Goal: Information Seeking & Learning: Learn about a topic

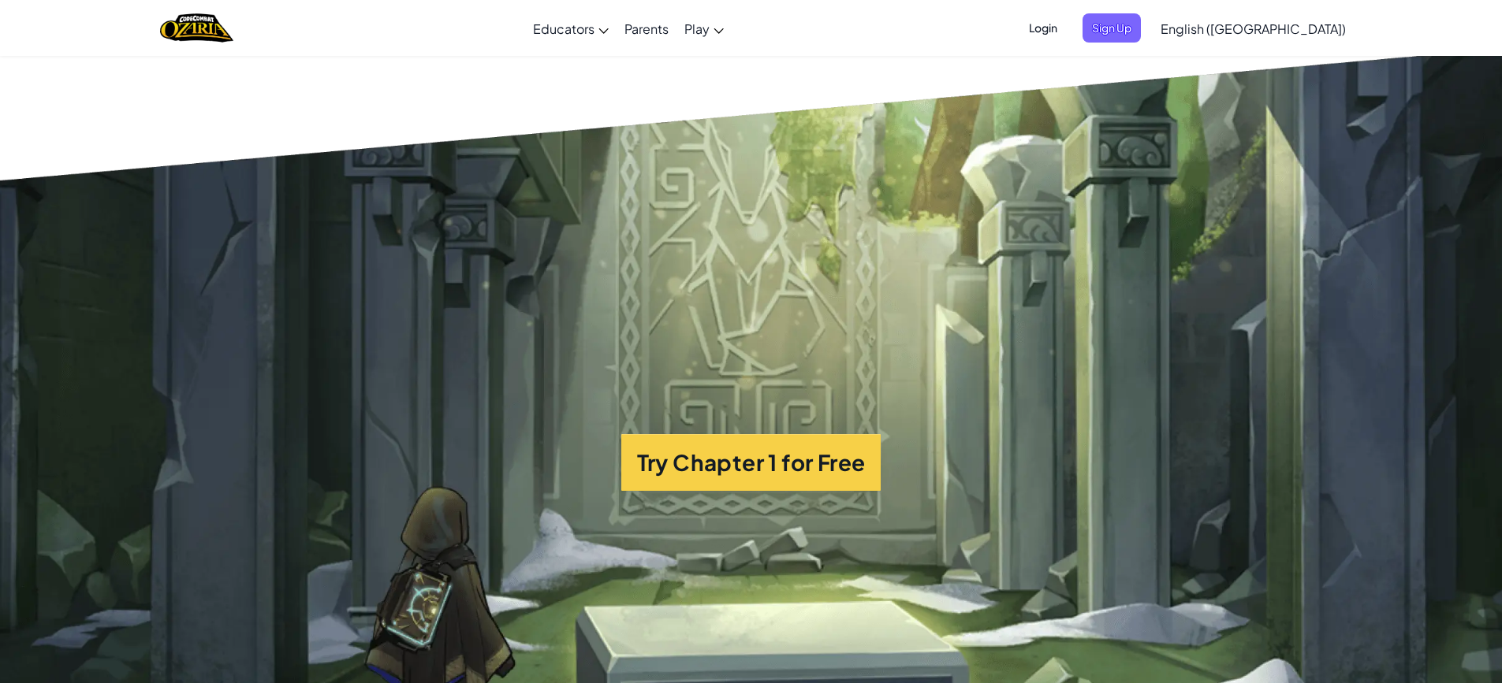
scroll to position [3941, 0]
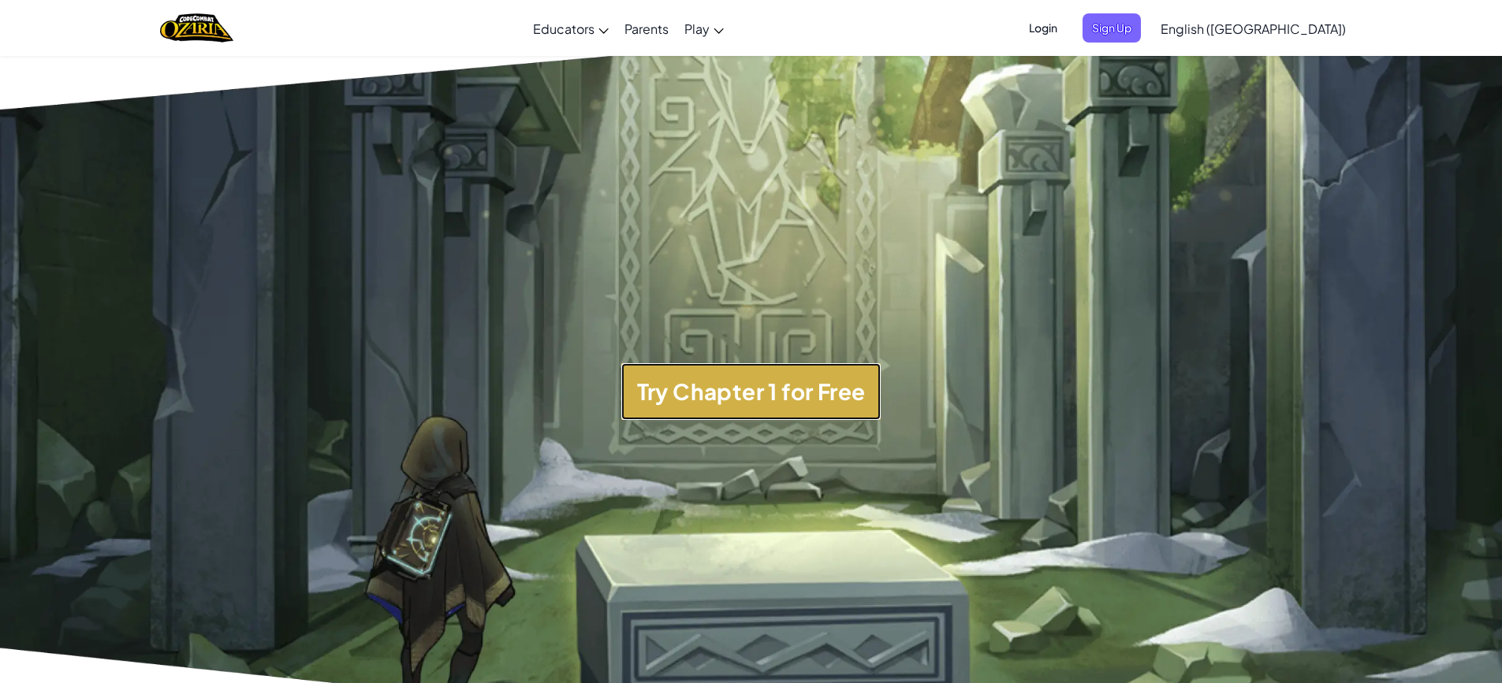
click at [828, 407] on button "Try Chapter 1 for Free" at bounding box center [751, 391] width 260 height 57
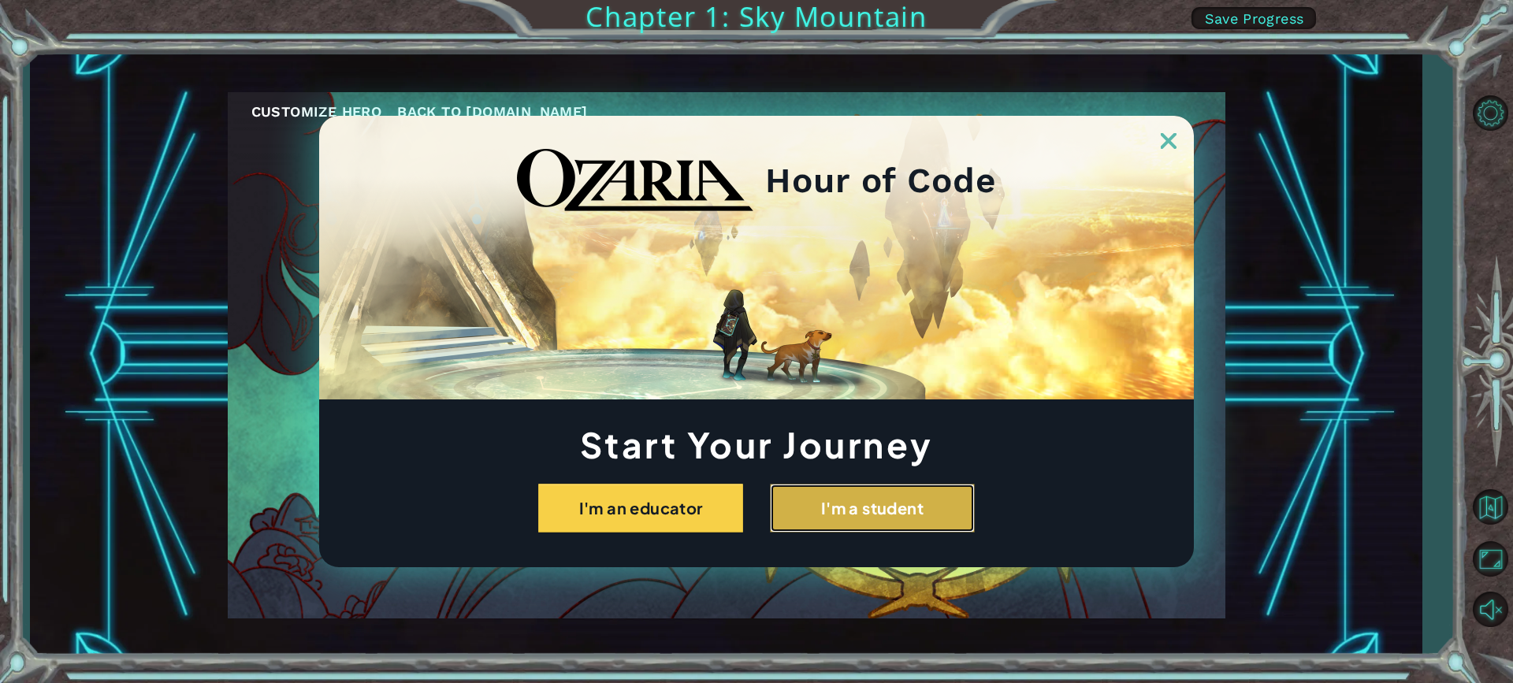
click at [828, 512] on button "I'm a student" at bounding box center [872, 508] width 205 height 49
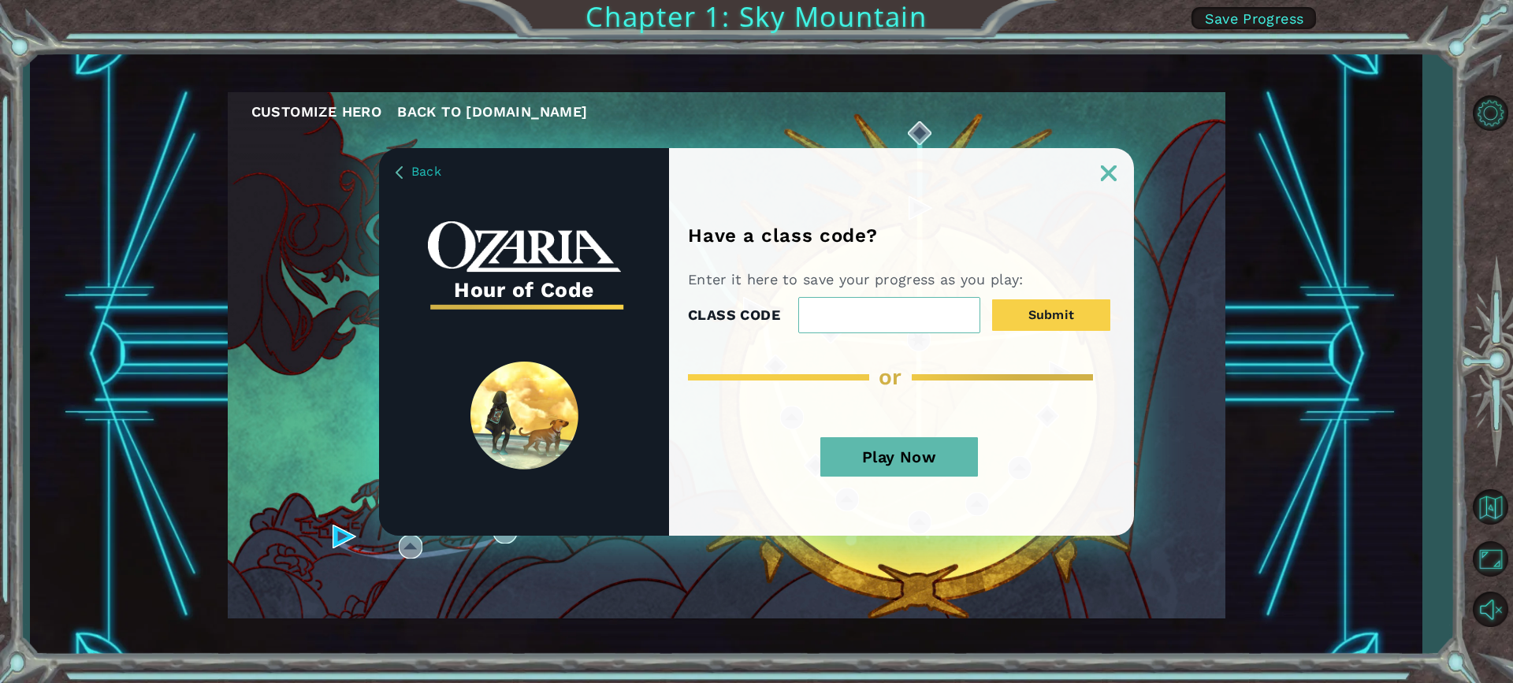
click at [933, 449] on button "Play Now" at bounding box center [900, 456] width 158 height 39
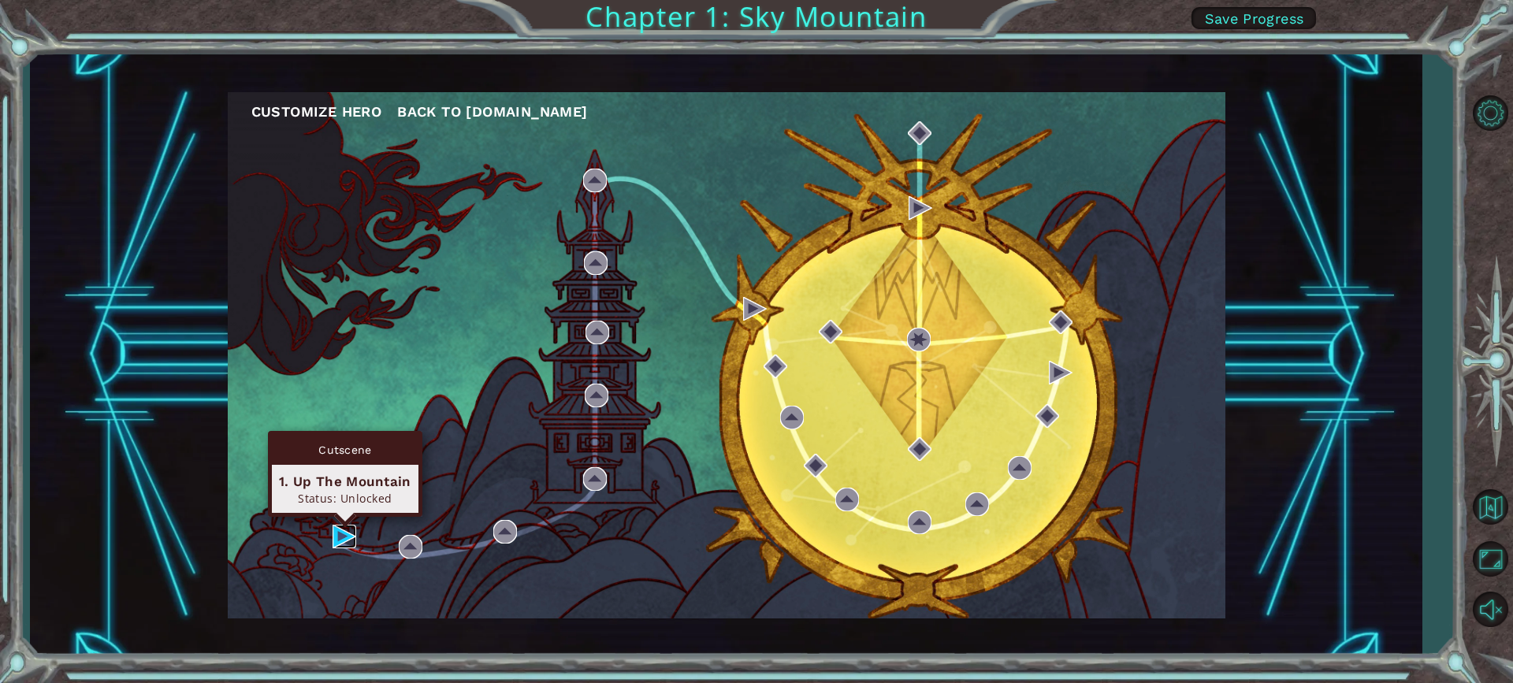
click at [335, 538] on img at bounding box center [345, 537] width 24 height 24
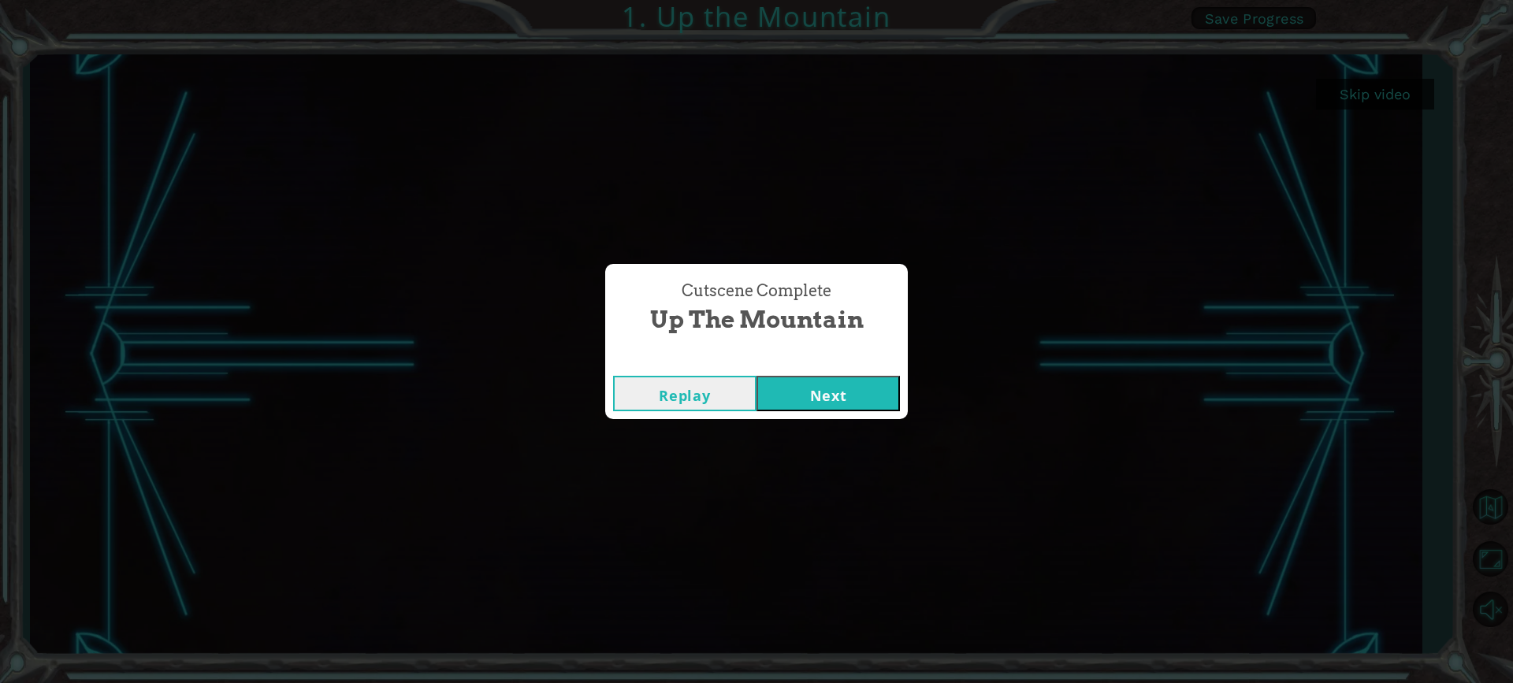
click at [821, 389] on button "Next" at bounding box center [828, 393] width 143 height 35
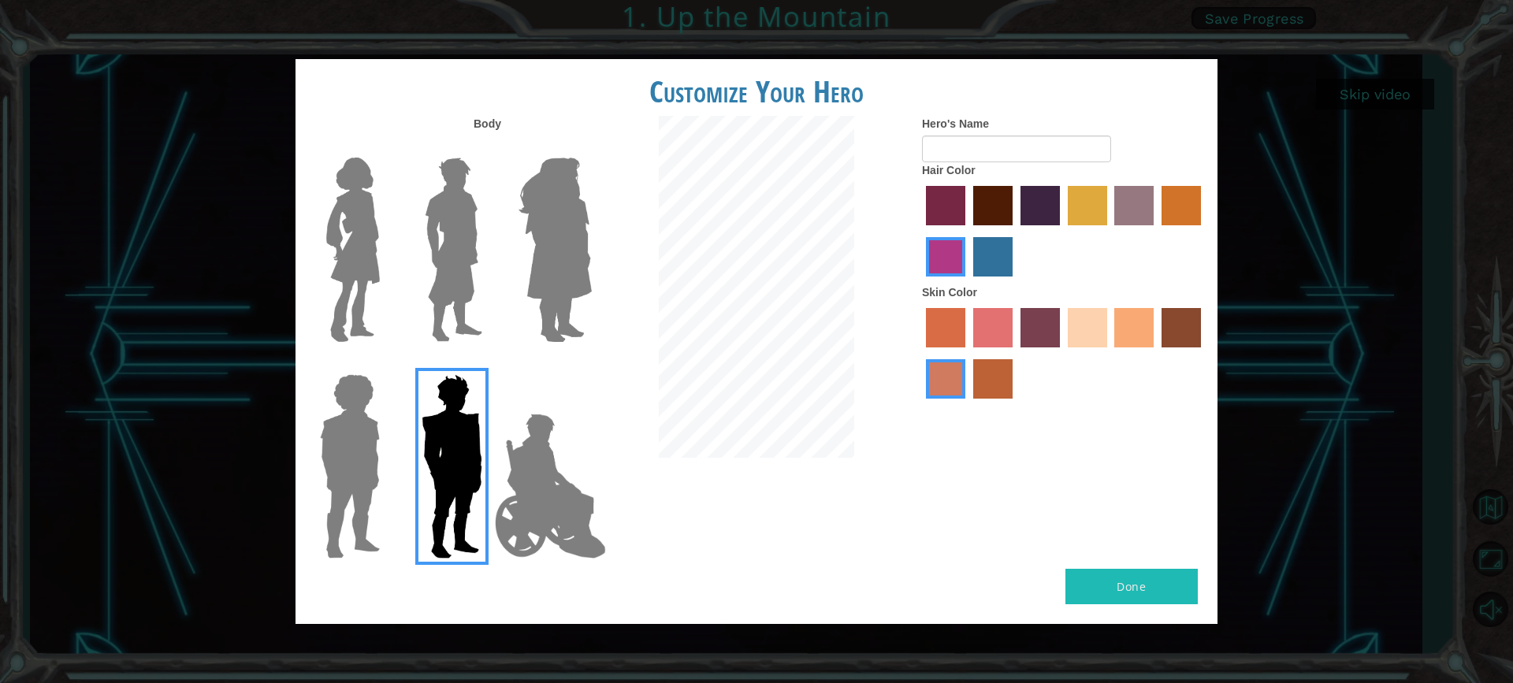
click at [367, 226] on img at bounding box center [353, 249] width 66 height 197
click at [386, 147] on input "Hero Connie" at bounding box center [386, 147] width 0 height 0
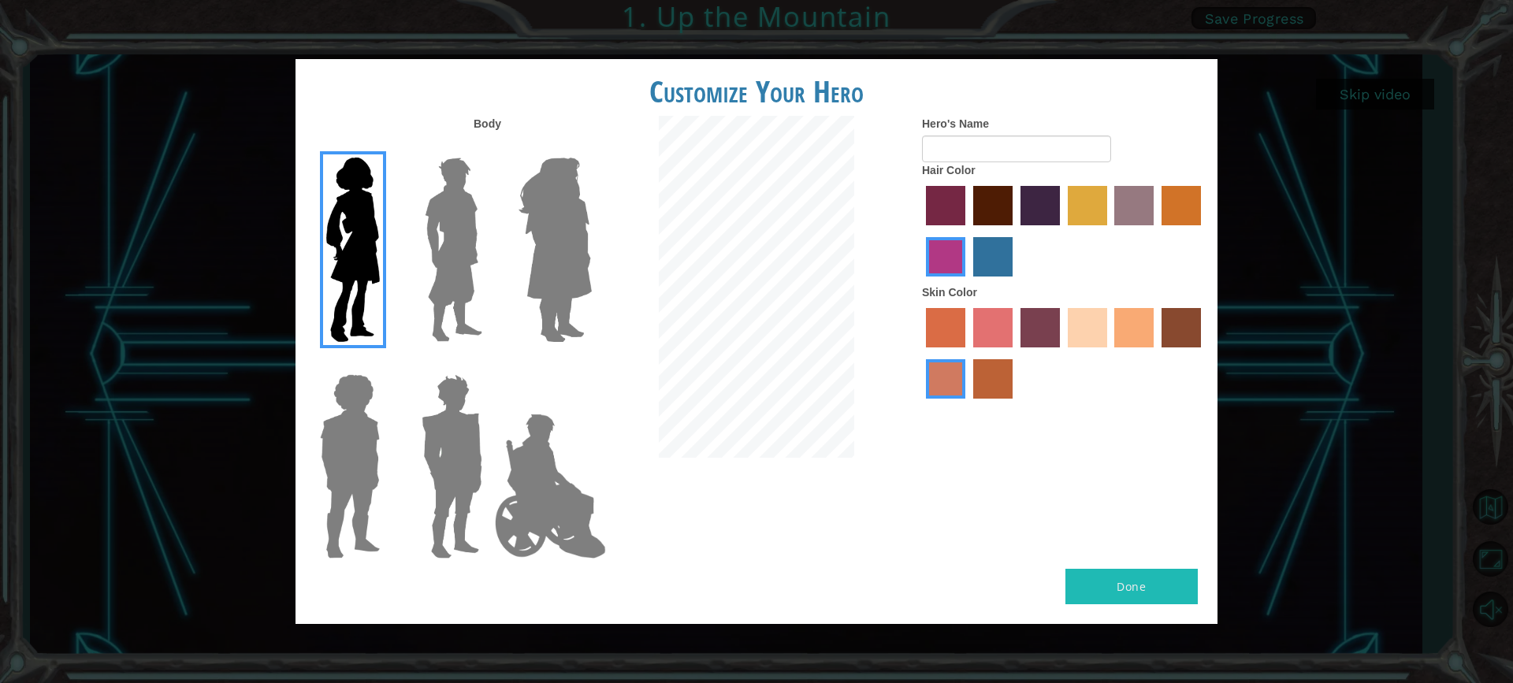
click at [573, 228] on img at bounding box center [555, 249] width 86 height 197
click at [591, 147] on input "Hero Amethyst" at bounding box center [591, 147] width 0 height 0
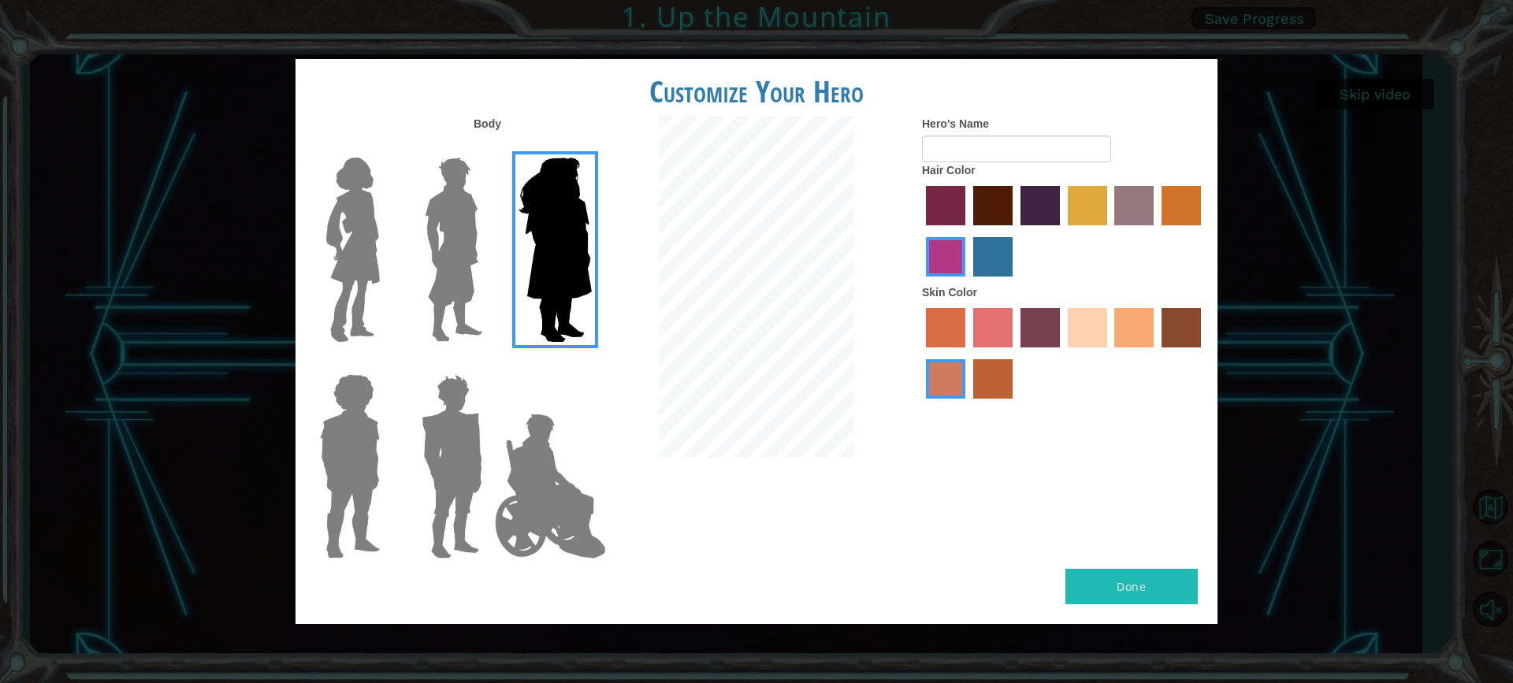
click at [441, 240] on img at bounding box center [454, 249] width 70 height 197
click at [489, 147] on input "Hero Lars" at bounding box center [489, 147] width 0 height 0
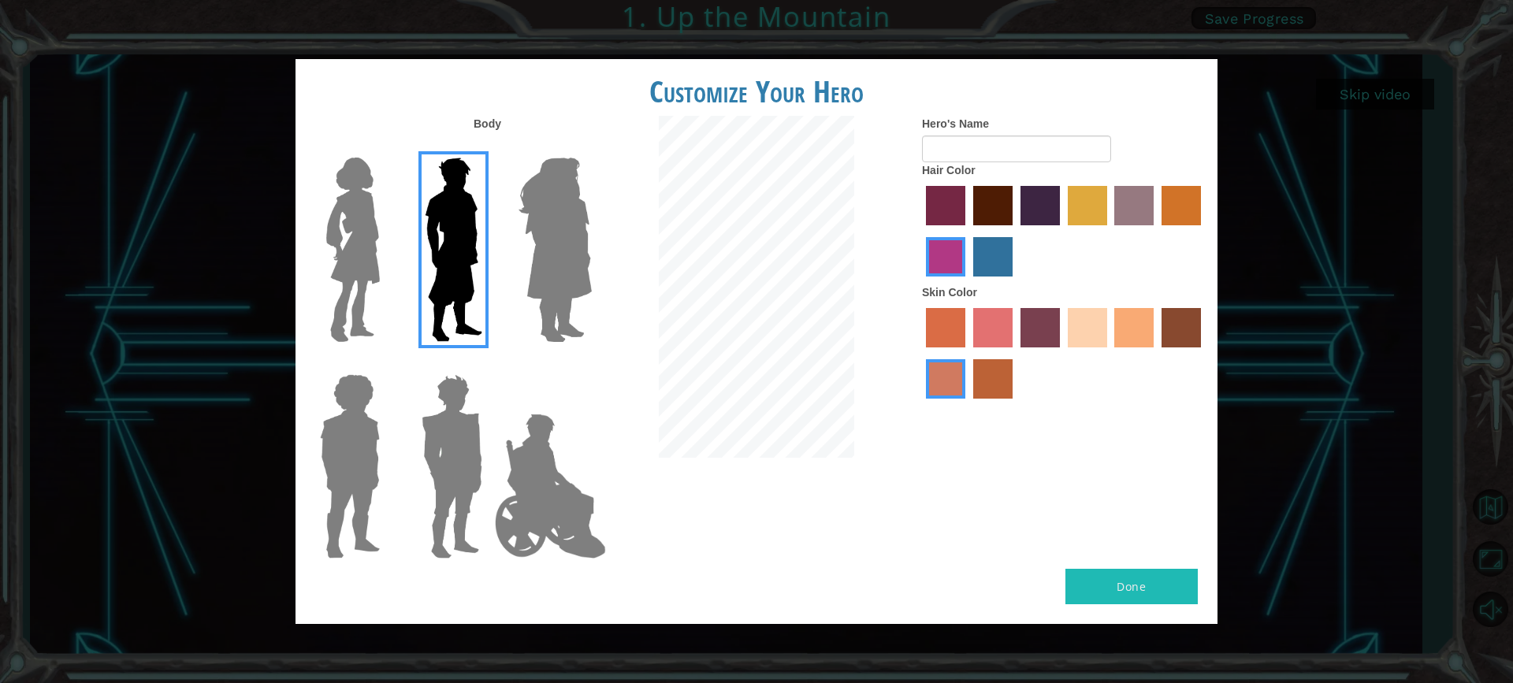
click at [494, 479] on img at bounding box center [551, 487] width 124 height 158
click at [591, 364] on input "Hero Jamie" at bounding box center [591, 364] width 0 height 0
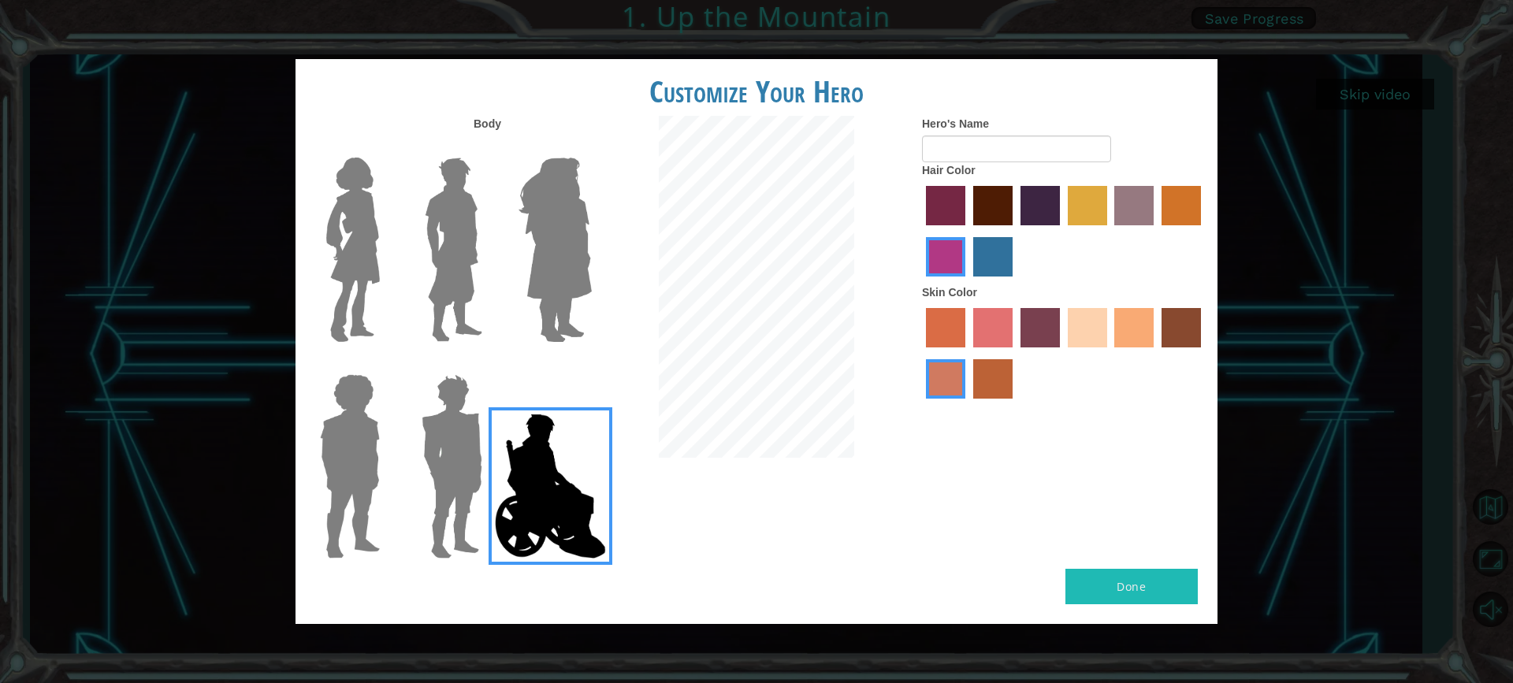
click at [375, 449] on img at bounding box center [350, 466] width 73 height 197
click at [386, 364] on input "Hero Steven" at bounding box center [386, 364] width 0 height 0
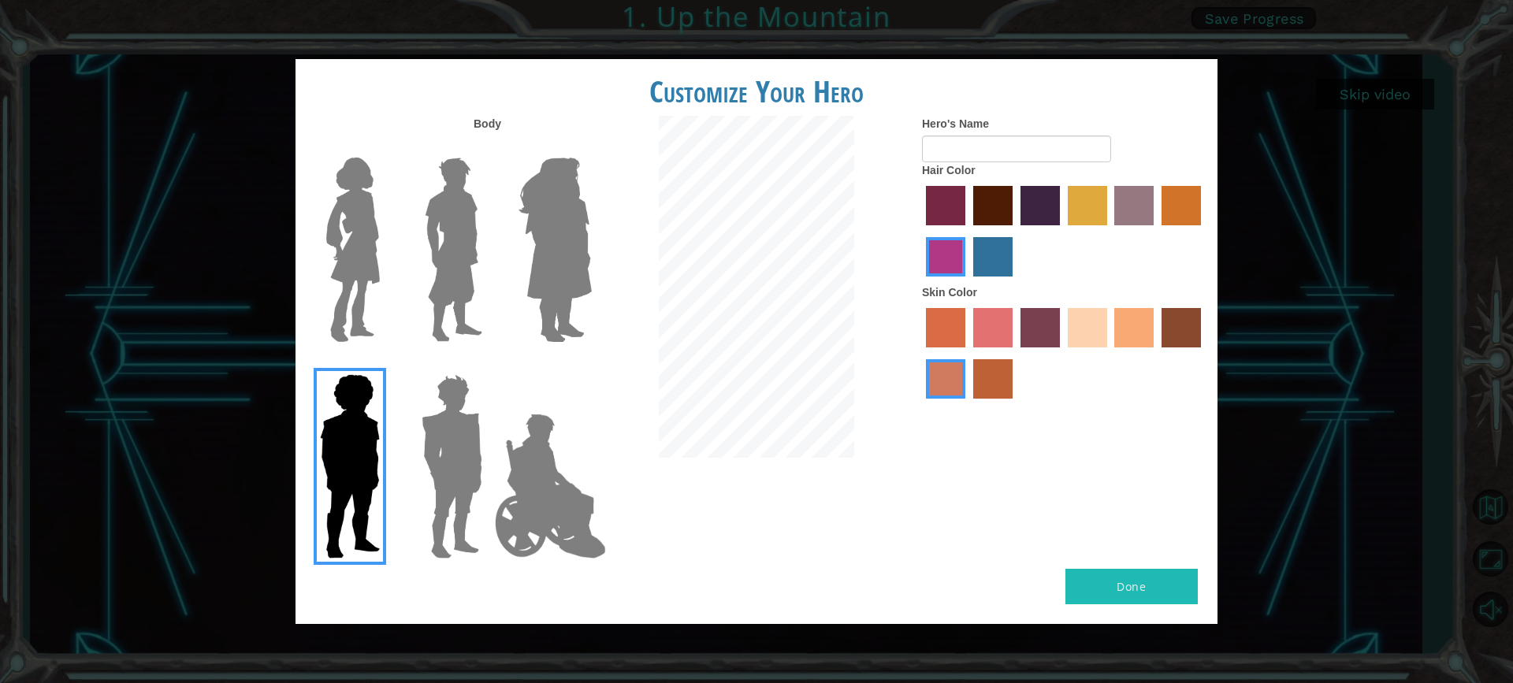
click at [425, 467] on img at bounding box center [451, 466] width 73 height 197
click at [489, 364] on input "Hero Garnet" at bounding box center [489, 364] width 0 height 0
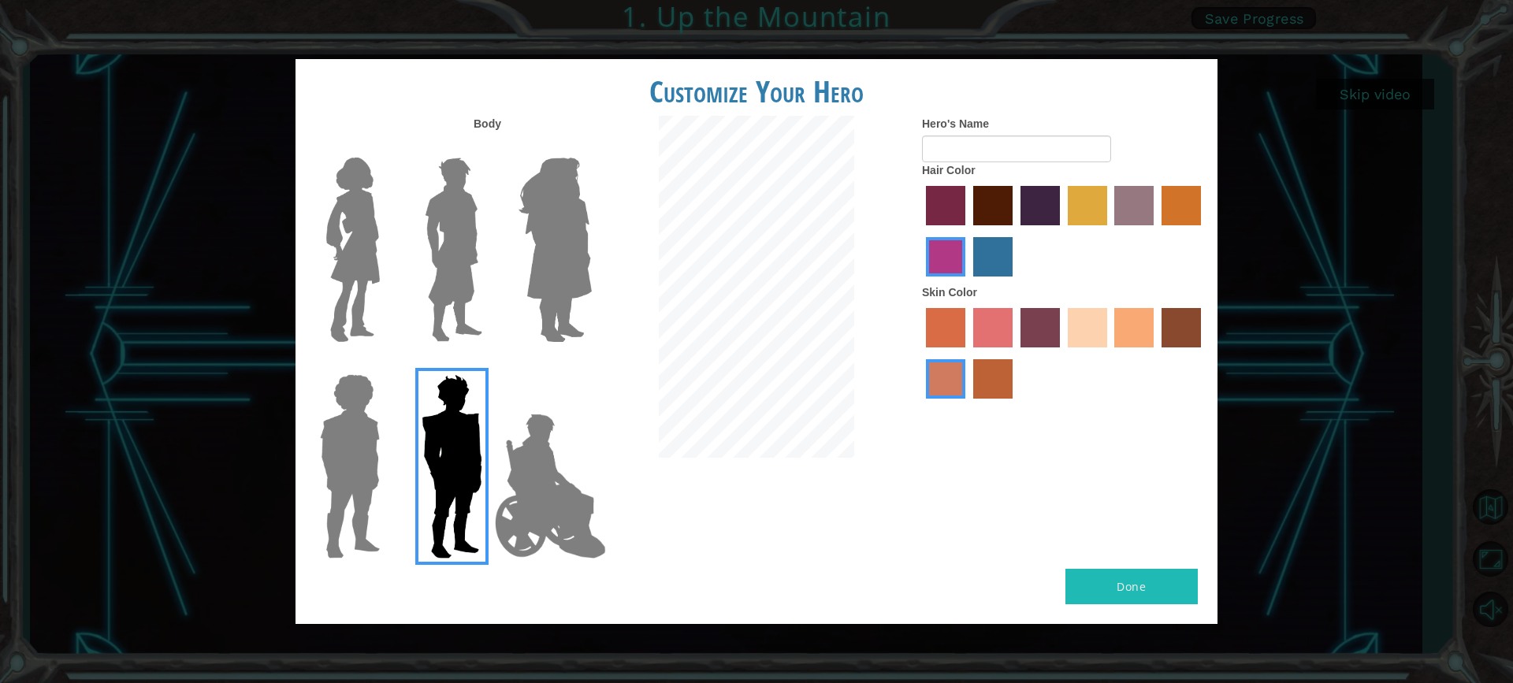
click at [289, 501] on div "Customize Your Hero Body Hero's Name Hair Color Skin Color Done" at bounding box center [756, 341] width 1513 height 683
click at [365, 475] on img at bounding box center [350, 466] width 73 height 197
click at [386, 364] on input "Hero Steven" at bounding box center [386, 364] width 0 height 0
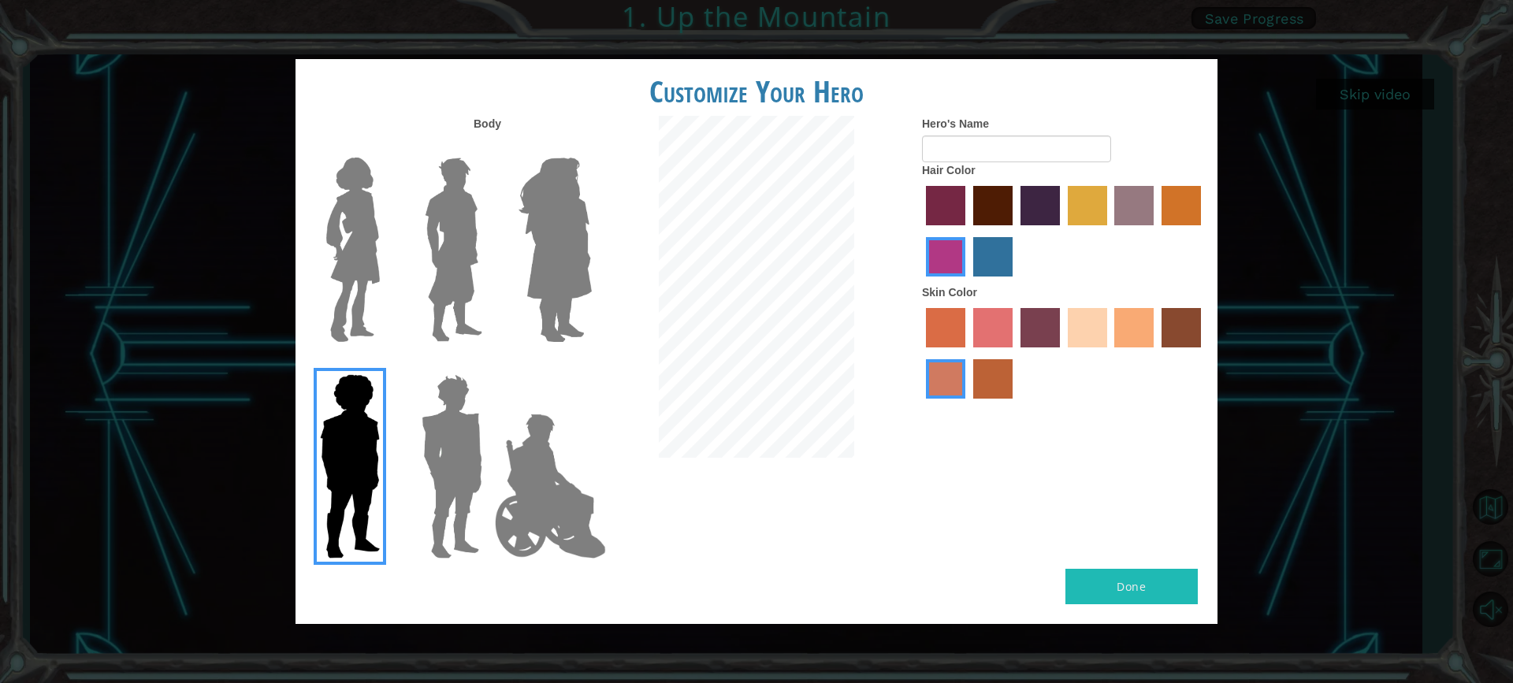
click at [320, 248] on img at bounding box center [353, 249] width 66 height 197
click at [386, 147] on input "Hero Connie" at bounding box center [386, 147] width 0 height 0
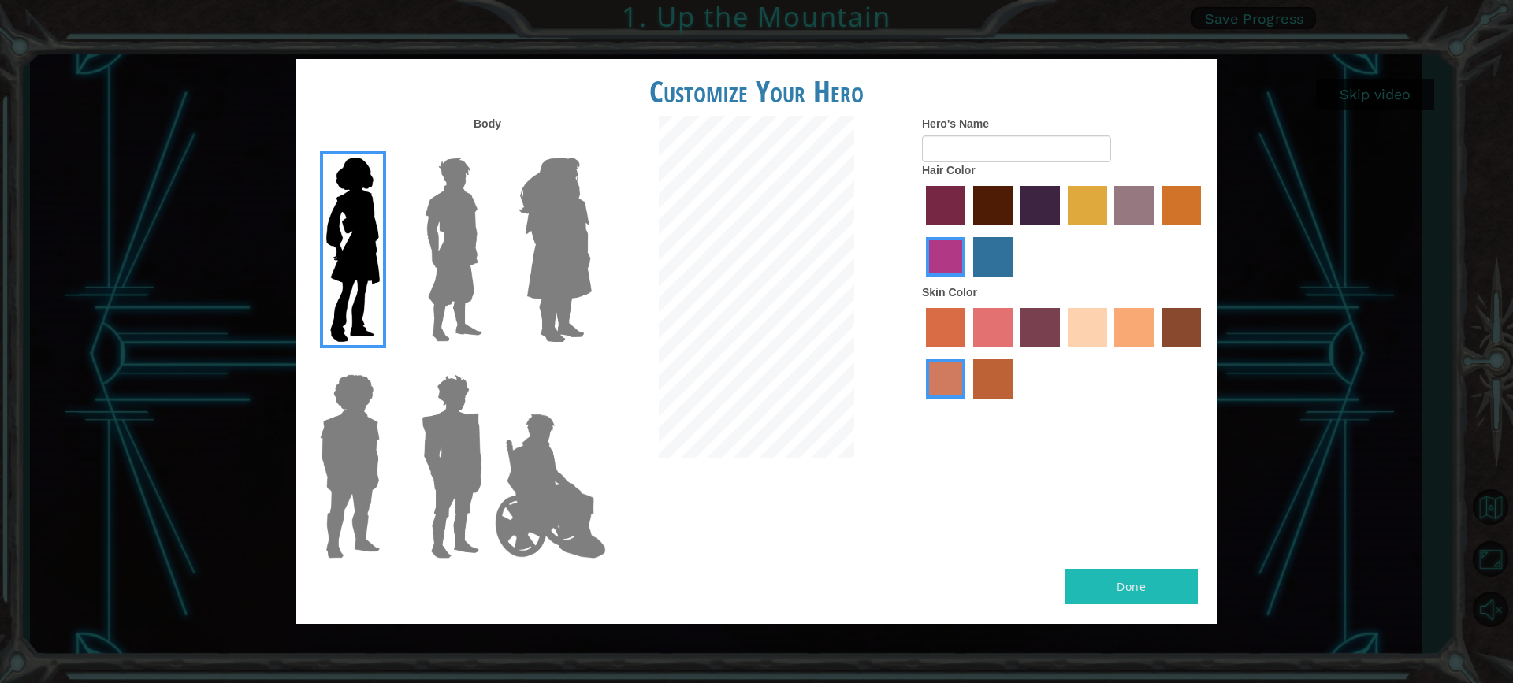
click at [943, 198] on label "paprika hair color" at bounding box center [945, 205] width 39 height 39
click at [921, 231] on input "paprika hair color" at bounding box center [921, 231] width 0 height 0
click at [1126, 207] on label "bazaar hair color" at bounding box center [1134, 205] width 39 height 39
click at [1110, 231] on input "bazaar hair color" at bounding box center [1110, 231] width 0 height 0
click at [1003, 257] on label "lachmara hair color" at bounding box center [992, 256] width 39 height 39
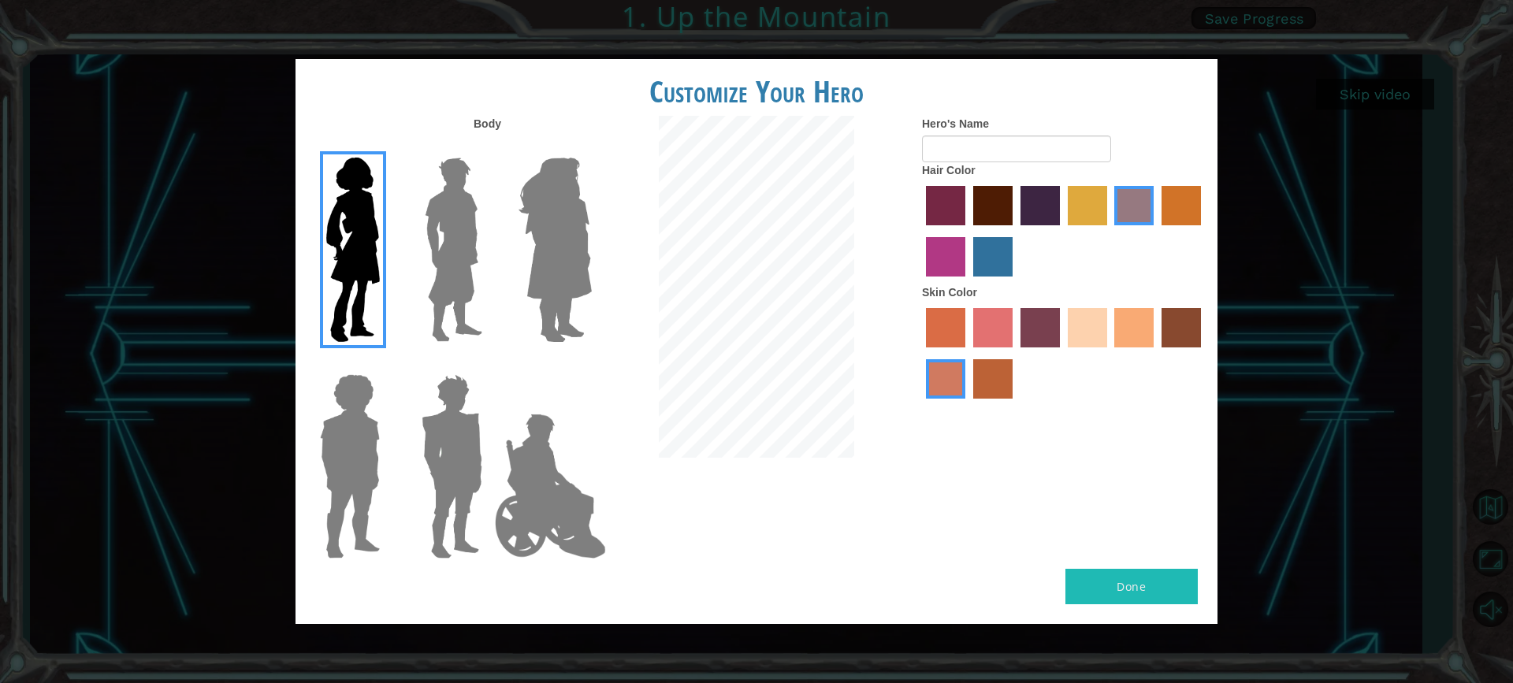
click at [968, 282] on input "lachmara hair color" at bounding box center [968, 282] width 0 height 0
click at [932, 259] on label "medium red violet hair color" at bounding box center [945, 256] width 39 height 39
click at [1204, 231] on input "medium red violet hair color" at bounding box center [1204, 231] width 0 height 0
click at [963, 210] on label "paprika hair color" at bounding box center [945, 205] width 39 height 39
click at [921, 231] on input "paprika hair color" at bounding box center [921, 231] width 0 height 0
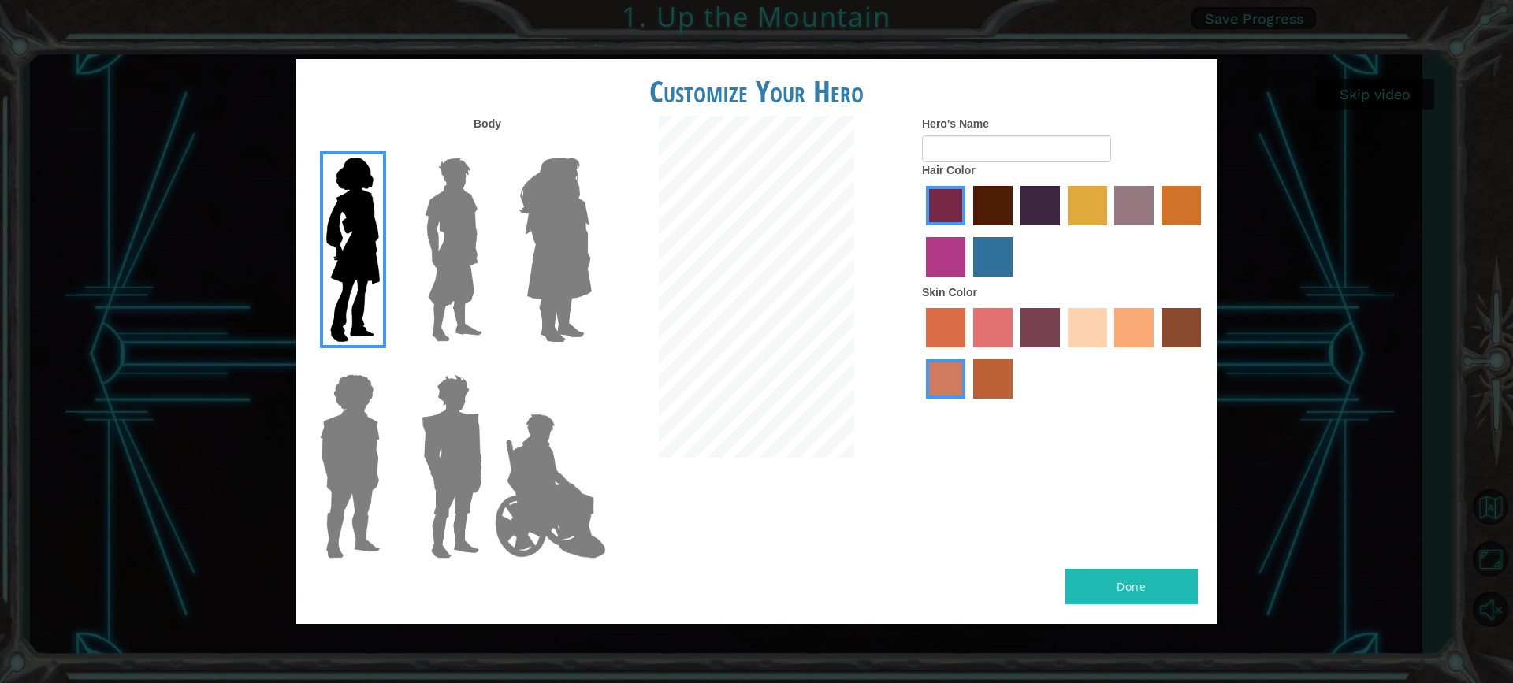
click at [982, 210] on label "maroon hair color" at bounding box center [992, 205] width 39 height 39
click at [968, 231] on input "maroon hair color" at bounding box center [968, 231] width 0 height 0
click at [1021, 216] on label "hot purple hair color" at bounding box center [1040, 205] width 39 height 39
click at [1015, 231] on input "hot purple hair color" at bounding box center [1015, 231] width 0 height 0
click at [1116, 202] on label "bazaar hair color" at bounding box center [1134, 205] width 39 height 39
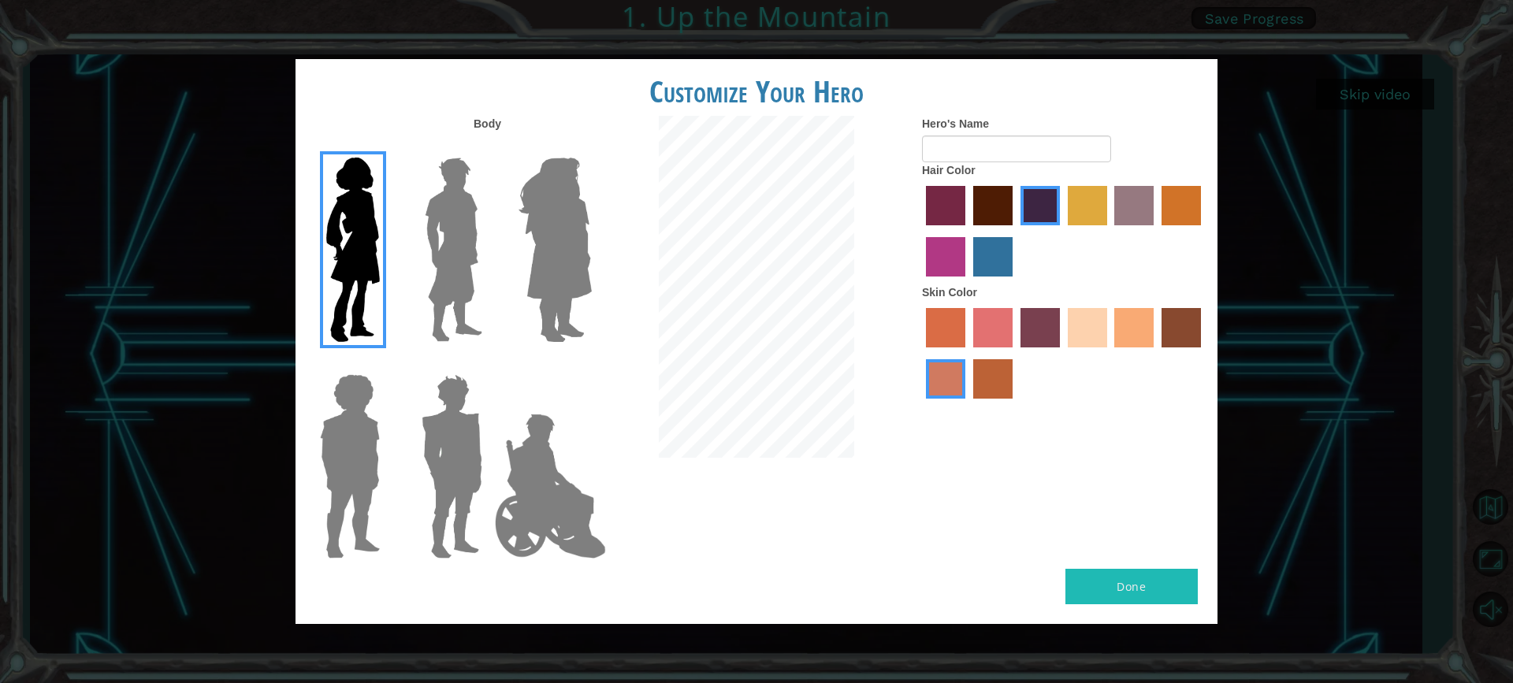
click at [1110, 231] on input "bazaar hair color" at bounding box center [1110, 231] width 0 height 0
click at [1090, 196] on label "tulip tree hair color" at bounding box center [1087, 205] width 39 height 39
click at [1063, 231] on input "tulip tree hair color" at bounding box center [1063, 231] width 0 height 0
click at [1176, 207] on label "gold drop hair color" at bounding box center [1181, 205] width 39 height 39
click at [1156, 231] on input "gold drop hair color" at bounding box center [1156, 231] width 0 height 0
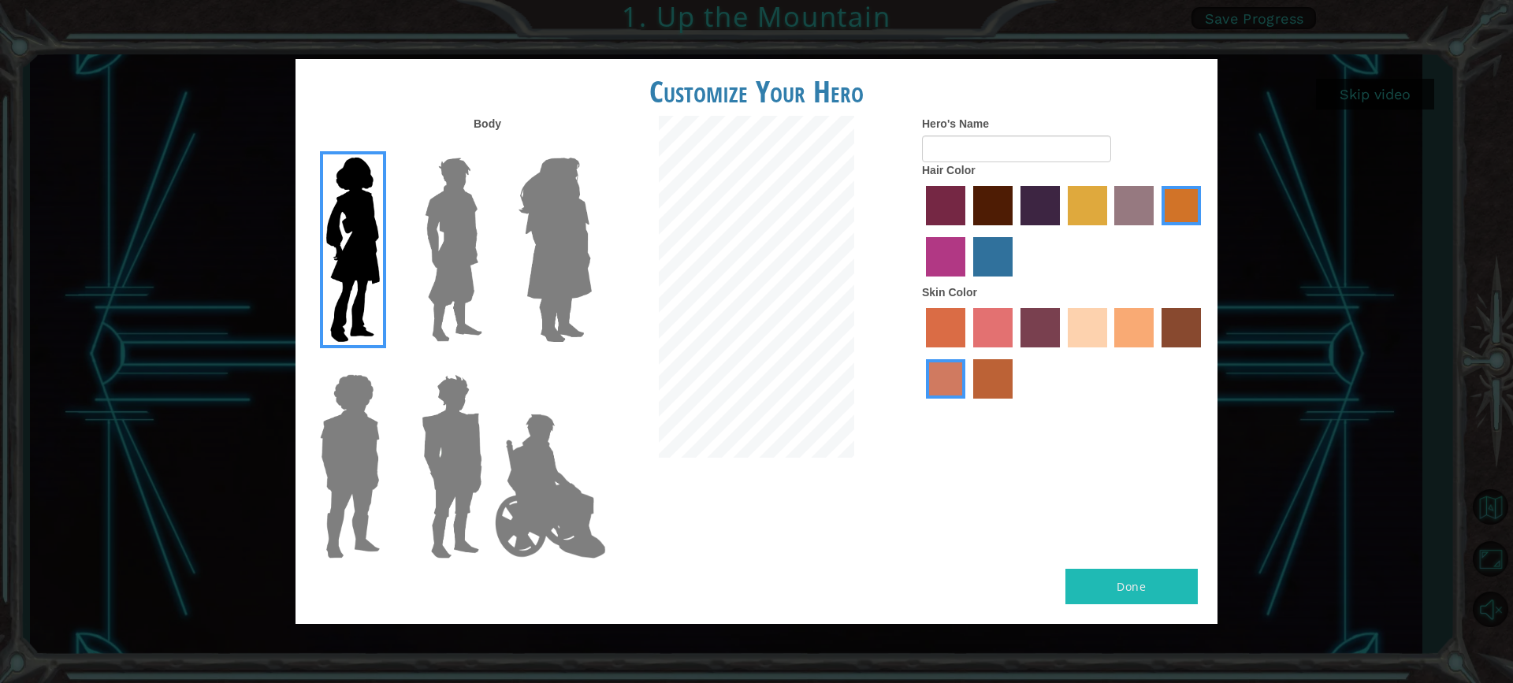
click at [966, 262] on div at bounding box center [1064, 233] width 284 height 102
click at [986, 256] on label "lachmara hair color" at bounding box center [992, 256] width 39 height 39
click at [968, 282] on input "lachmara hair color" at bounding box center [968, 282] width 0 height 0
click at [1092, 204] on label "tulip tree hair color" at bounding box center [1087, 205] width 39 height 39
click at [1063, 231] on input "tulip tree hair color" at bounding box center [1063, 231] width 0 height 0
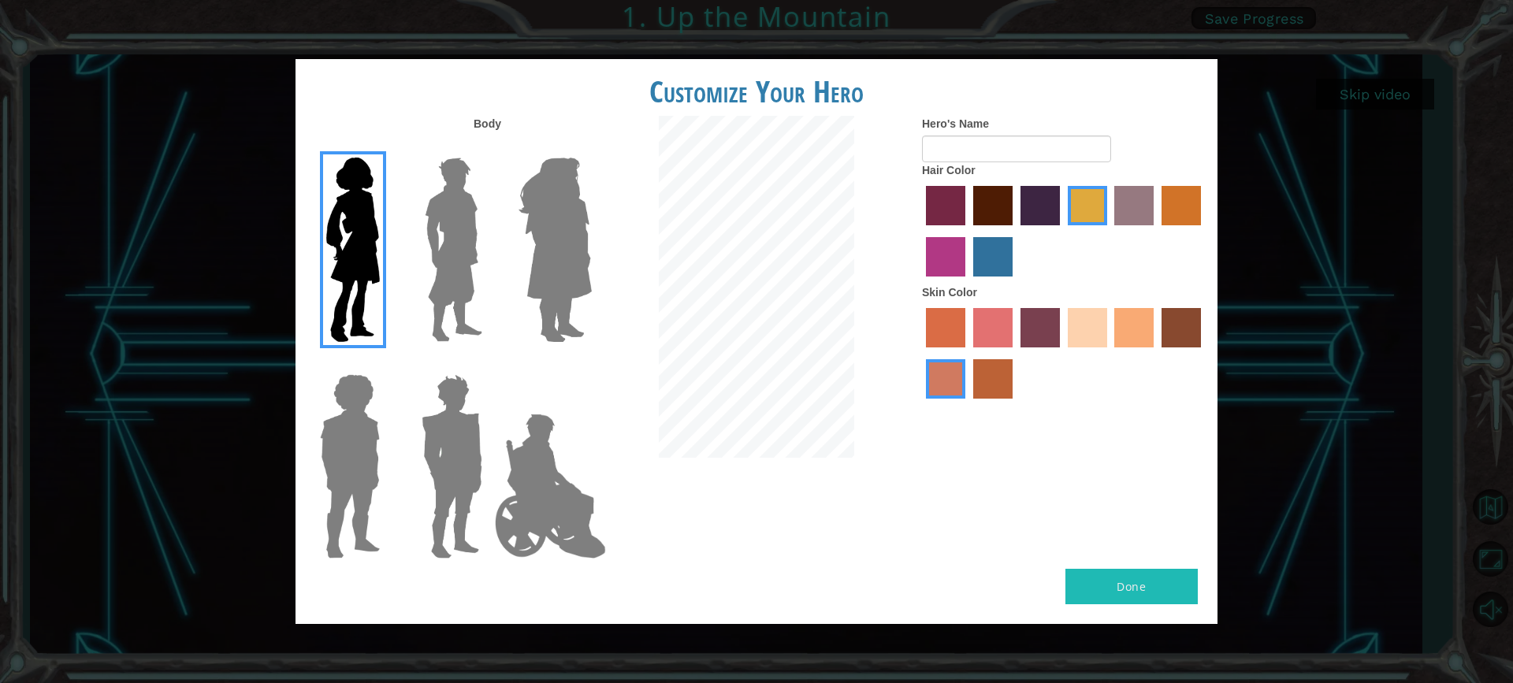
click at [1136, 203] on label "bazaar hair color" at bounding box center [1134, 205] width 39 height 39
click at [1110, 231] on input "bazaar hair color" at bounding box center [1110, 231] width 0 height 0
click at [952, 205] on label "paprika hair color" at bounding box center [945, 205] width 39 height 39
click at [921, 231] on input "paprika hair color" at bounding box center [921, 231] width 0 height 0
click at [988, 337] on label "froly skin color" at bounding box center [992, 327] width 39 height 39
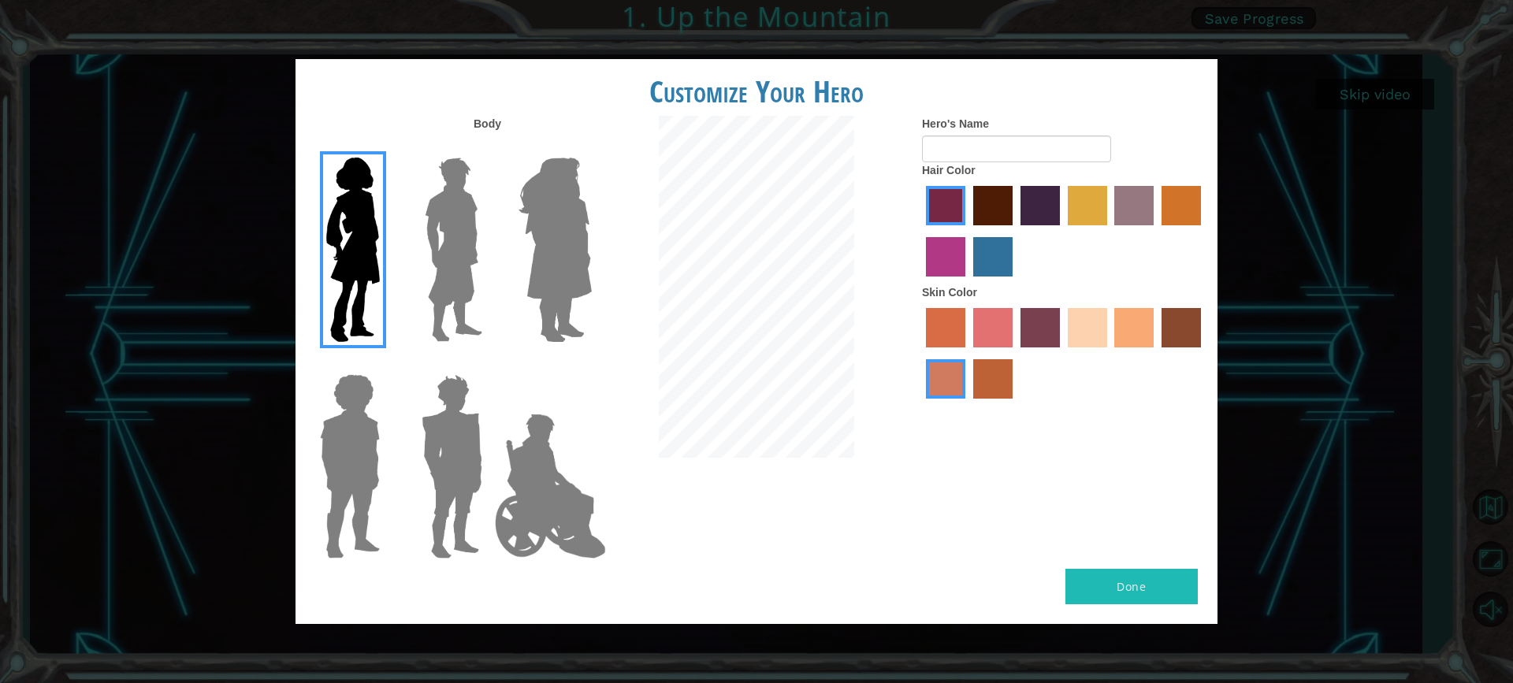
click at [968, 353] on input "froly skin color" at bounding box center [968, 353] width 0 height 0
click at [1104, 307] on div at bounding box center [1064, 355] width 284 height 102
click at [1095, 329] on label "sandy beach skin color" at bounding box center [1087, 327] width 39 height 39
click at [1063, 353] on input "sandy beach skin color" at bounding box center [1063, 353] width 0 height 0
click at [1125, 329] on label "tacao skin color" at bounding box center [1134, 327] width 39 height 39
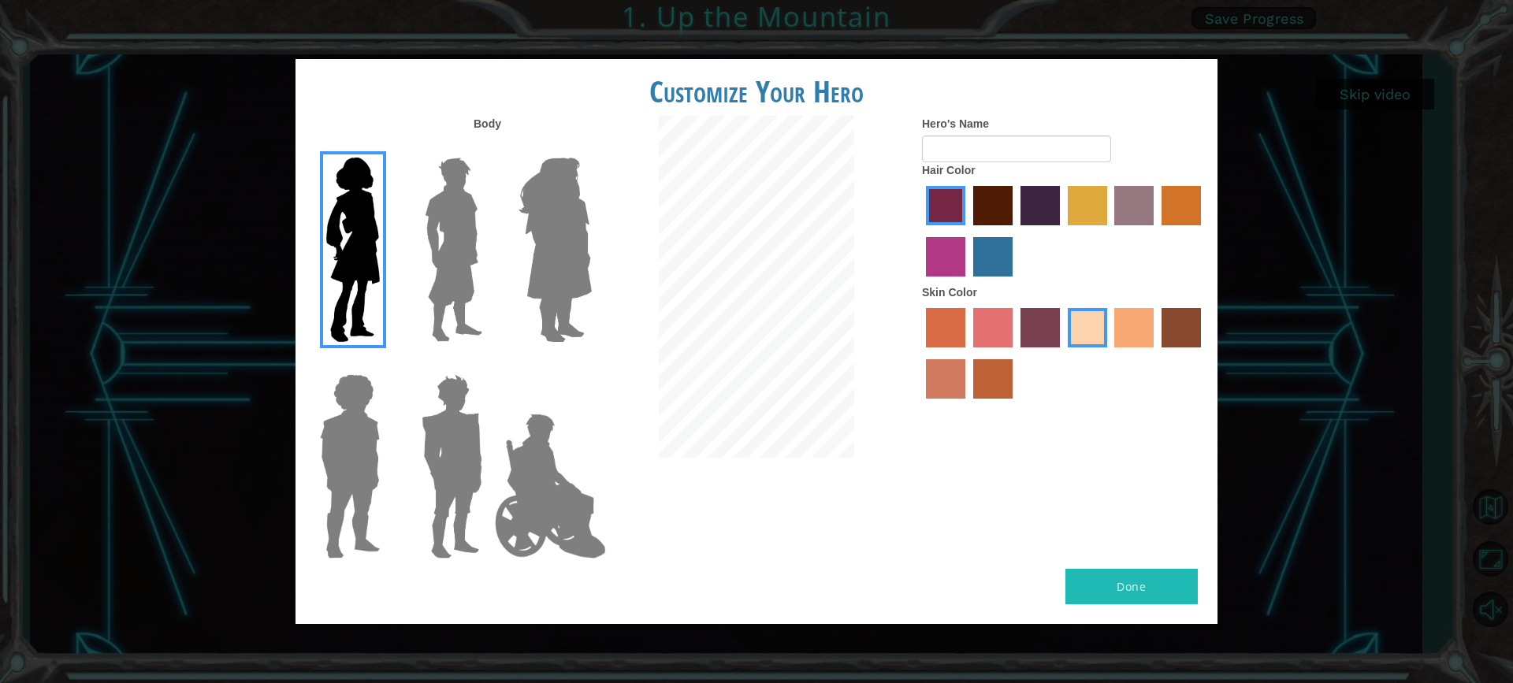
click at [1110, 353] on input "tacao skin color" at bounding box center [1110, 353] width 0 height 0
click at [994, 154] on input "Hero's Name" at bounding box center [1016, 149] width 189 height 27
type input "c"
type input "m"
type input "l"
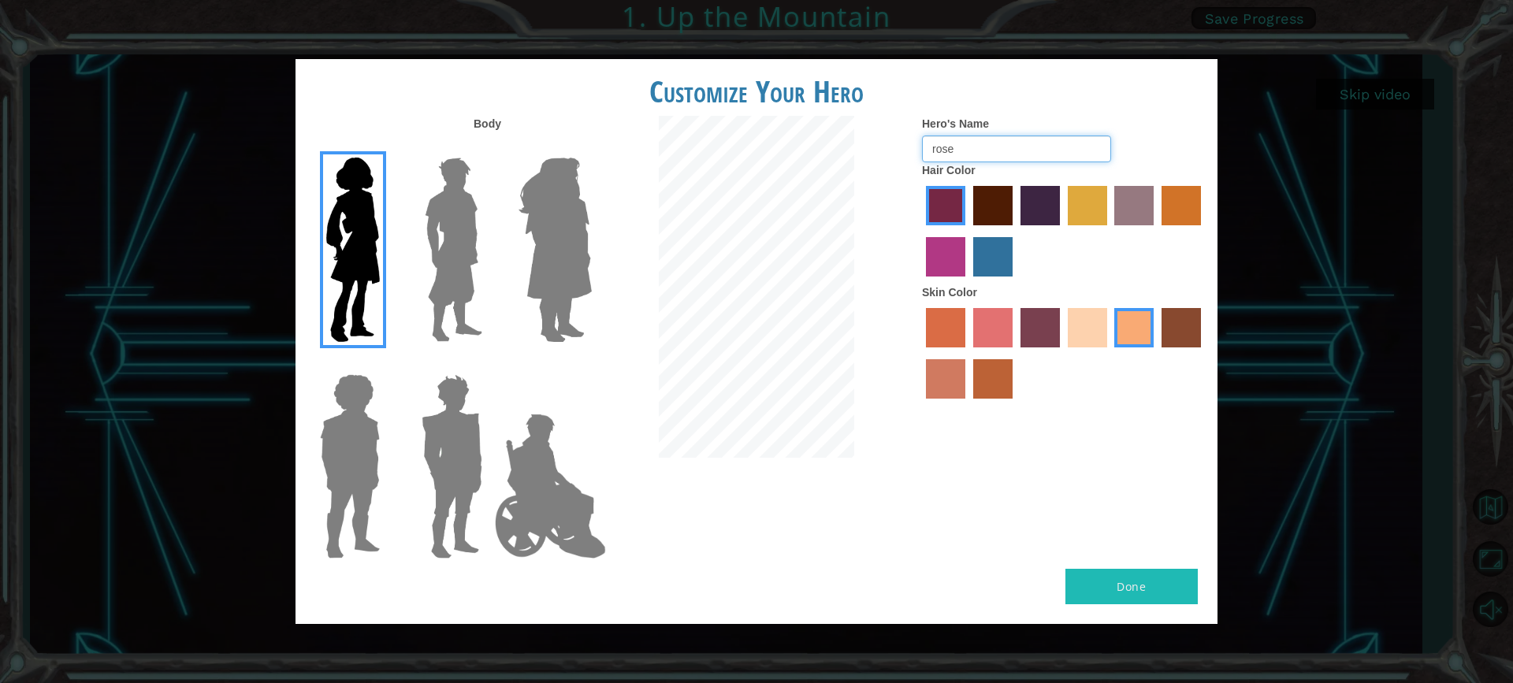
type input "rose"
click at [1115, 586] on button "Done" at bounding box center [1132, 586] width 132 height 35
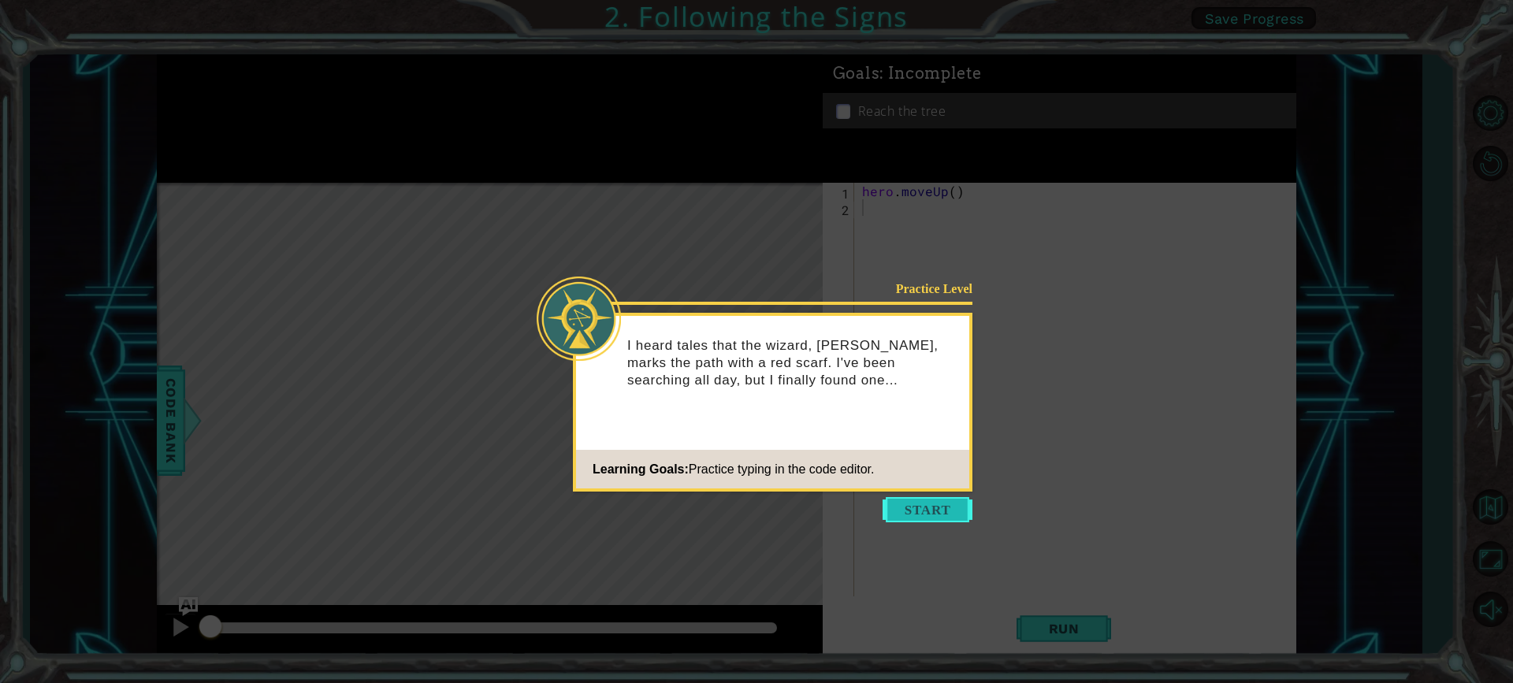
click at [932, 508] on button "Start" at bounding box center [928, 509] width 90 height 25
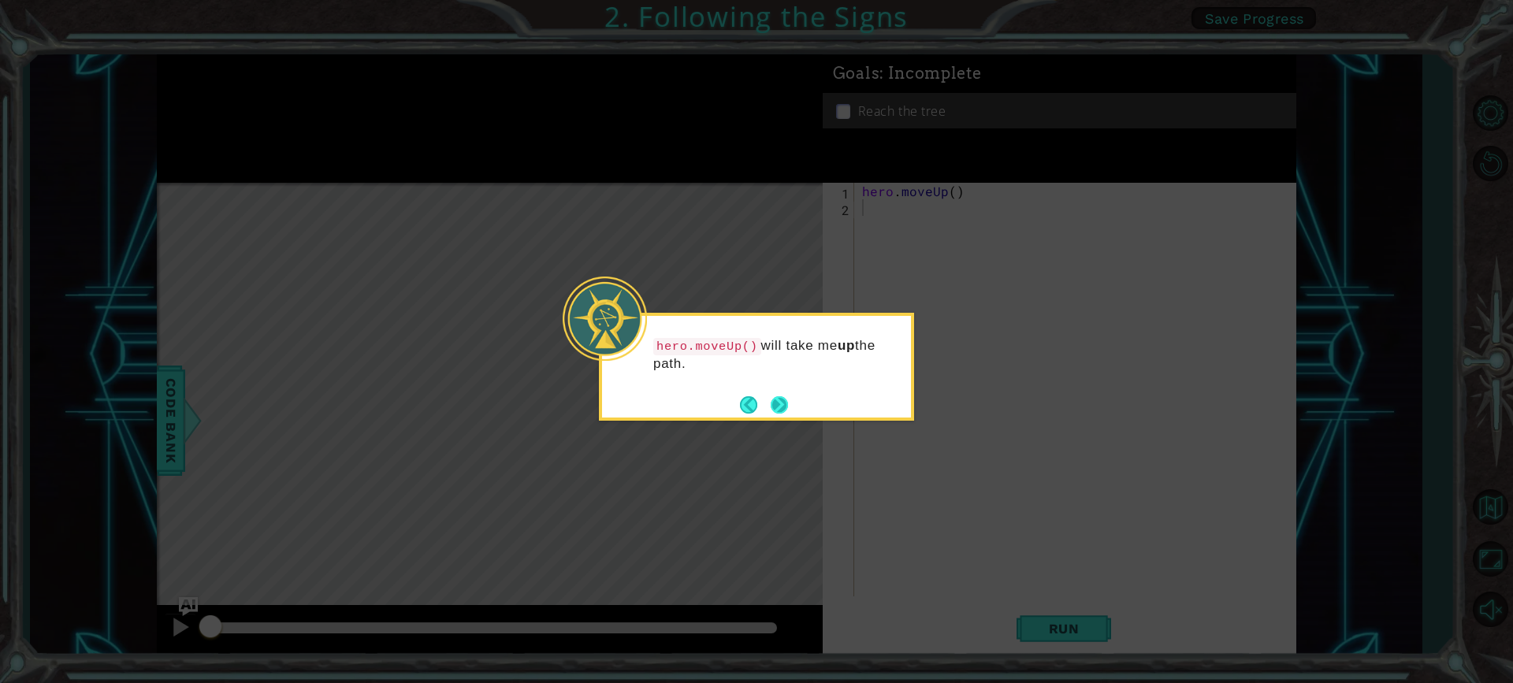
click at [782, 397] on button "Next" at bounding box center [779, 404] width 17 height 17
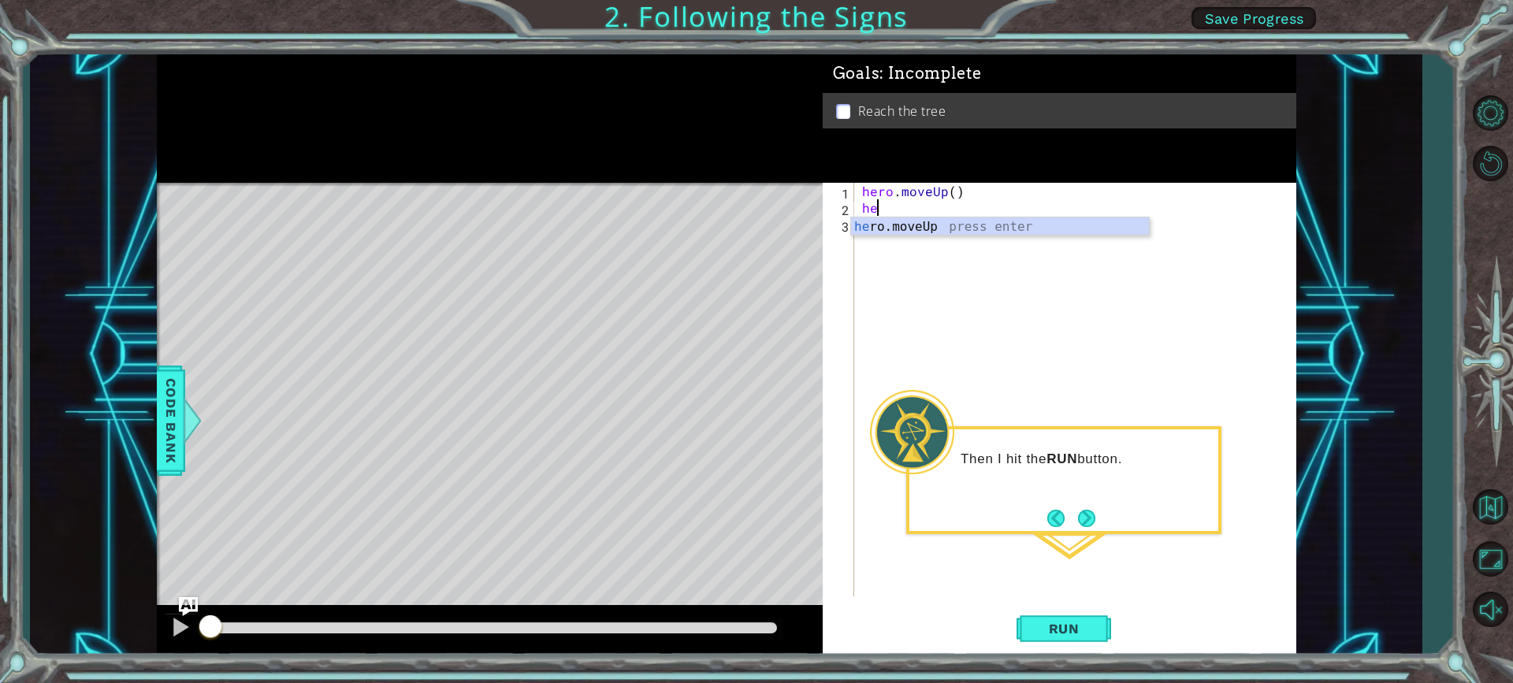
type textarea "her"
click at [954, 229] on div "her o.moveUp press enter" at bounding box center [1000, 246] width 298 height 57
click at [1037, 626] on span "Run" at bounding box center [1064, 629] width 62 height 16
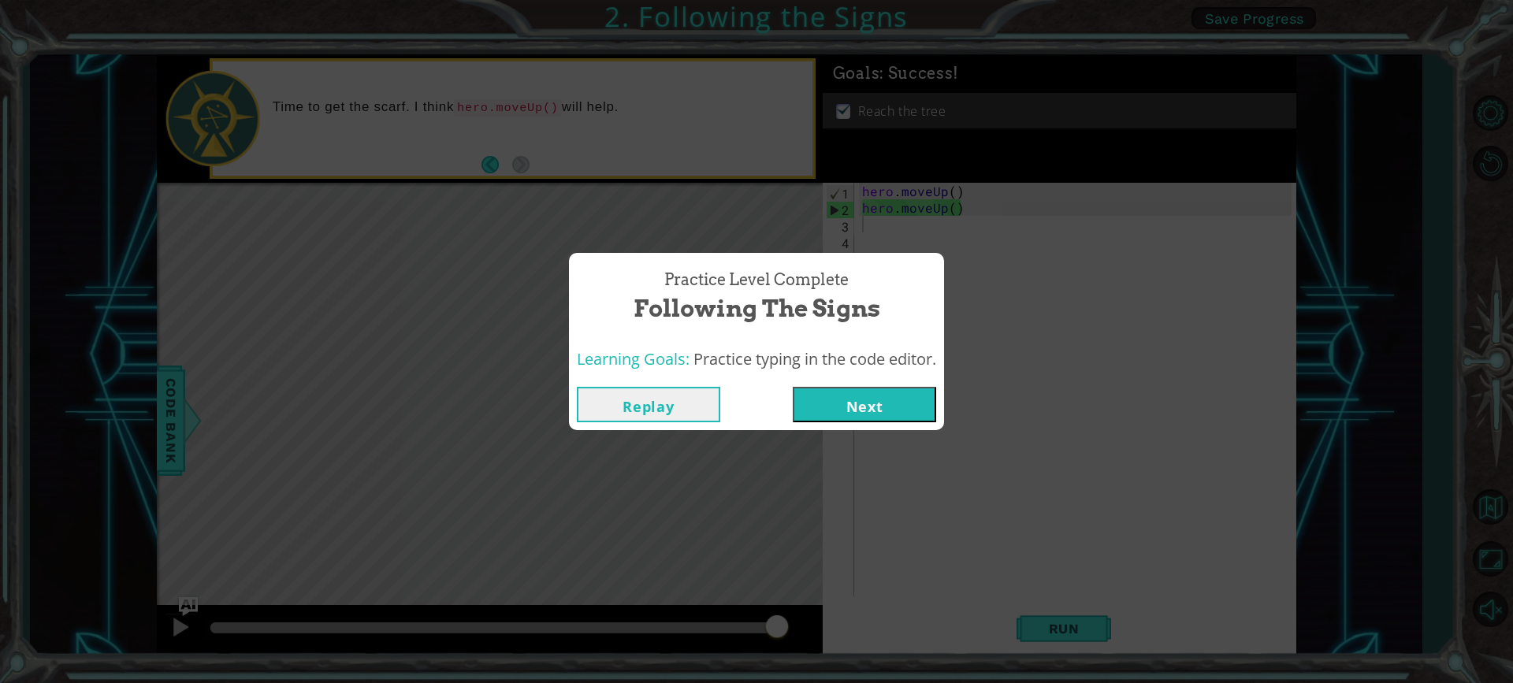
click at [903, 404] on button "Next" at bounding box center [864, 404] width 143 height 35
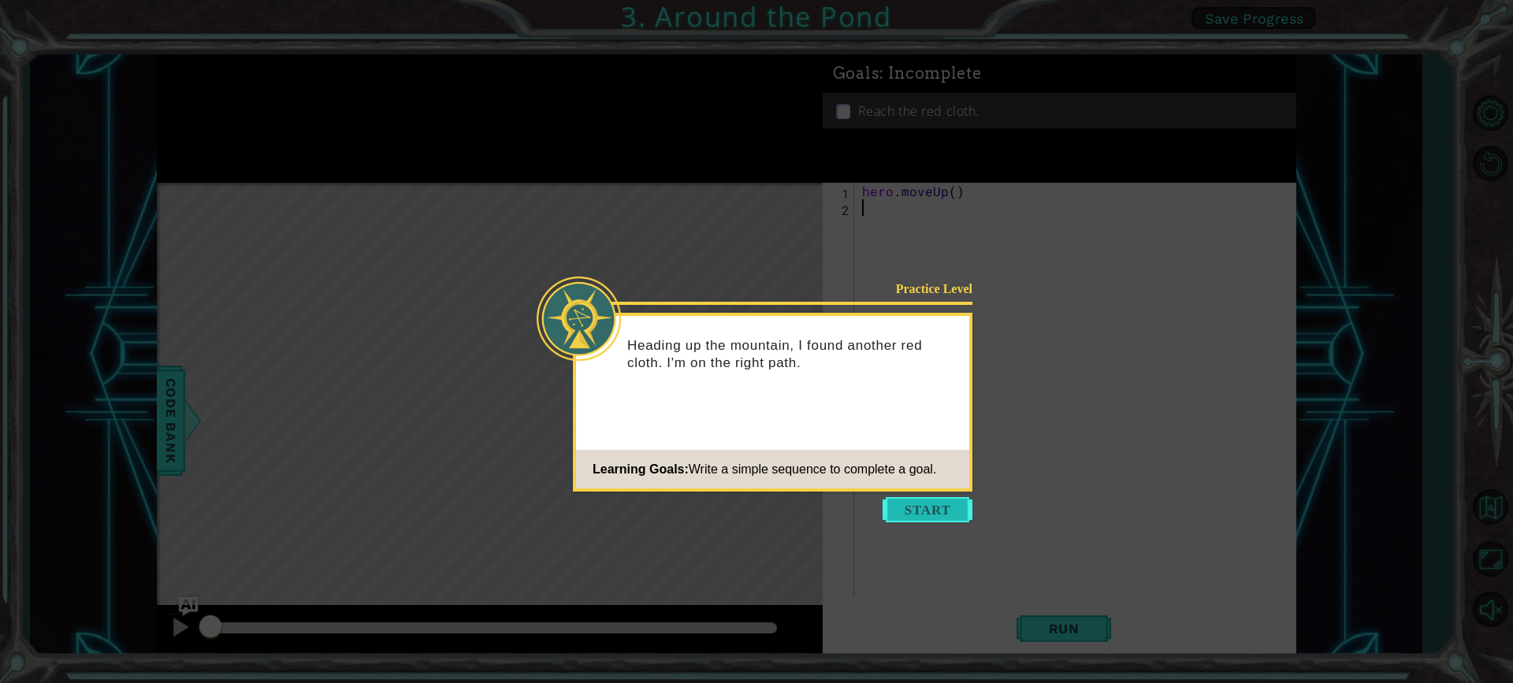
click at [947, 508] on button "Start" at bounding box center [928, 509] width 90 height 25
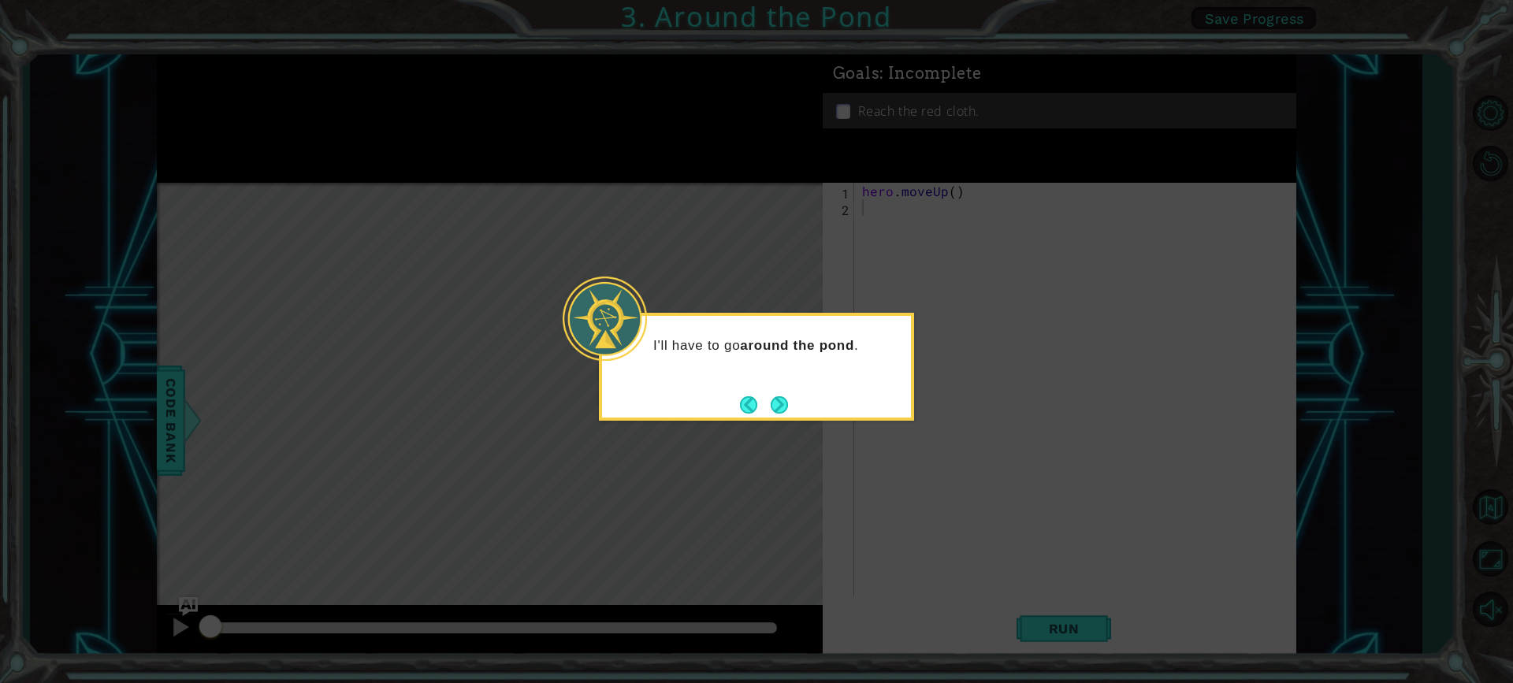
click at [761, 389] on div "I'll have to go around the pond ." at bounding box center [756, 367] width 315 height 108
click at [772, 399] on button "Next" at bounding box center [779, 404] width 17 height 17
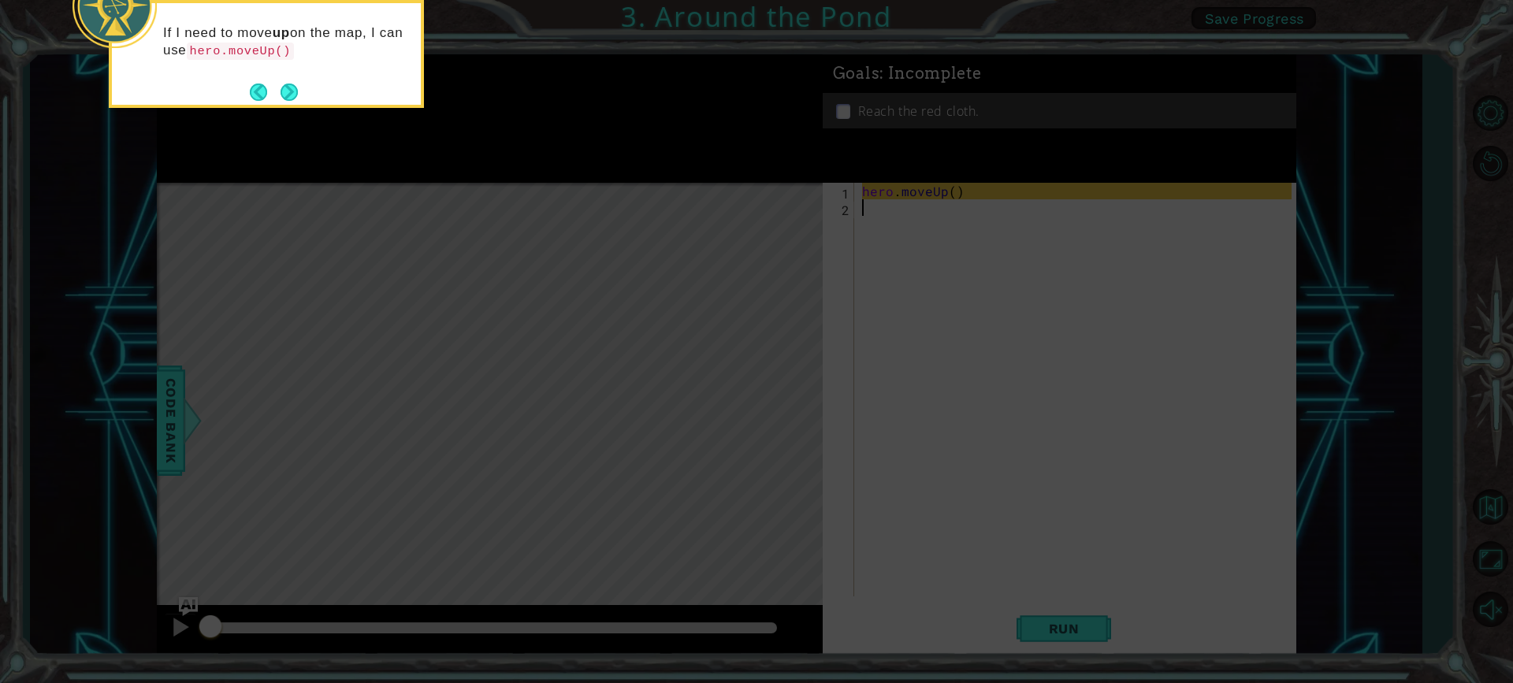
click at [776, 333] on icon at bounding box center [756, 103] width 1513 height 1162
click at [299, 92] on button "Next" at bounding box center [289, 92] width 19 height 19
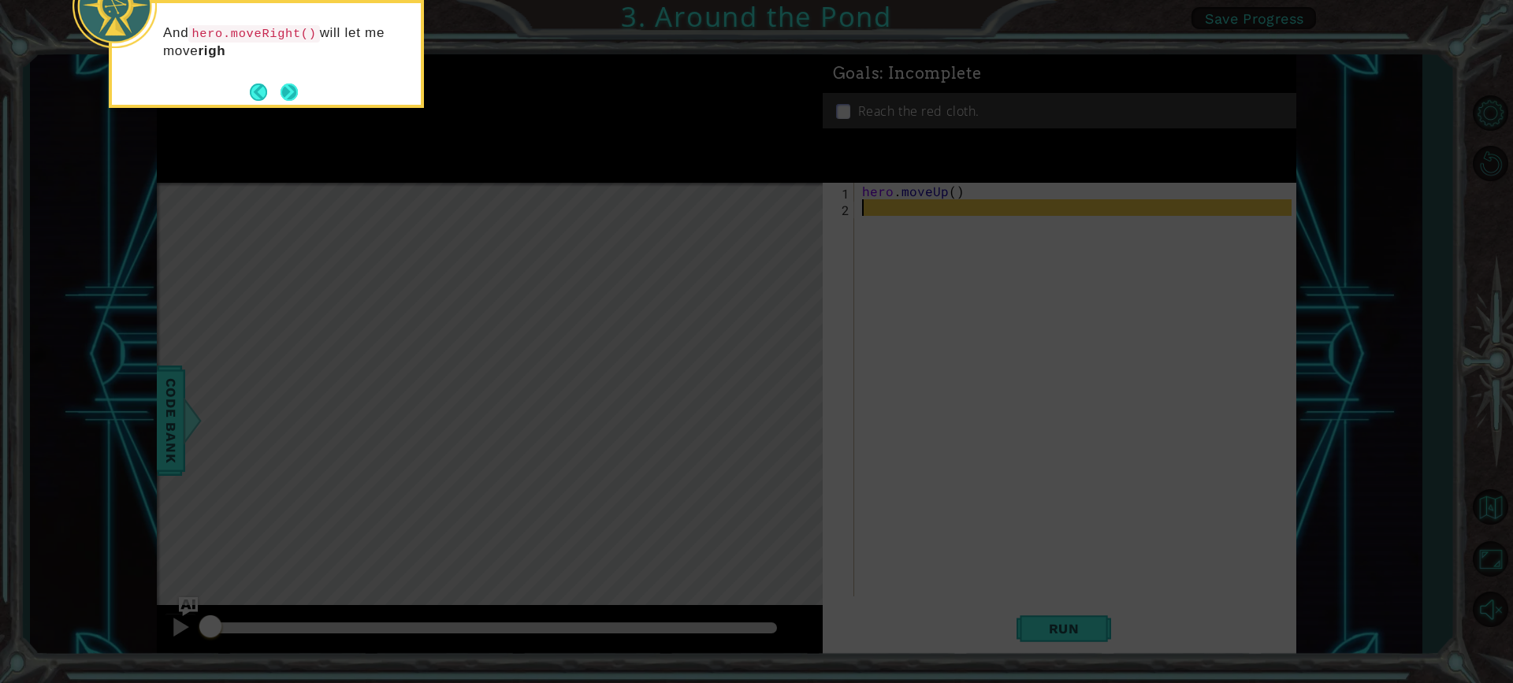
click at [289, 92] on button "Next" at bounding box center [289, 92] width 19 height 19
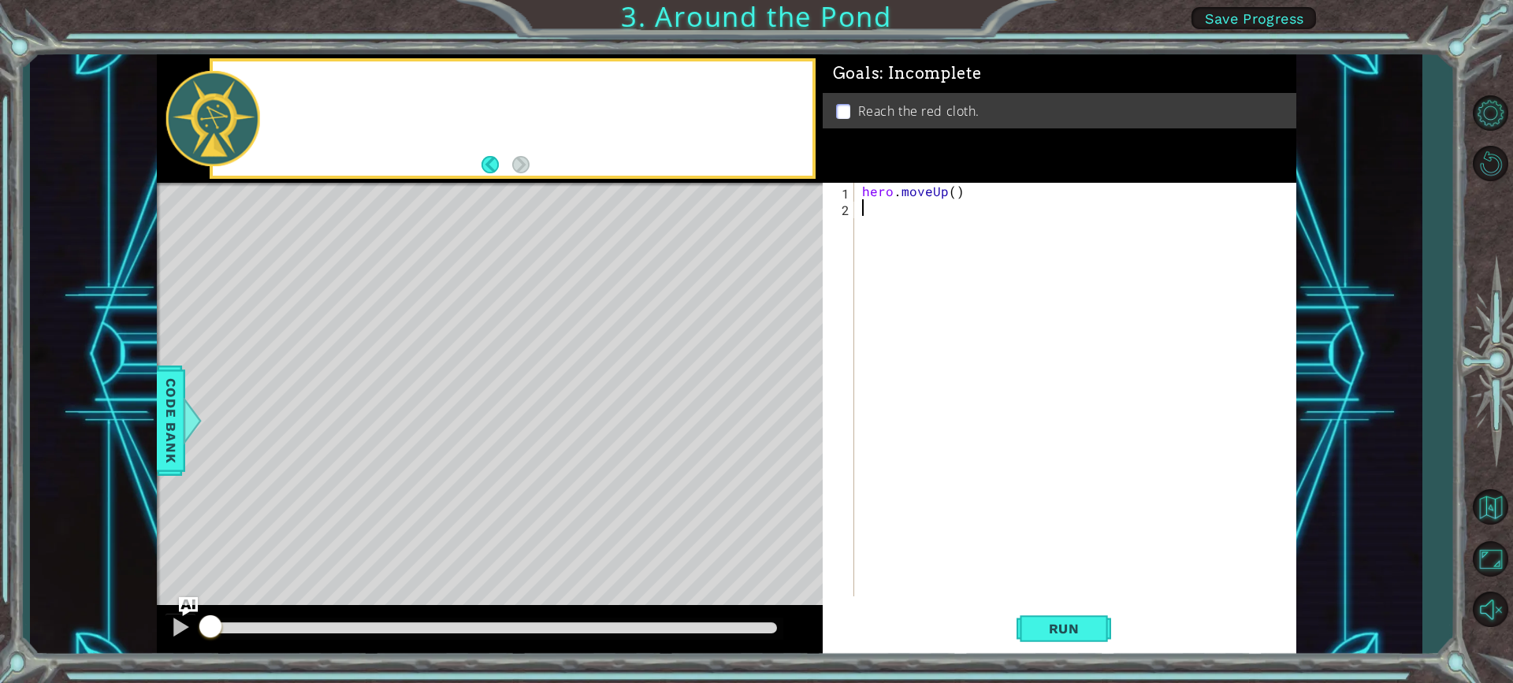
click at [289, 92] on div at bounding box center [513, 118] width 600 height 114
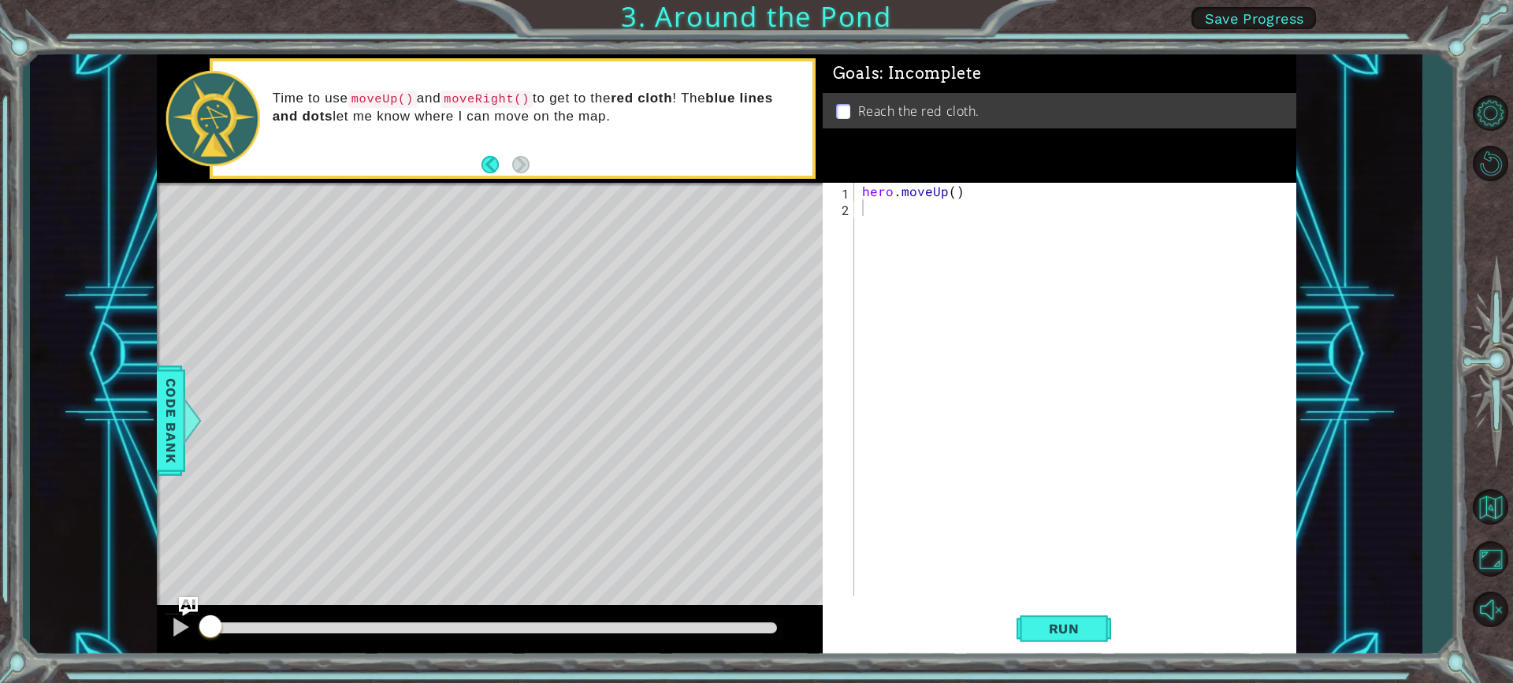
drag, startPoint x: 536, startPoint y: 133, endPoint x: 813, endPoint y: 184, distance: 281.2
click at [552, 143] on div "Time to use moveUp() and moveRight() to get to the red cloth ! The blue lines a…" at bounding box center [538, 119] width 552 height 74
click at [943, 333] on div "hero . moveUp ( )" at bounding box center [1079, 406] width 441 height 447
click at [946, 333] on div "hero . moveUp ( )" at bounding box center [1079, 406] width 441 height 447
click at [497, 170] on button "Back" at bounding box center [497, 164] width 31 height 17
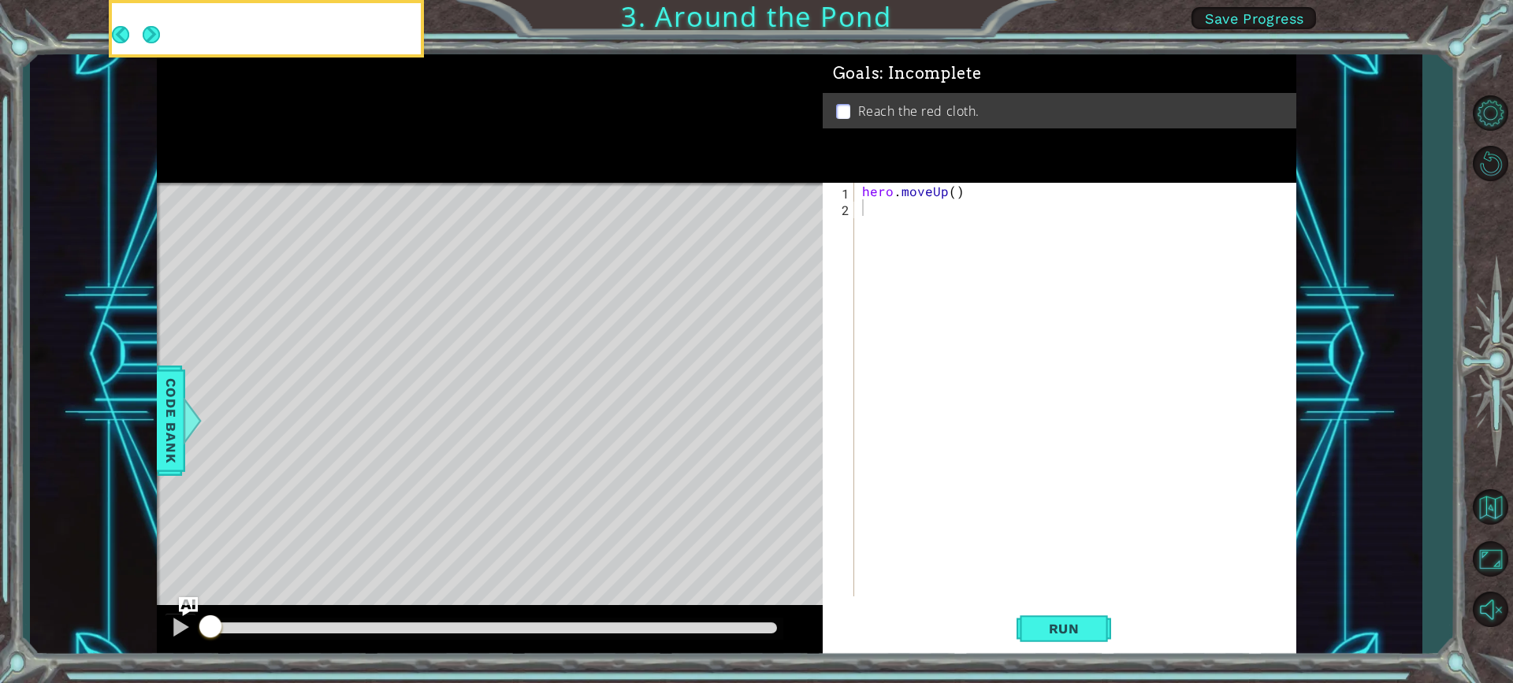
click at [0, 0] on icon at bounding box center [0, 0] width 0 height 0
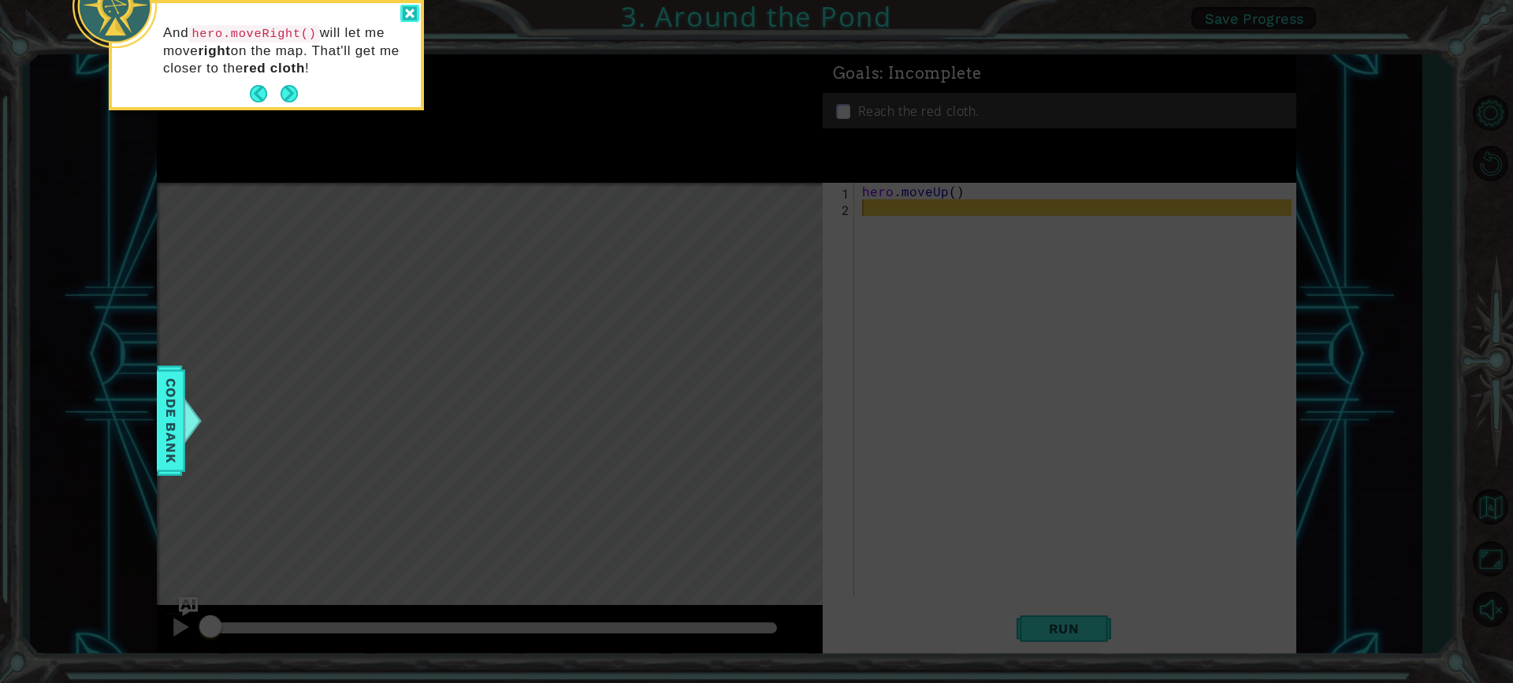
click at [401, 12] on div at bounding box center [409, 14] width 19 height 18
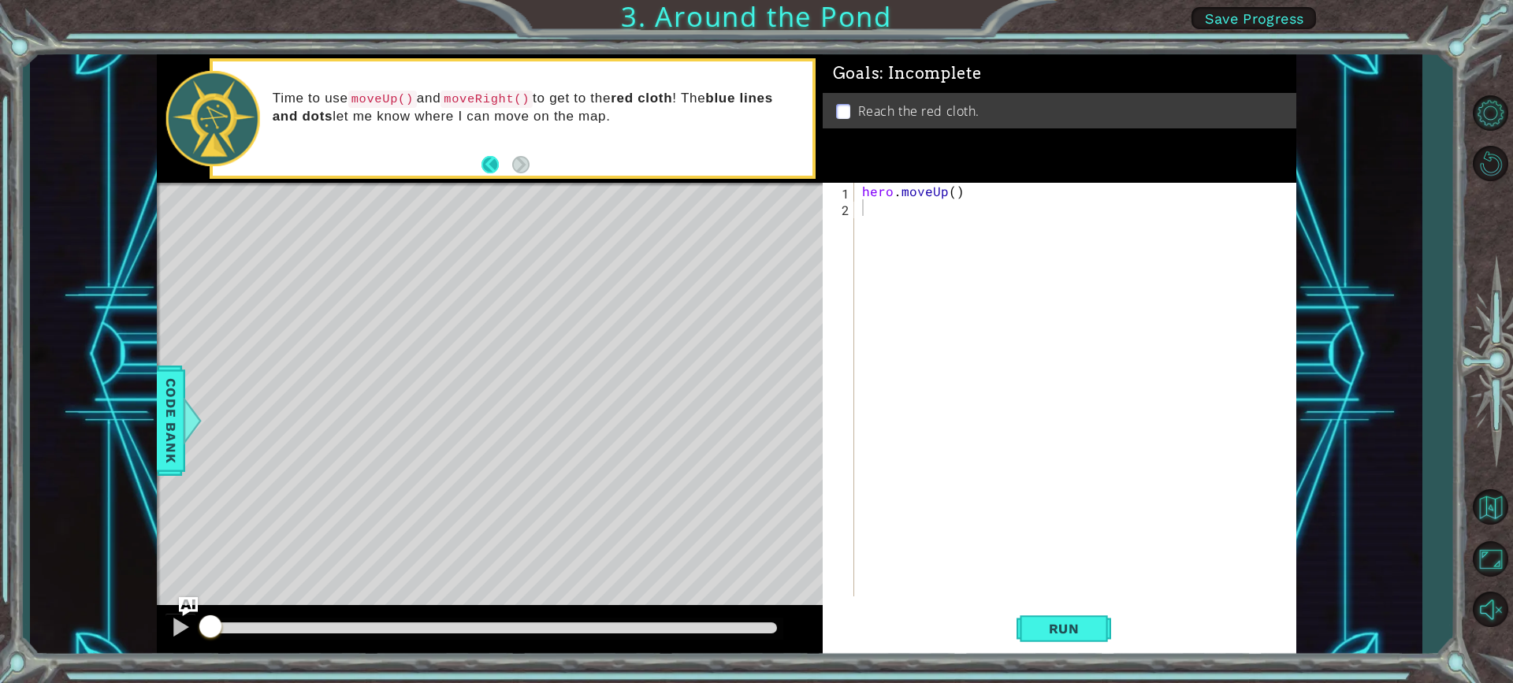
click at [486, 159] on button "Back" at bounding box center [497, 164] width 31 height 17
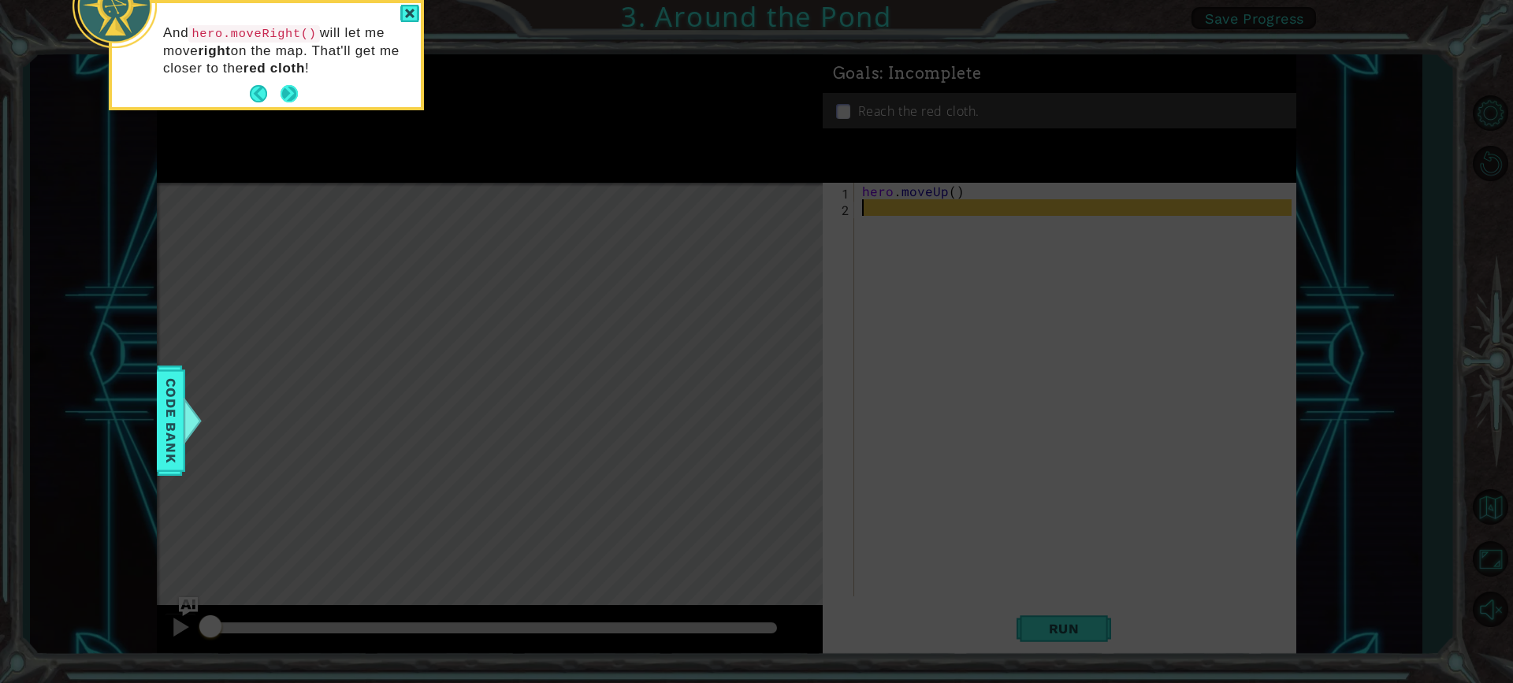
click at [290, 93] on button "Next" at bounding box center [289, 94] width 18 height 18
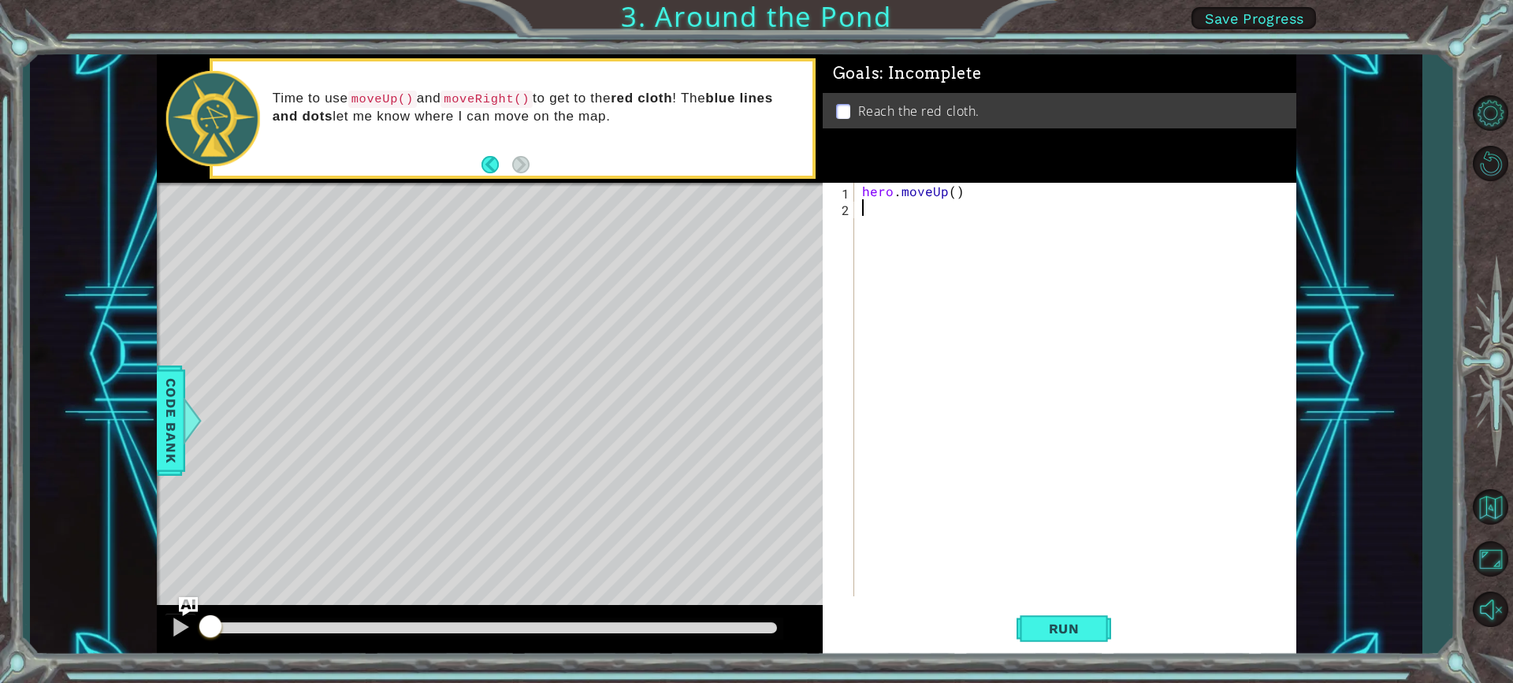
click at [290, 93] on p "Time to use moveUp() and moveRight() to get to the red cloth ! The blue lines a…" at bounding box center [538, 107] width 530 height 35
click at [479, 166] on div "Time to use moveUp() and moveRight() to get to the red cloth ! The blue lines a…" at bounding box center [513, 118] width 600 height 114
click at [484, 165] on button "Back" at bounding box center [497, 164] width 31 height 17
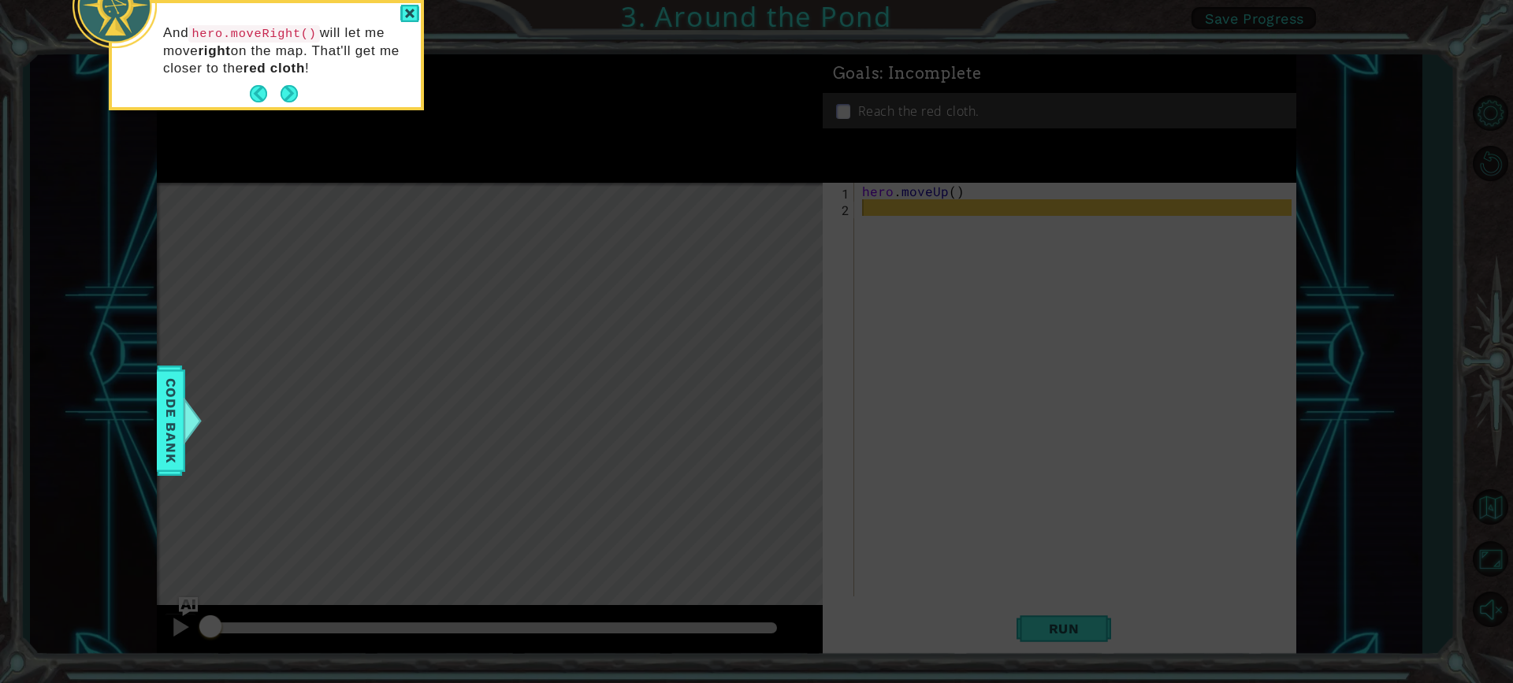
click at [484, 165] on icon at bounding box center [756, 103] width 1513 height 1162
click at [483, 165] on icon at bounding box center [756, 103] width 1513 height 1162
click at [285, 97] on button "Next" at bounding box center [289, 93] width 17 height 17
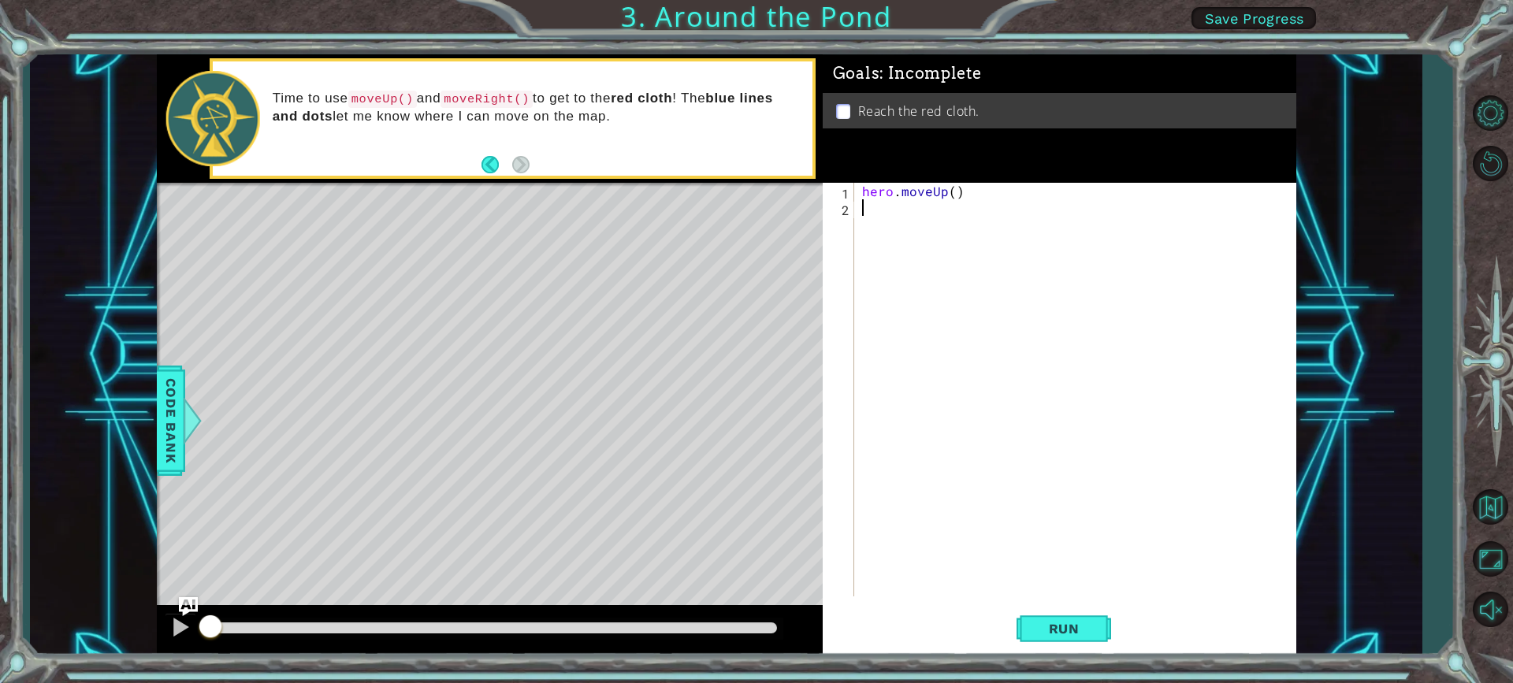
click at [285, 97] on p "Time to use moveUp() and moveRight() to get to the red cloth ! The blue lines a…" at bounding box center [538, 107] width 530 height 35
click at [596, 169] on div "Time to use moveUp() and moveRight() to get to the red cloth ! The blue lines a…" at bounding box center [513, 118] width 600 height 114
click at [183, 634] on div at bounding box center [180, 627] width 20 height 20
click at [1025, 256] on div "hero . moveUp ( )" at bounding box center [1079, 406] width 441 height 447
type textarea "he"
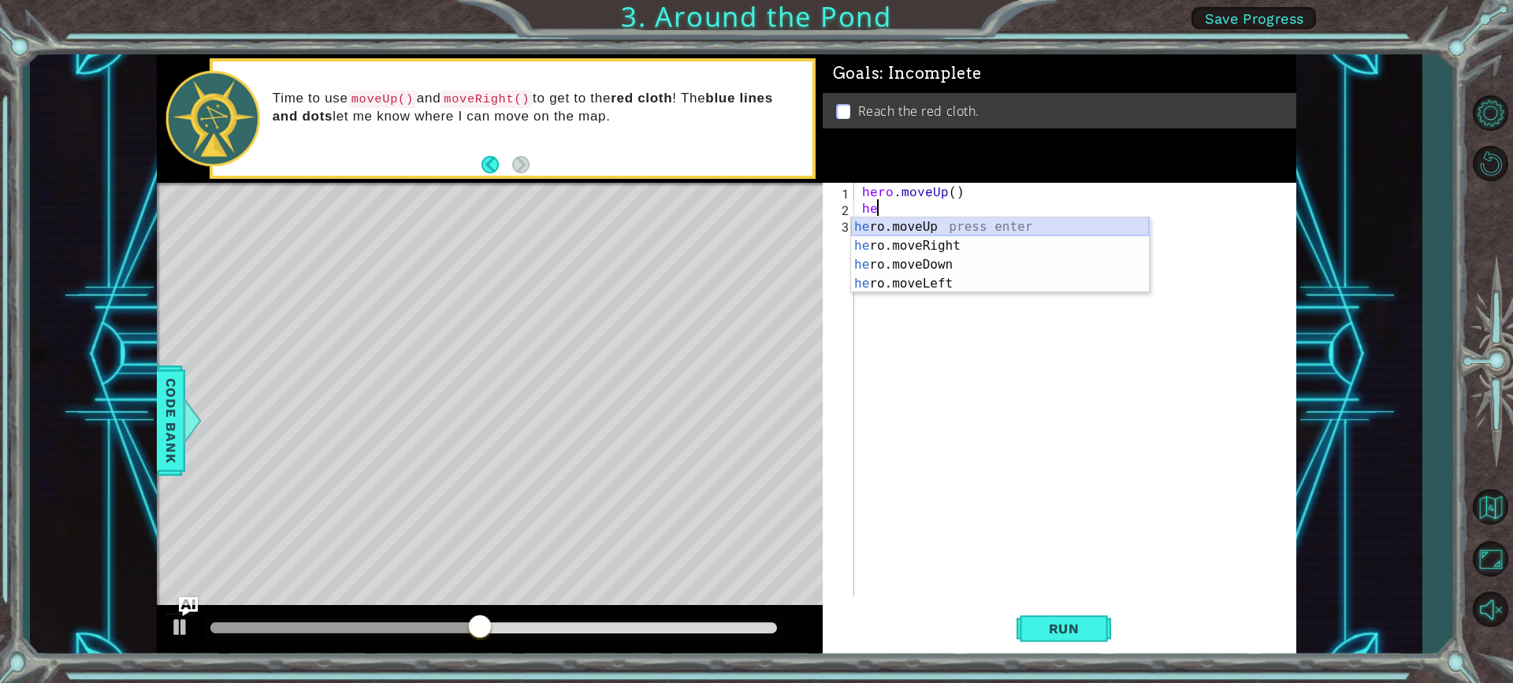
click at [970, 225] on div "he ro.moveUp press enter he ro.moveRight press enter he ro.moveDown press enter…" at bounding box center [1000, 275] width 298 height 114
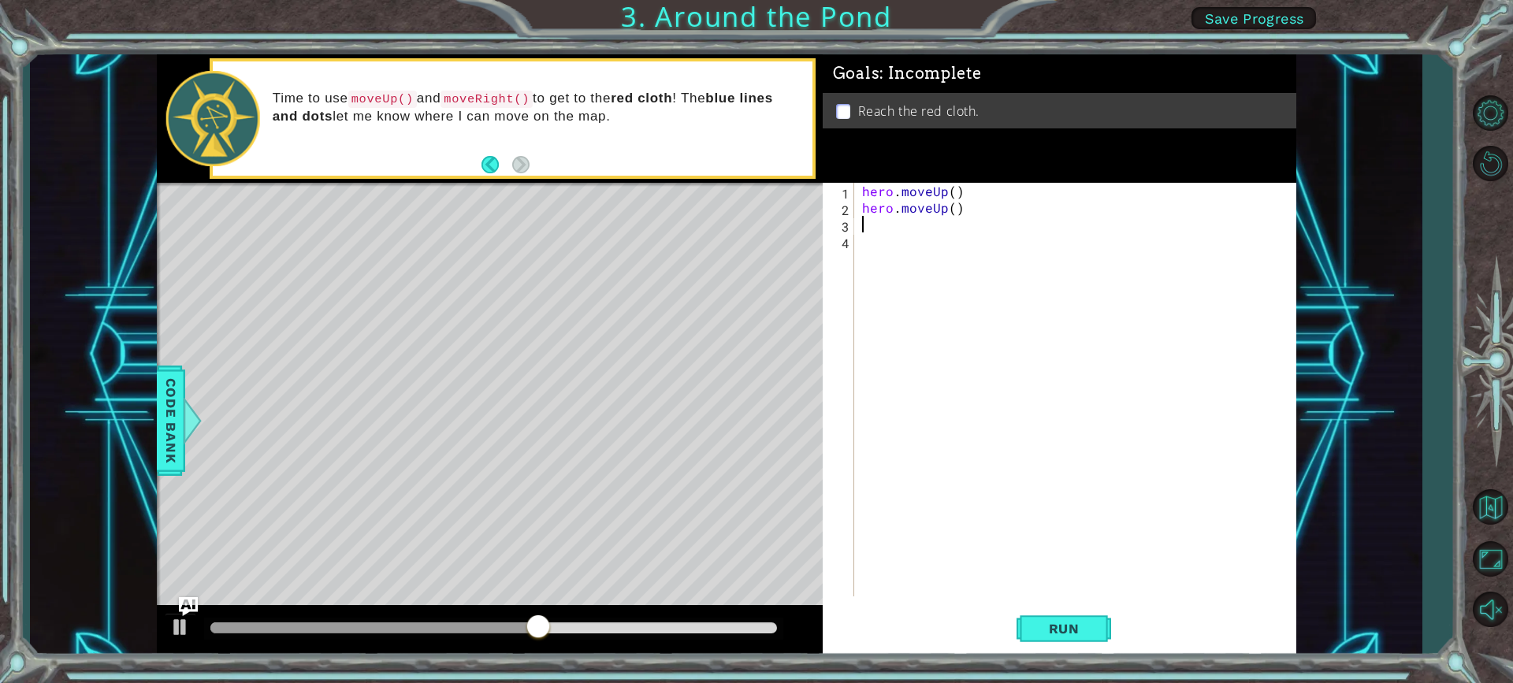
type textarea "h"
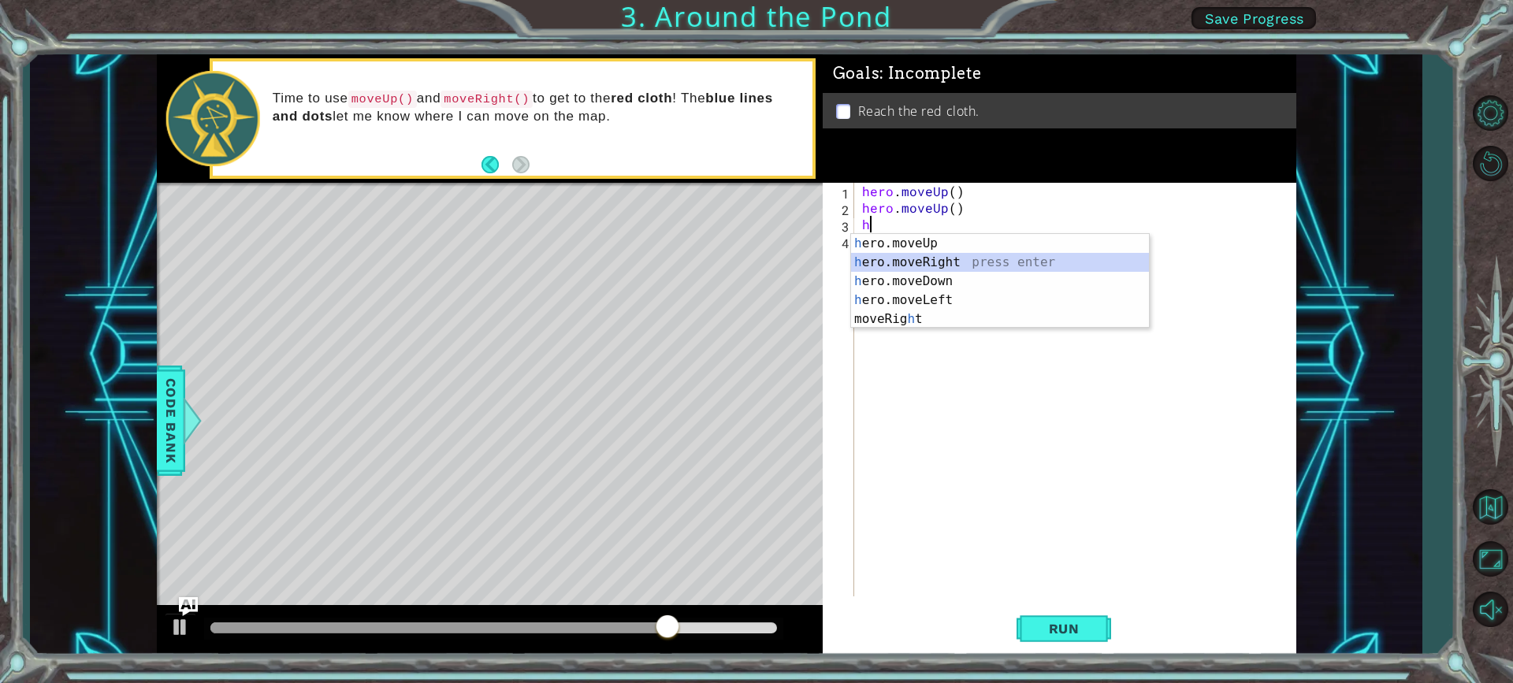
click at [963, 262] on div "h ero.moveUp press enter h ero.moveRight press enter h ero.moveDown press enter…" at bounding box center [1000, 300] width 298 height 132
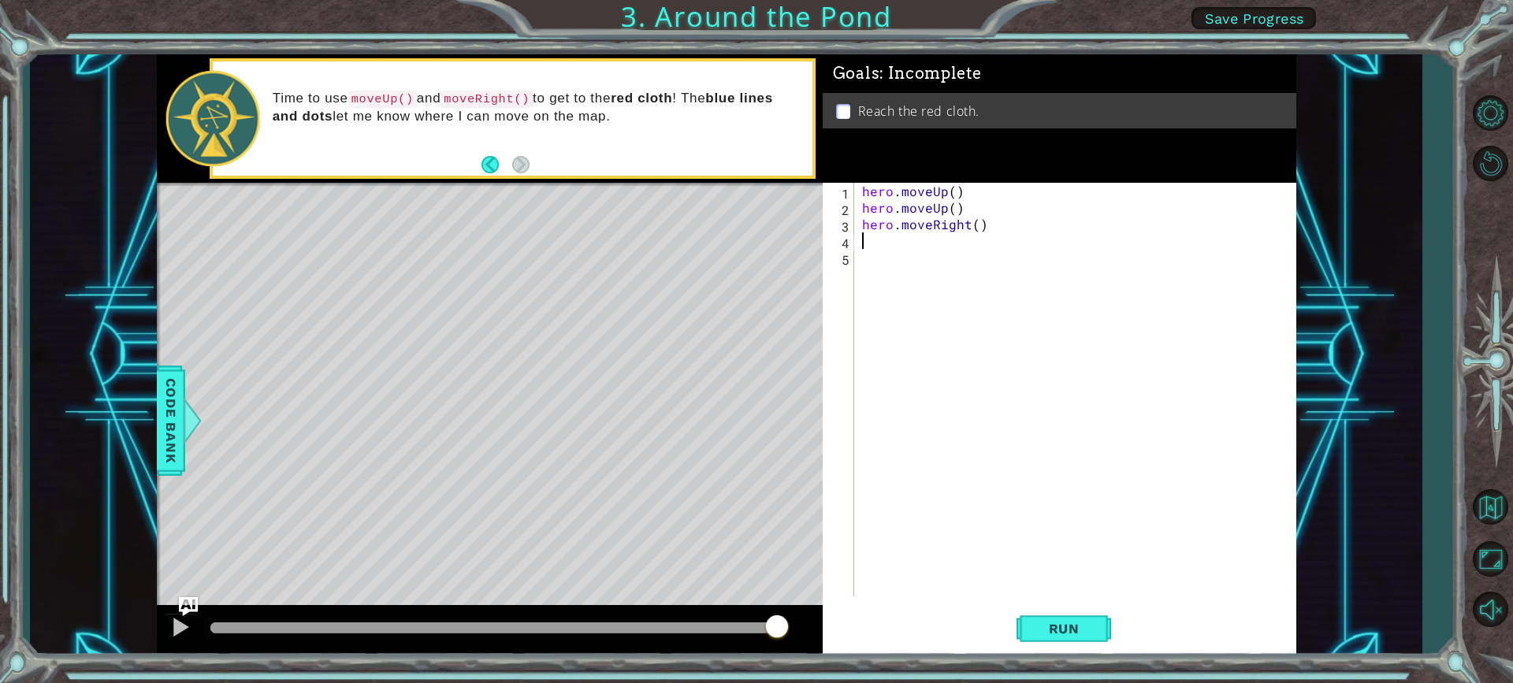
type textarea "h"
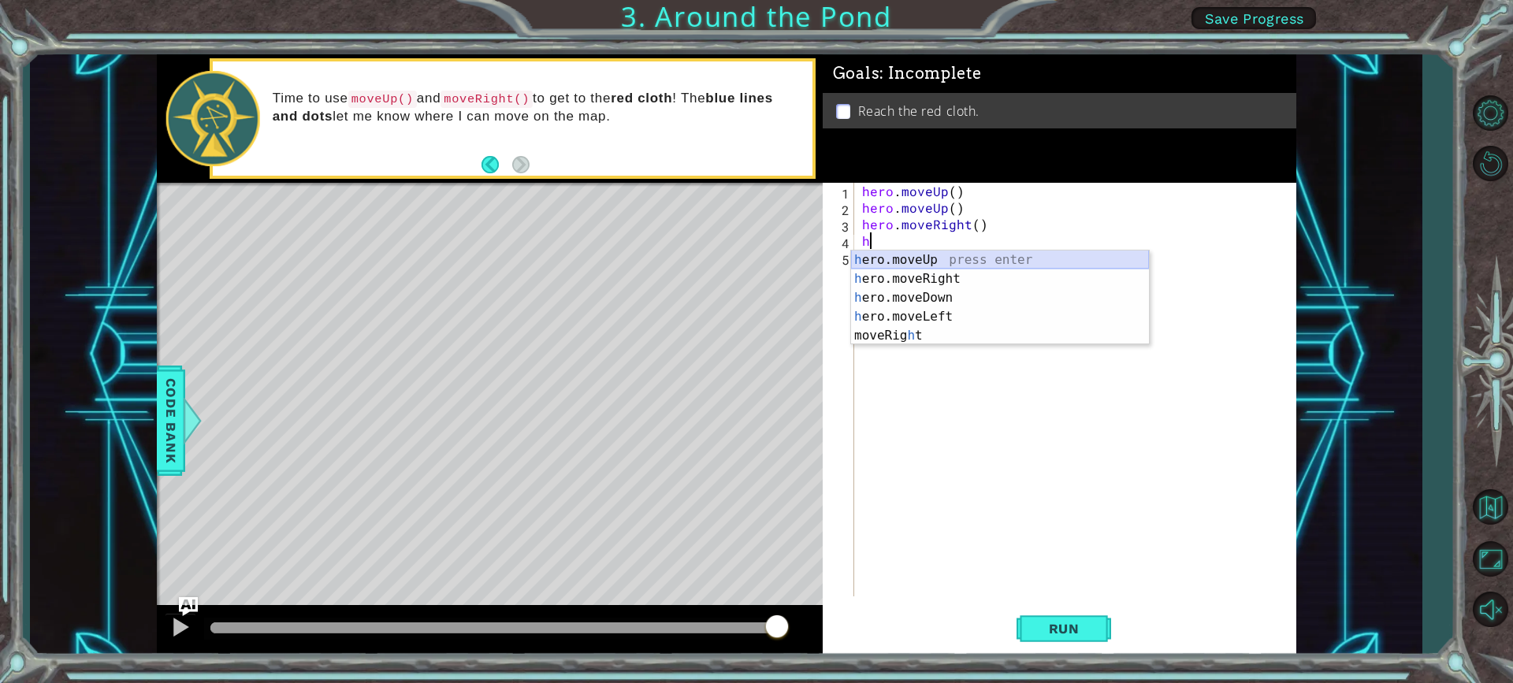
click at [973, 262] on div "h ero.moveUp press enter h ero.moveRight press enter h ero.moveDown press enter…" at bounding box center [1000, 317] width 298 height 132
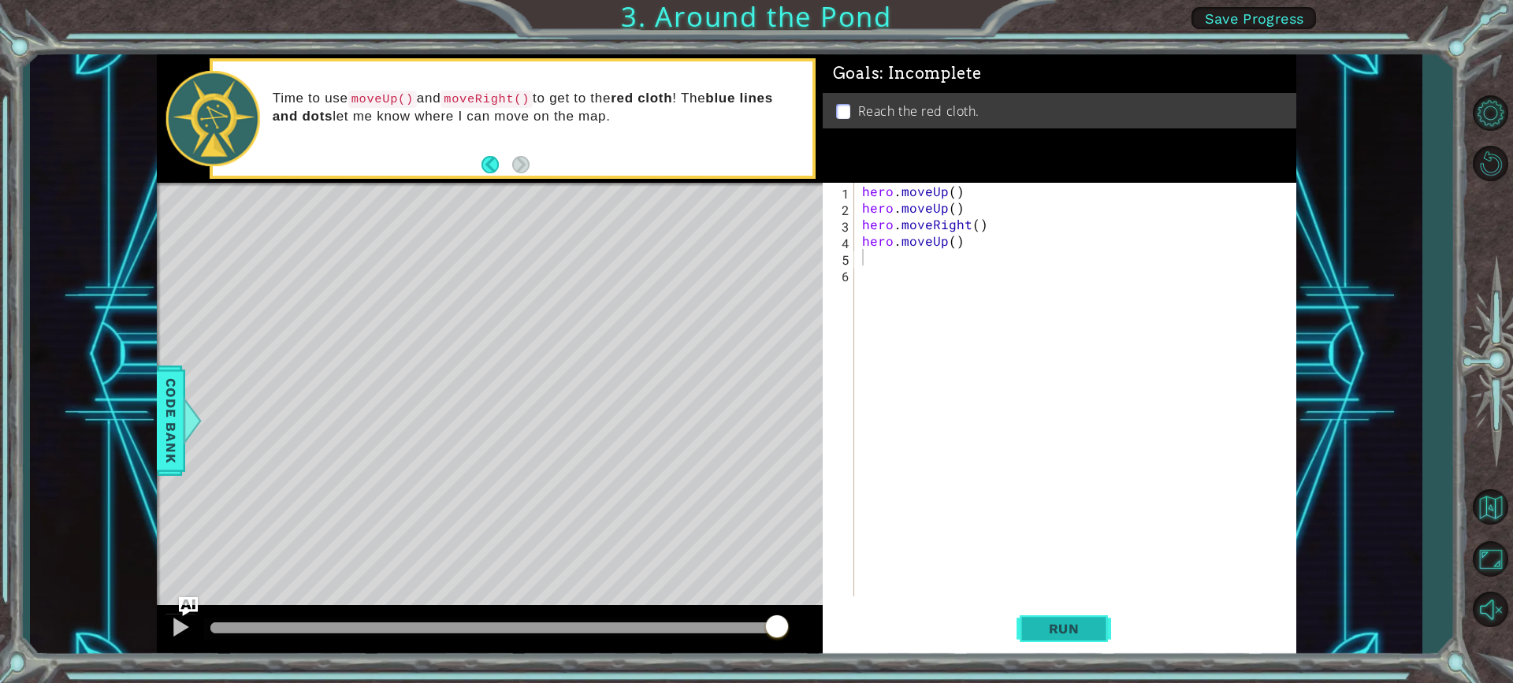
click at [1085, 623] on span "Run" at bounding box center [1064, 629] width 62 height 16
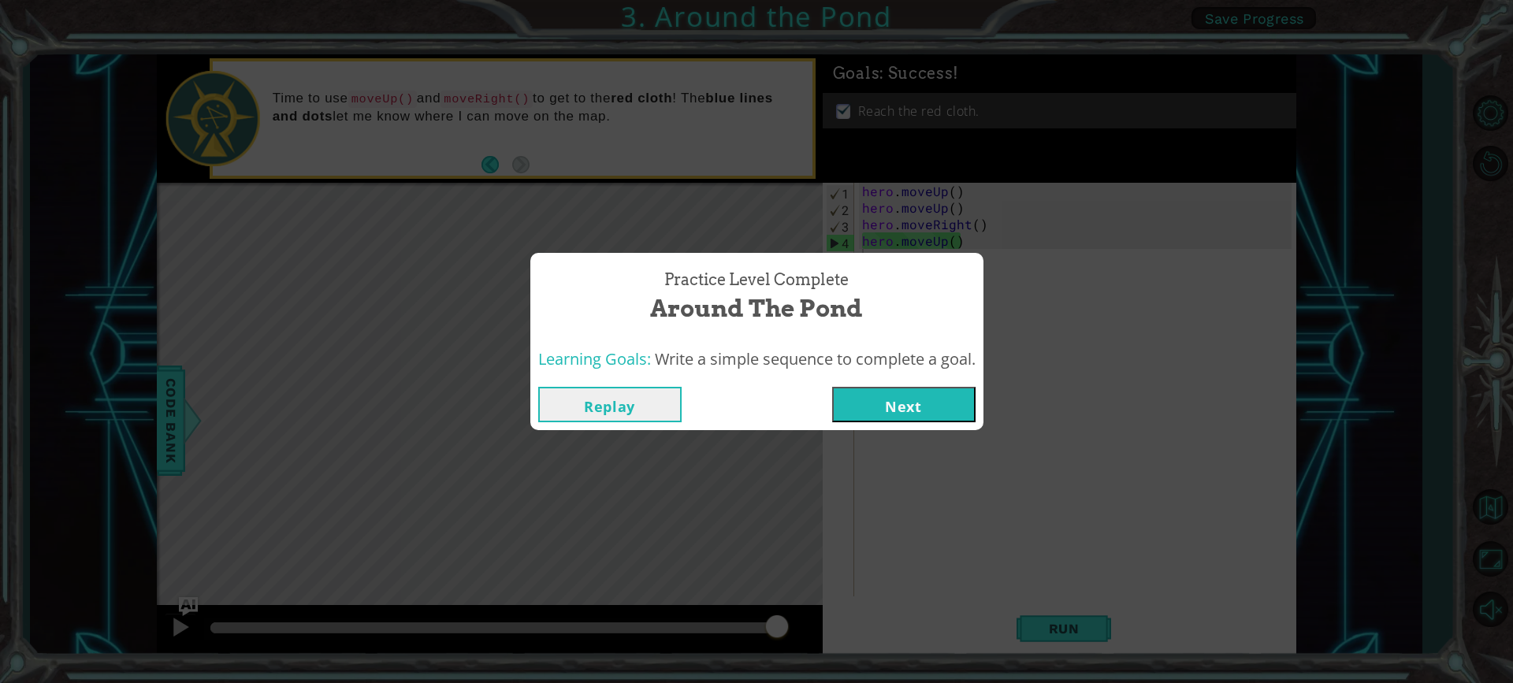
click at [925, 396] on button "Next" at bounding box center [903, 404] width 143 height 35
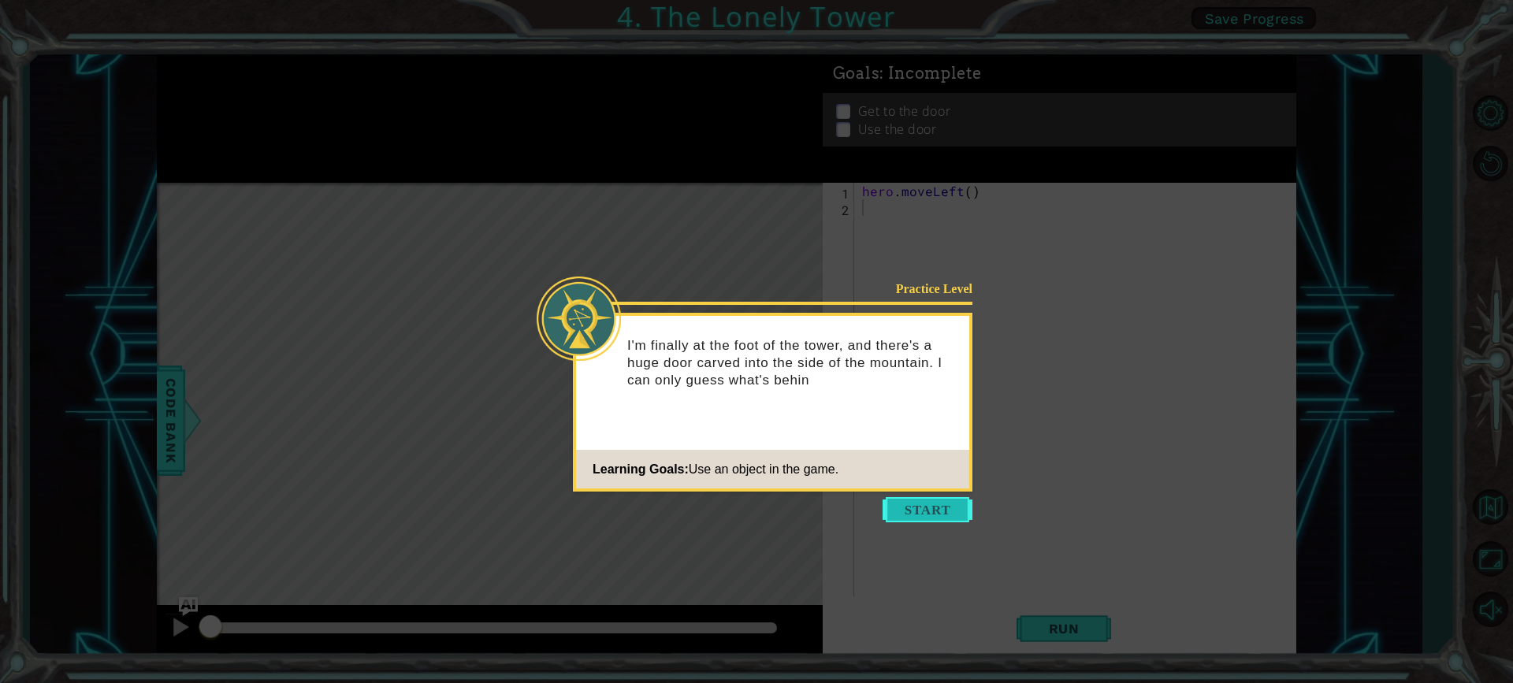
click at [911, 498] on button "Start" at bounding box center [928, 509] width 90 height 25
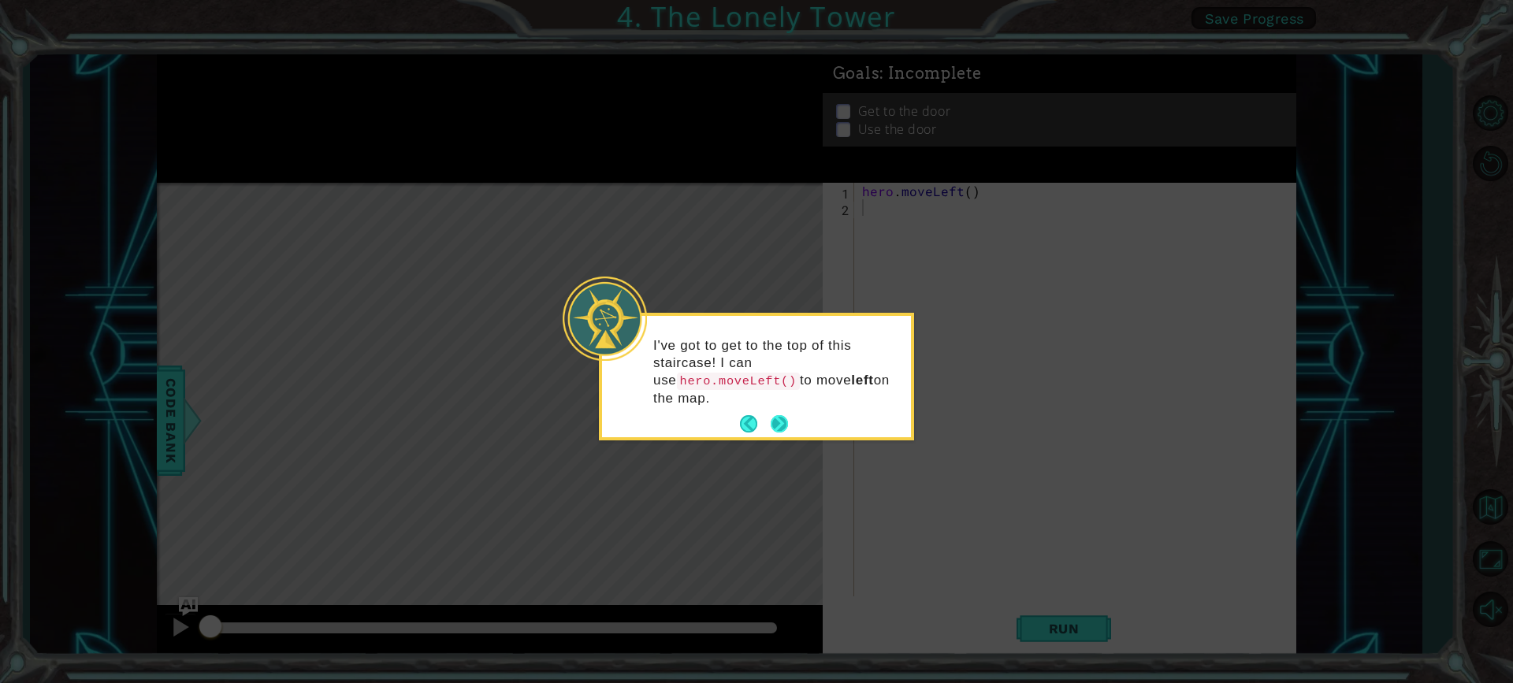
click at [784, 411] on button "Next" at bounding box center [779, 424] width 27 height 27
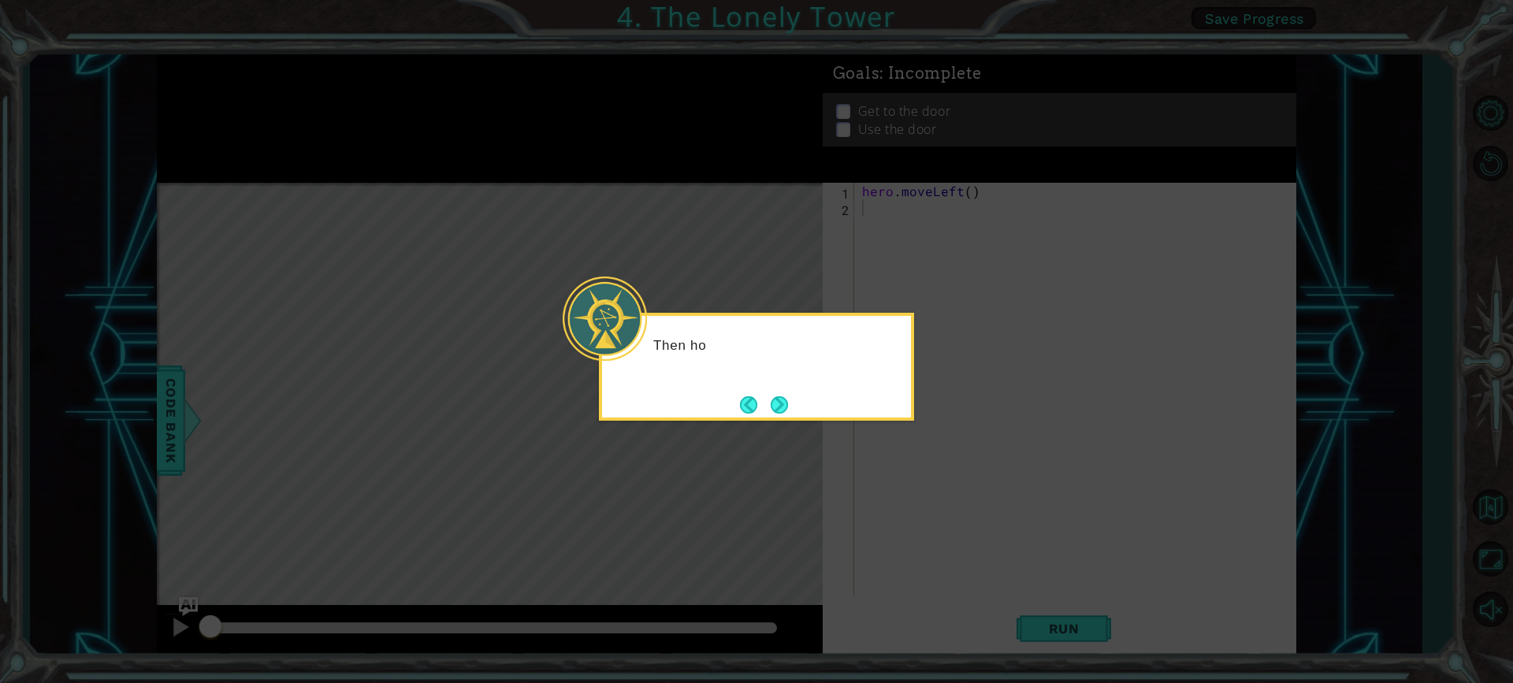
click at [784, 404] on button "Next" at bounding box center [779, 405] width 19 height 19
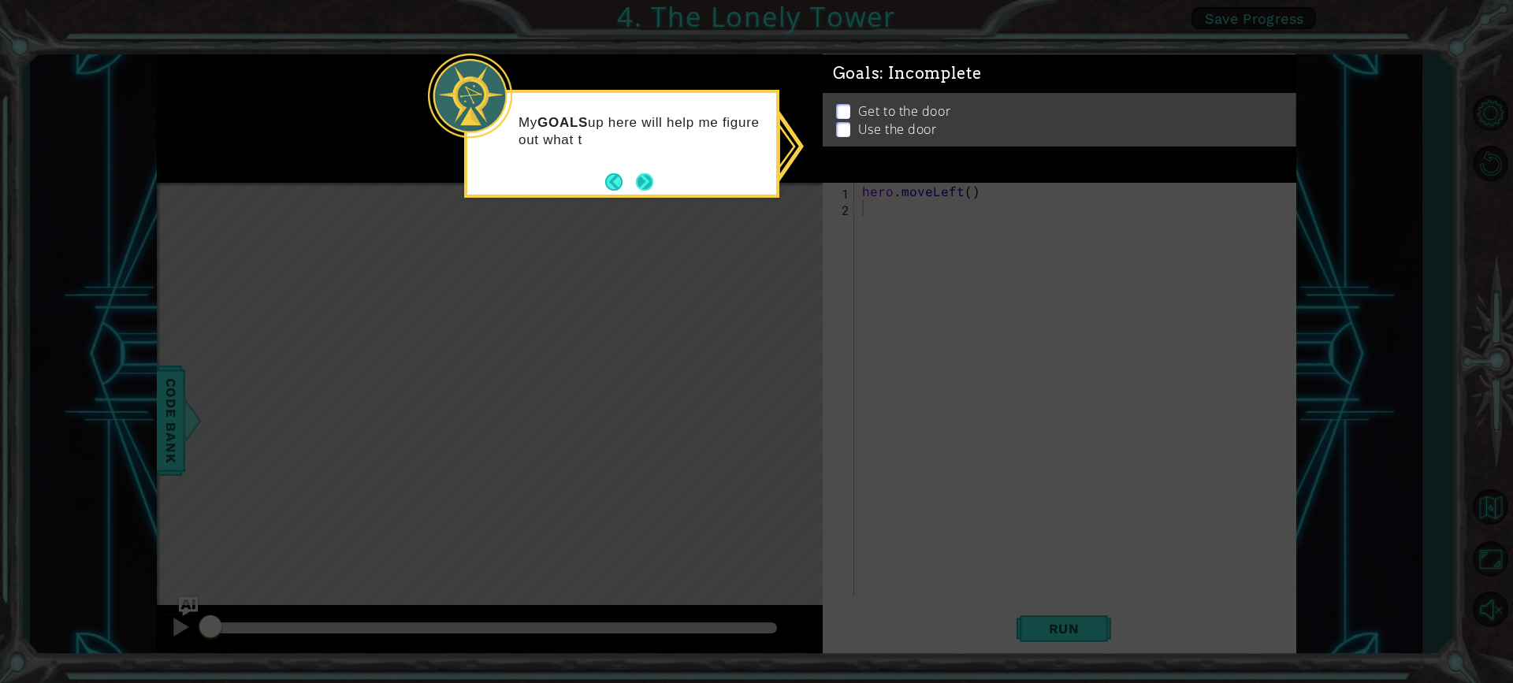
click at [637, 179] on button "Next" at bounding box center [644, 181] width 17 height 17
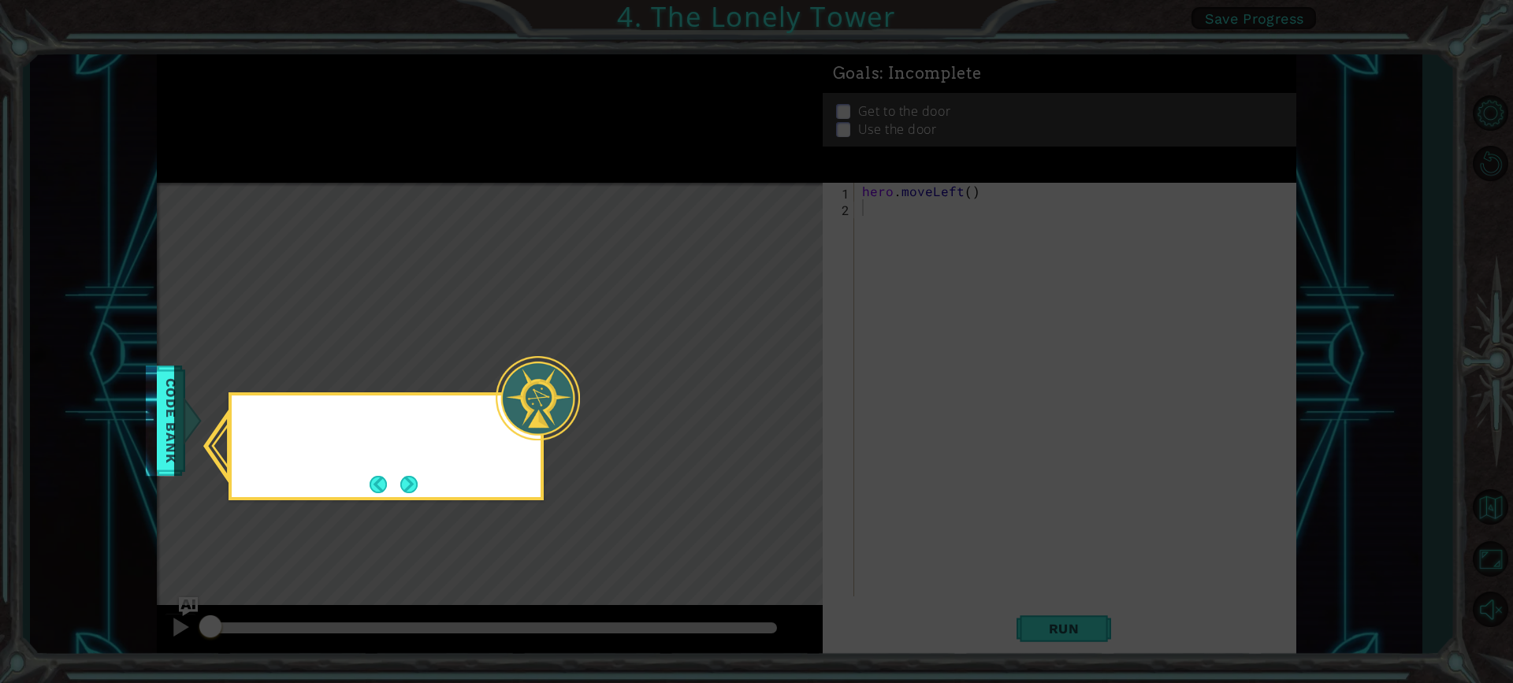
click at [637, 179] on icon at bounding box center [756, 341] width 1513 height 683
click at [415, 486] on button "Next" at bounding box center [408, 484] width 17 height 17
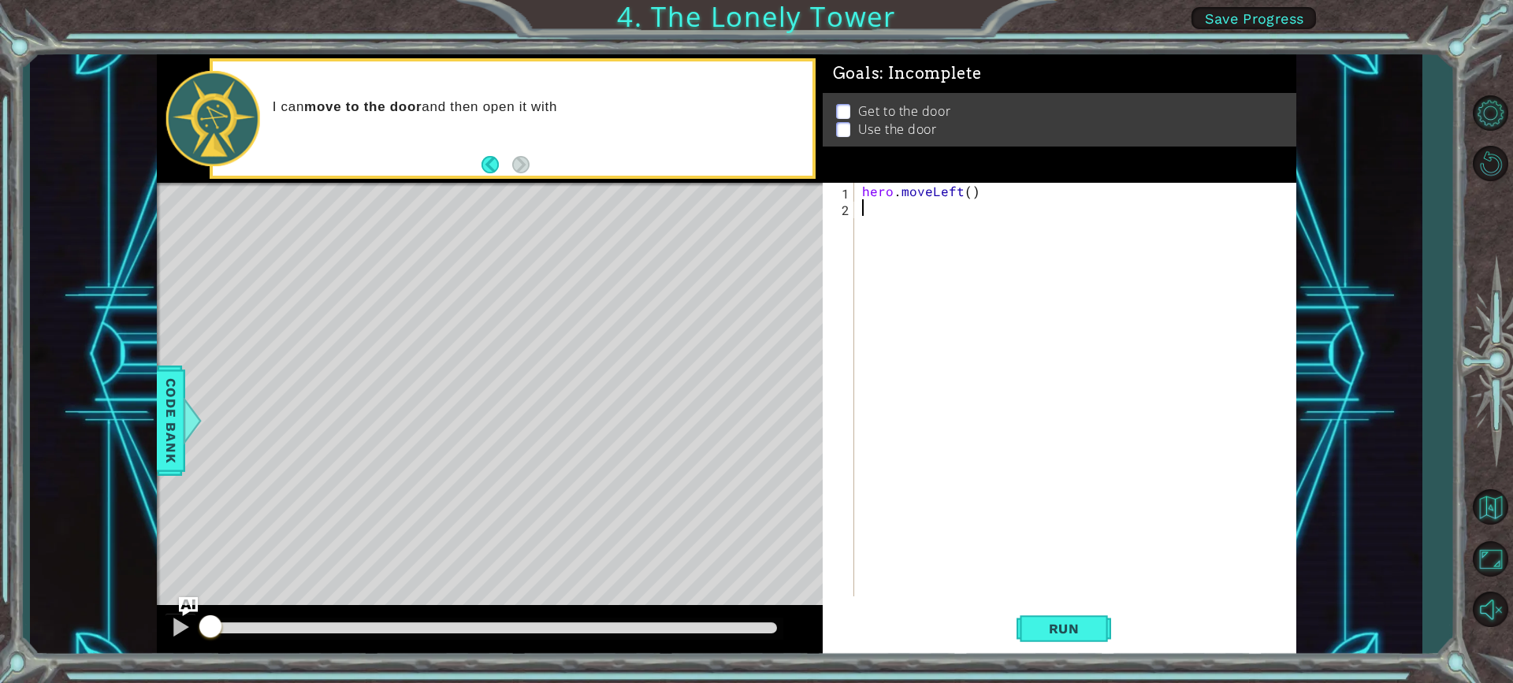
click at [997, 277] on div "hero . moveLeft ( )" at bounding box center [1079, 406] width 441 height 447
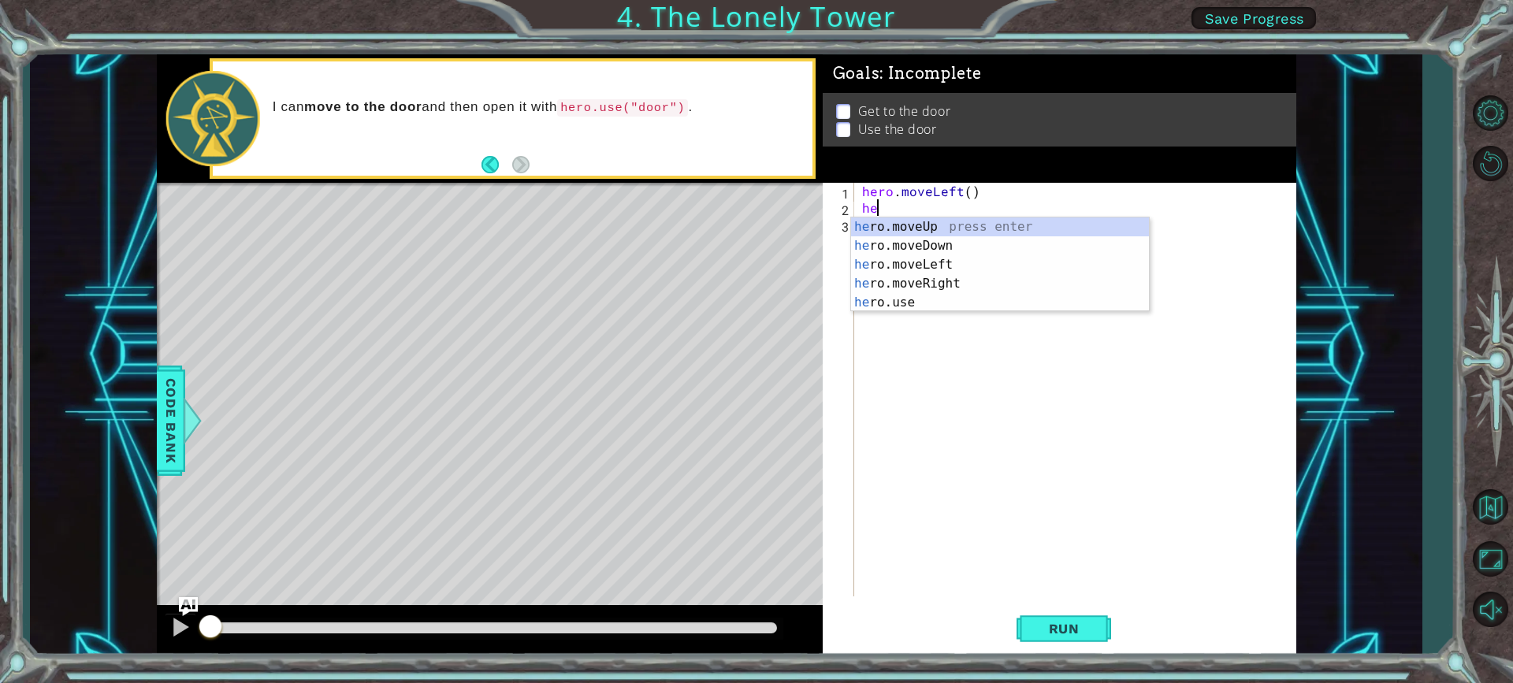
type textarea "her"
click at [905, 262] on div "her o.moveUp press enter her o.moveDown press enter her o.moveLeft press enter …" at bounding box center [1000, 284] width 298 height 132
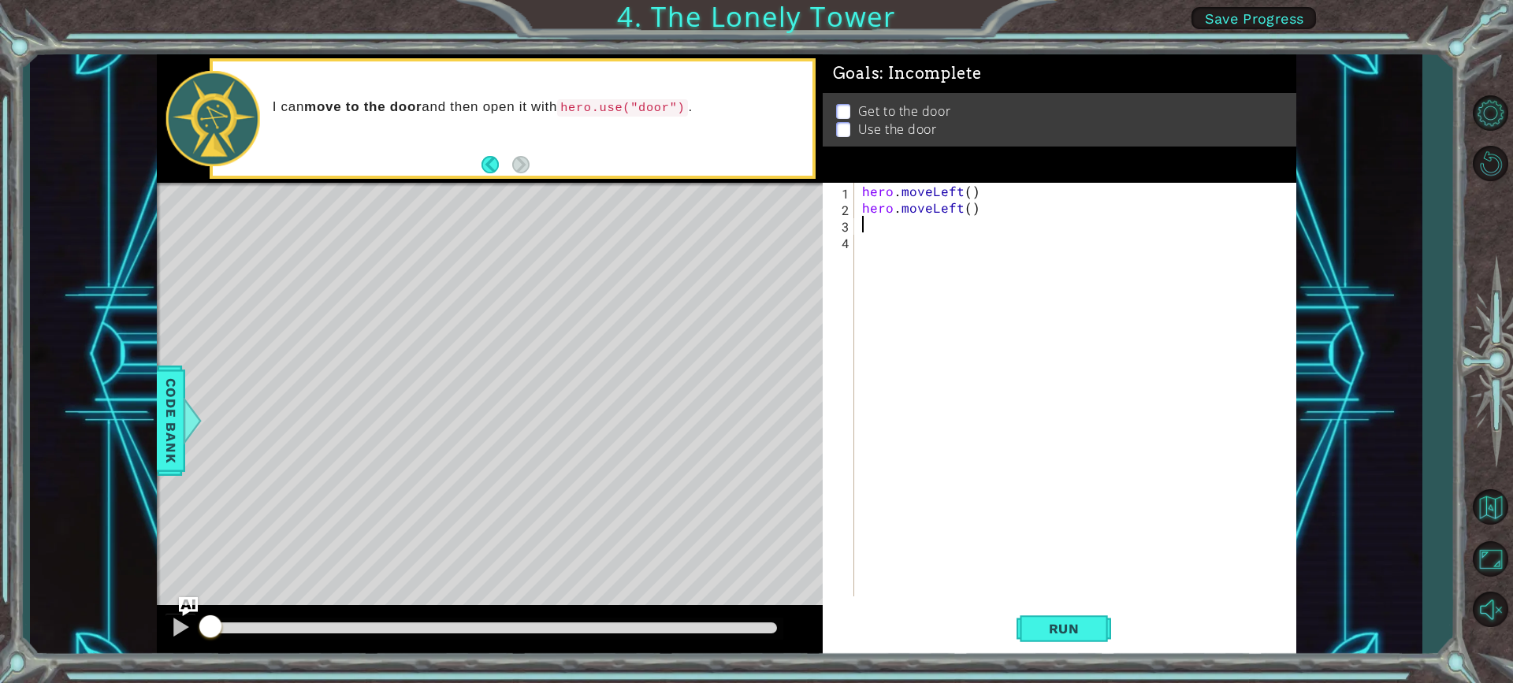
type textarea "h"
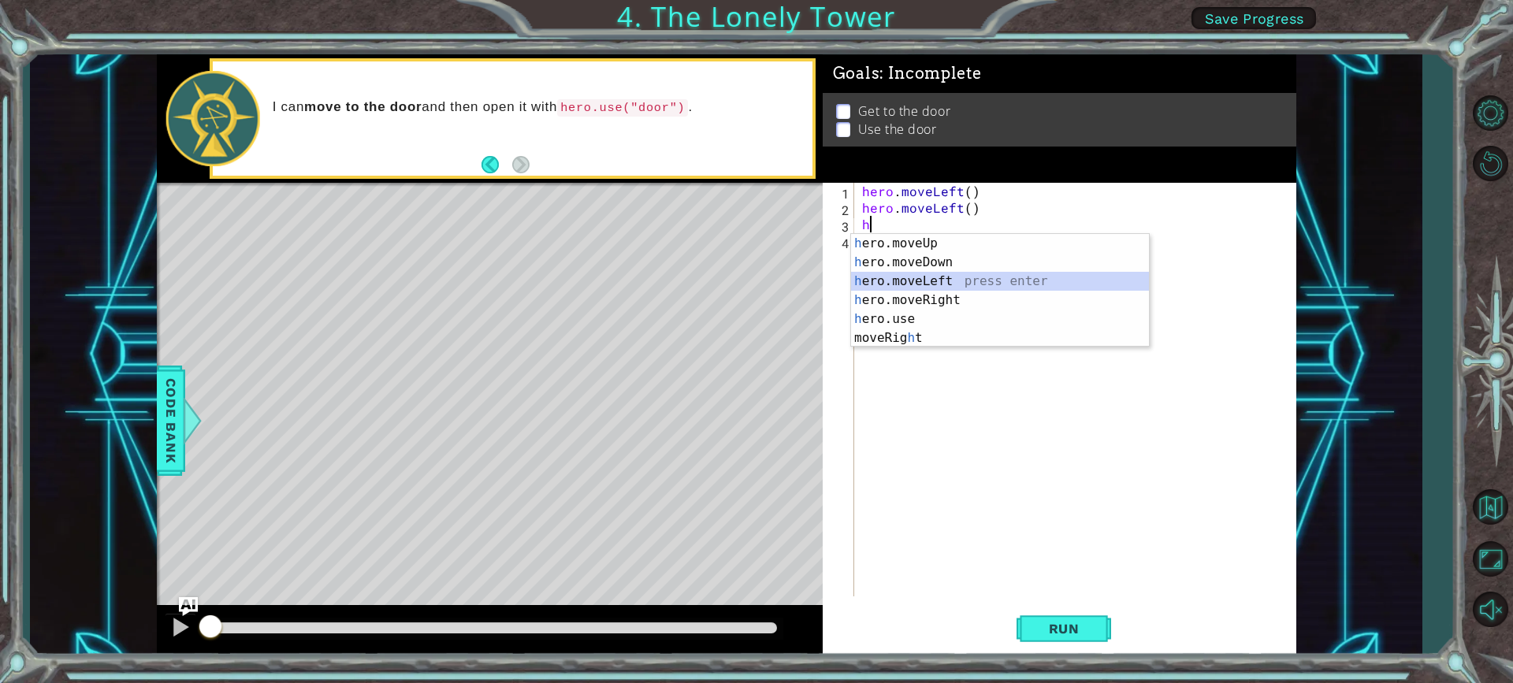
click at [910, 286] on div "h ero.moveUp press enter h ero.moveDown press enter h ero.moveLeft press enter …" at bounding box center [1000, 309] width 298 height 151
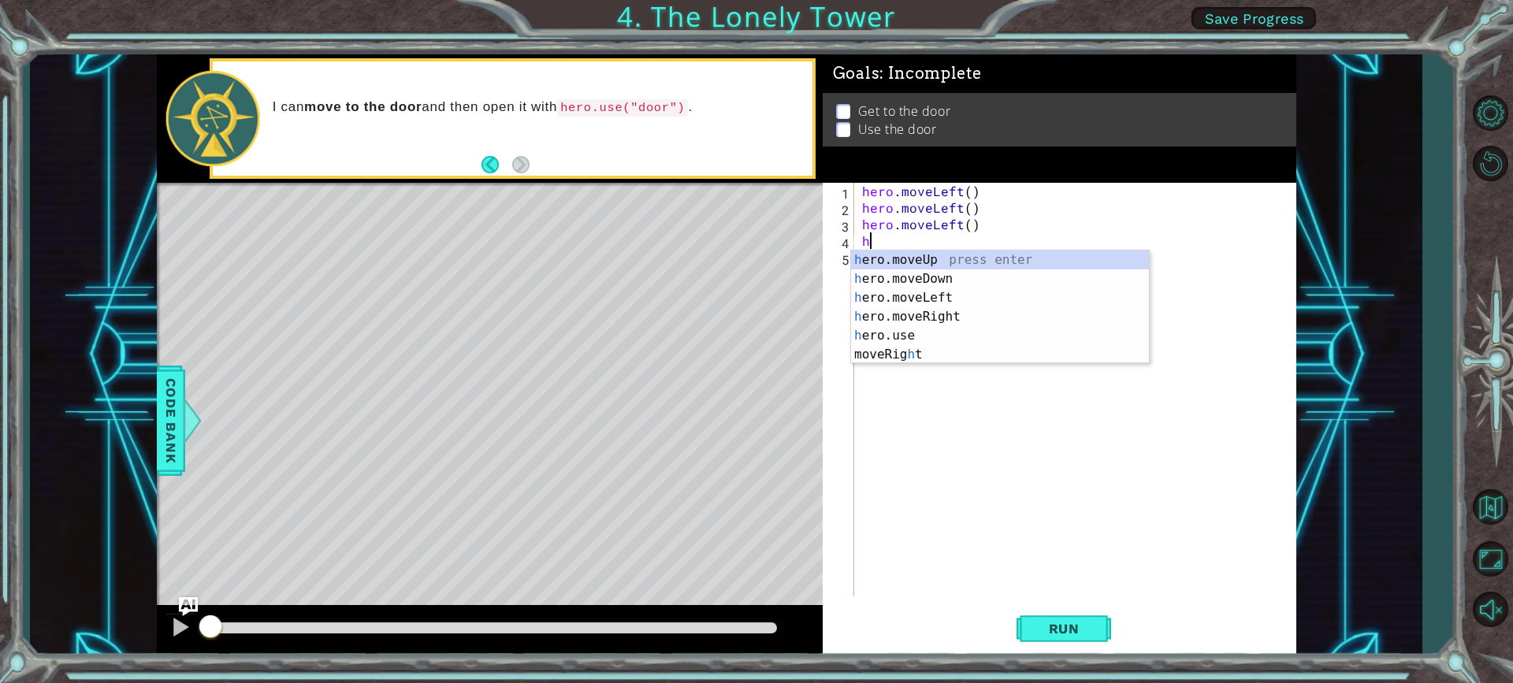
click at [992, 227] on div "hero . moveLeft ( ) hero . moveLeft ( ) hero . moveLeft ( ) h" at bounding box center [1079, 406] width 441 height 447
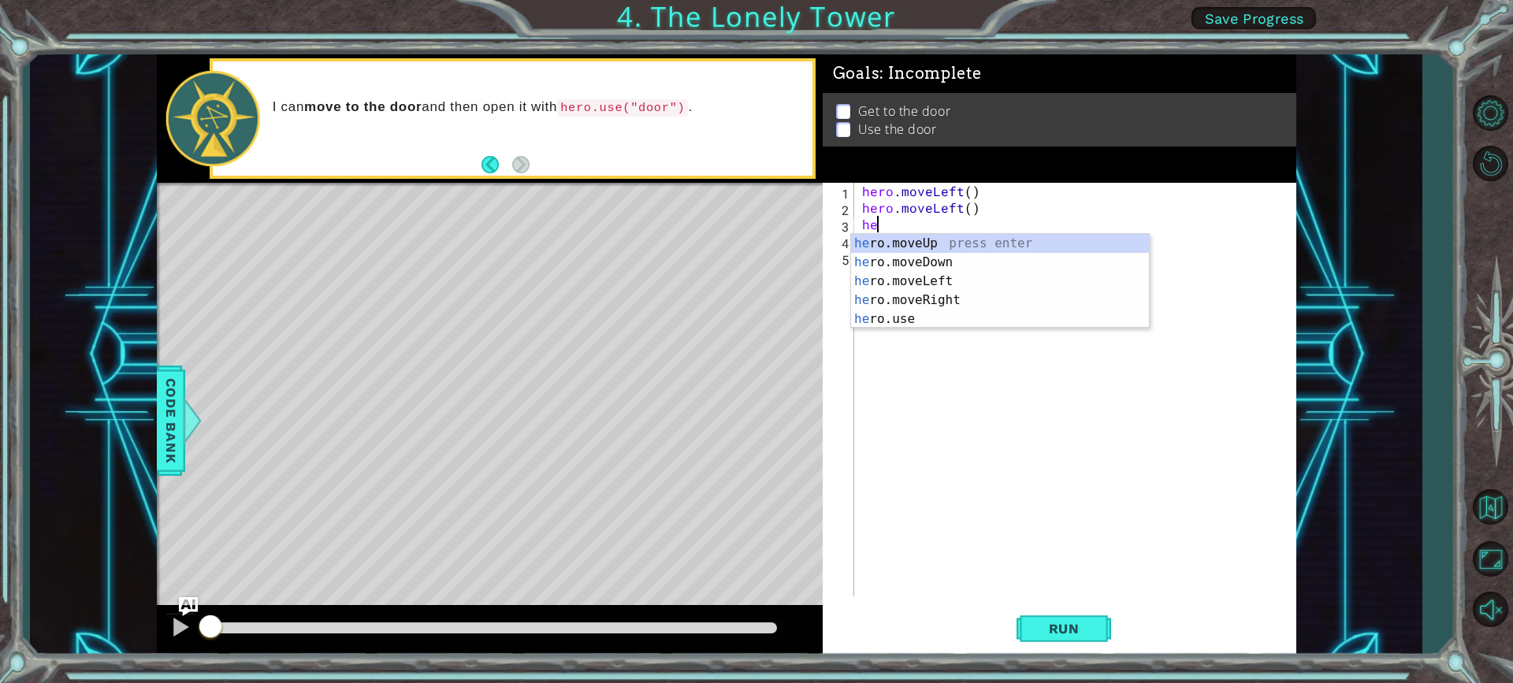
type textarea "h"
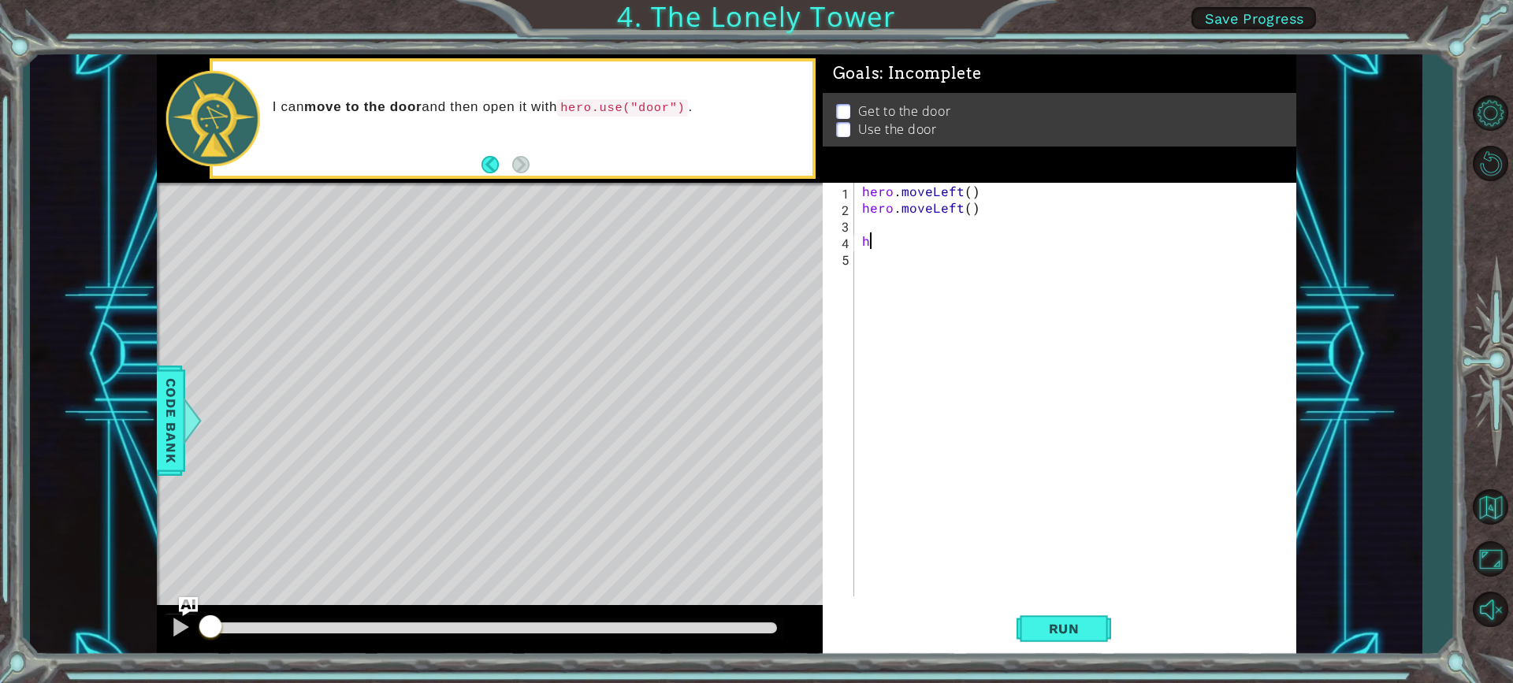
click at [973, 247] on div "hero . moveLeft ( ) hero . moveLeft ( ) h" at bounding box center [1079, 406] width 441 height 447
type textarea "h"
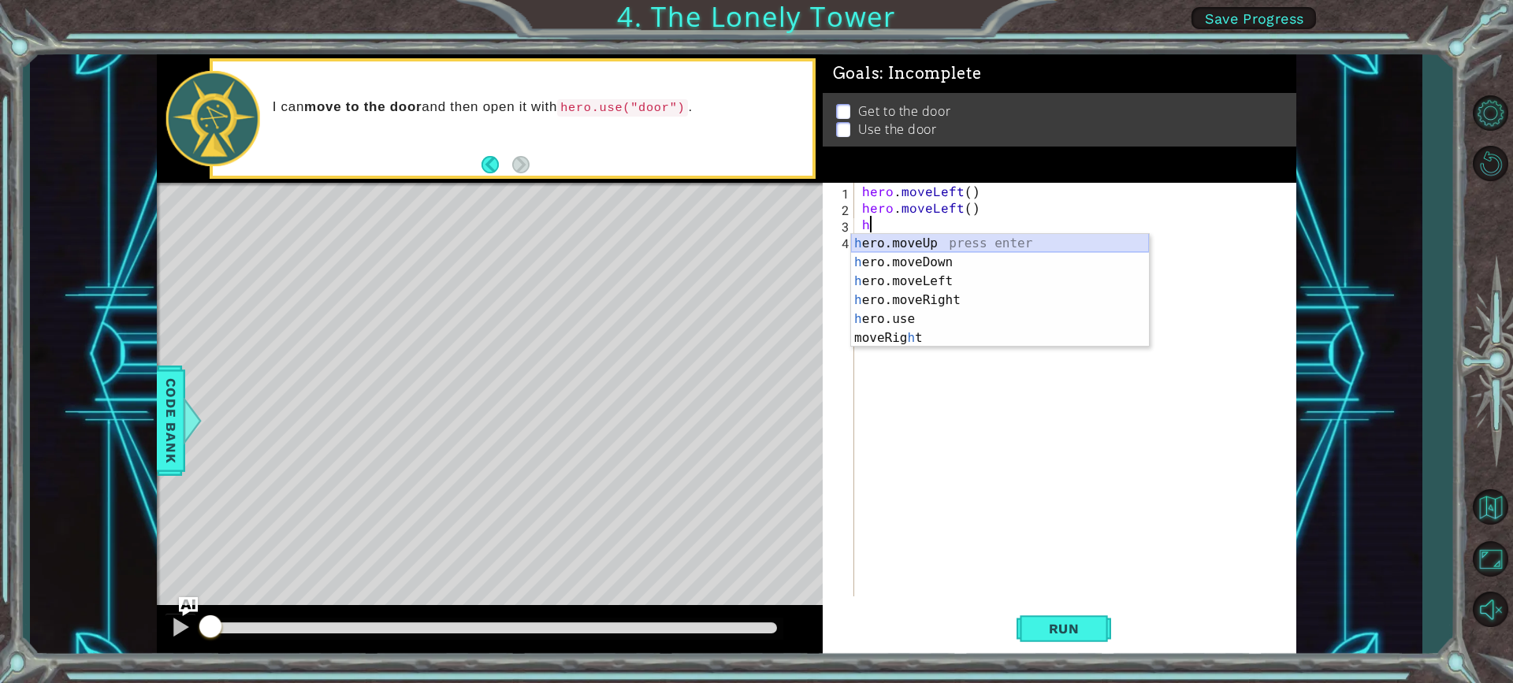
click at [953, 242] on div "h ero.moveUp press enter h ero.moveDown press enter h ero.moveLeft press enter …" at bounding box center [1000, 309] width 298 height 151
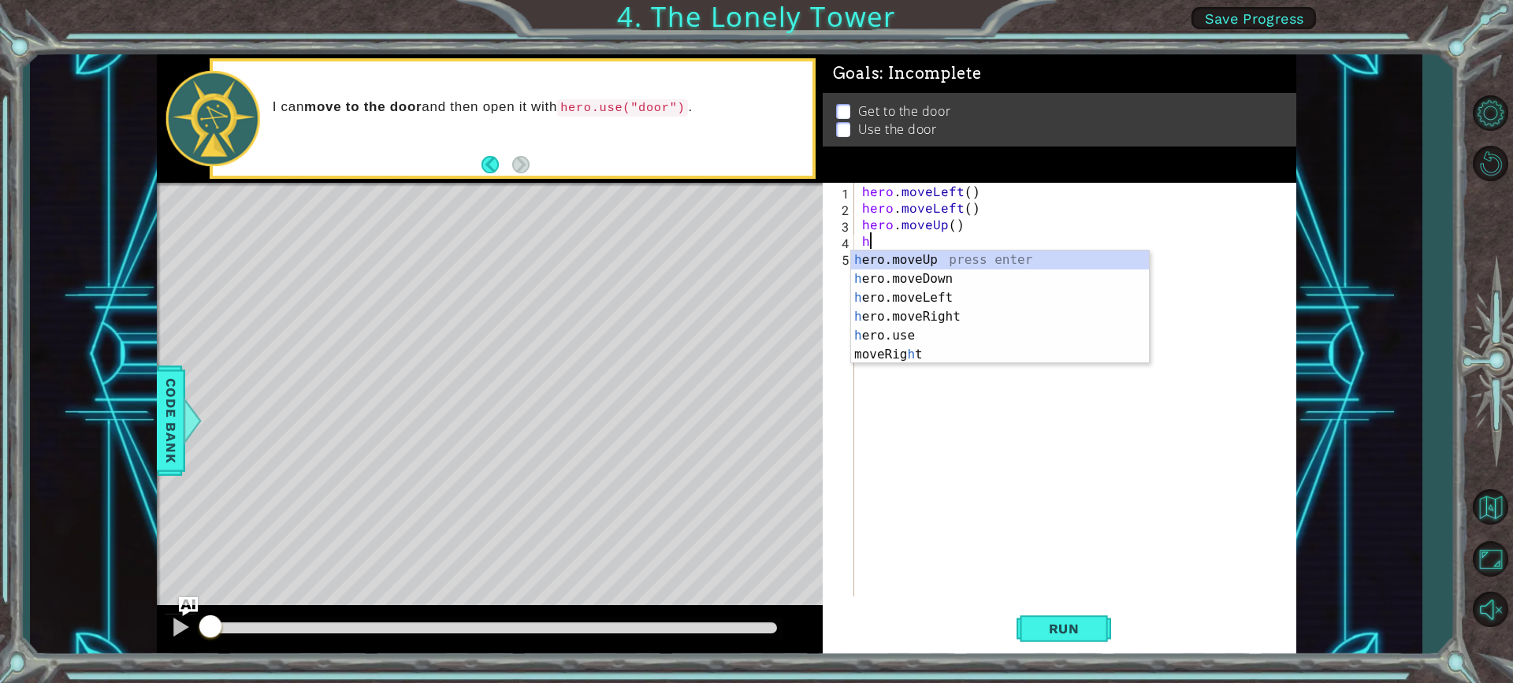
type textarea "he"
click at [931, 261] on div "he ro.moveUp press enter he ro.moveDown press enter he ro.moveLeft press enter …" at bounding box center [1000, 317] width 298 height 132
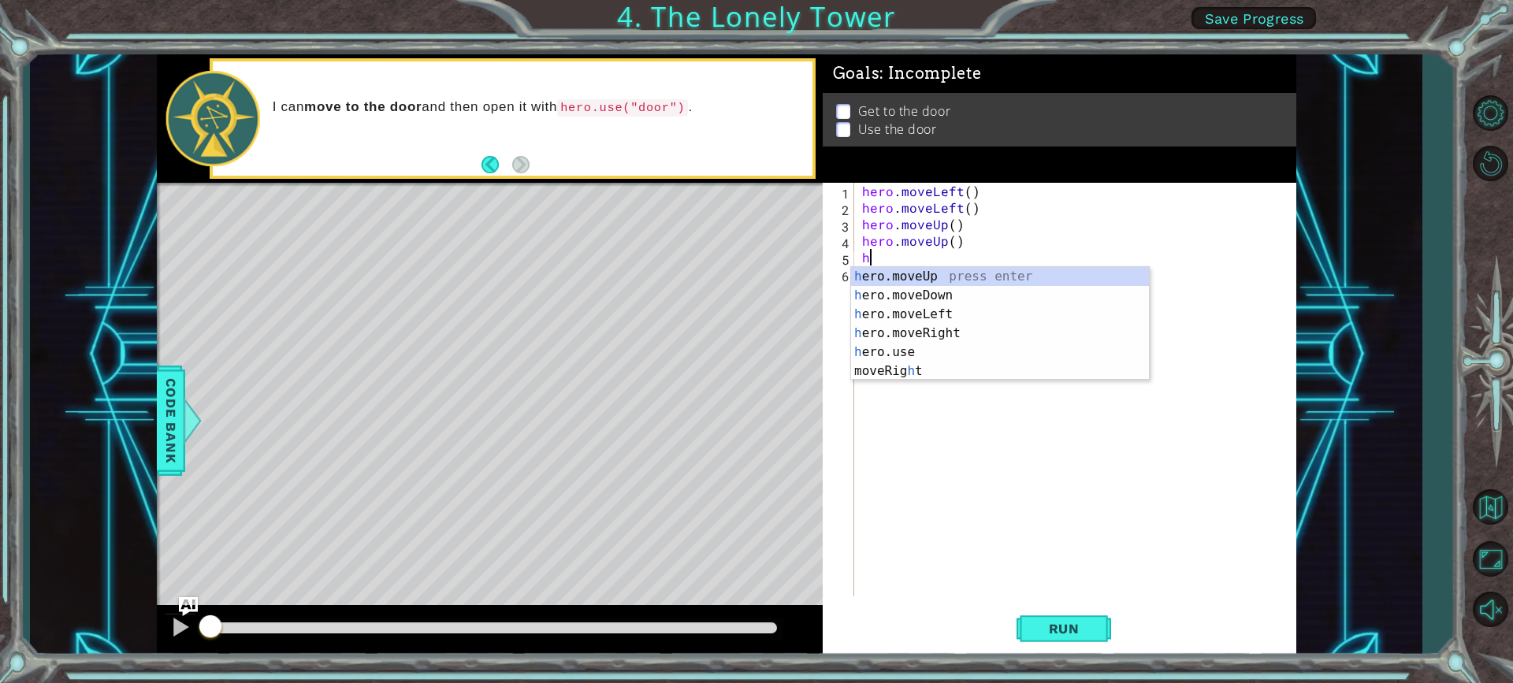
type textarea "he"
click at [914, 327] on div "he ro.moveUp press enter he ro.moveDown press enter he ro.moveLeft press enter …" at bounding box center [1000, 333] width 298 height 132
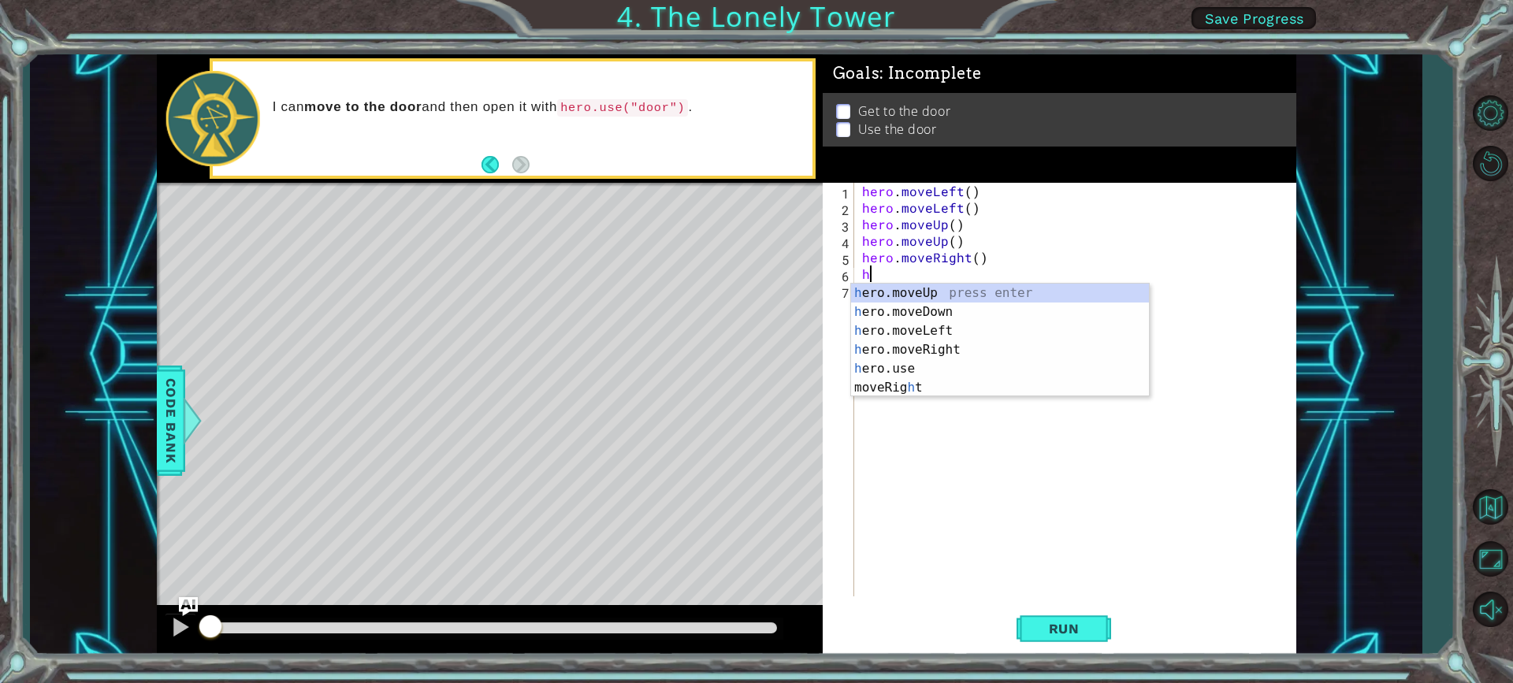
type textarea "he"
click at [910, 344] on div "he ro.moveUp press enter he ro.moveDown press enter he ro.moveLeft press enter …" at bounding box center [1000, 350] width 298 height 132
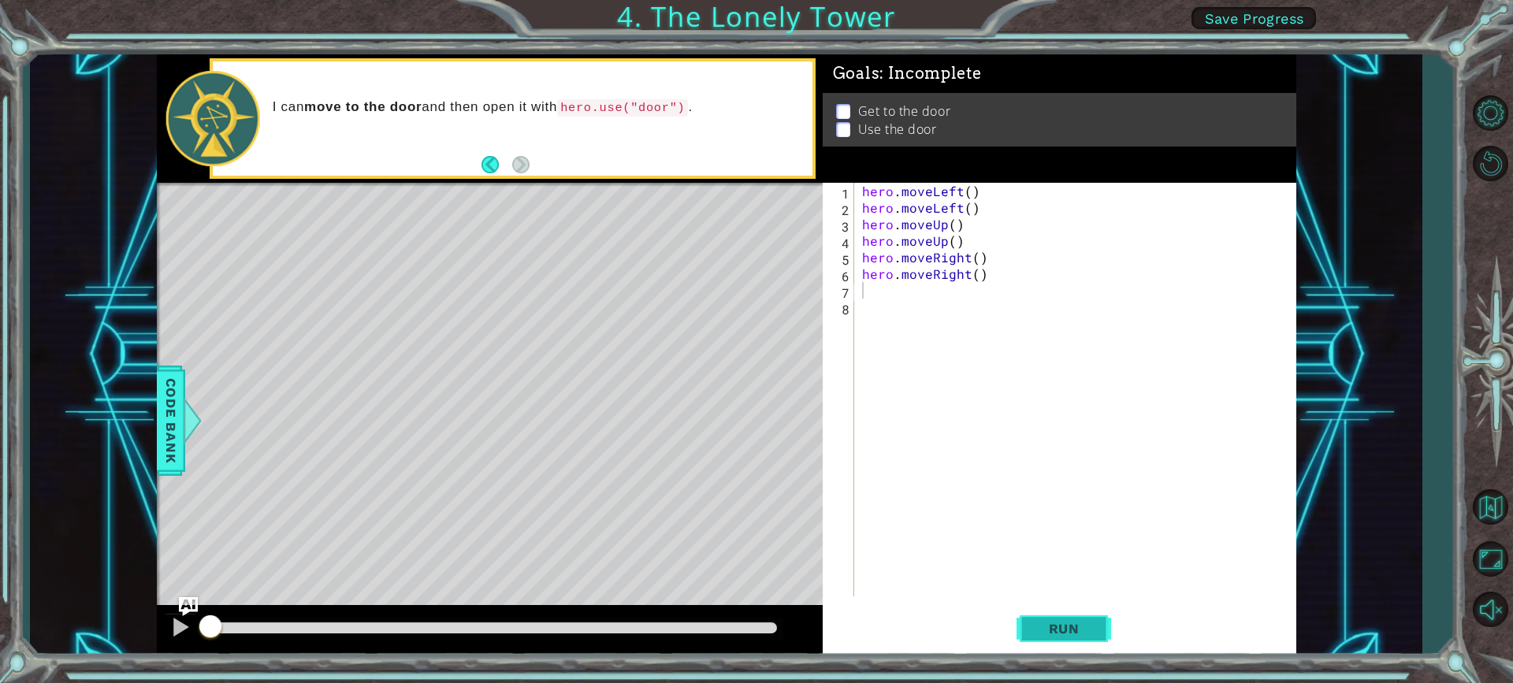
click at [1079, 631] on span "Run" at bounding box center [1064, 629] width 62 height 16
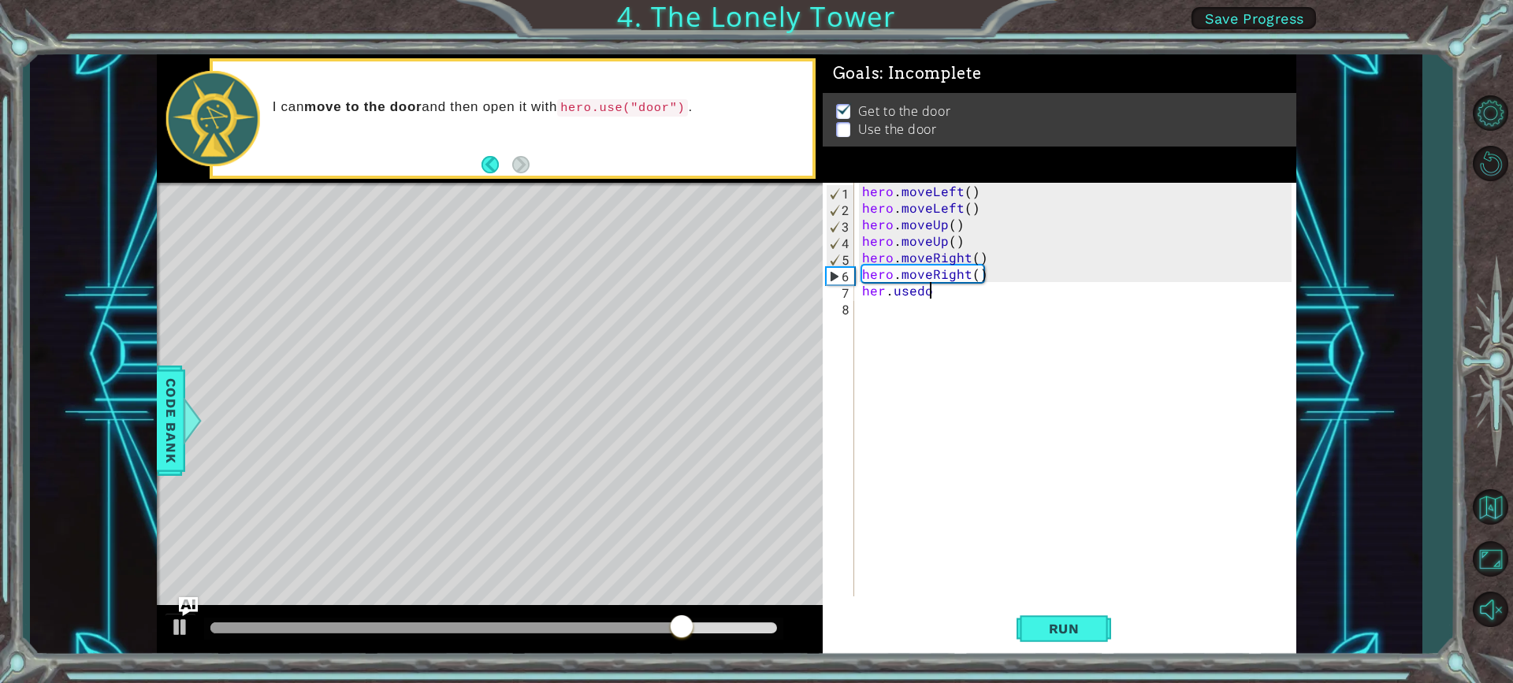
scroll to position [0, 4]
click at [1031, 634] on button "Run" at bounding box center [1064, 628] width 95 height 47
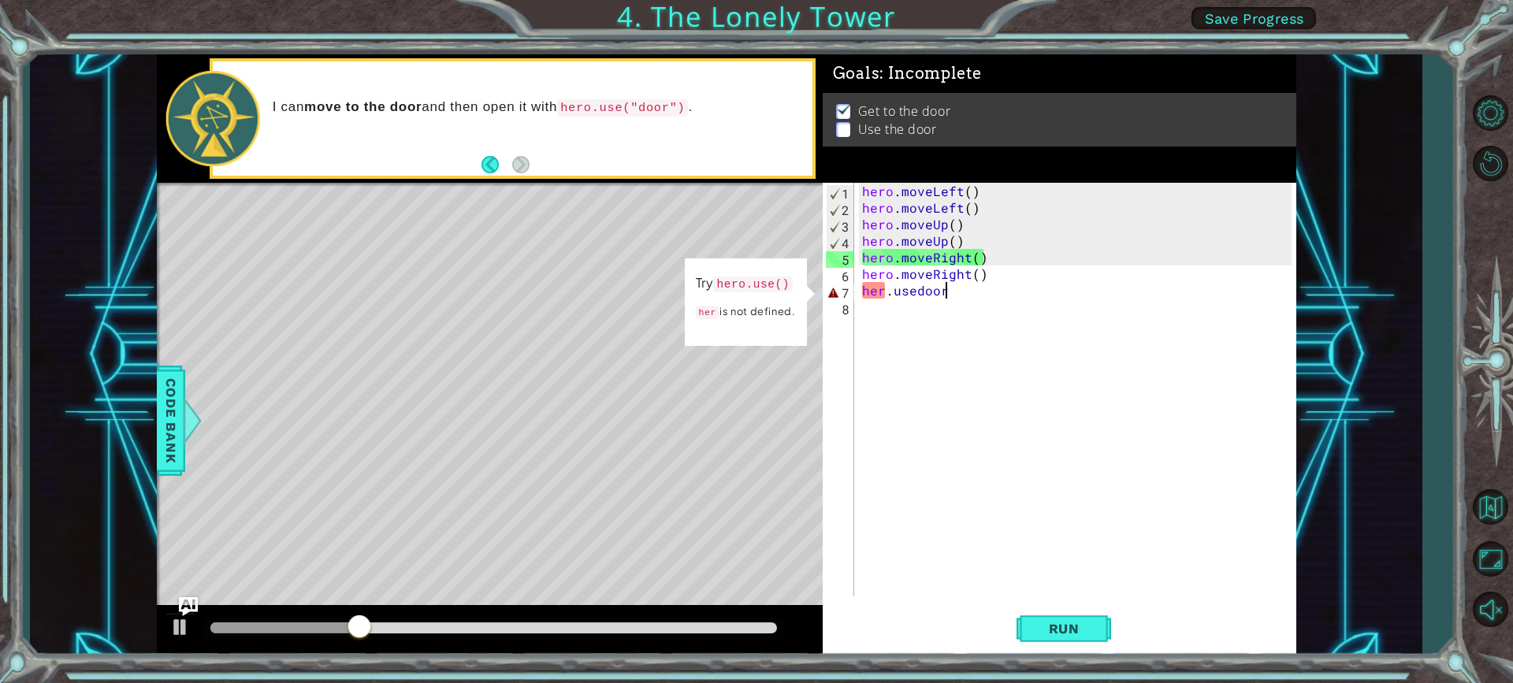
click at [970, 292] on div "hero . moveLeft ( ) hero . moveLeft ( ) hero . moveUp ( ) hero . moveUp ( ) her…" at bounding box center [1079, 406] width 441 height 447
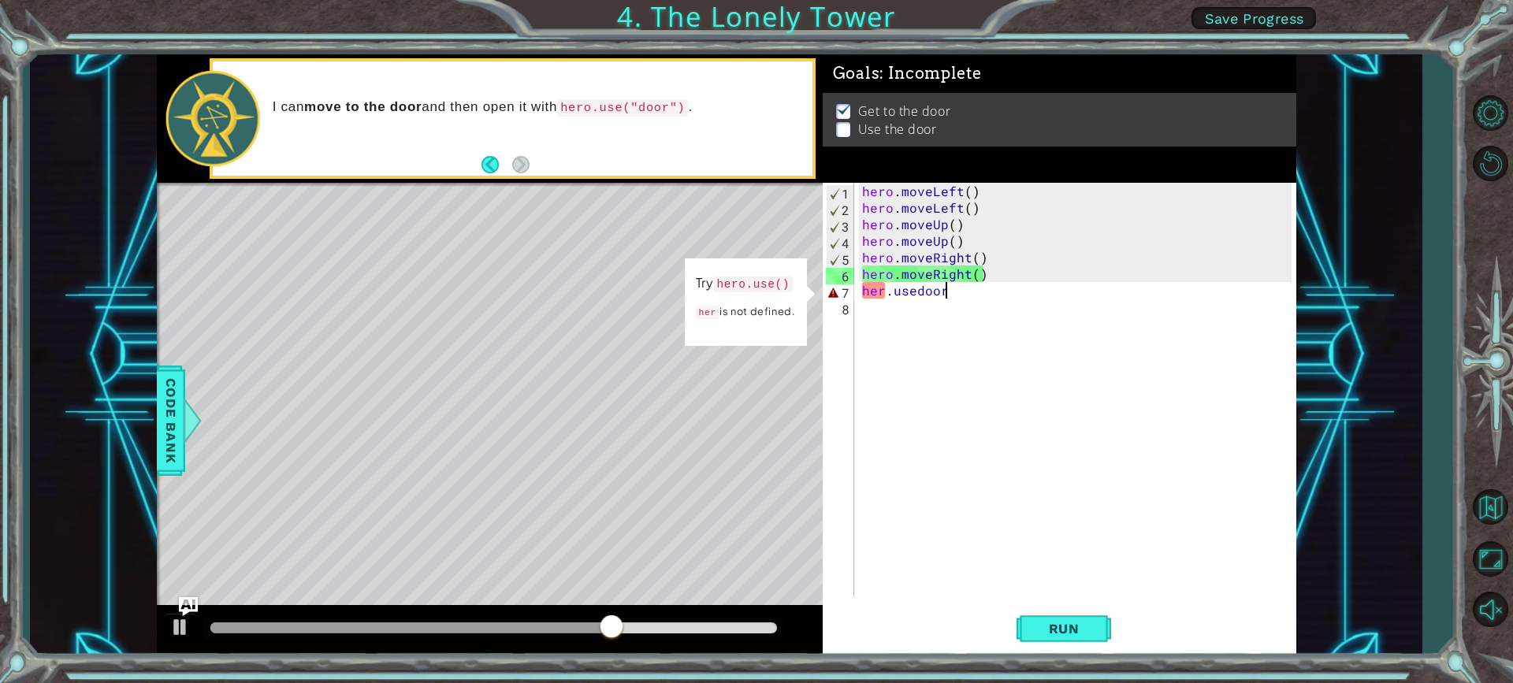
click at [917, 293] on div "hero . moveLeft ( ) hero . moveLeft ( ) hero . moveUp ( ) hero . moveUp ( ) her…" at bounding box center [1079, 406] width 441 height 447
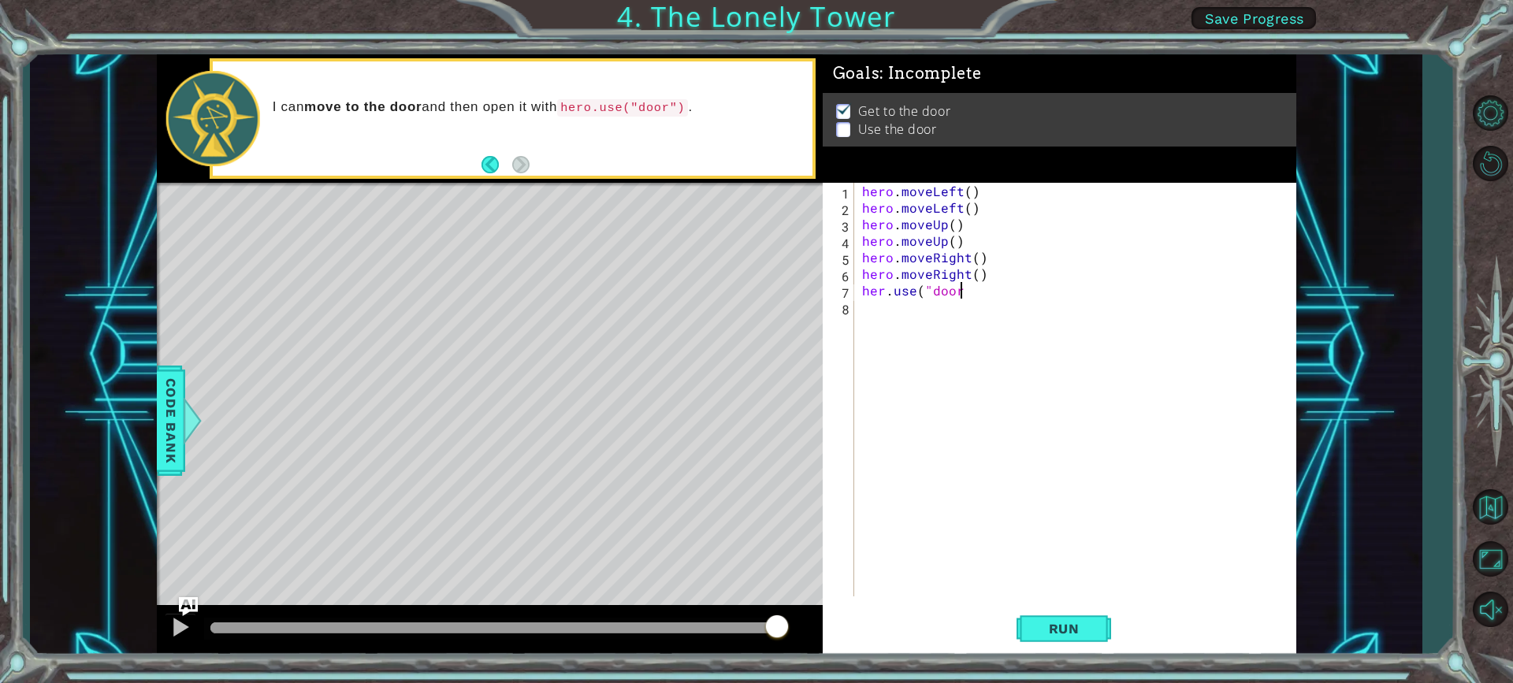
click at [993, 297] on div "hero . moveLeft ( ) hero . moveLeft ( ) hero . moveUp ( ) hero . moveUp ( ) her…" at bounding box center [1079, 406] width 441 height 447
type textarea "her.use("door")"
click at [1070, 631] on span "Run" at bounding box center [1064, 629] width 62 height 16
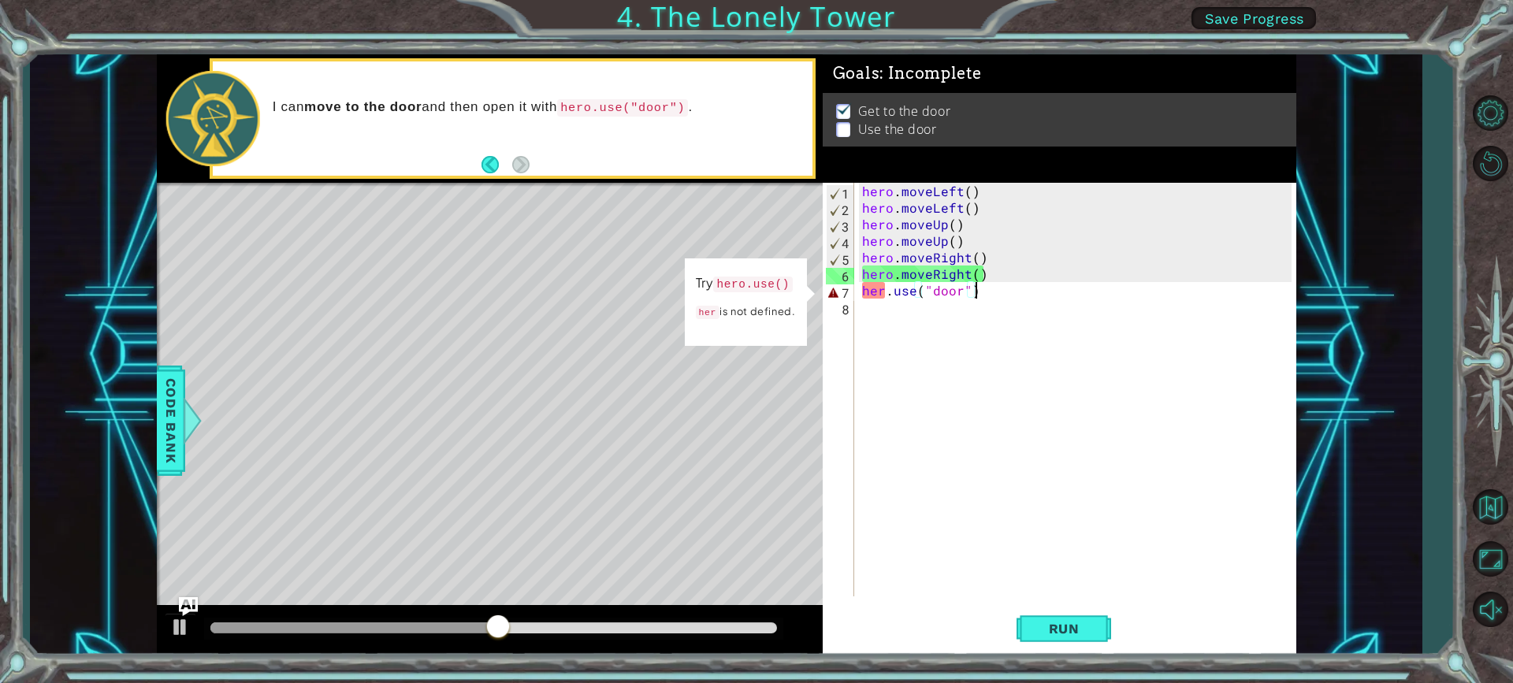
click at [948, 355] on div "hero . moveLeft ( ) hero . moveLeft ( ) hero . moveUp ( ) hero . moveUp ( ) her…" at bounding box center [1079, 406] width 441 height 447
click at [877, 295] on div "hero . moveLeft ( ) hero . moveLeft ( ) hero . moveUp ( ) hero . moveUp ( ) her…" at bounding box center [1079, 406] width 441 height 447
click at [887, 295] on div "hero . moveLeft ( ) hero . moveLeft ( ) hero . moveUp ( ) hero . moveUp ( ) her…" at bounding box center [1079, 406] width 441 height 447
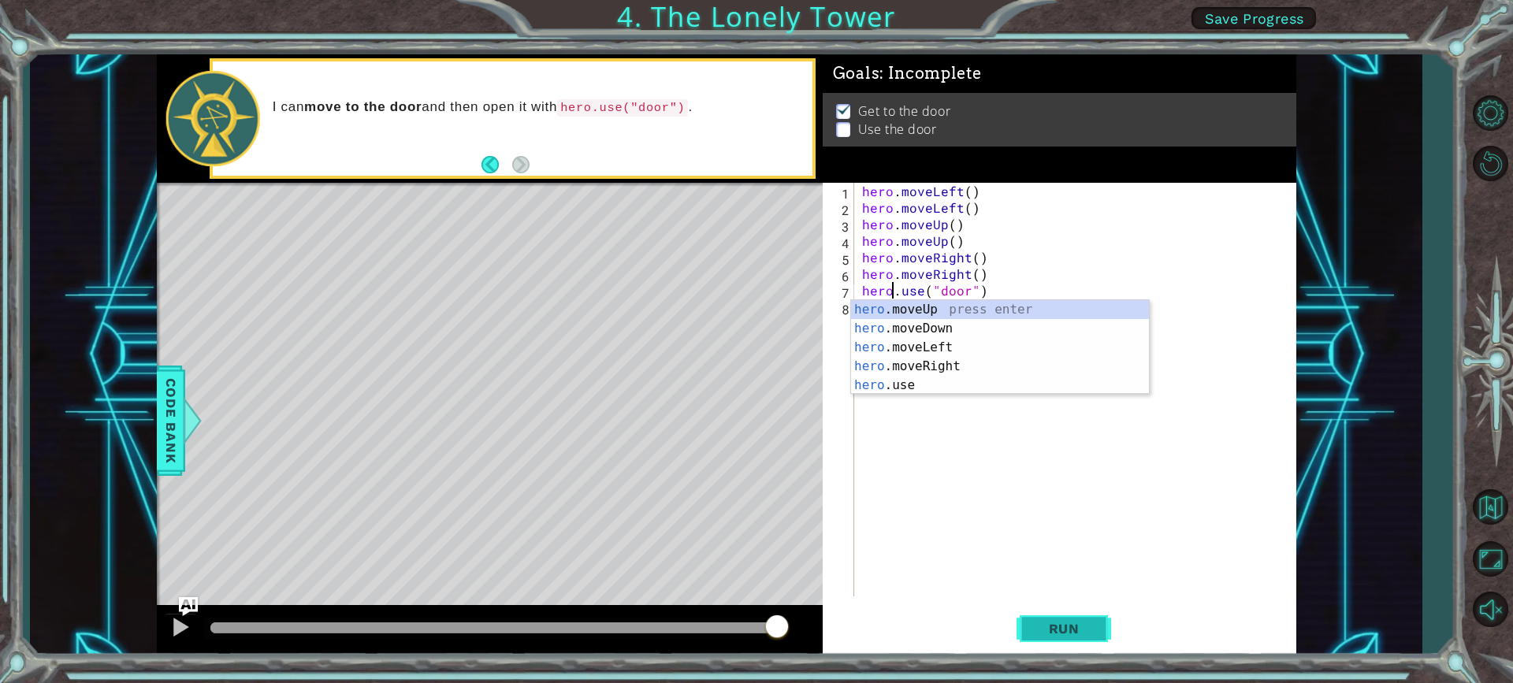
type textarea "hero.use("door")"
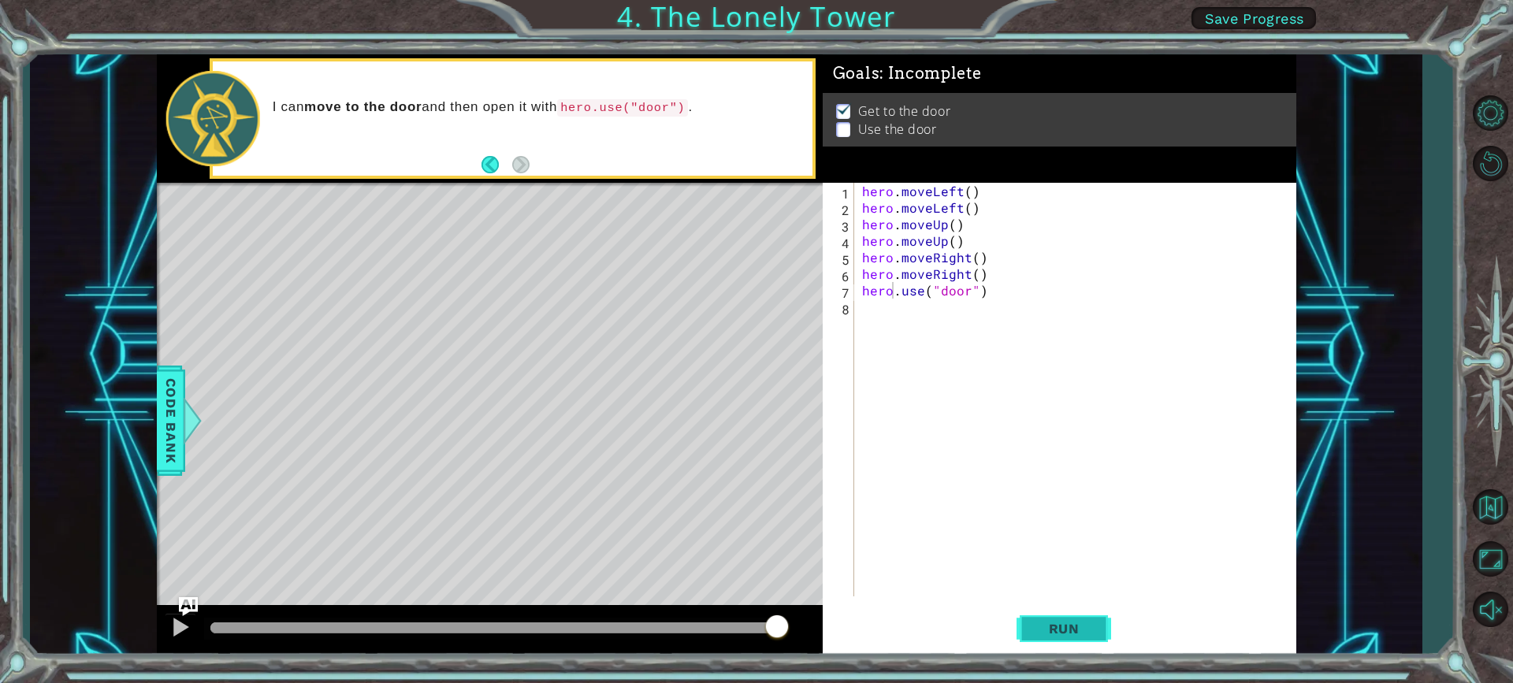
click at [1040, 642] on button "Run" at bounding box center [1064, 628] width 95 height 47
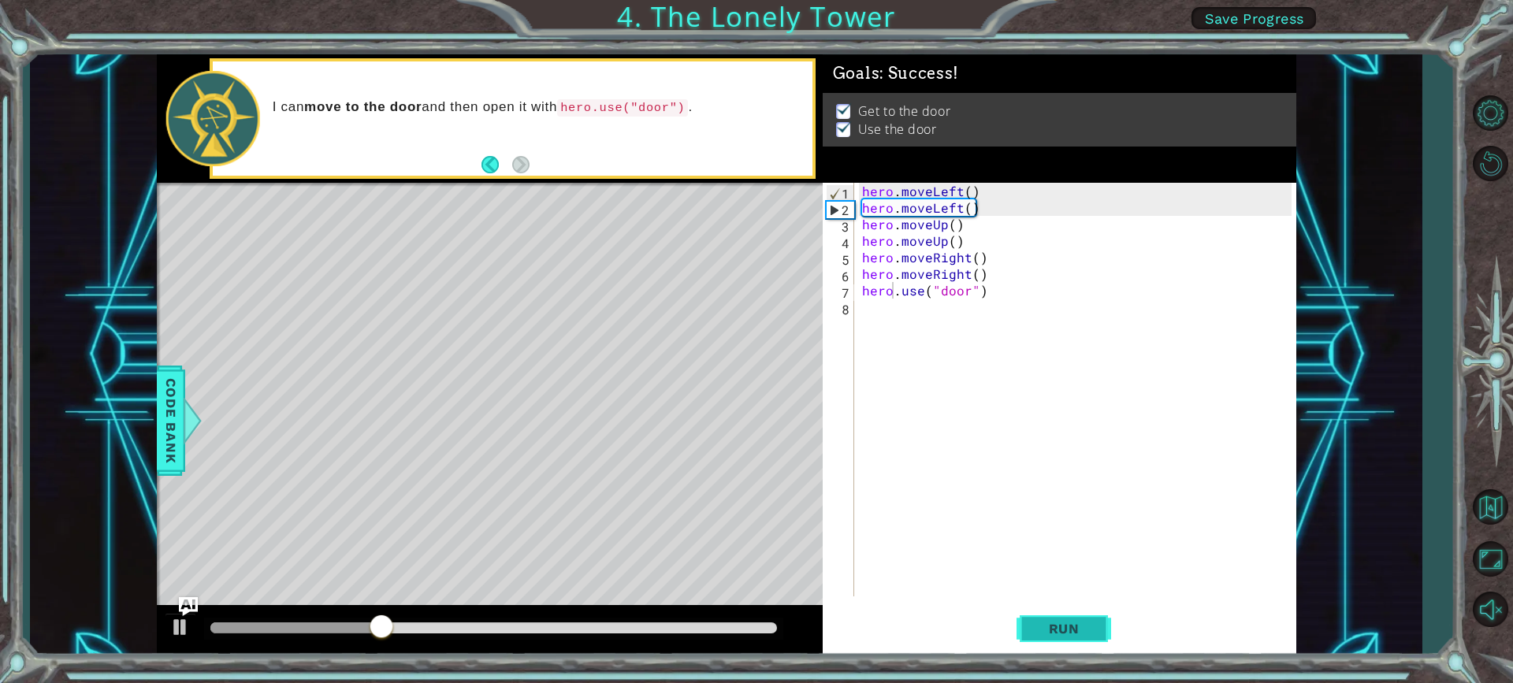
click at [1047, 630] on span "Run" at bounding box center [1064, 629] width 62 height 16
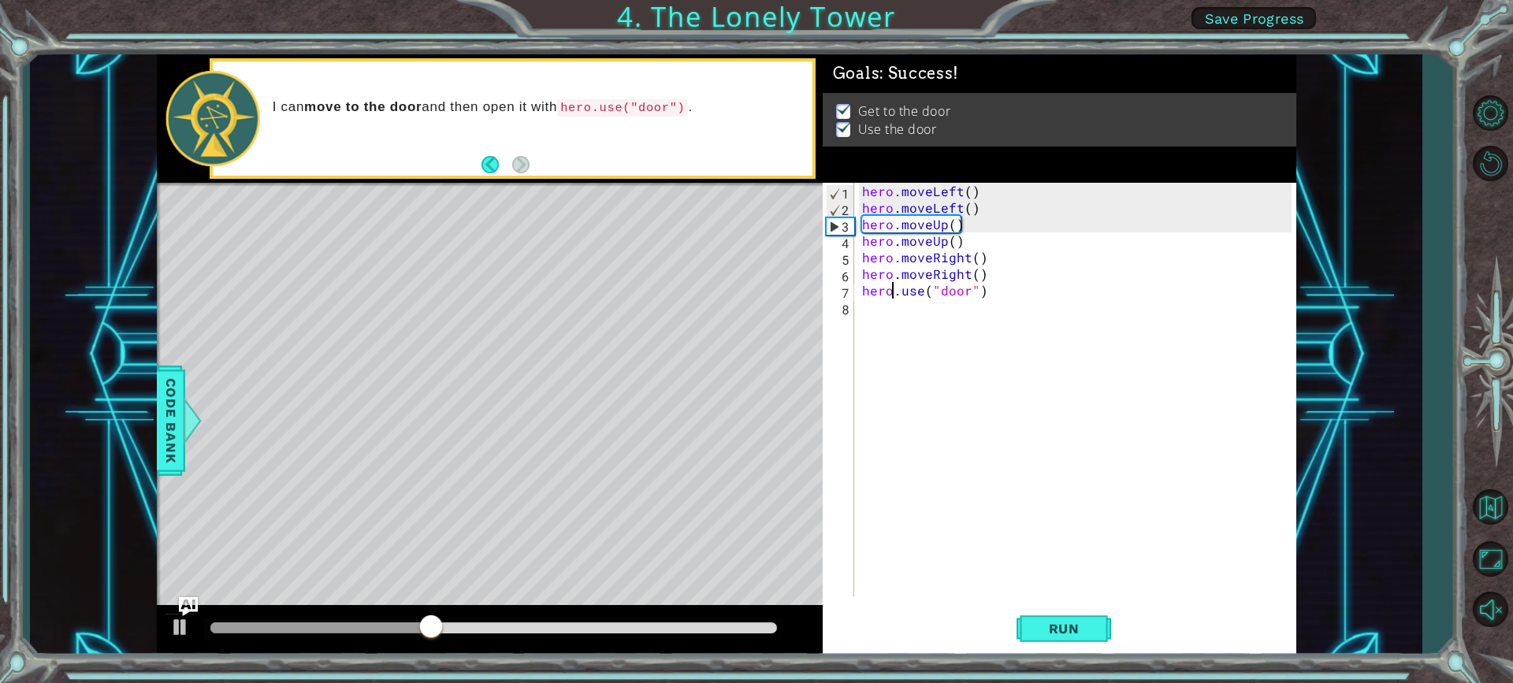
click at [977, 296] on div "hero . moveLeft ( ) hero . moveLeft ( ) hero . moveUp ( ) hero . moveUp ( ) her…" at bounding box center [1079, 406] width 441 height 447
click at [992, 293] on div "hero . moveLeft ( ) hero . moveLeft ( ) hero . moveUp ( ) hero . moveUp ( ) her…" at bounding box center [1079, 406] width 441 height 447
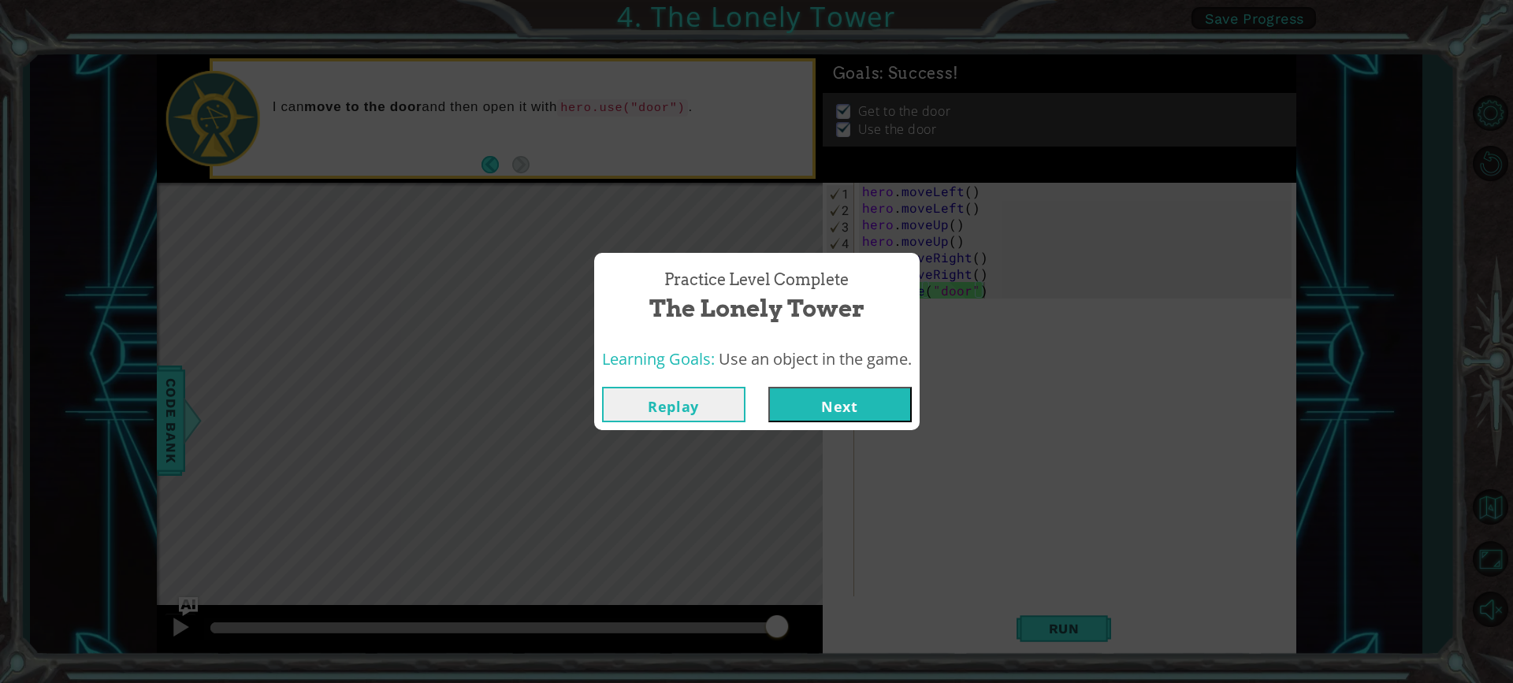
click at [794, 406] on button "Next" at bounding box center [840, 404] width 143 height 35
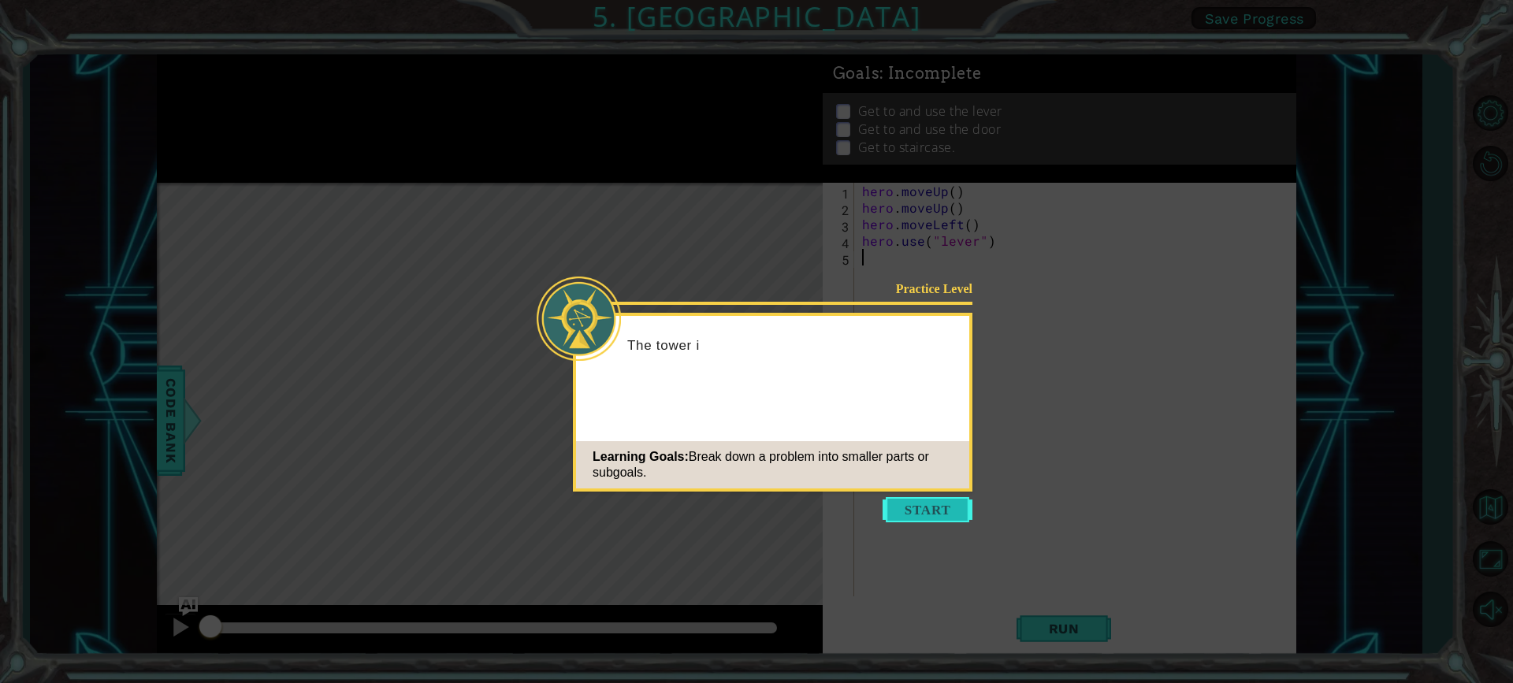
click at [920, 511] on button "Start" at bounding box center [928, 509] width 90 height 25
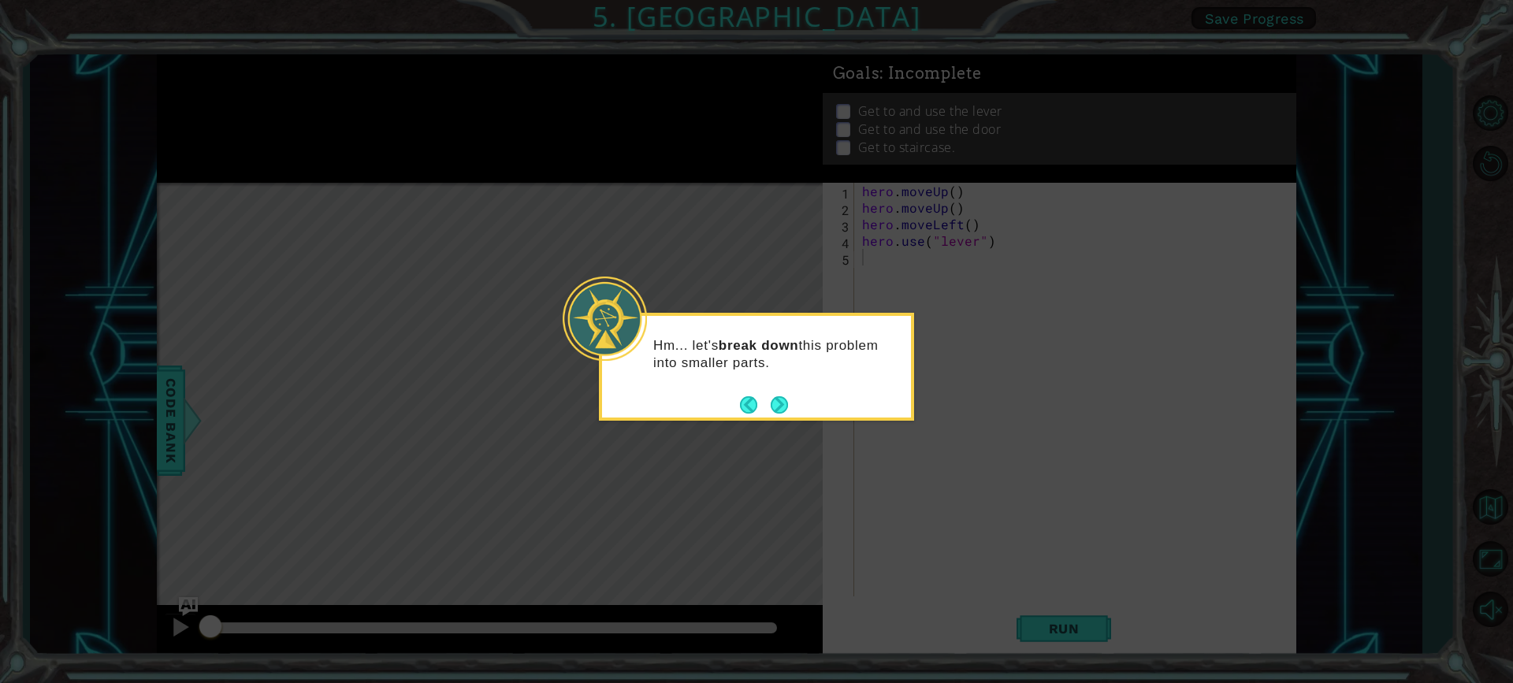
click at [800, 400] on div "Hm... let's break down this problem into smaller parts." at bounding box center [756, 362] width 309 height 80
click at [779, 403] on button "Next" at bounding box center [779, 404] width 17 height 17
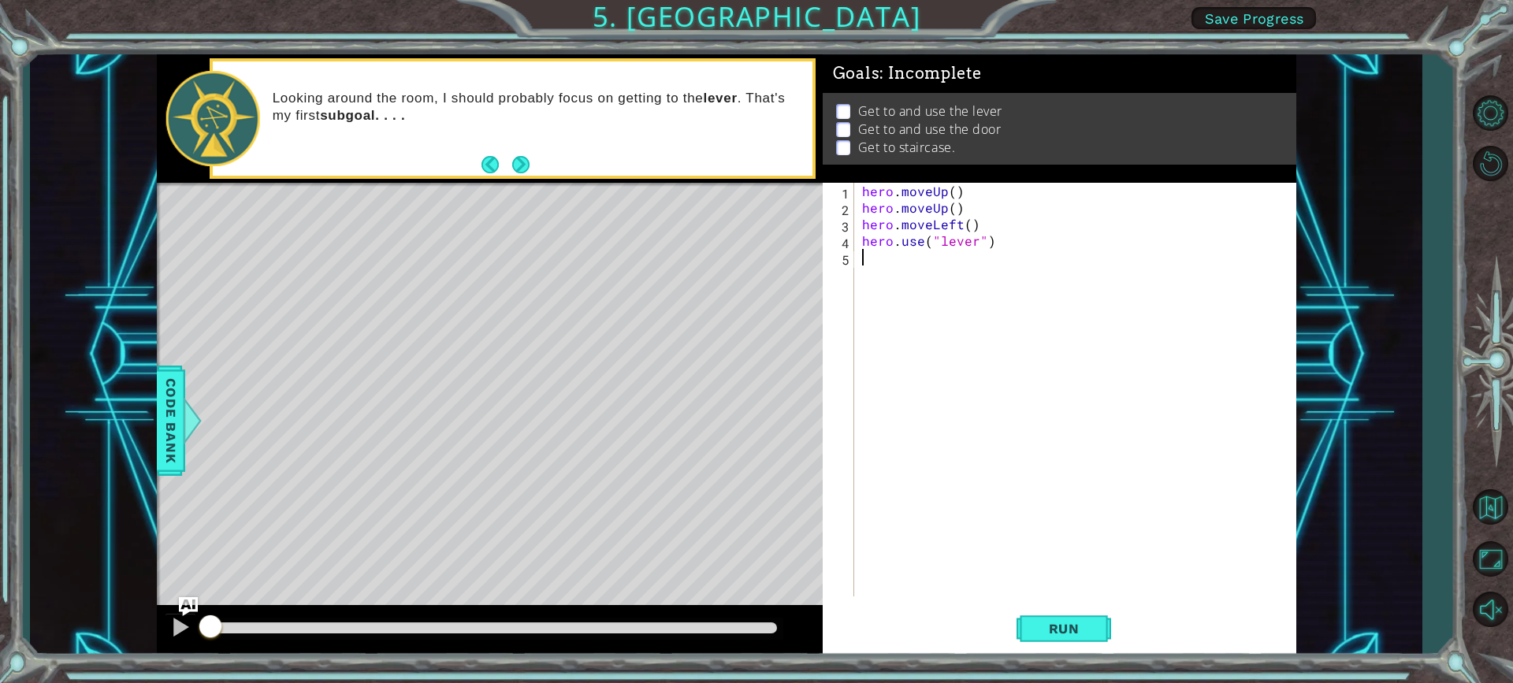
type textarea "h"
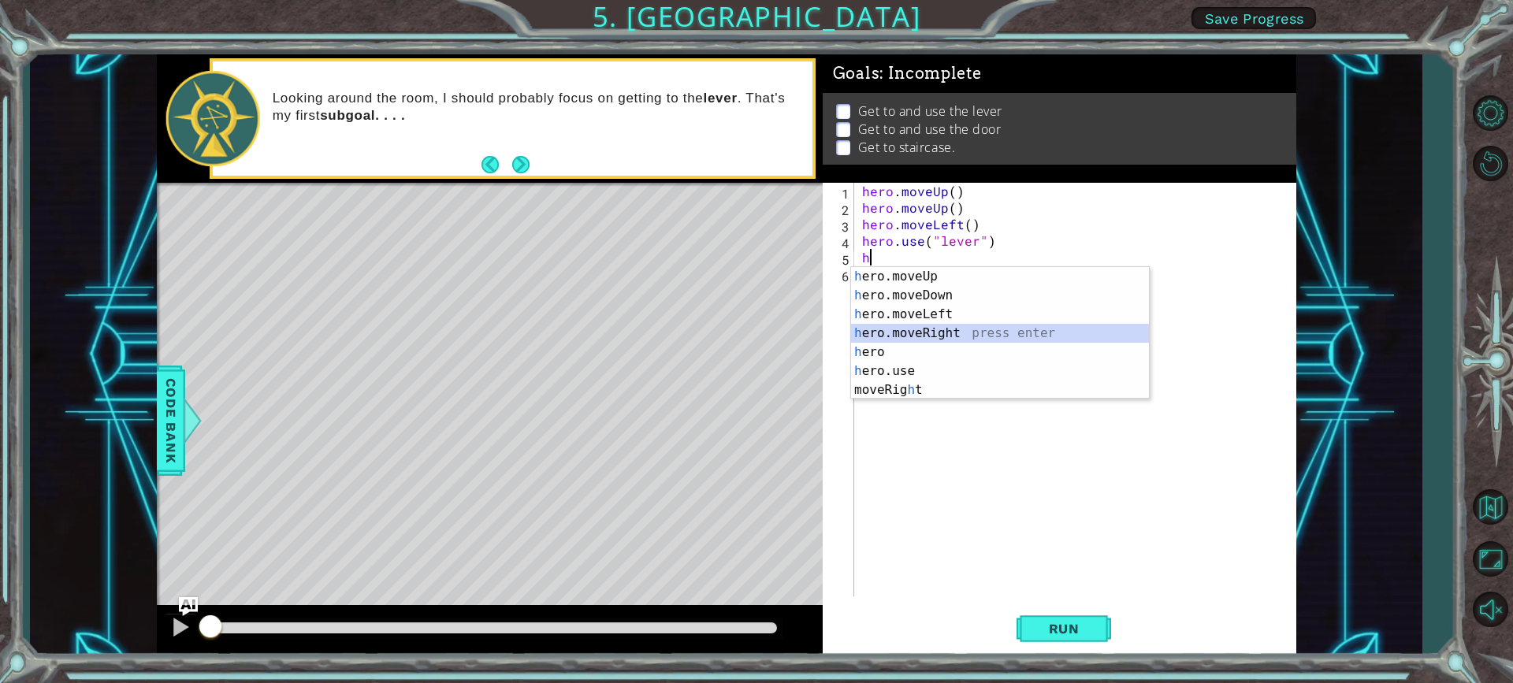
click at [940, 331] on div "h ero.moveUp press enter h ero.moveDown press enter h ero.moveLeft press enter …" at bounding box center [1000, 352] width 298 height 170
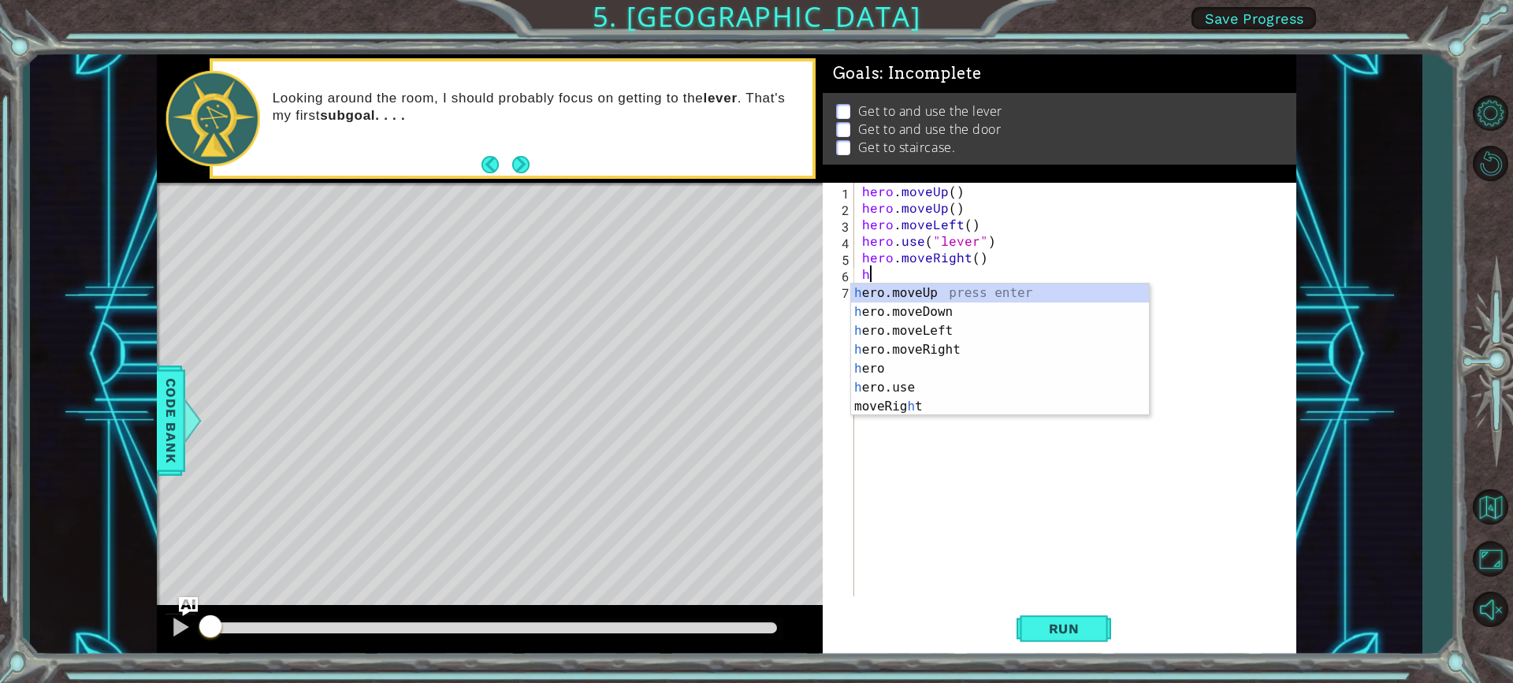
type textarea "he"
click at [918, 348] on div "he ro.moveUp press enter he ro.moveDown press enter he ro.moveLeft press enter …" at bounding box center [1000, 359] width 298 height 151
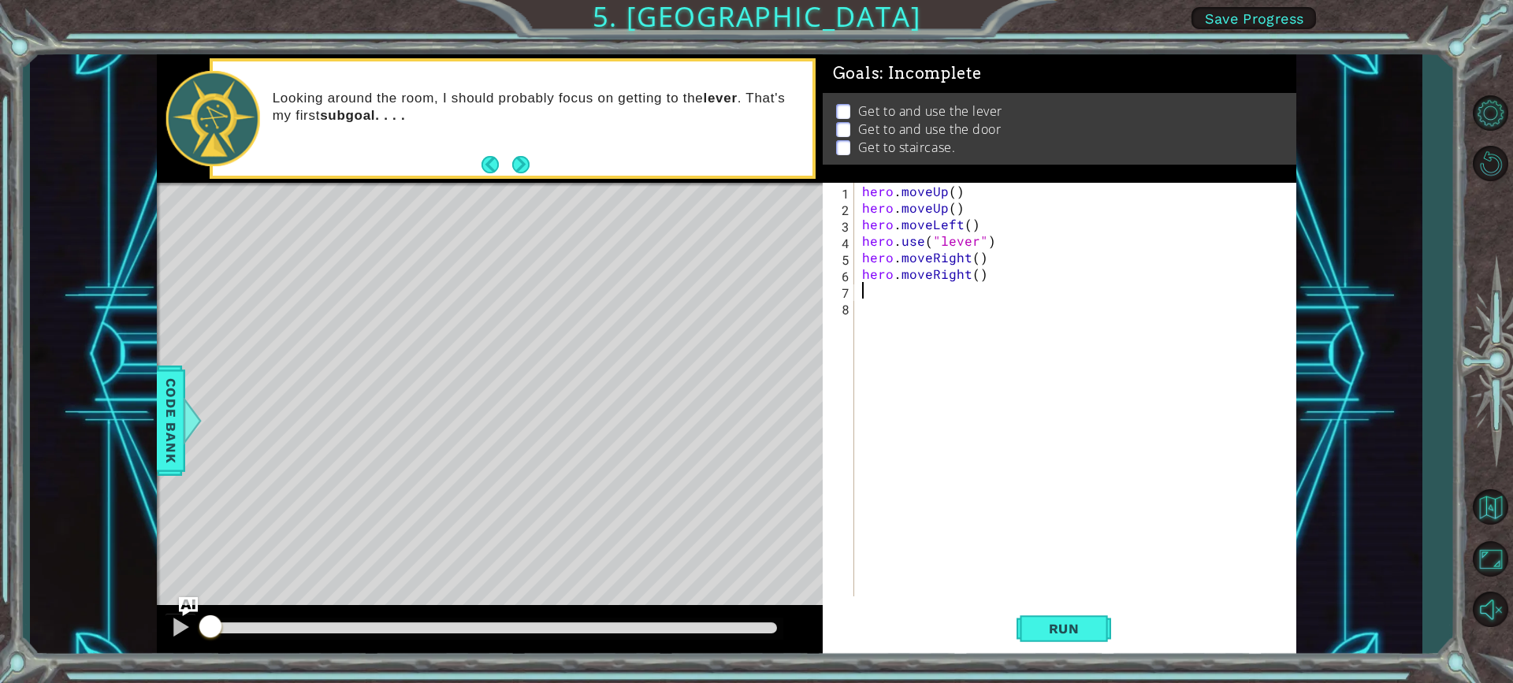
type textarea "h"
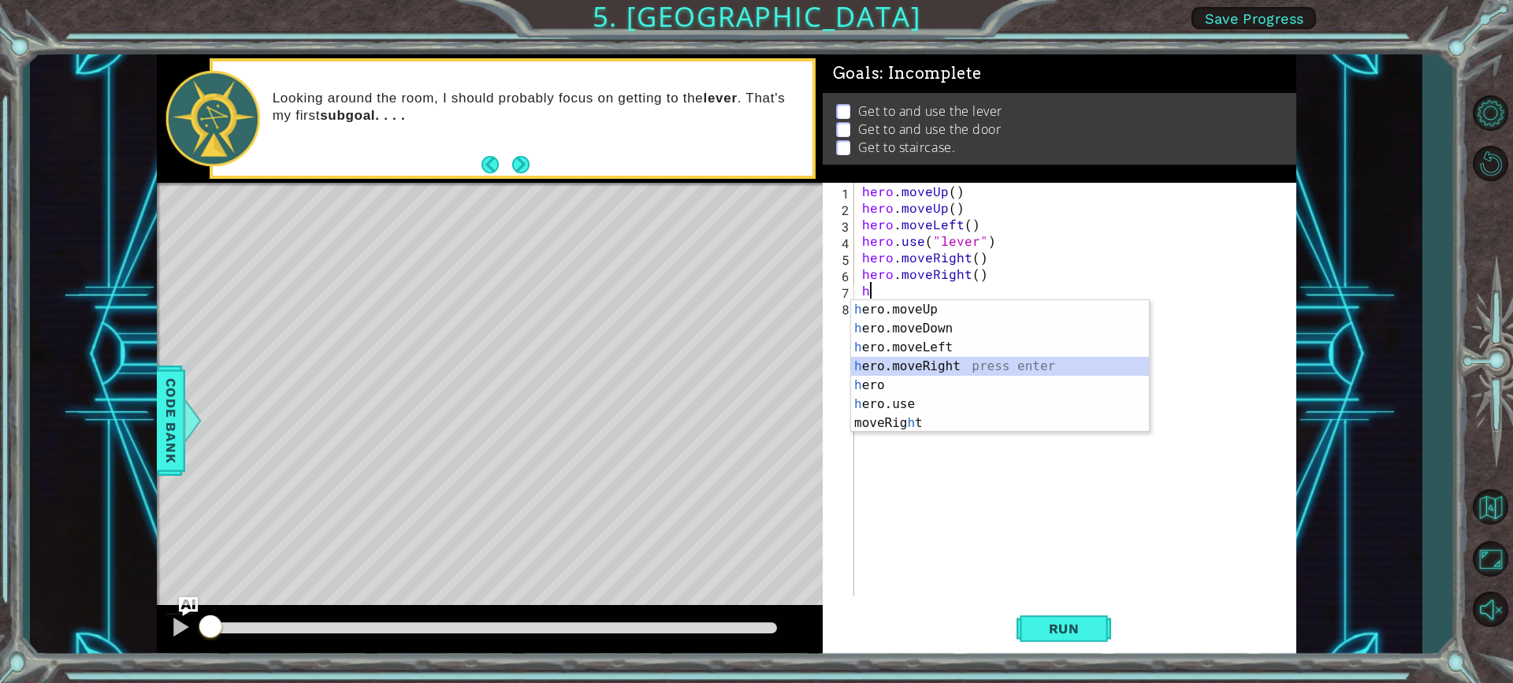
click at [910, 361] on div "h ero.moveUp press enter h ero.moveDown press enter h ero.moveLeft press enter …" at bounding box center [1000, 385] width 298 height 170
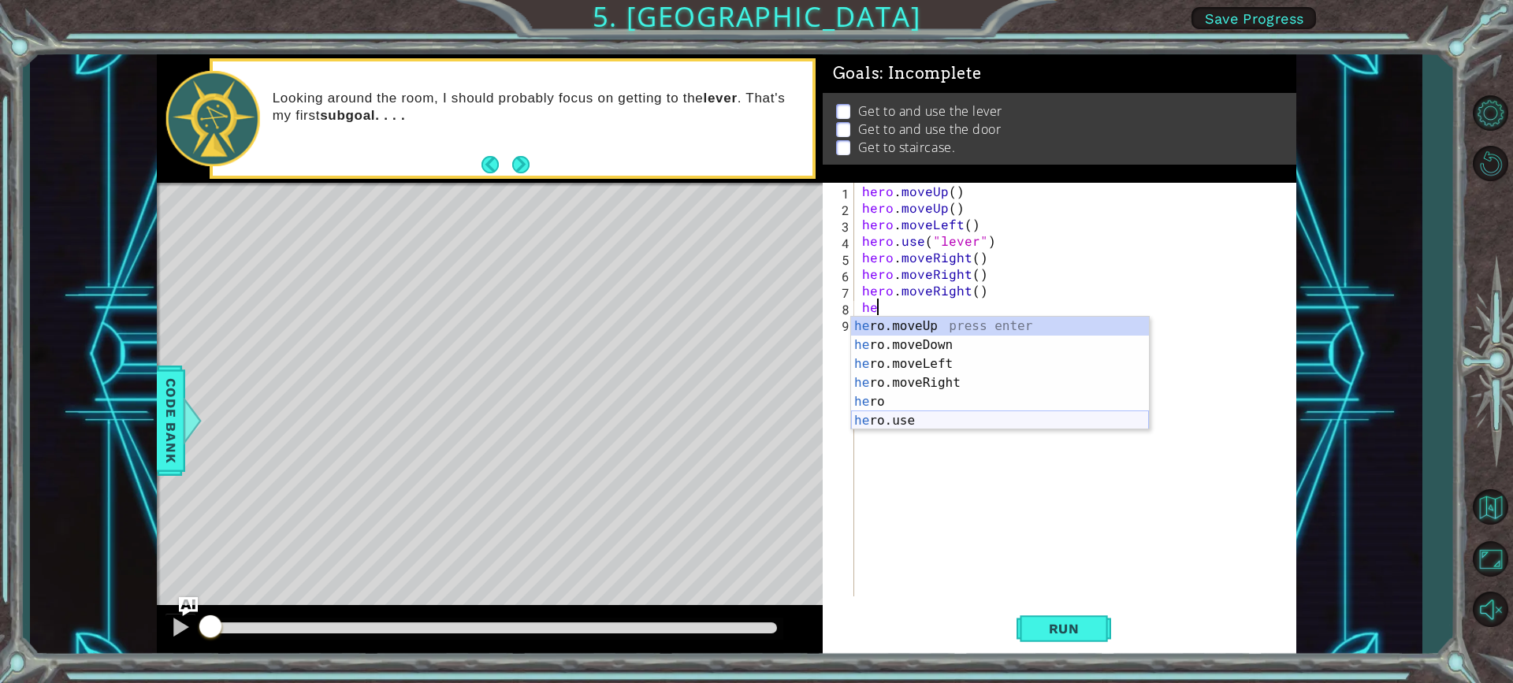
click at [913, 421] on div "he ro.moveUp press enter he ro.moveDown press enter he ro.moveLeft press enter …" at bounding box center [1000, 392] width 298 height 151
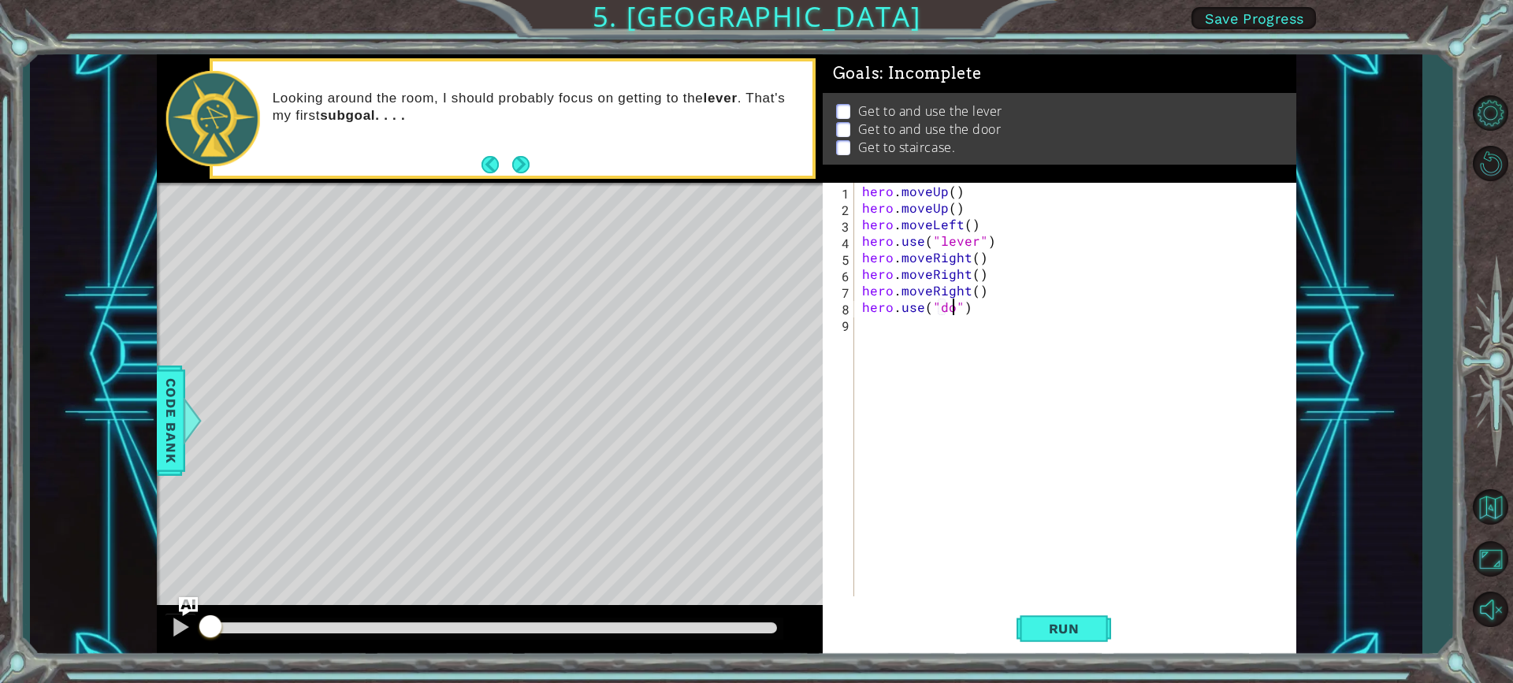
type textarea "hero.use("door")"
click at [1044, 314] on div "hero . moveUp ( ) hero . moveUp ( ) hero . moveLeft ( ) hero . use ( "lever" ) …" at bounding box center [1079, 406] width 441 height 447
click at [183, 631] on div at bounding box center [180, 627] width 20 height 20
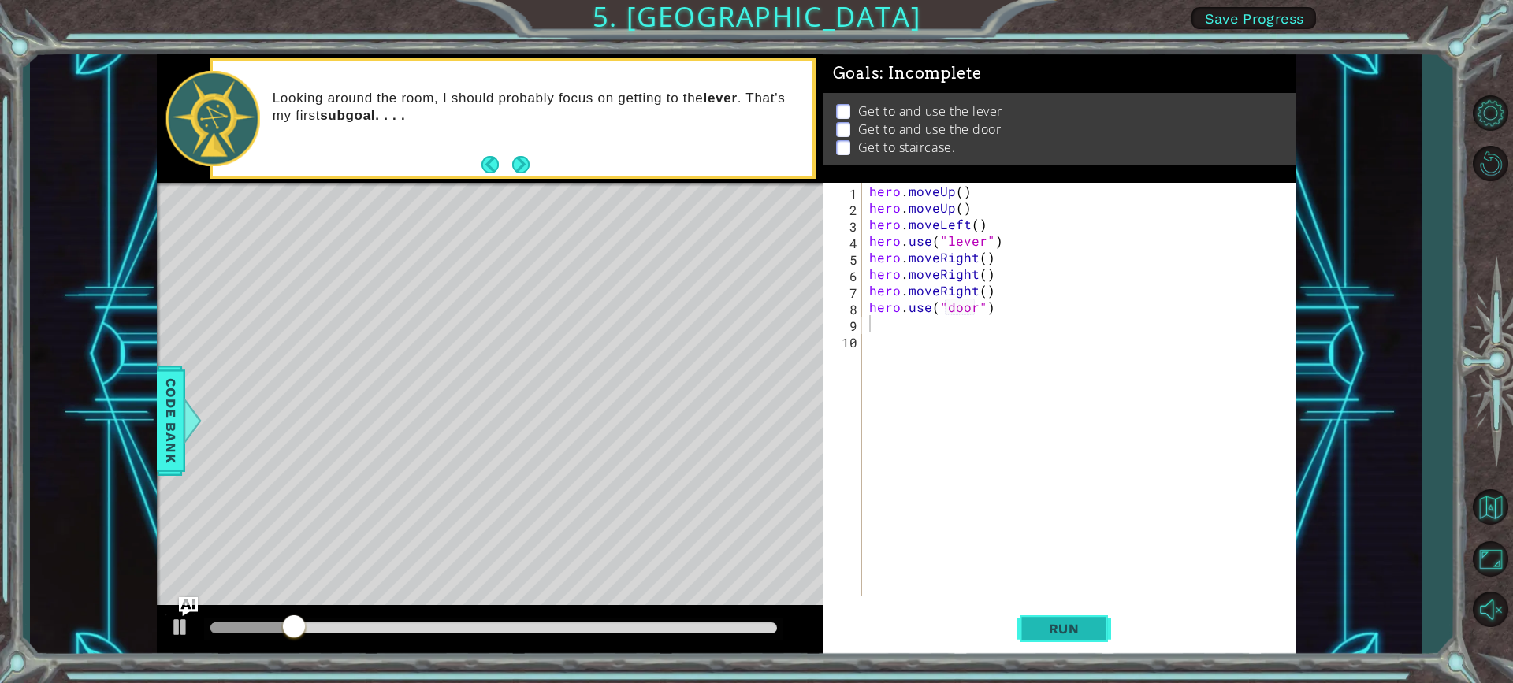
click at [1073, 627] on span "Run" at bounding box center [1064, 629] width 62 height 16
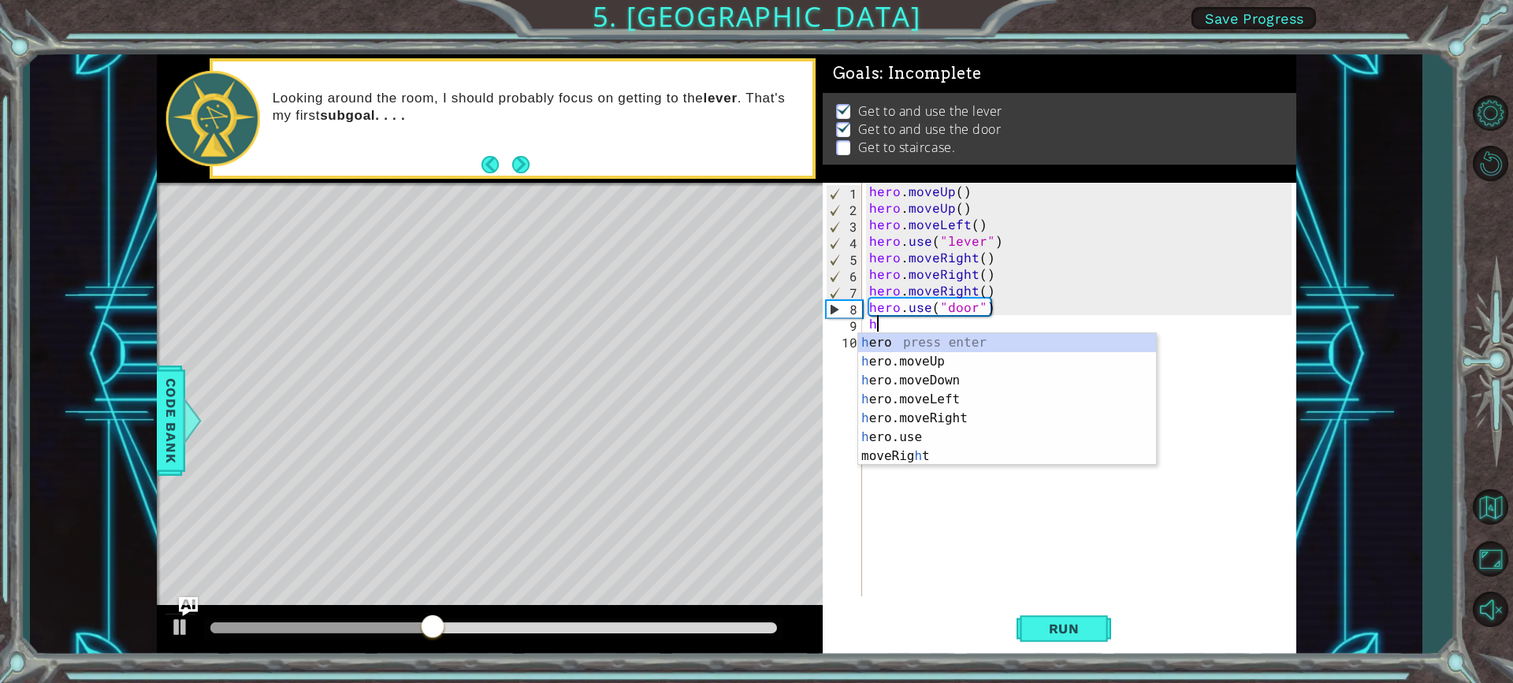
type textarea "he"
click at [949, 369] on div "he ro press enter he ro.moveUp press enter he ro.moveDown press enter he ro.mov…" at bounding box center [1007, 408] width 298 height 151
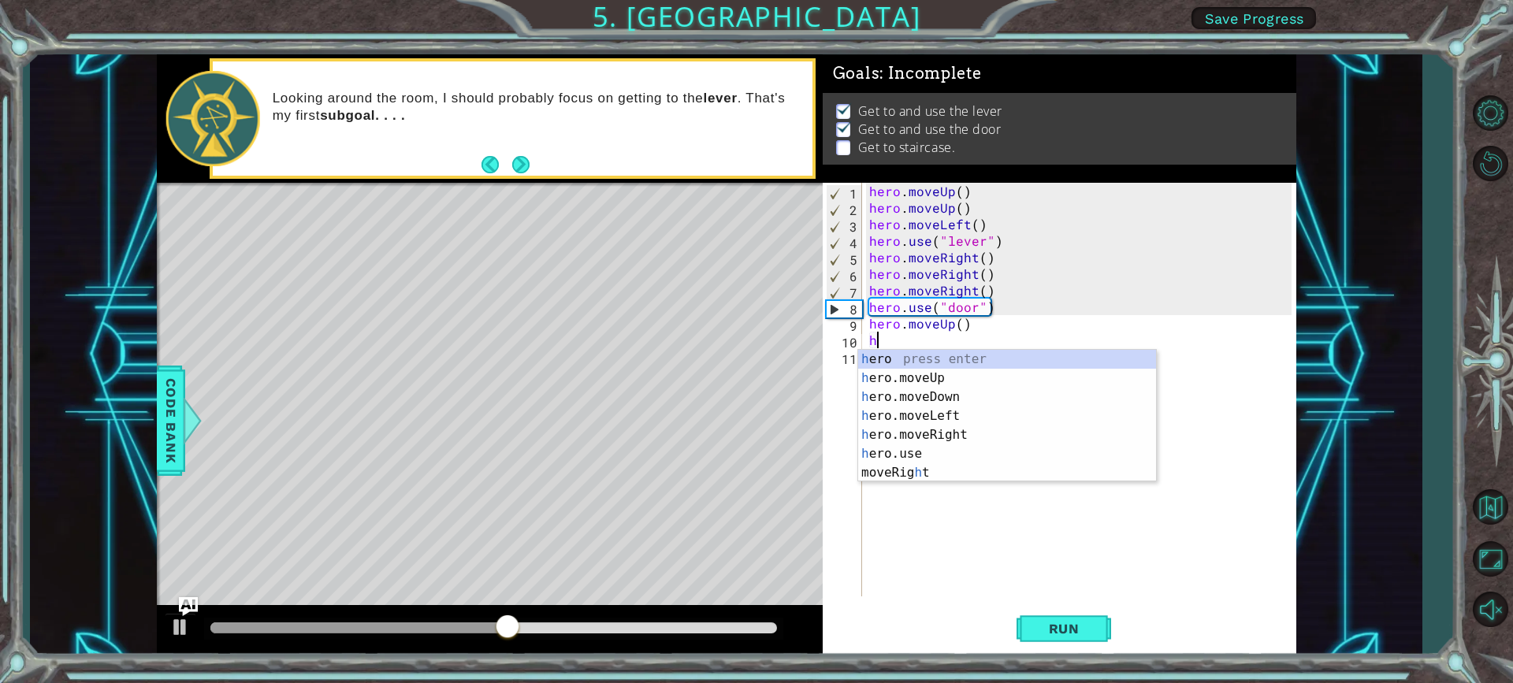
type textarea "he"
click at [943, 374] on div "he ro press enter he ro.moveUp press enter he ro.moveDown press enter he ro.mov…" at bounding box center [1007, 425] width 298 height 151
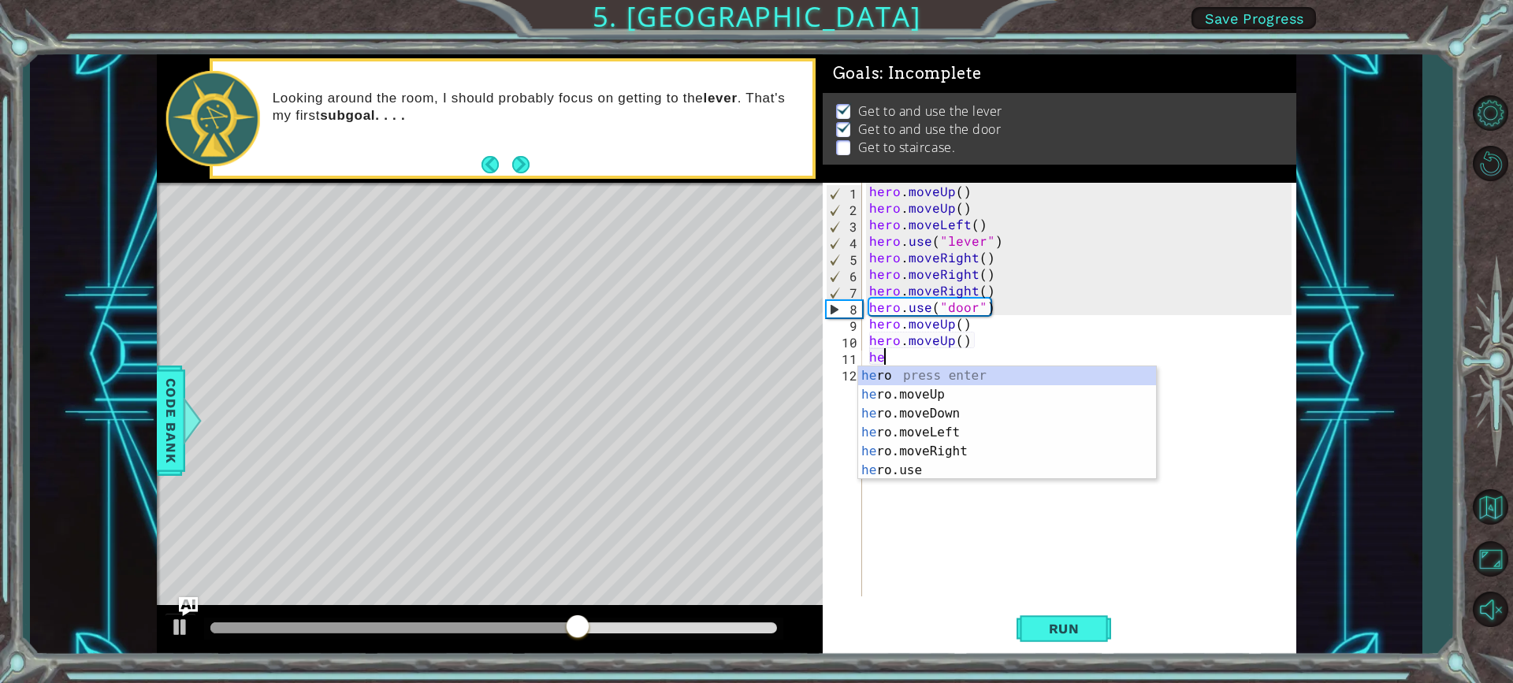
type textarea "her"
click at [935, 431] on div "her o press enter her o.moveUp press enter her o.moveDown press enter her o.mov…" at bounding box center [1007, 442] width 298 height 151
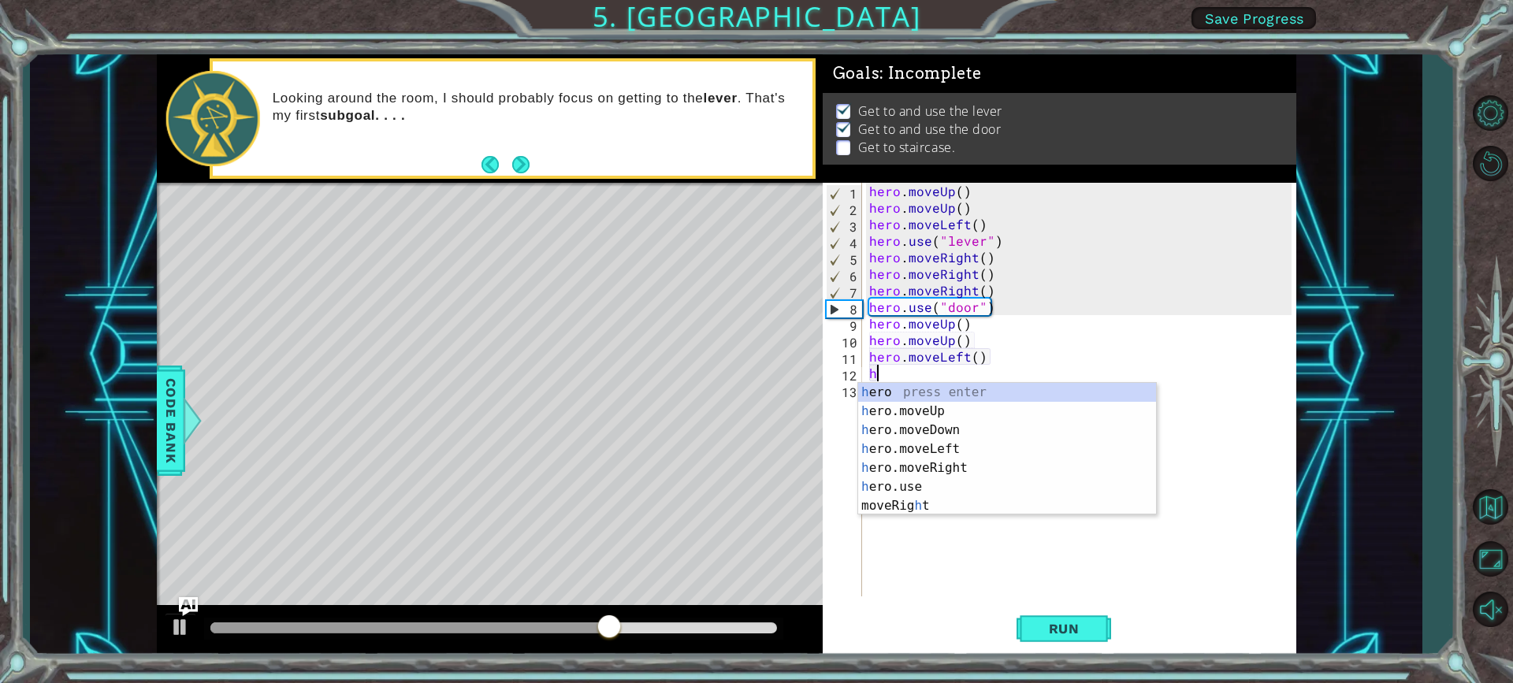
type textarea "he"
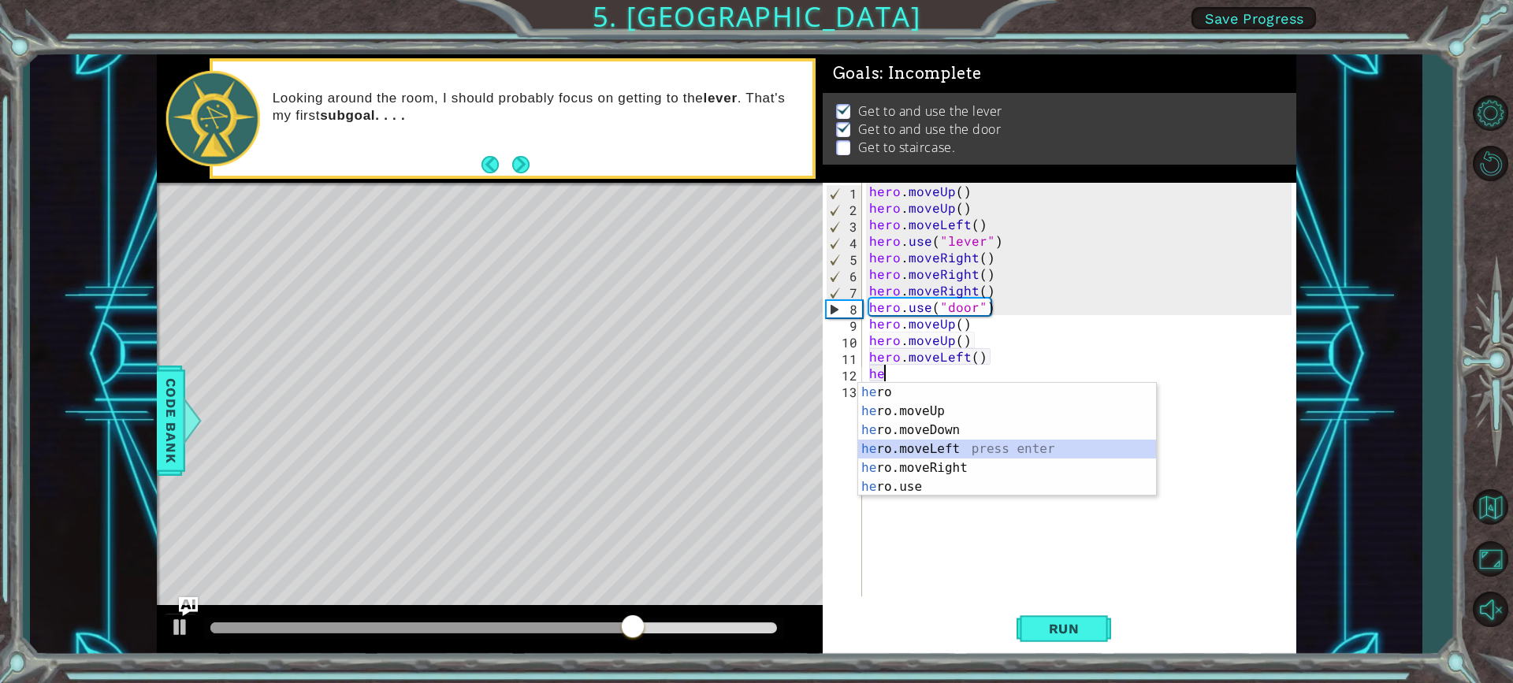
click at [940, 451] on div "he ro press enter he ro.moveUp press enter he ro.moveDown press enter he ro.mov…" at bounding box center [1007, 458] width 298 height 151
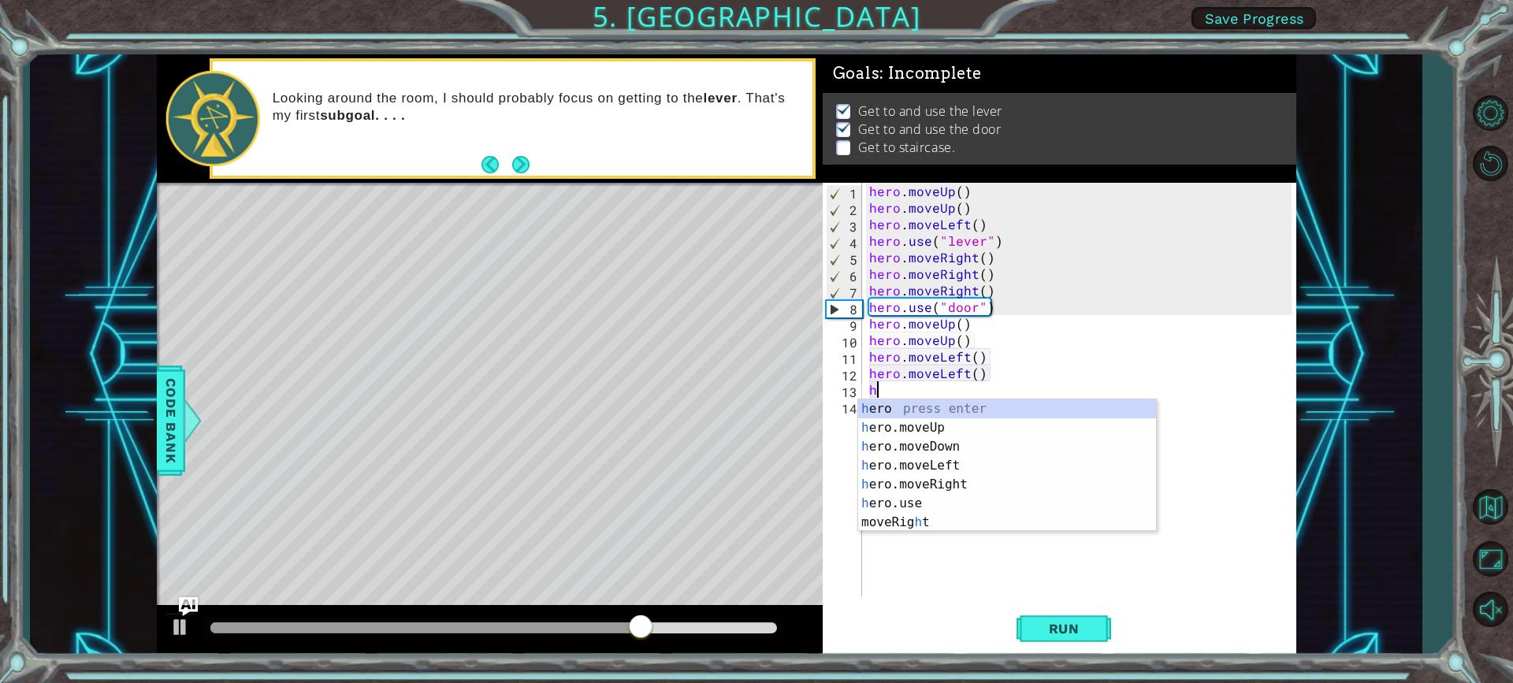
type textarea "he"
click at [920, 467] on div "he ro press enter he ro.moveUp press enter he ro.moveDown press enter he ro.mov…" at bounding box center [1007, 475] width 298 height 151
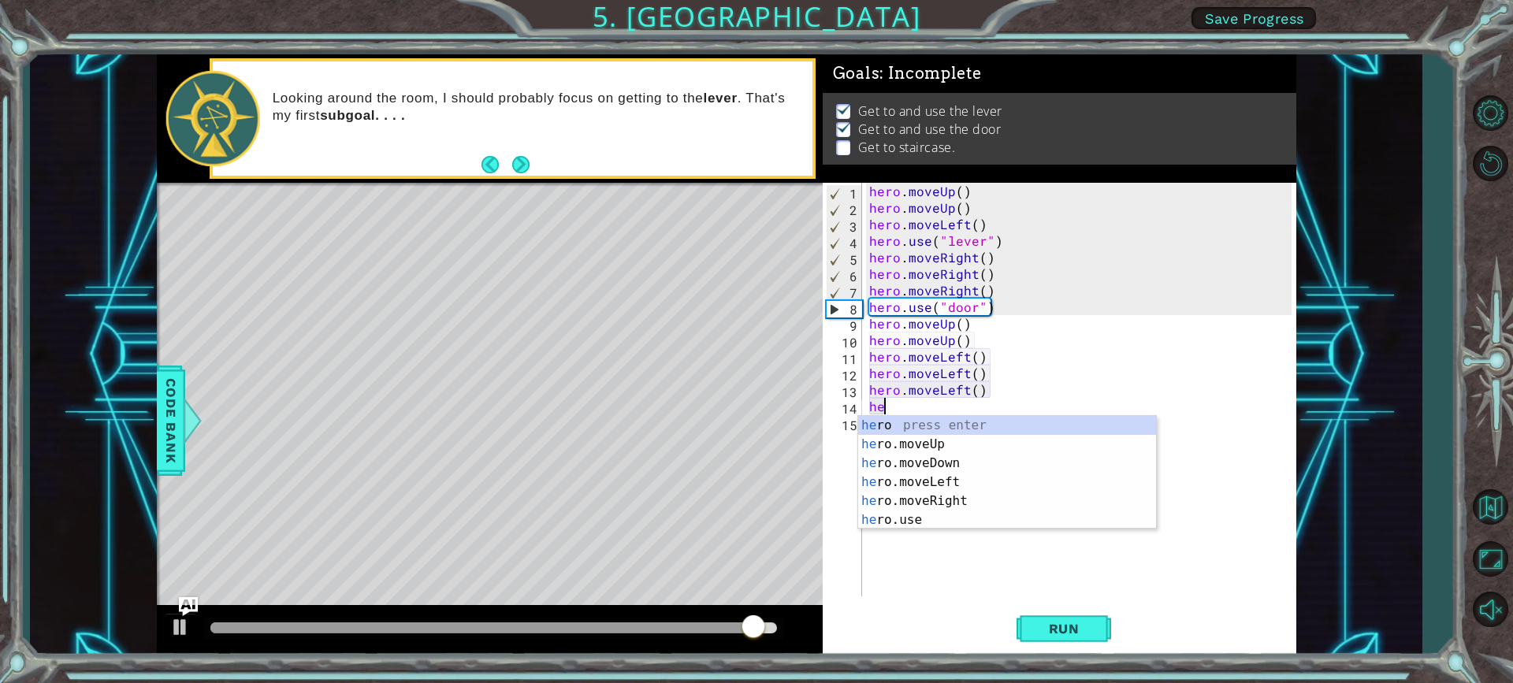
type textarea "her"
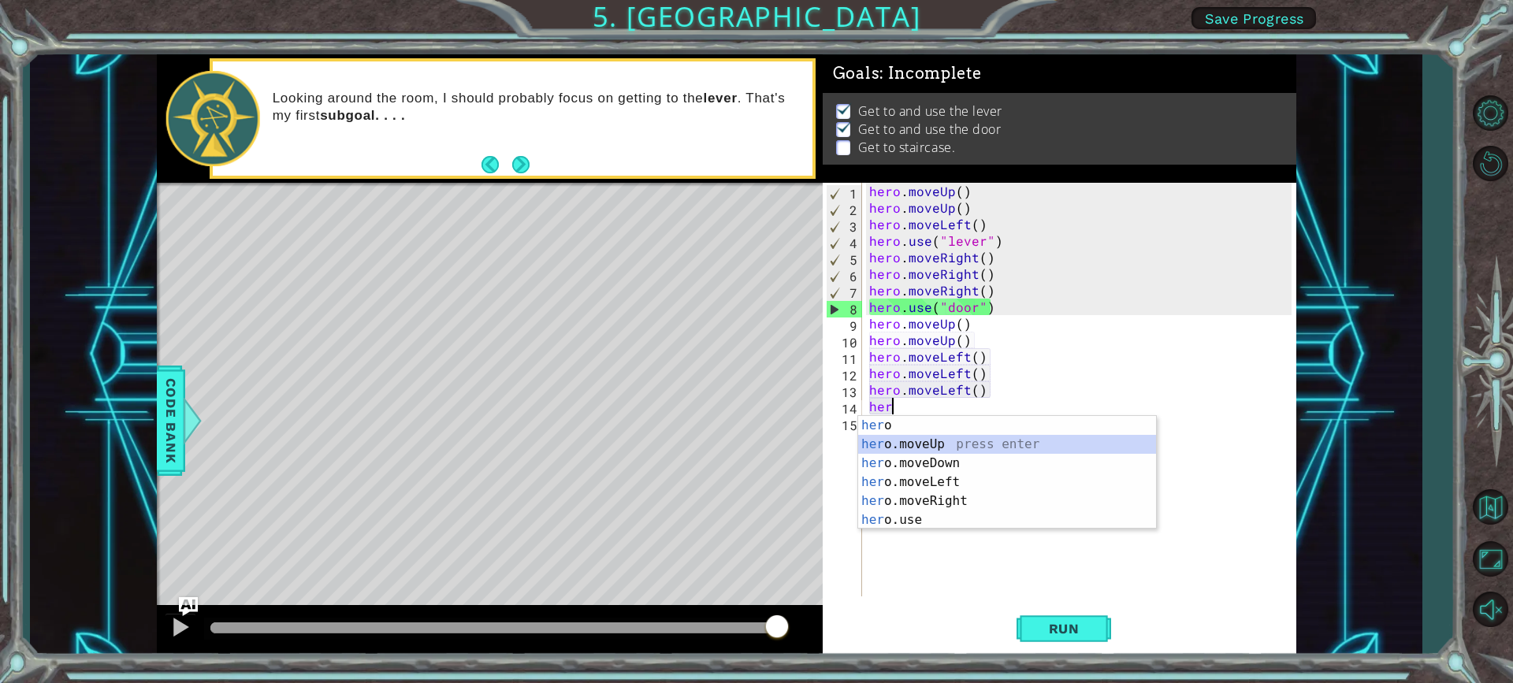
click at [950, 445] on div "her o press enter her o.moveUp press enter her o.moveDown press enter her o.mov…" at bounding box center [1007, 491] width 298 height 151
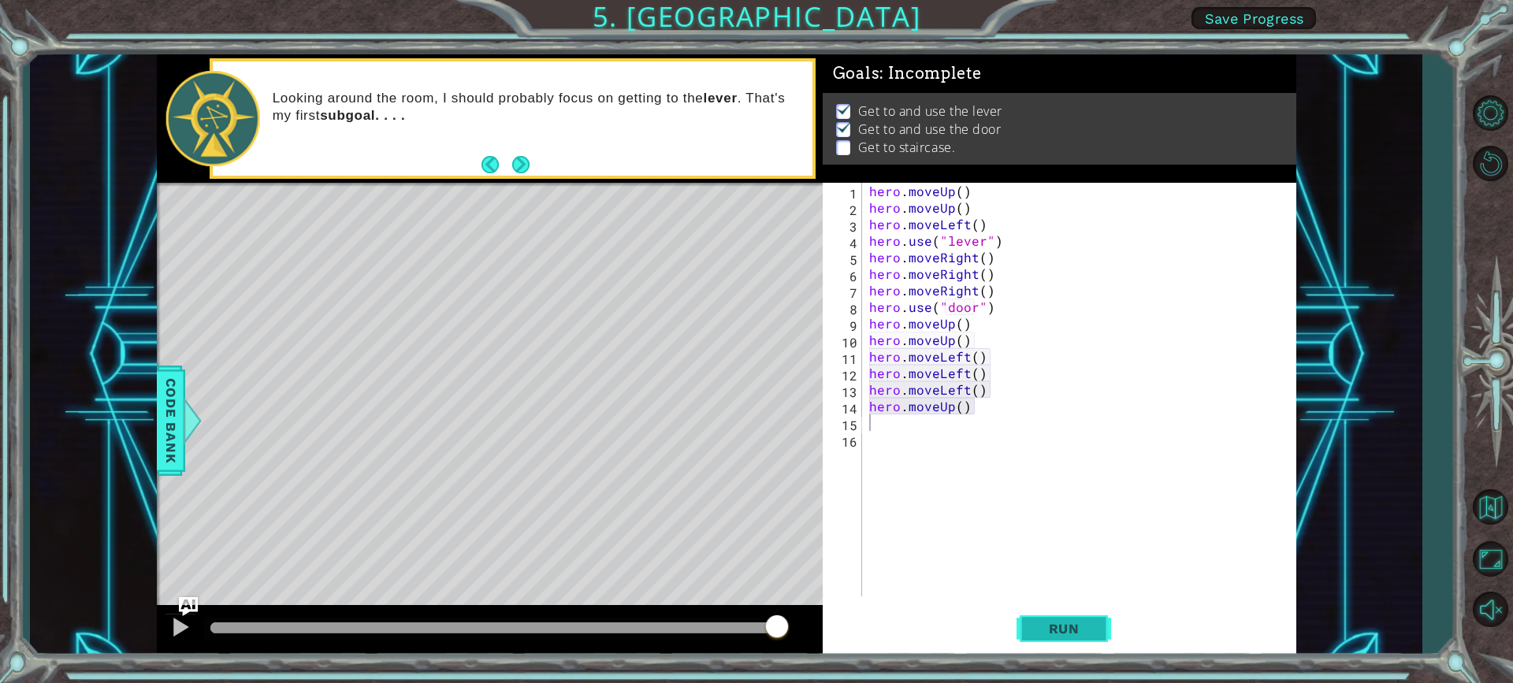
click at [1093, 618] on button "Run" at bounding box center [1064, 628] width 95 height 47
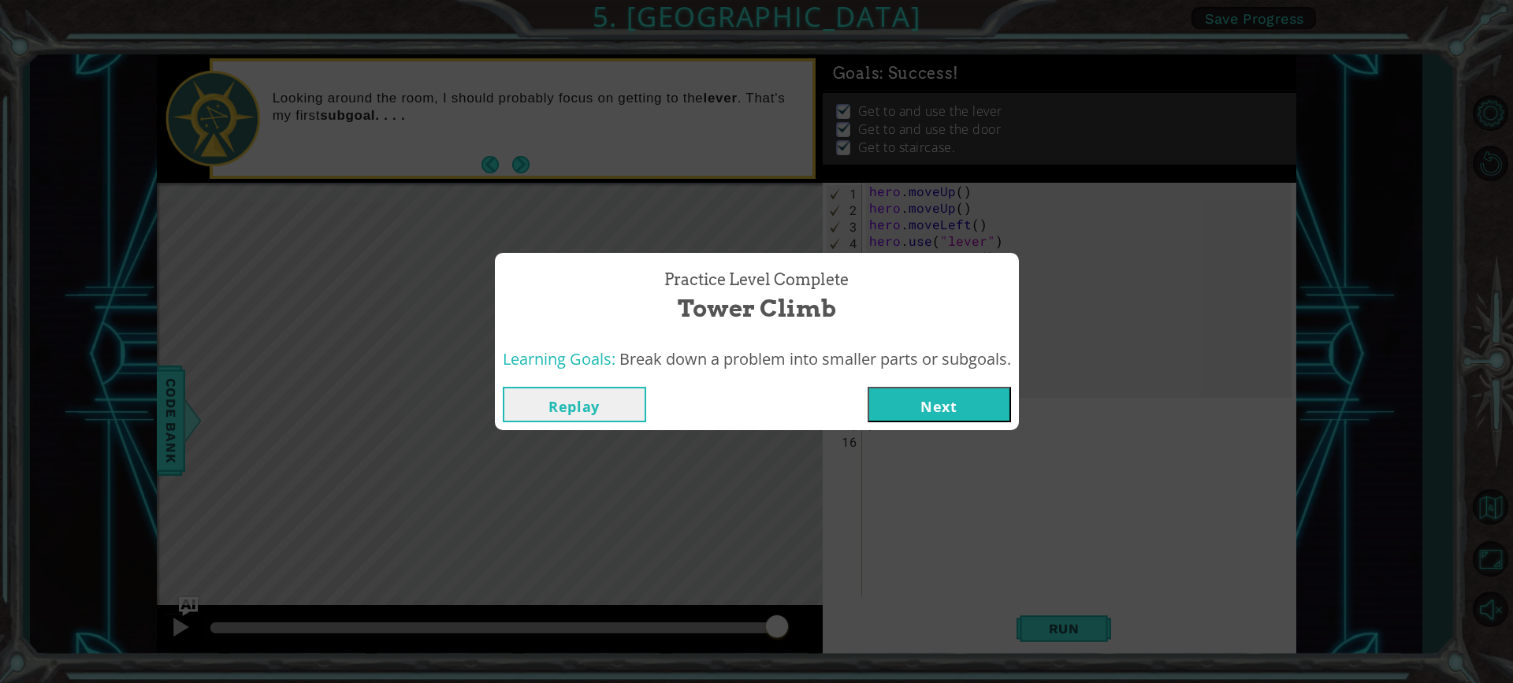
click at [947, 404] on button "Next" at bounding box center [939, 404] width 143 height 35
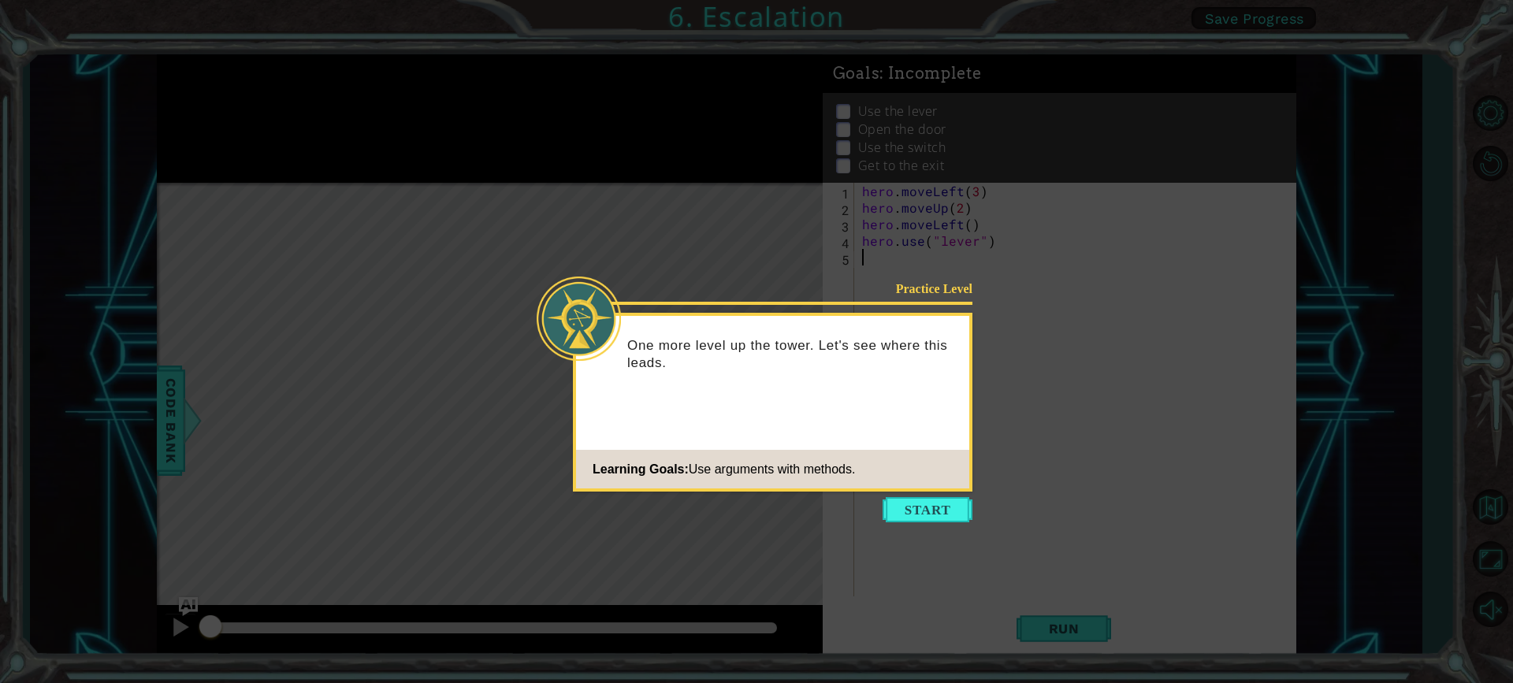
drag, startPoint x: 891, startPoint y: 504, endPoint x: 899, endPoint y: 504, distance: 7.9
click at [896, 504] on button "Start" at bounding box center [928, 509] width 90 height 25
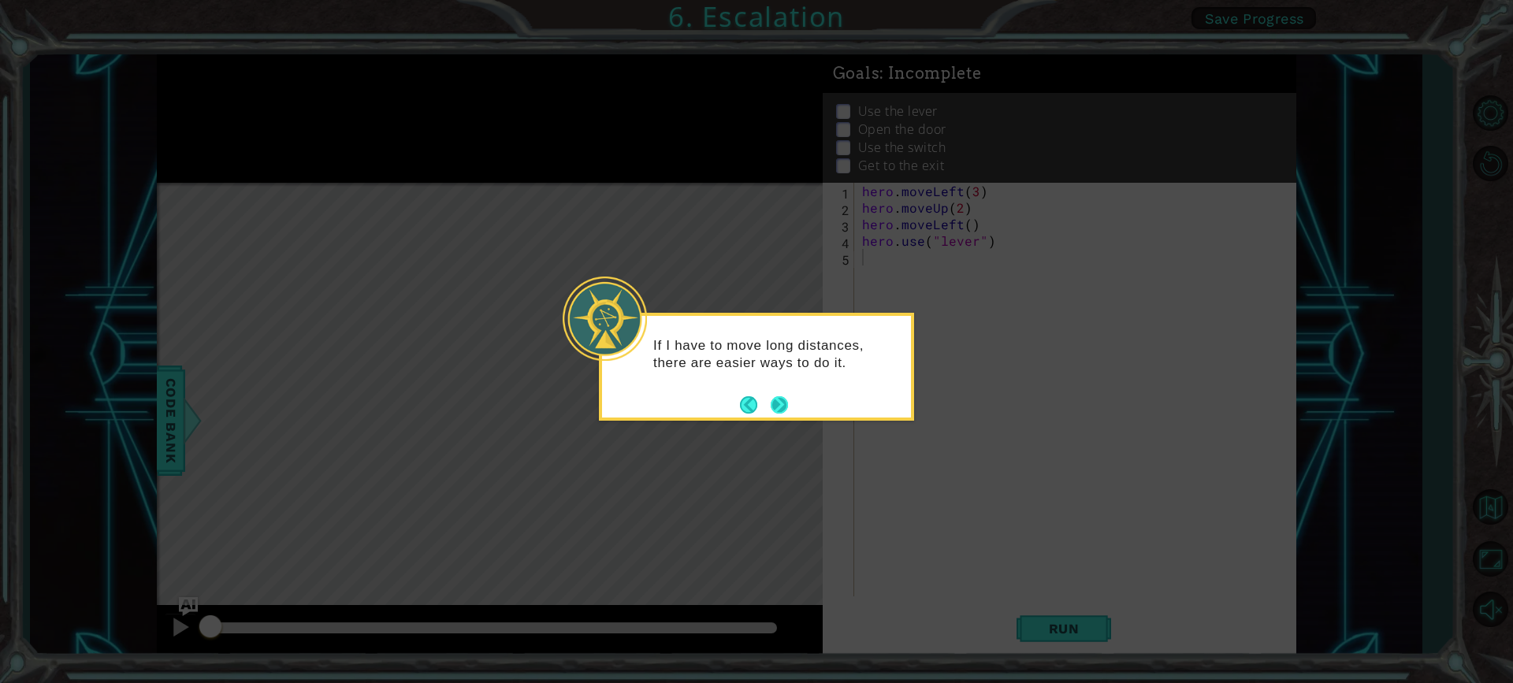
click at [771, 397] on button "Next" at bounding box center [779, 405] width 19 height 19
click at [771, 397] on icon at bounding box center [756, 341] width 1513 height 683
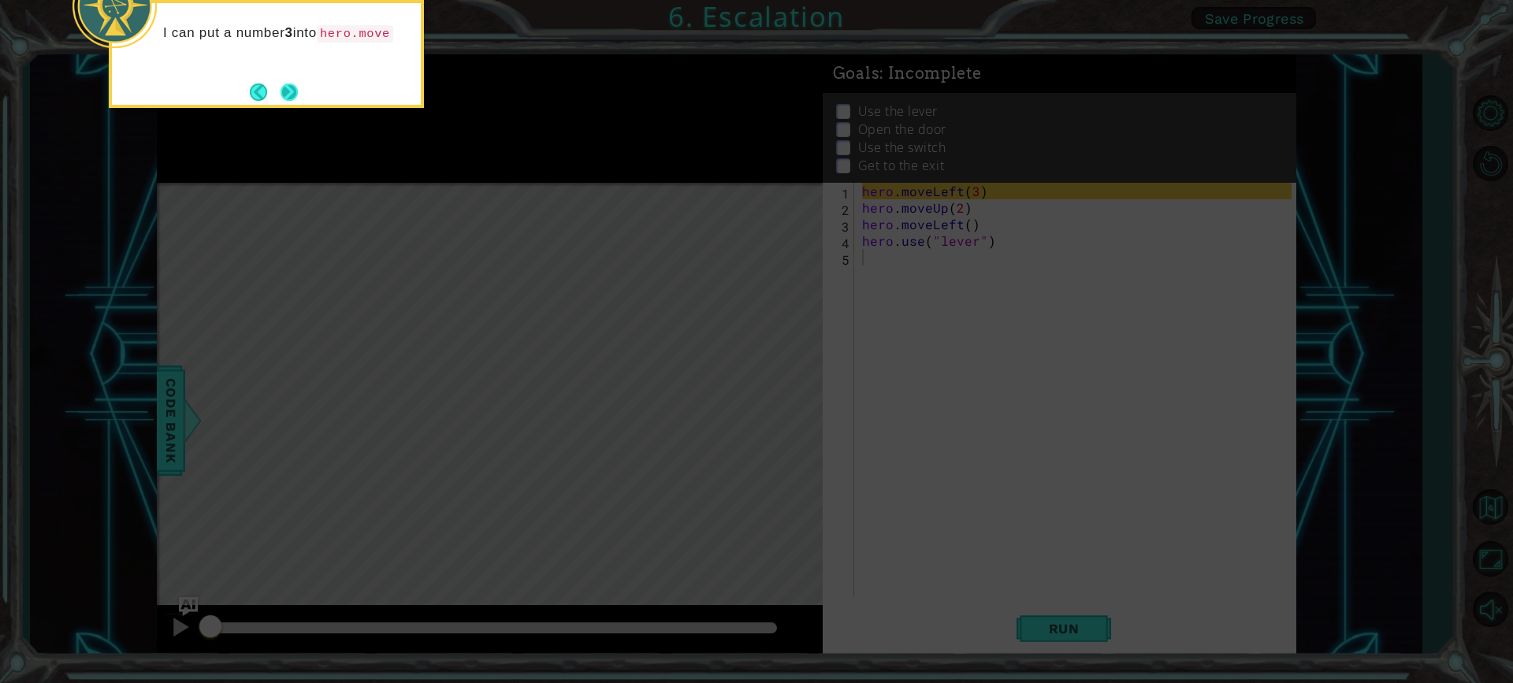
click at [281, 89] on button "Next" at bounding box center [289, 92] width 17 height 17
click at [279, 89] on icon at bounding box center [756, 103] width 1513 height 1162
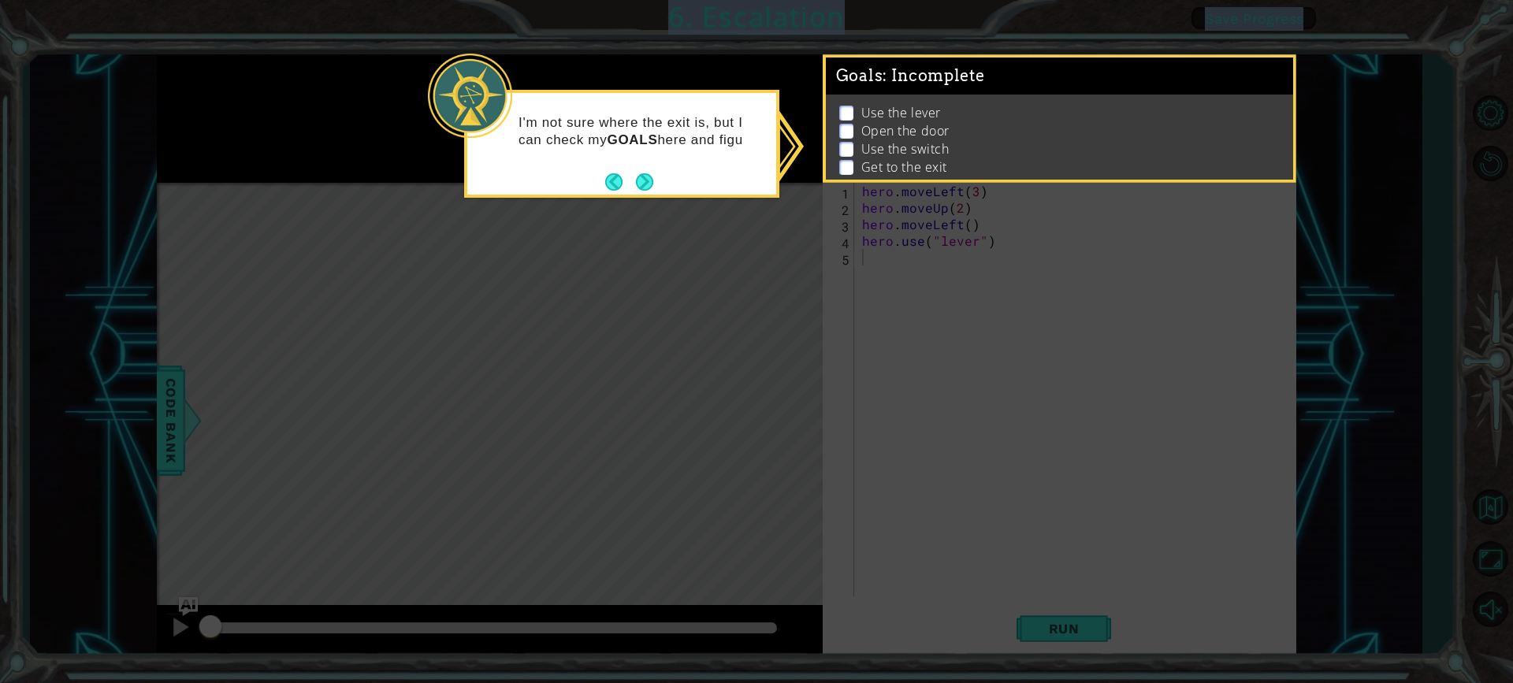
click at [657, 181] on div "I'm not sure where the exit is, but I can check my GOALS here and figu" at bounding box center [621, 144] width 315 height 108
click at [649, 181] on button "Next" at bounding box center [644, 182] width 17 height 17
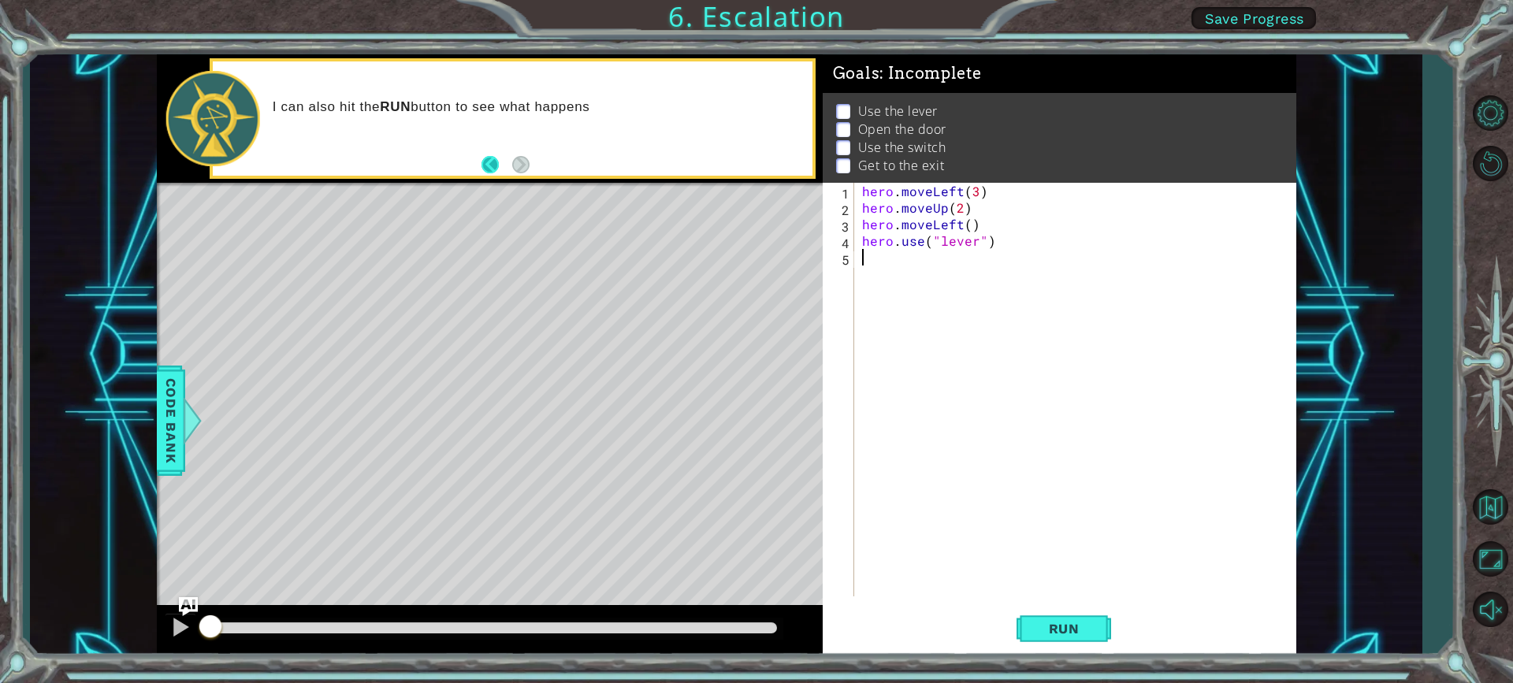
click at [489, 169] on button "Back" at bounding box center [497, 164] width 31 height 17
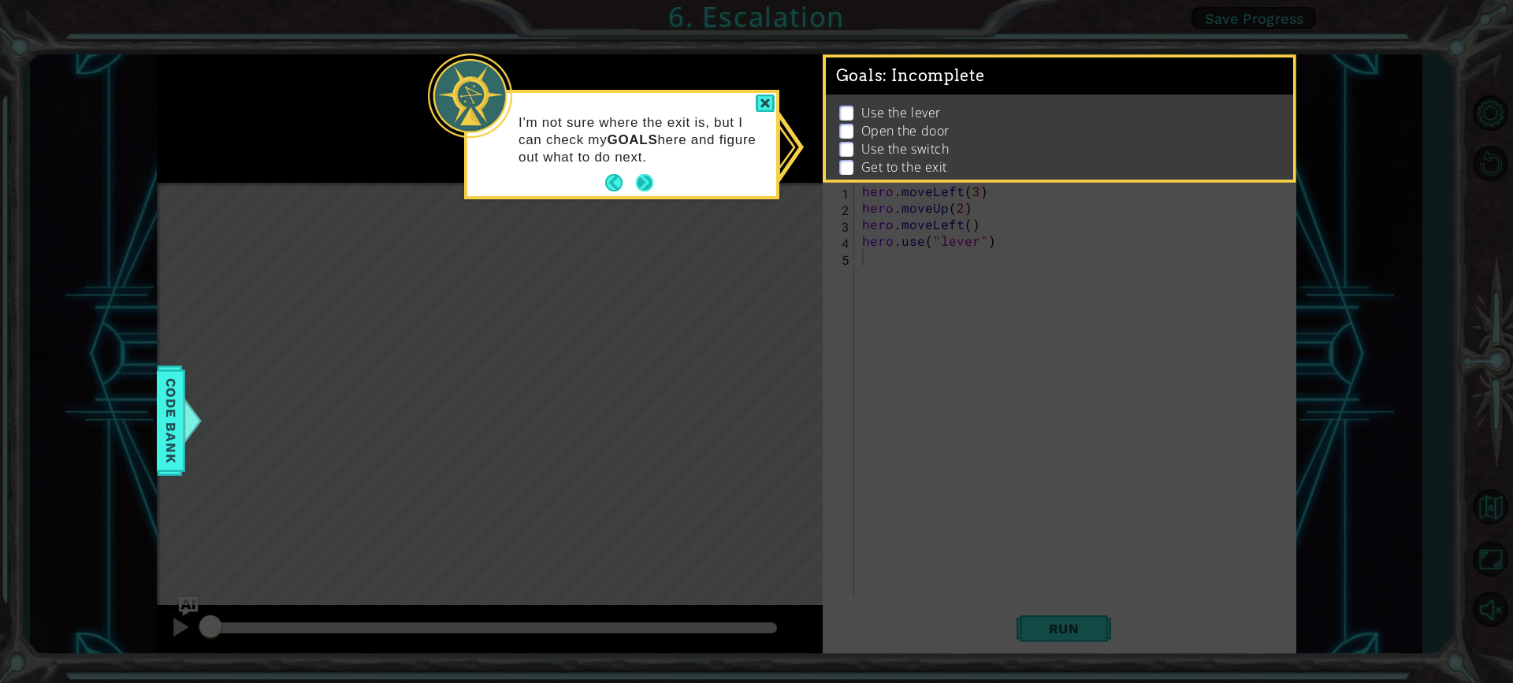
click at [651, 179] on button "Next" at bounding box center [644, 182] width 17 height 17
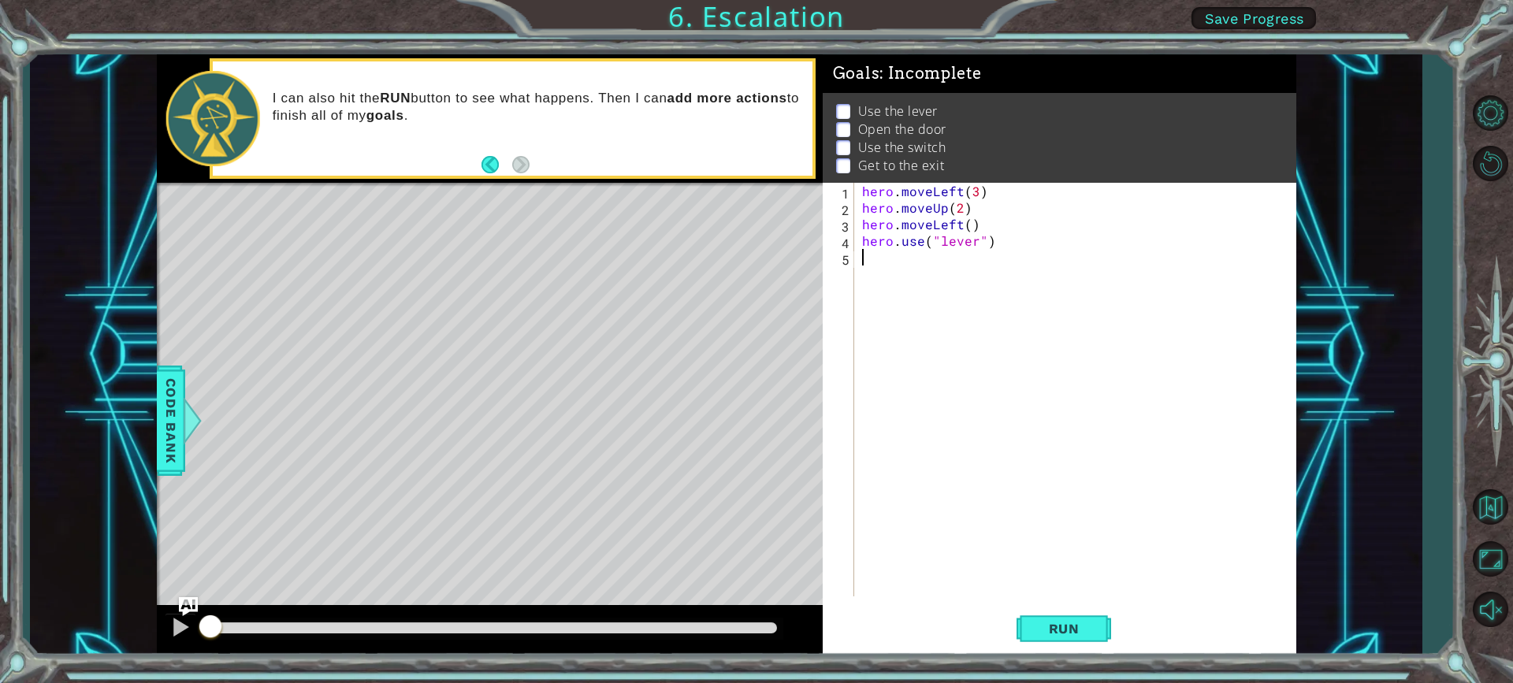
drag, startPoint x: 921, startPoint y: 77, endPoint x: 851, endPoint y: 99, distance: 74.1
click at [914, 85] on div "Goals : Incomplete" at bounding box center [1060, 73] width 474 height 39
click at [850, 102] on li "Use the lever" at bounding box center [1061, 111] width 451 height 18
click at [839, 122] on p at bounding box center [843, 129] width 14 height 15
click at [844, 115] on p at bounding box center [843, 111] width 14 height 15
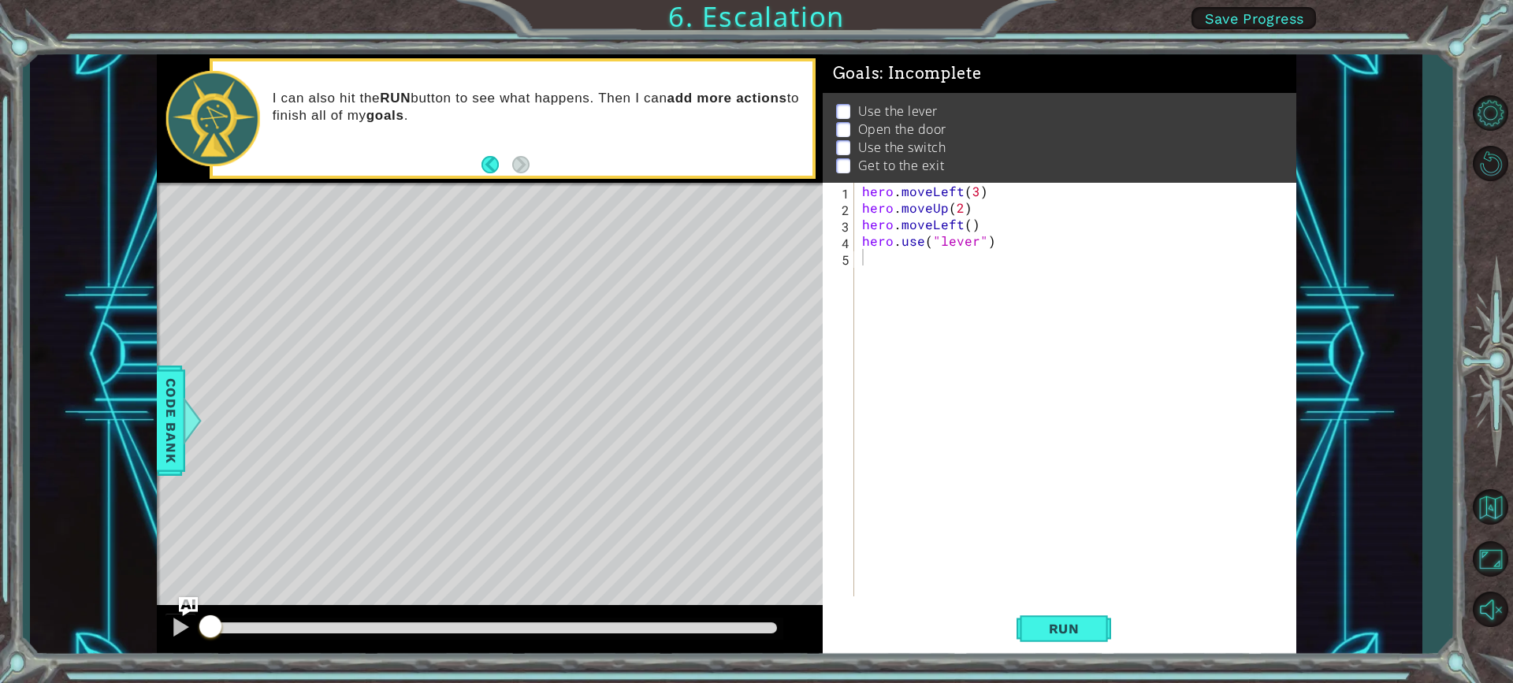
click at [903, 263] on div "hero . moveLeft ( 3 ) hero . moveUp ( 2 ) hero . moveLeft ( ) hero . use ( "lev…" at bounding box center [1079, 406] width 441 height 447
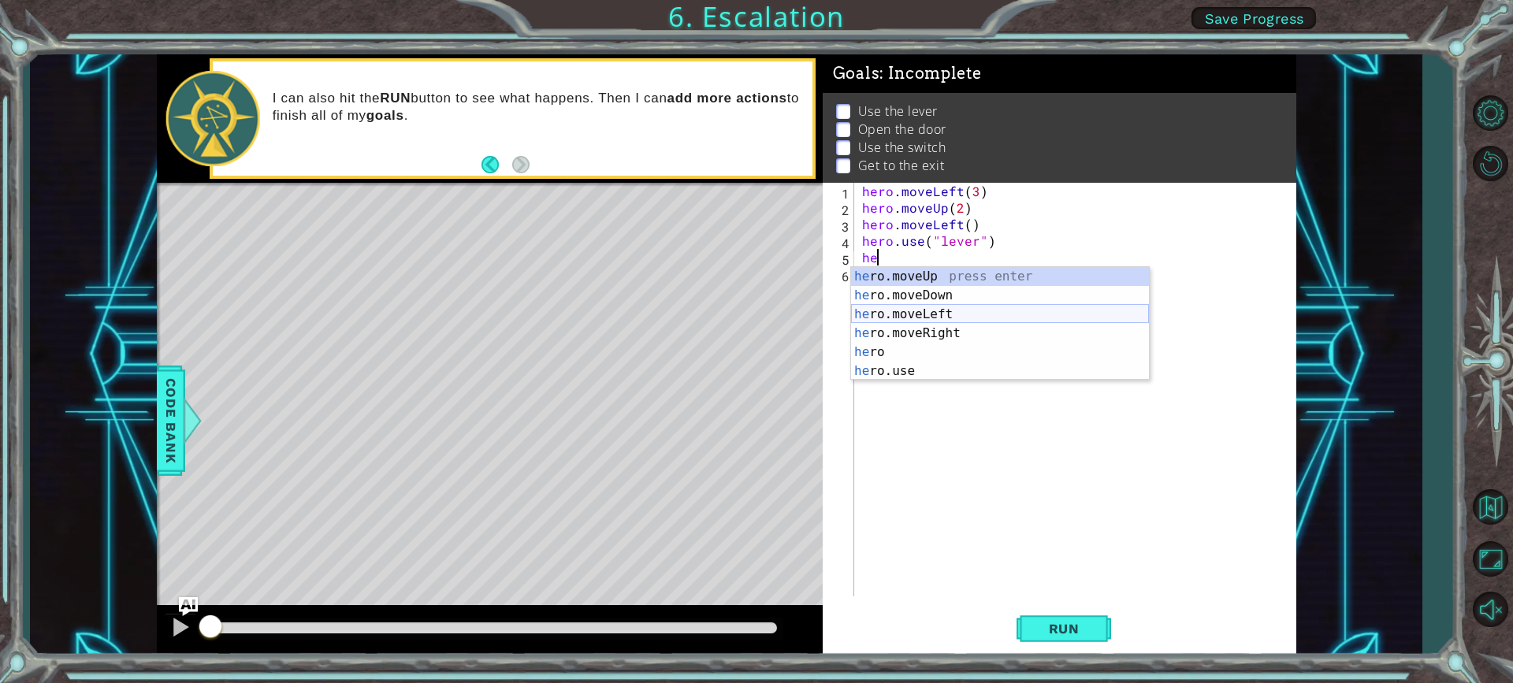
click at [936, 309] on div "he ro.moveUp press enter he ro.moveDown press enter he ro.moveLeft press enter …" at bounding box center [1000, 342] width 298 height 151
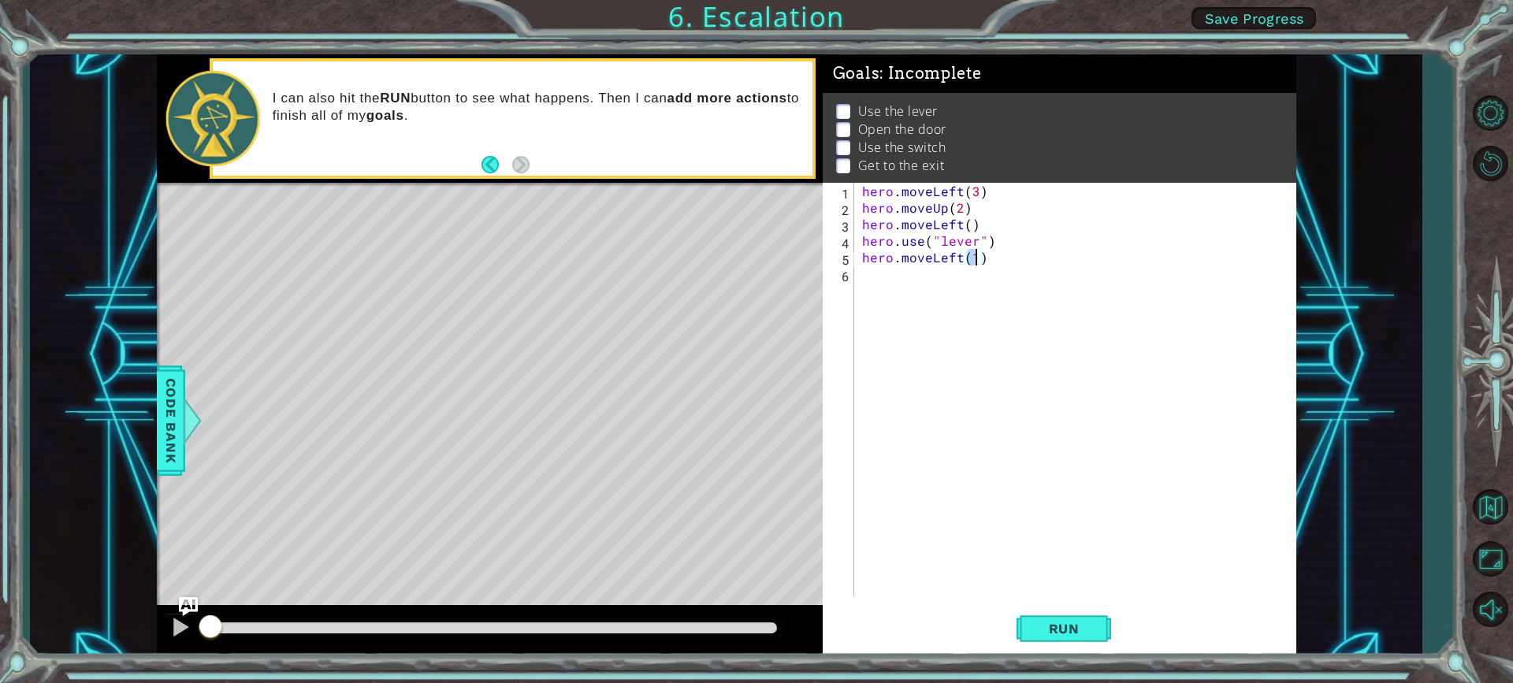
type textarea "hero.moveLeft(1)"
click at [394, 371] on div "Level Map" at bounding box center [521, 415] width 728 height 464
click at [1030, 261] on div "hero . moveLeft ( 3 ) hero . moveUp ( 2 ) hero . moveLeft ( ) hero . use ( "lev…" at bounding box center [1079, 406] width 441 height 447
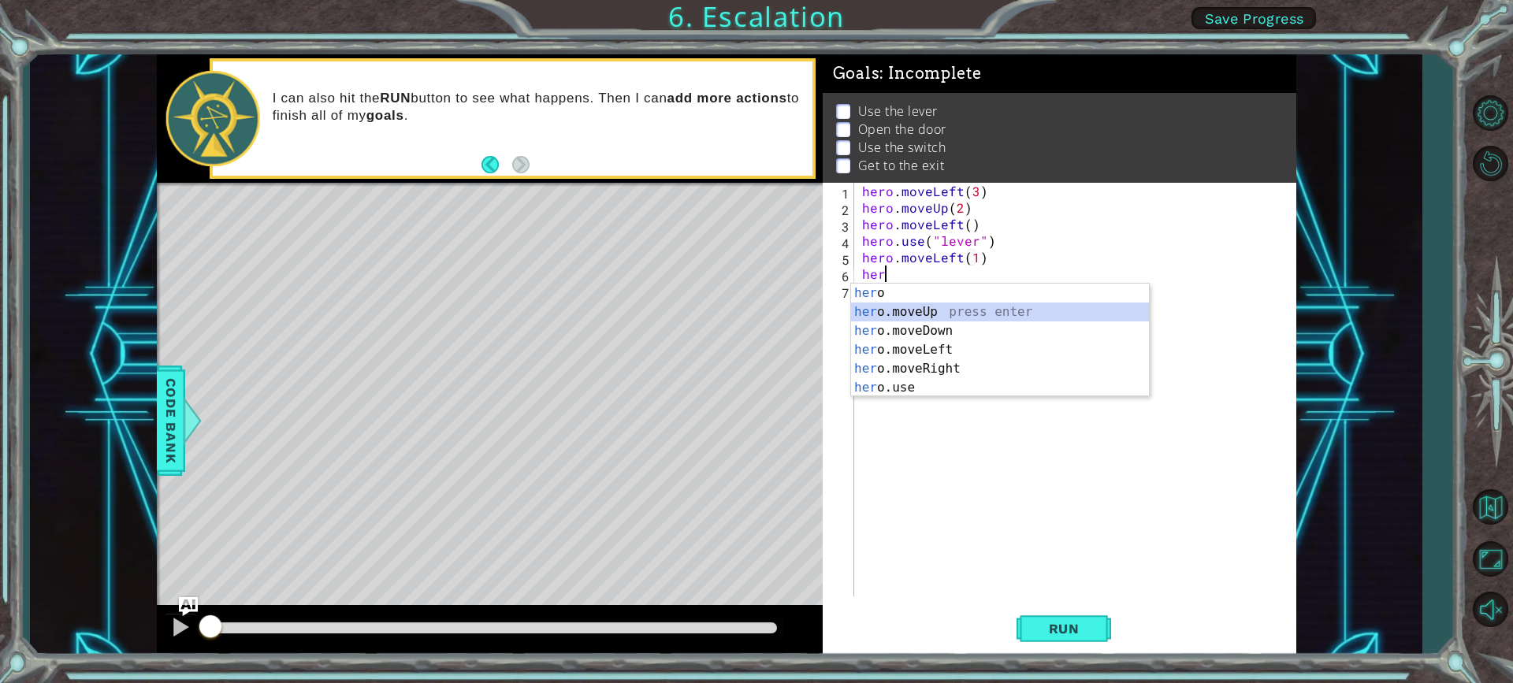
click at [942, 304] on div "her o press enter her o.moveUp press enter her o.moveDown press enter her o.mov…" at bounding box center [1000, 359] width 298 height 151
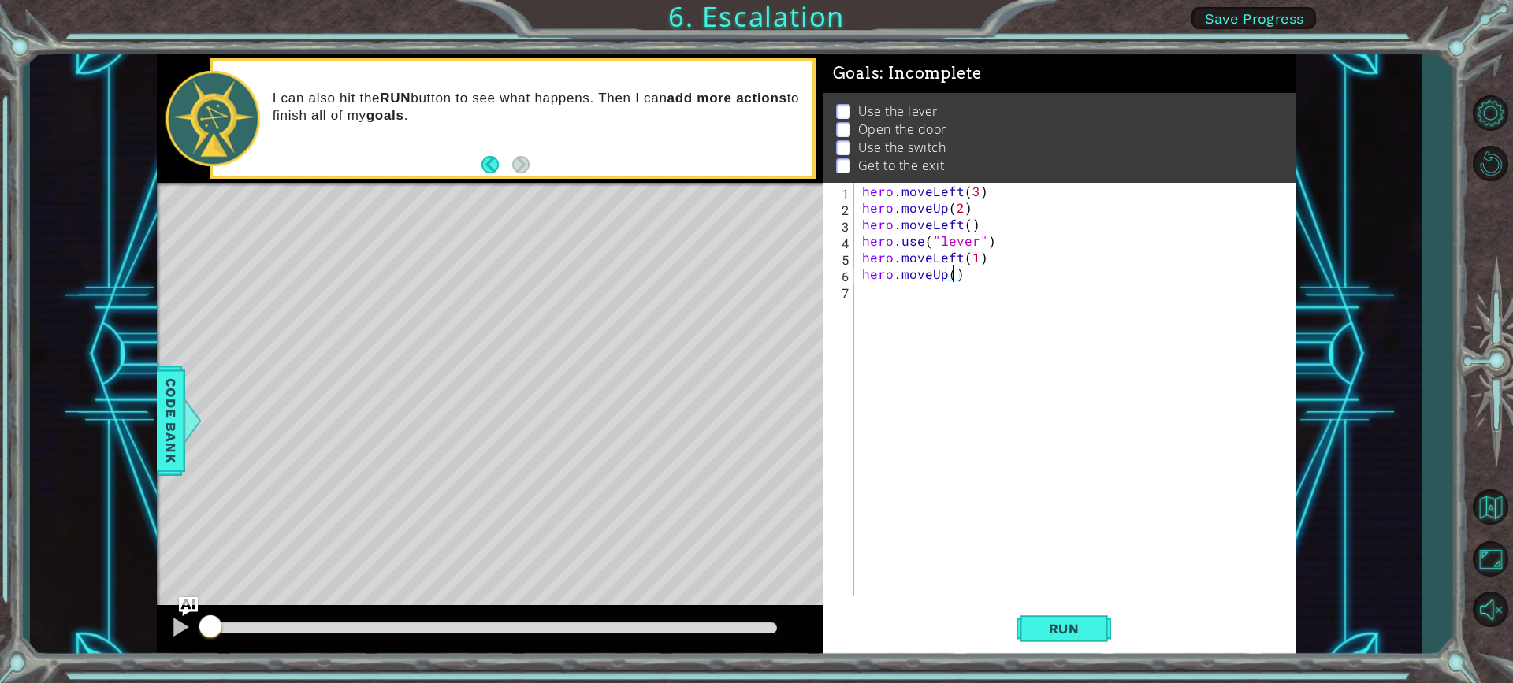
scroll to position [0, 6]
type textarea "hero.moveUp(2)"
click at [942, 292] on div "hero . moveLeft ( 3 ) hero . moveUp ( 2 ) hero . moveLeft ( ) hero . use ( "lev…" at bounding box center [1079, 406] width 441 height 447
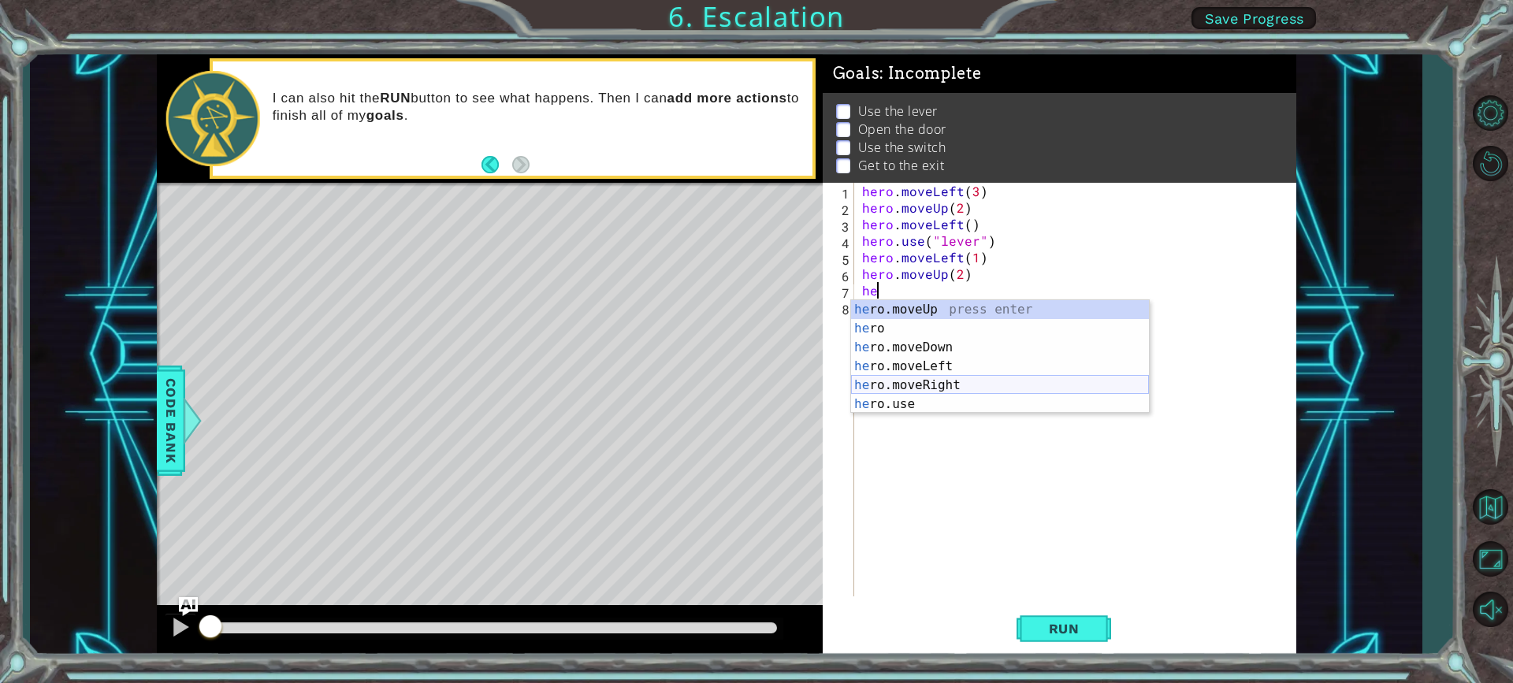
click at [934, 380] on div "he ro.moveUp press enter he ro press enter he ro.moveDown press enter he ro.mov…" at bounding box center [1000, 375] width 298 height 151
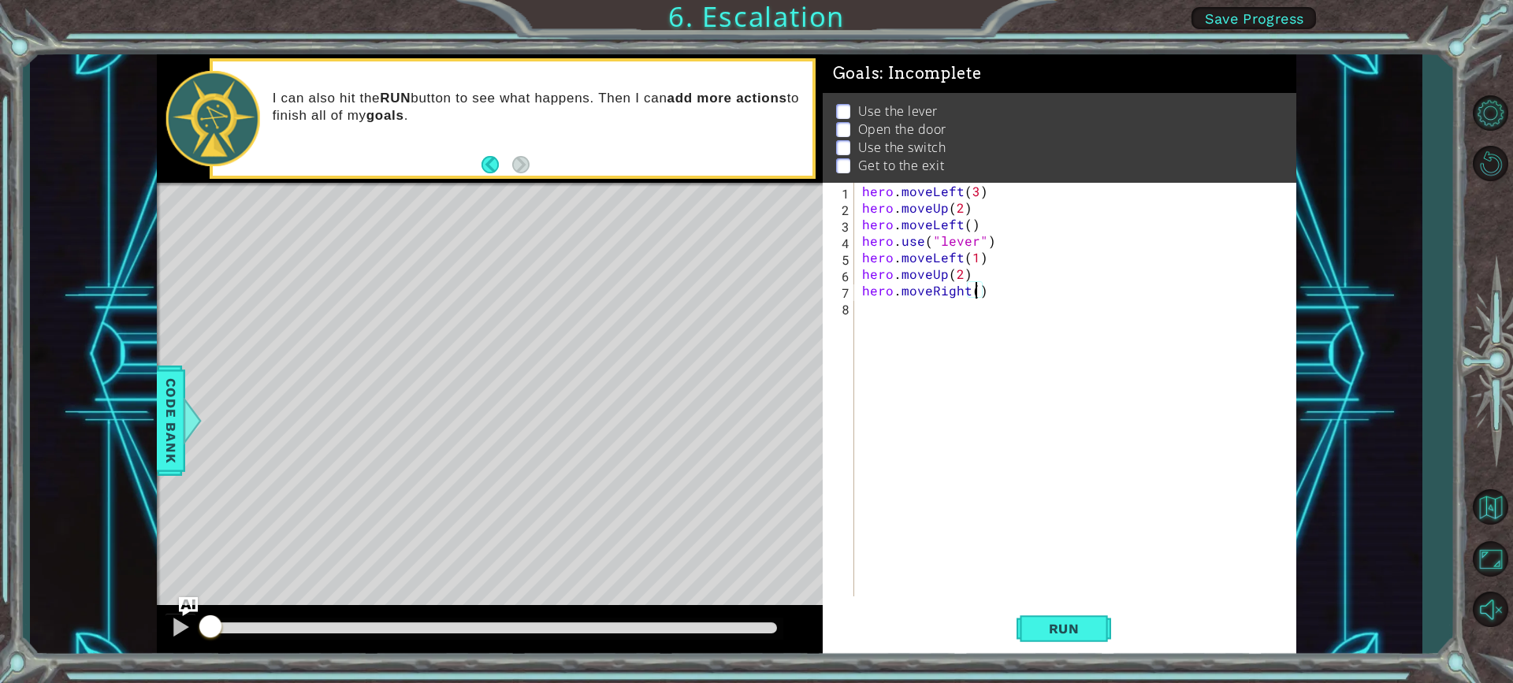
type textarea "hero.moveRight(2)"
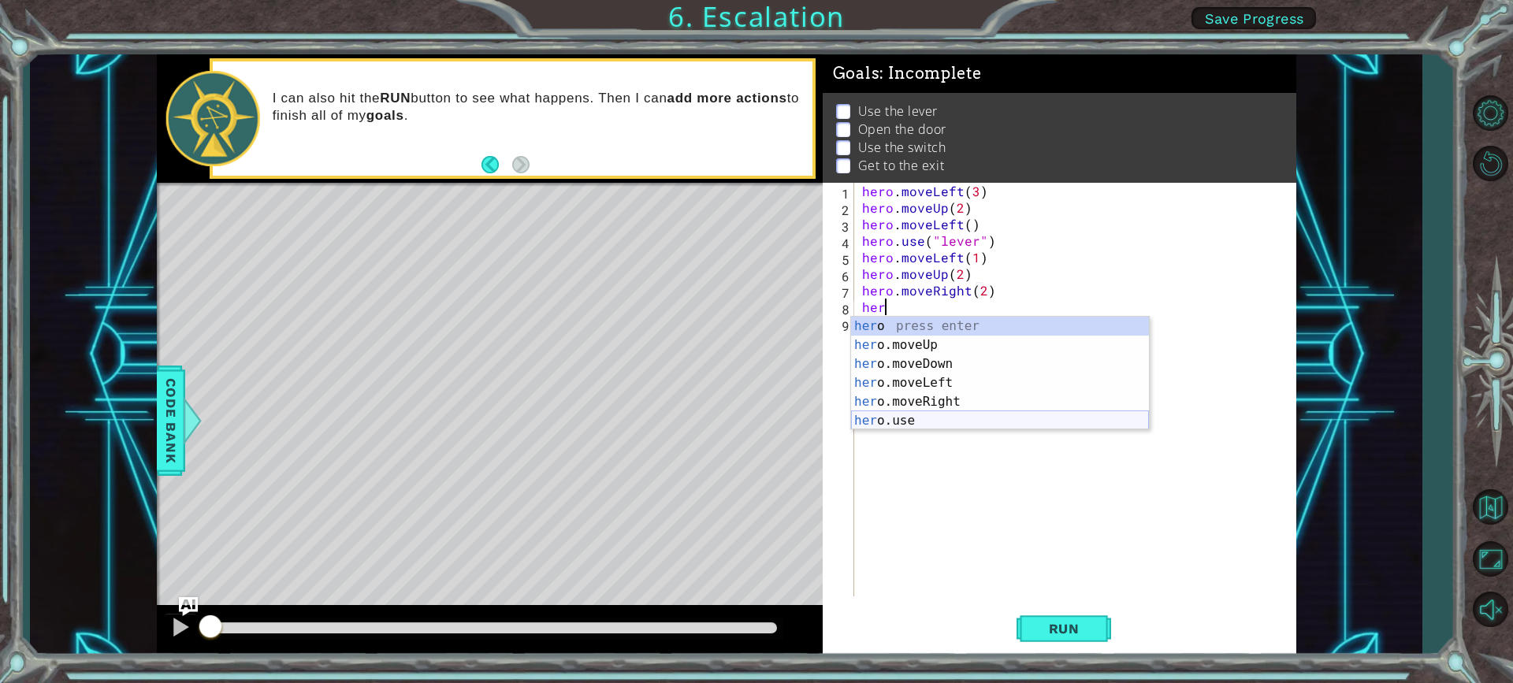
click at [883, 417] on div "her o press enter her o.moveUp press enter her o.moveDown press enter her o.mov…" at bounding box center [1000, 392] width 298 height 151
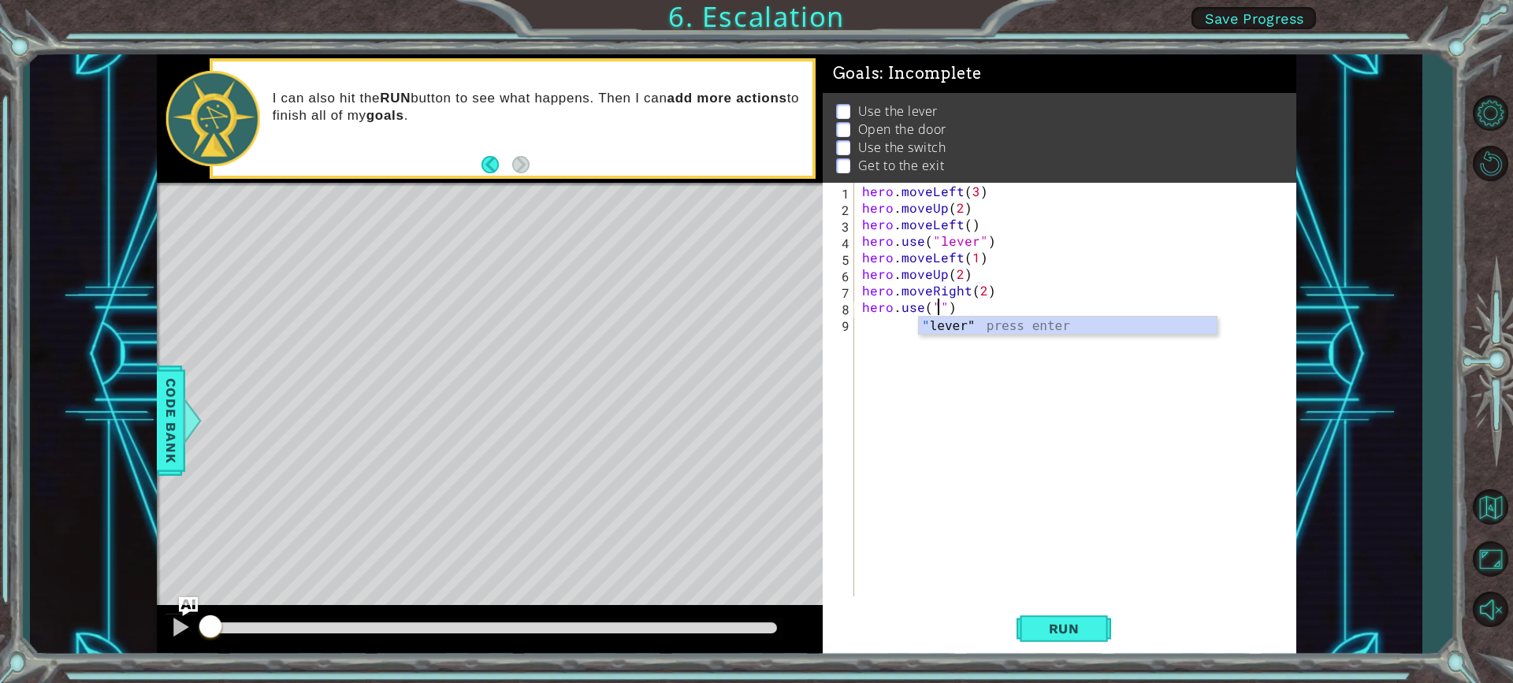
type textarea "hero.use("lever")"
click at [1022, 310] on div "hero . moveLeft ( 3 ) hero . moveUp ( 2 ) hero . moveLeft ( ) hero . use ( "lev…" at bounding box center [1079, 406] width 441 height 447
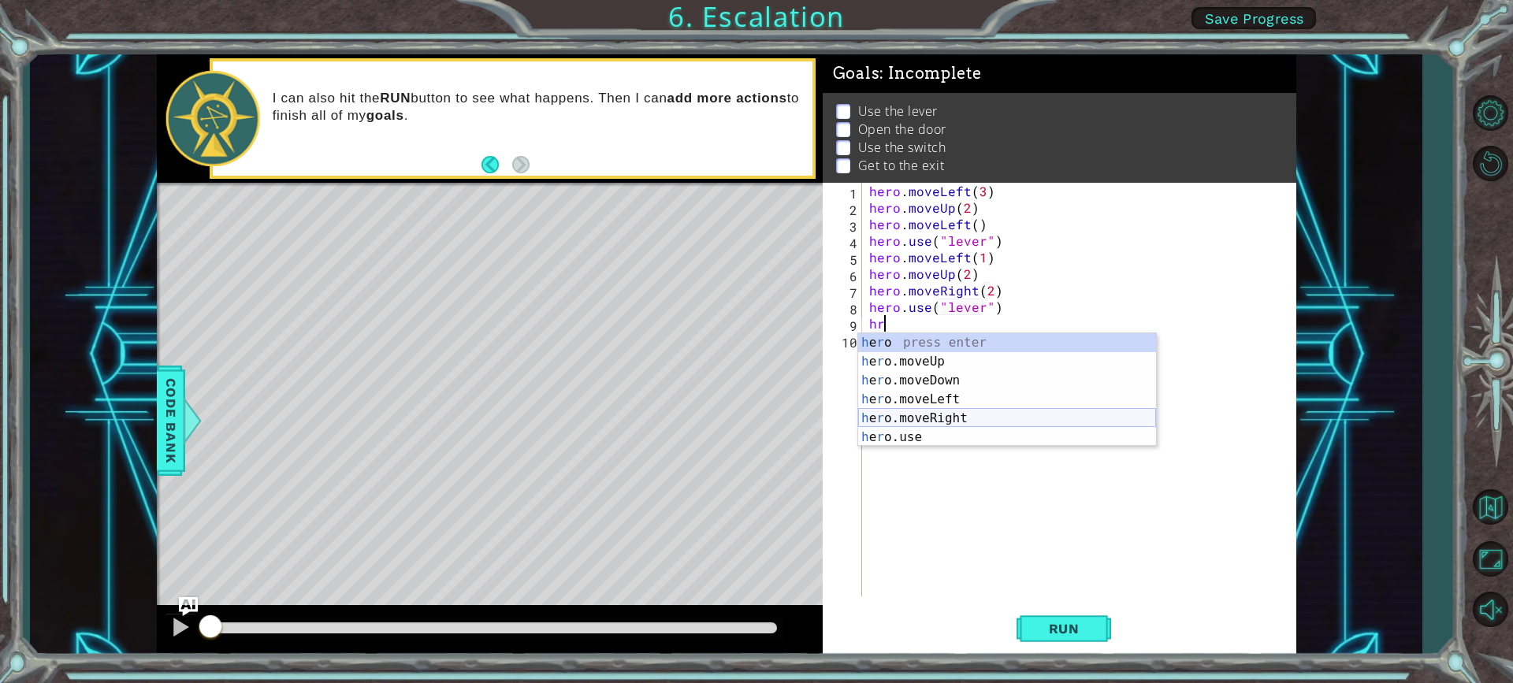
click at [948, 425] on div "h e r o press enter h e r o.moveUp press enter h e r o.moveDown press enter h e…" at bounding box center [1007, 408] width 298 height 151
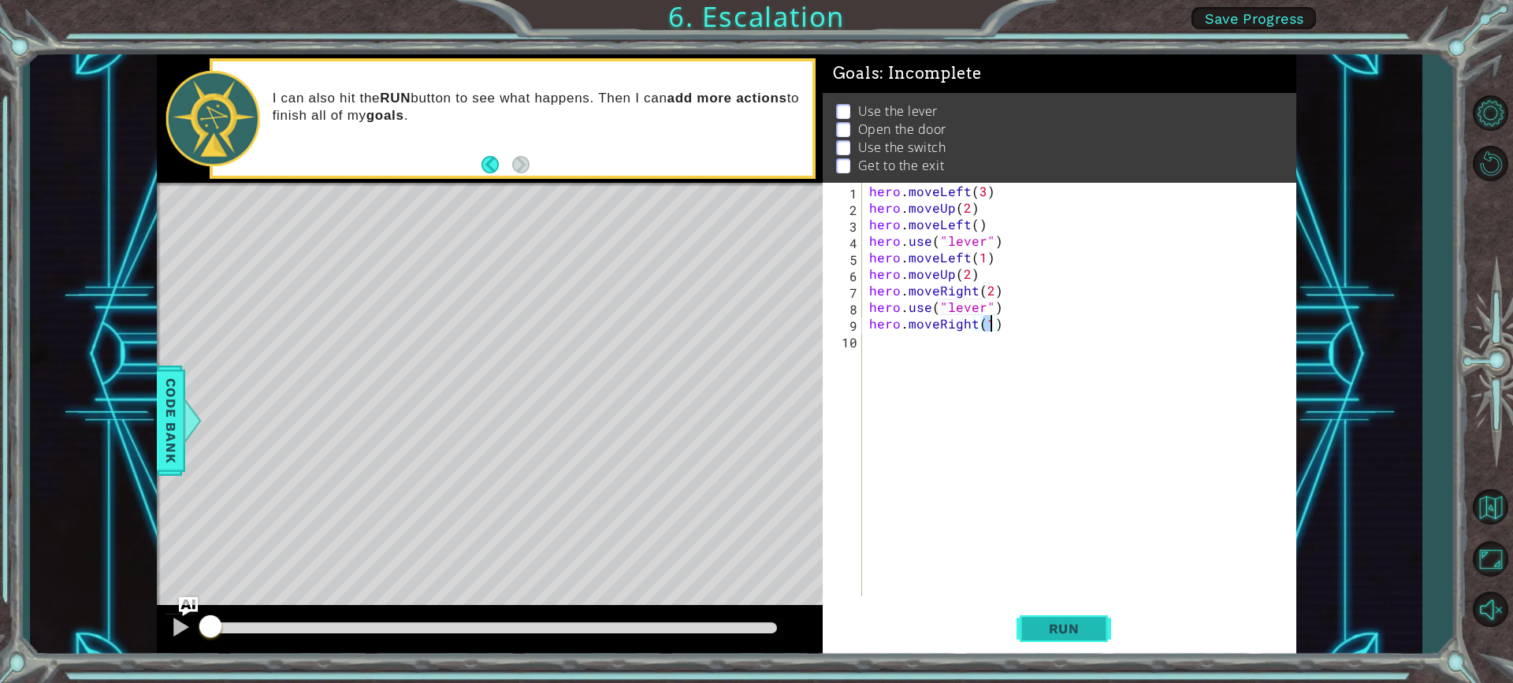
type textarea "hero.moveRight(1)"
click at [1073, 620] on button "Run" at bounding box center [1064, 628] width 95 height 47
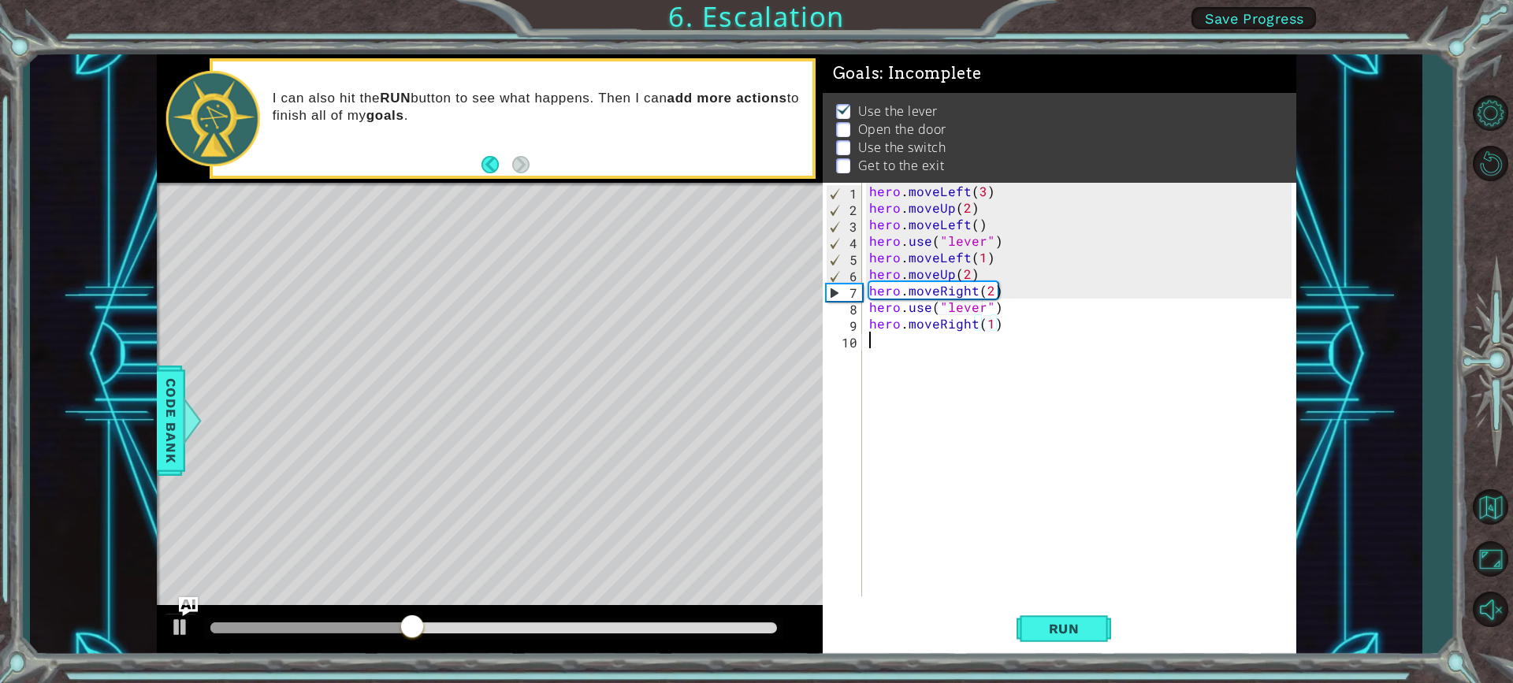
click at [914, 368] on div "hero . moveLeft ( 3 ) hero . moveUp ( 2 ) hero . moveLeft ( ) hero . use ( "lev…" at bounding box center [1083, 406] width 434 height 447
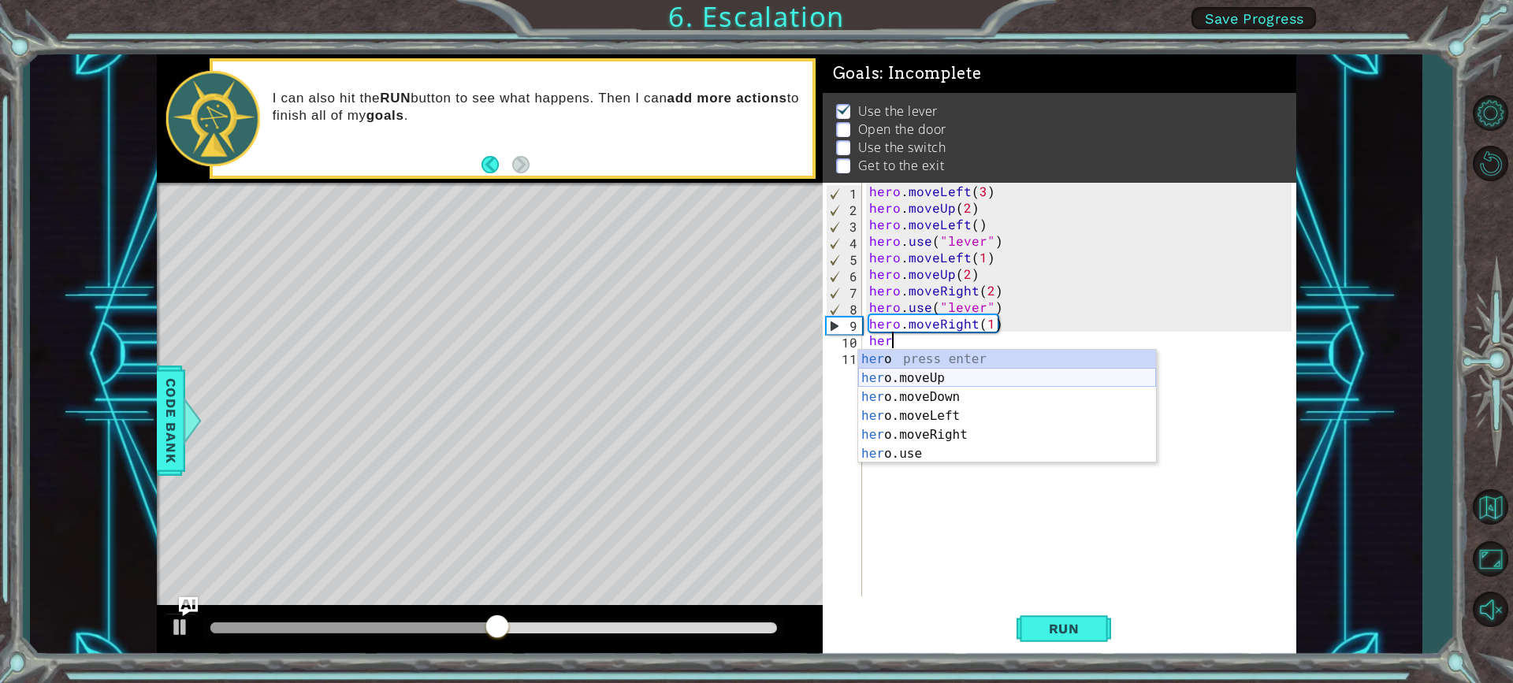
click at [916, 382] on div "her o press enter her o.moveUp press enter her o.moveDown press enter her o.mov…" at bounding box center [1007, 425] width 298 height 151
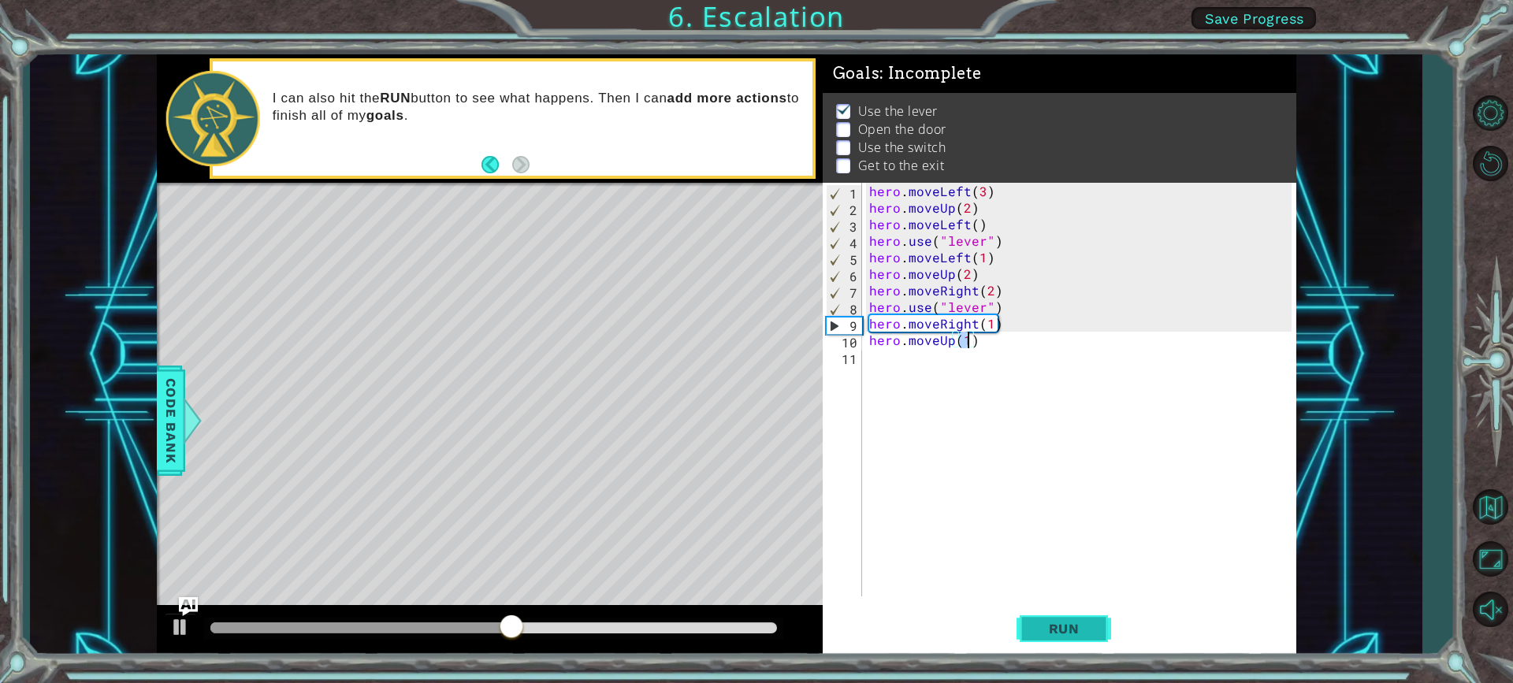
click at [1041, 631] on span "Run" at bounding box center [1064, 629] width 62 height 16
click at [960, 287] on div "hero . moveLeft ( 3 ) hero . moveUp ( 2 ) hero . moveLeft ( ) hero . use ( "lev…" at bounding box center [1083, 406] width 434 height 447
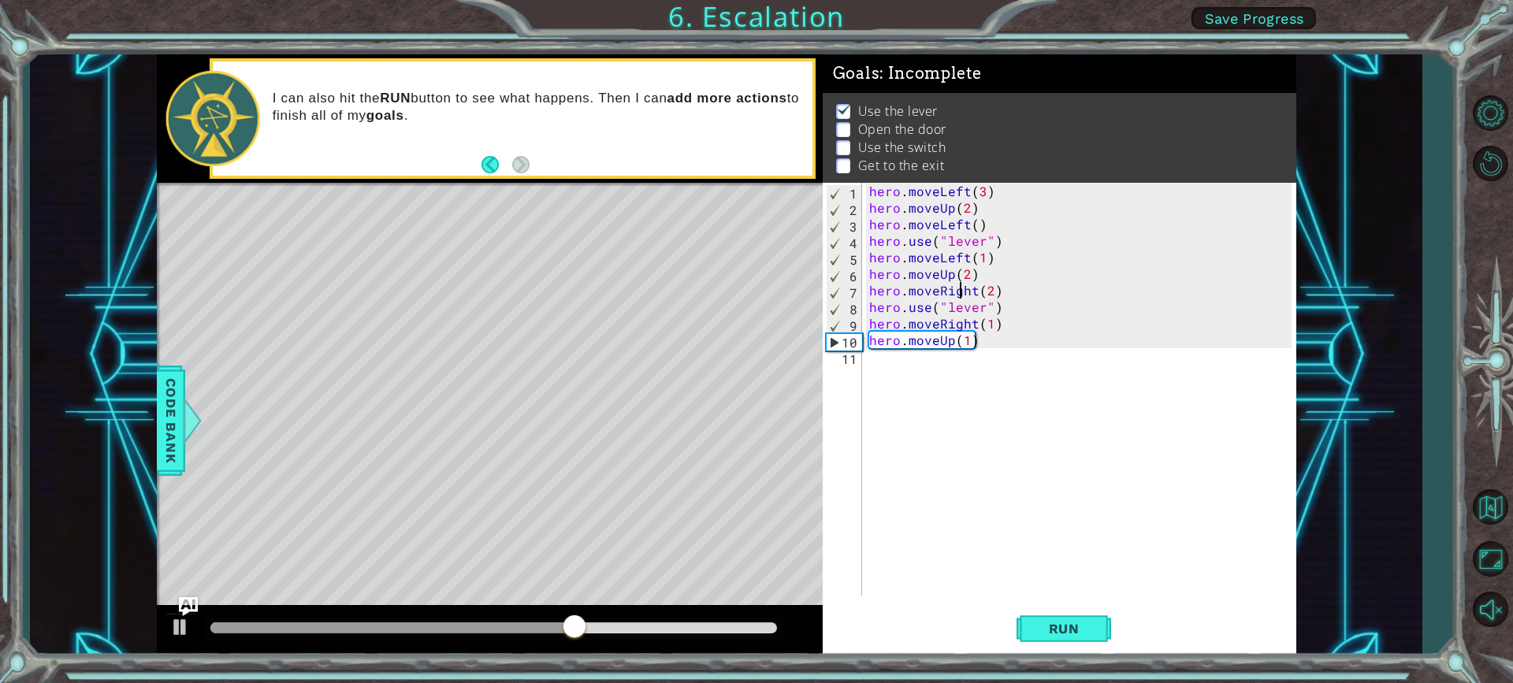
click at [978, 278] on div "hero . moveLeft ( 3 ) hero . moveUp ( 2 ) hero . moveLeft ( ) hero . use ( "lev…" at bounding box center [1083, 406] width 434 height 447
click at [998, 266] on div "hero . moveLeft ( 3 ) hero . moveUp ( 2 ) hero . moveLeft ( ) hero . use ( "lev…" at bounding box center [1083, 406] width 434 height 447
click at [1005, 254] on div "hero . moveLeft ( 3 ) hero . moveUp ( 2 ) hero . moveLeft ( ) hero . use ( "lev…" at bounding box center [1083, 406] width 434 height 447
type textarea "hero.moveLeft(1)"
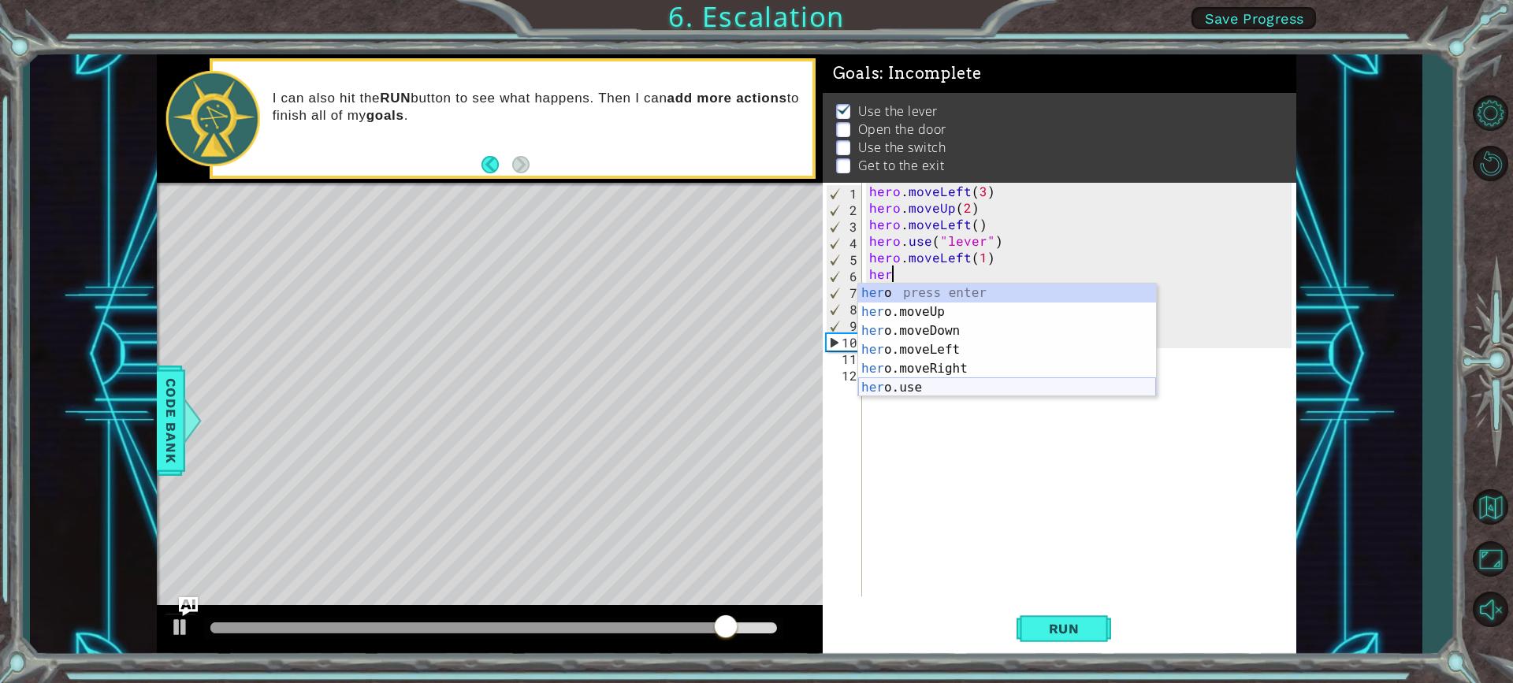
click at [921, 385] on div "her o press enter her o.moveUp press enter her o.moveDown press enter her o.mov…" at bounding box center [1007, 359] width 298 height 151
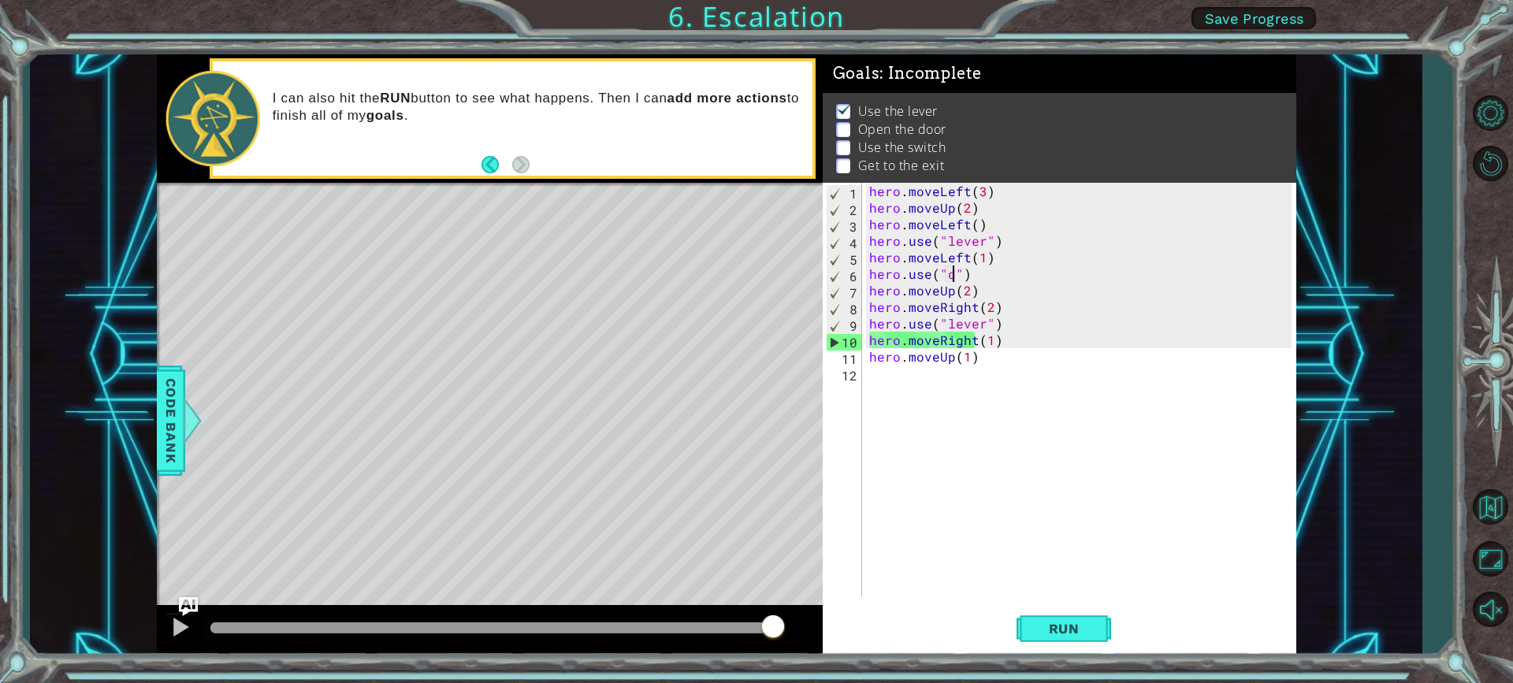
scroll to position [0, 5]
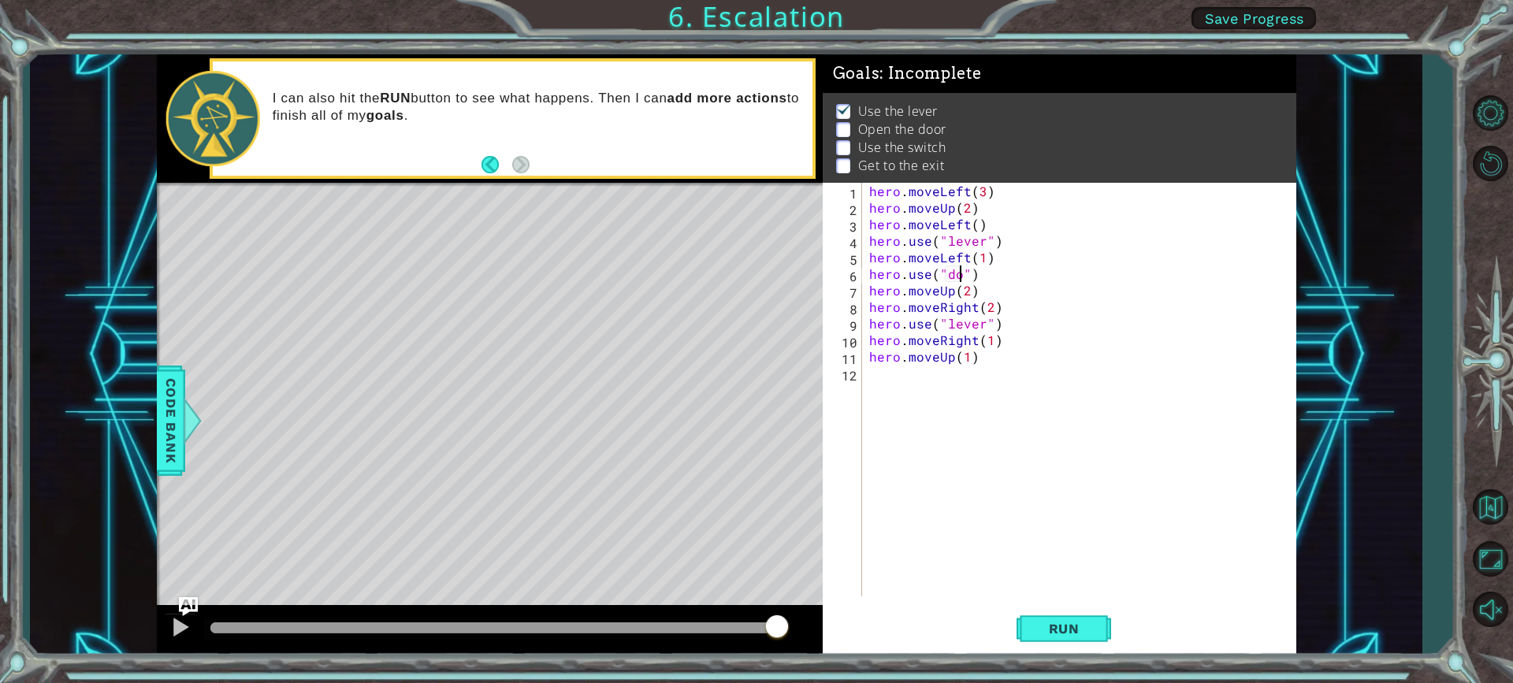
type textarea "hero.use("door")"
click at [1036, 629] on span "Run" at bounding box center [1064, 629] width 62 height 16
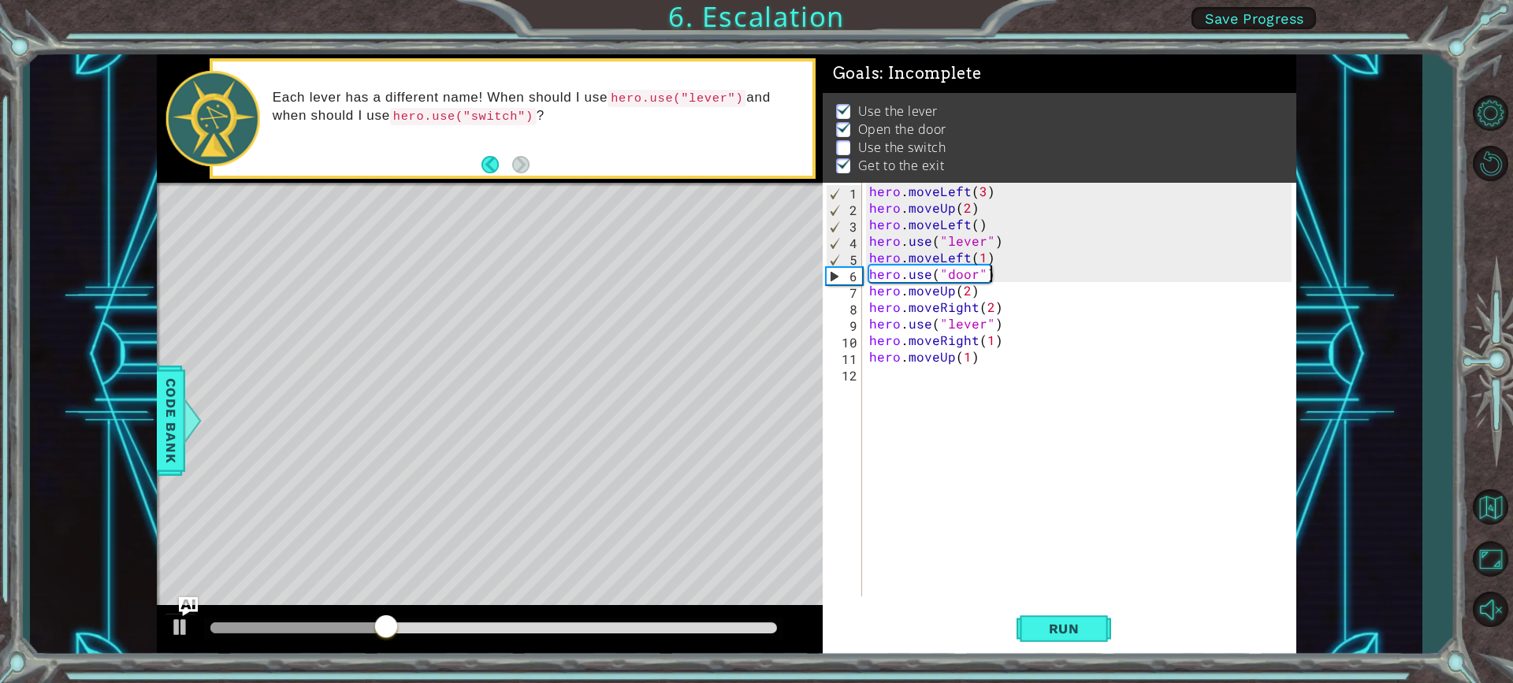
click at [981, 327] on div "hero . moveLeft ( 3 ) hero . moveUp ( 2 ) hero . moveLeft ( ) hero . use ( "lev…" at bounding box center [1083, 406] width 434 height 447
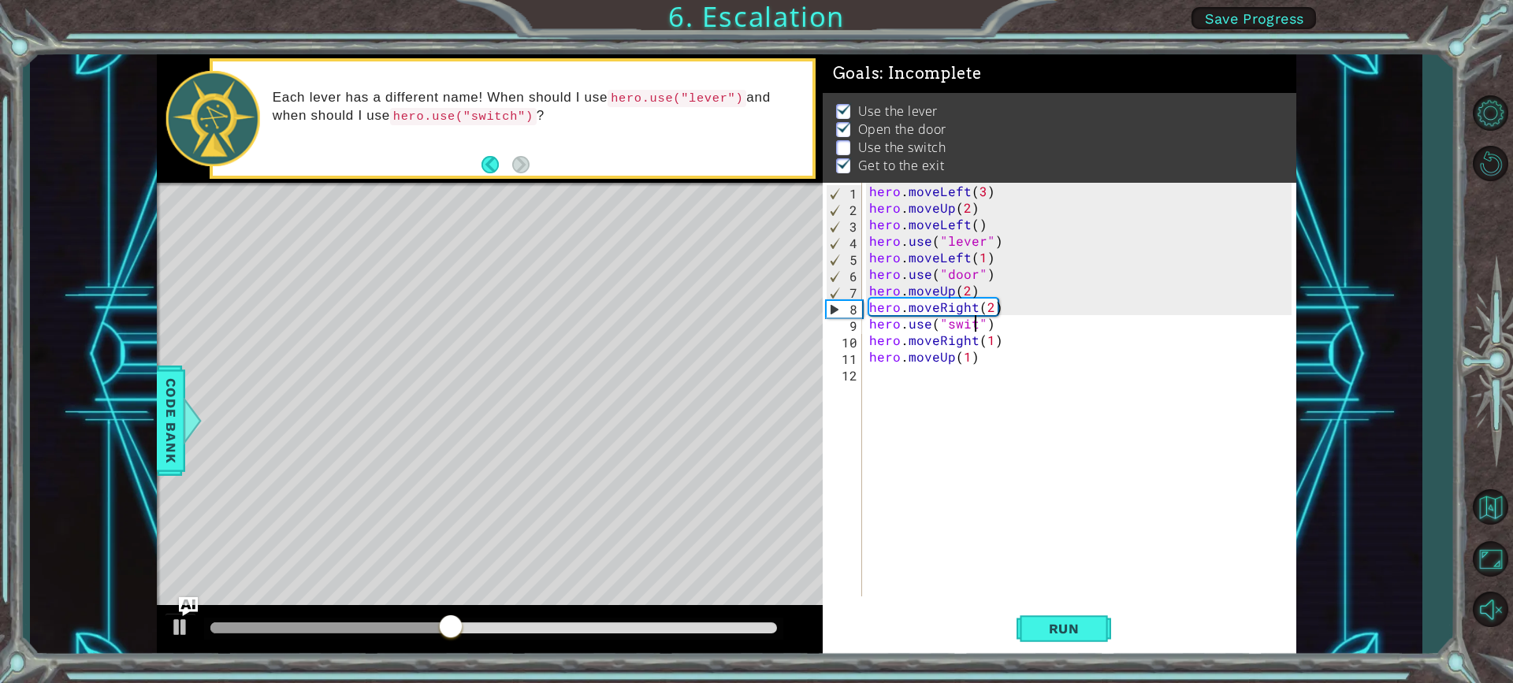
type textarea "hero.use("switch")"
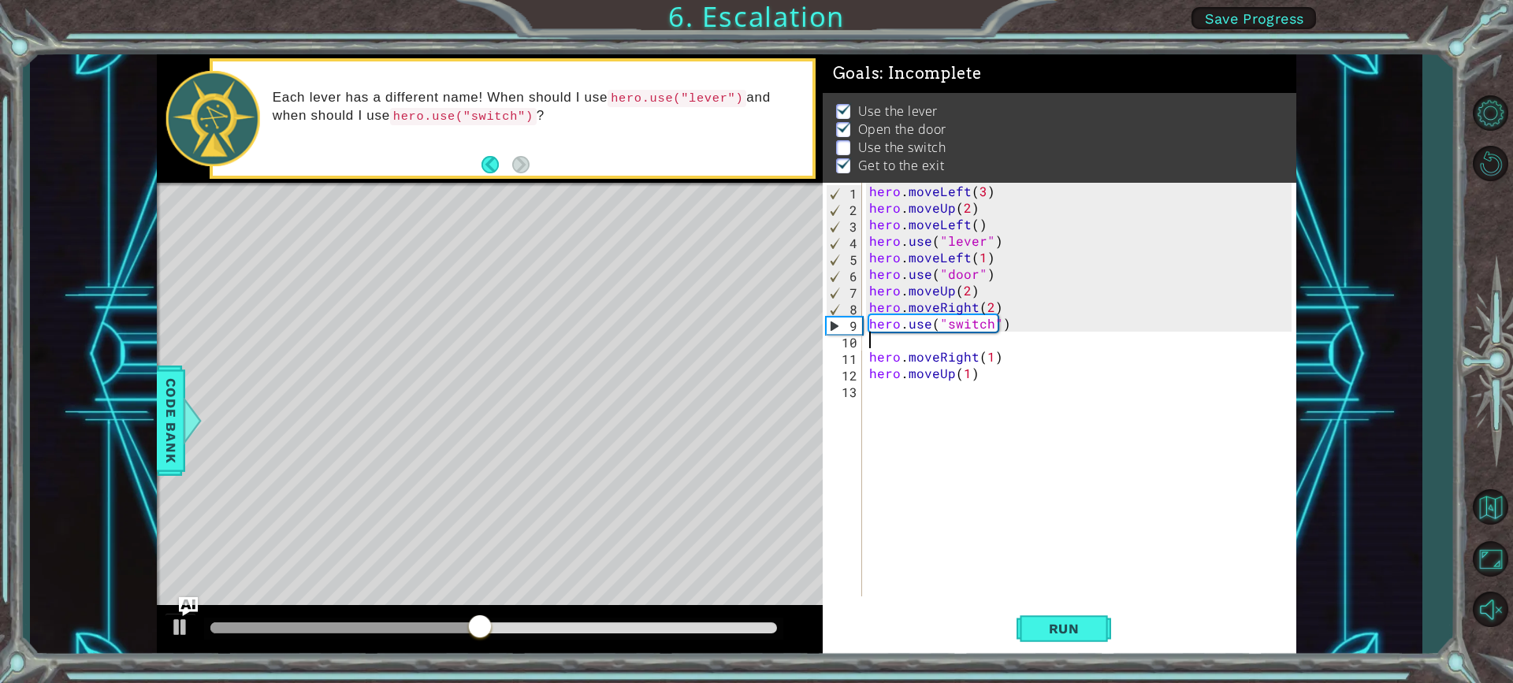
type textarea "hero.use("switch")"
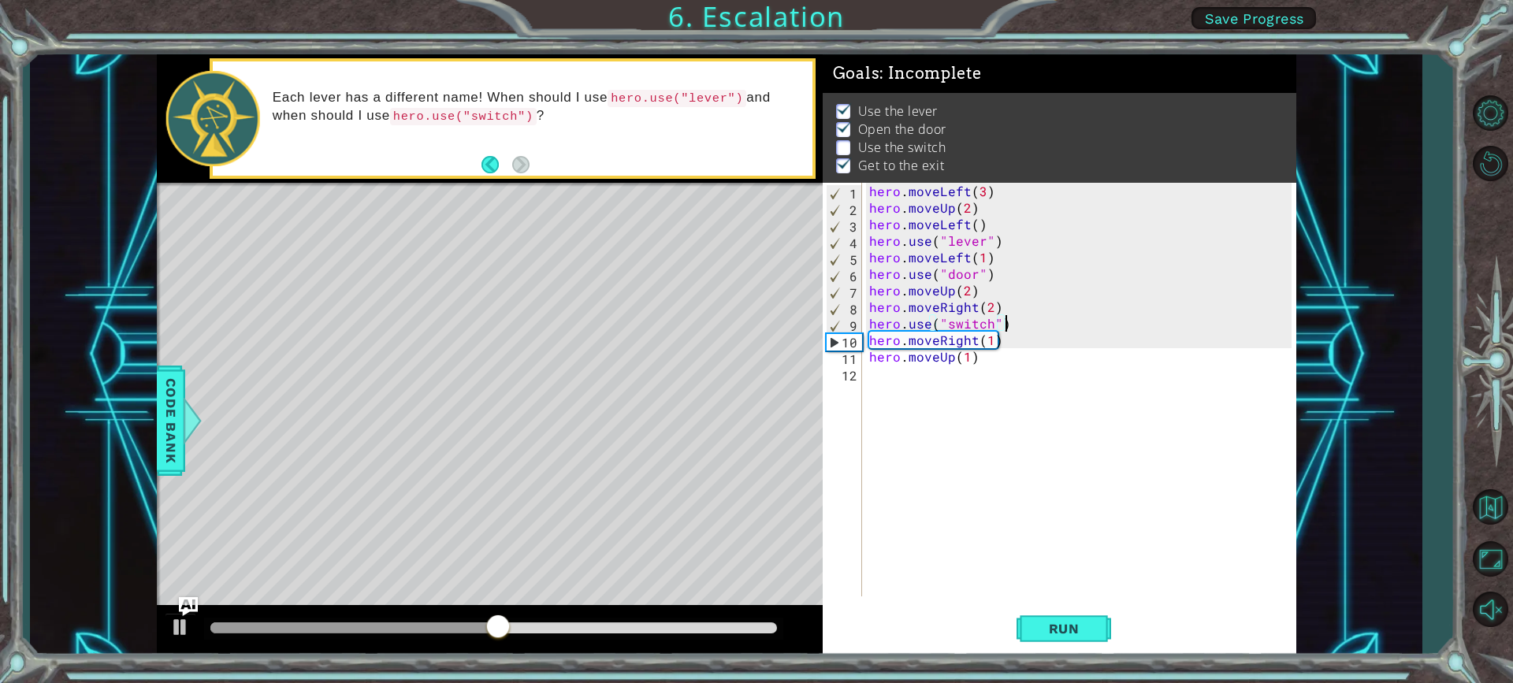
click at [1001, 394] on div "hero . moveLeft ( 3 ) hero . moveUp ( 2 ) hero . moveLeft ( ) hero . use ( "lev…" at bounding box center [1083, 406] width 434 height 447
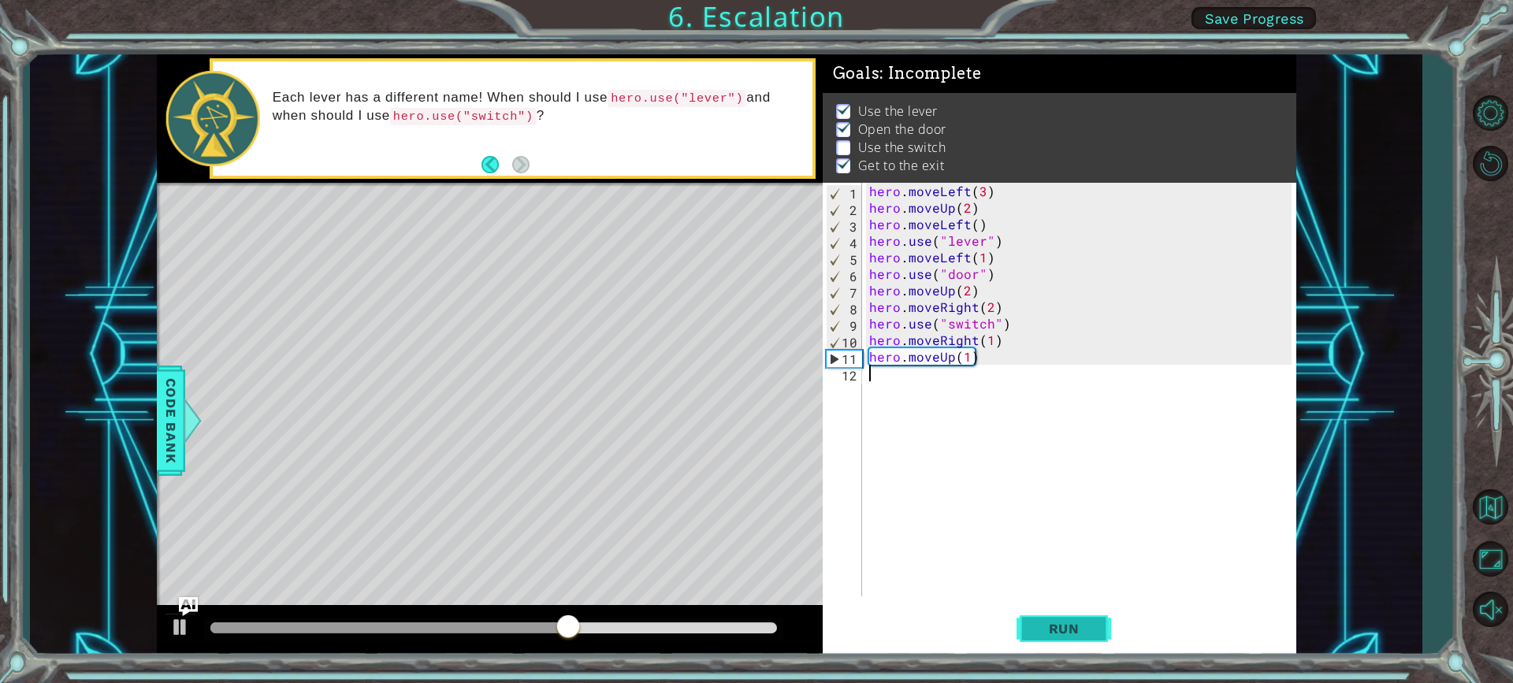
click at [1066, 638] on button "Run" at bounding box center [1064, 628] width 95 height 47
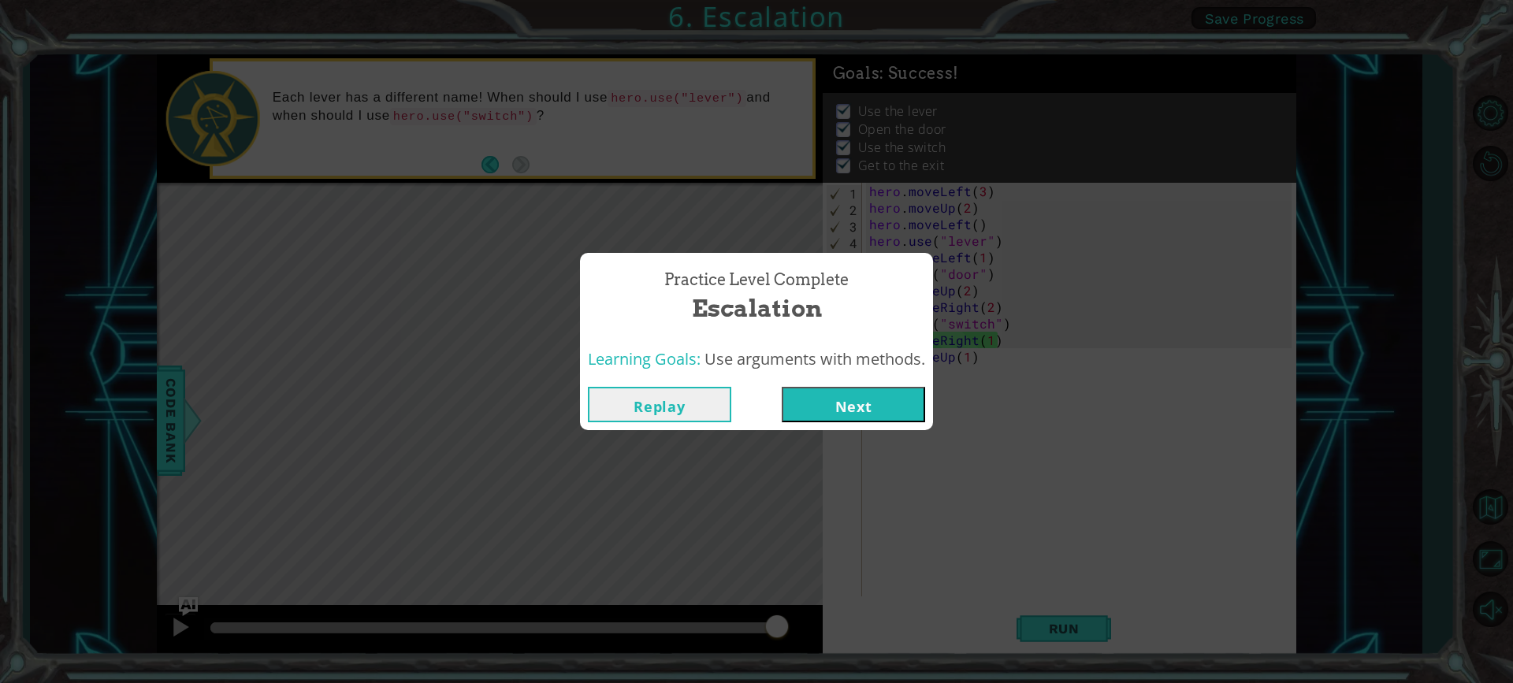
click at [845, 408] on button "Next" at bounding box center [853, 404] width 143 height 35
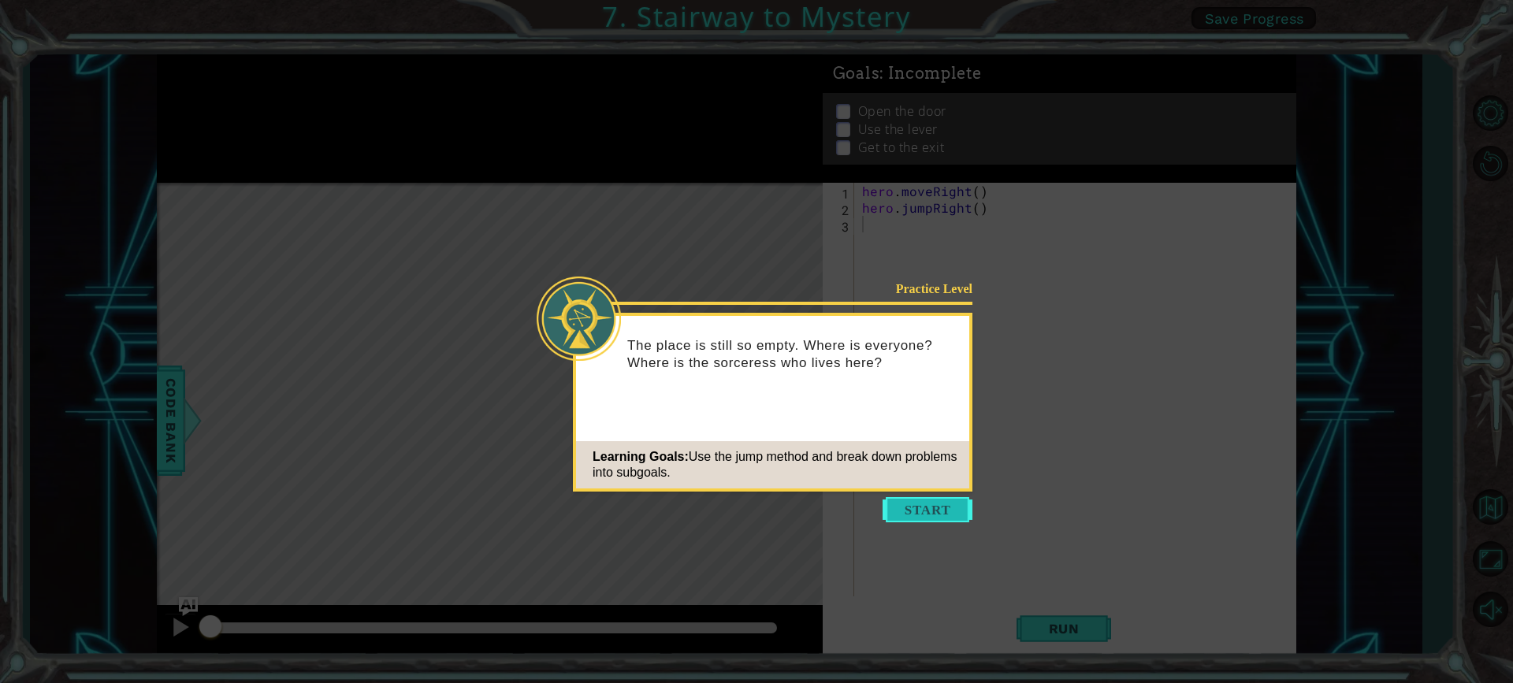
click at [897, 508] on button "Start" at bounding box center [928, 509] width 90 height 25
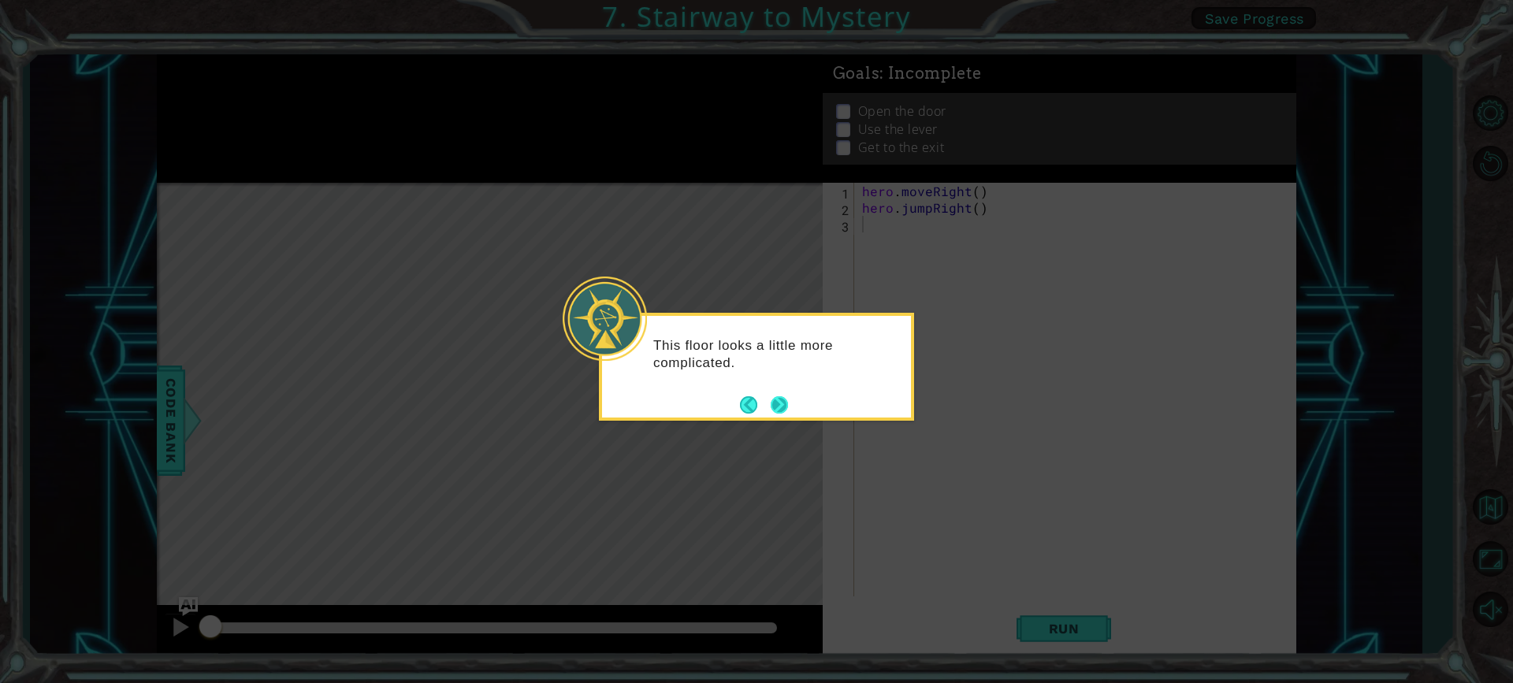
click at [780, 402] on button "Next" at bounding box center [779, 404] width 17 height 17
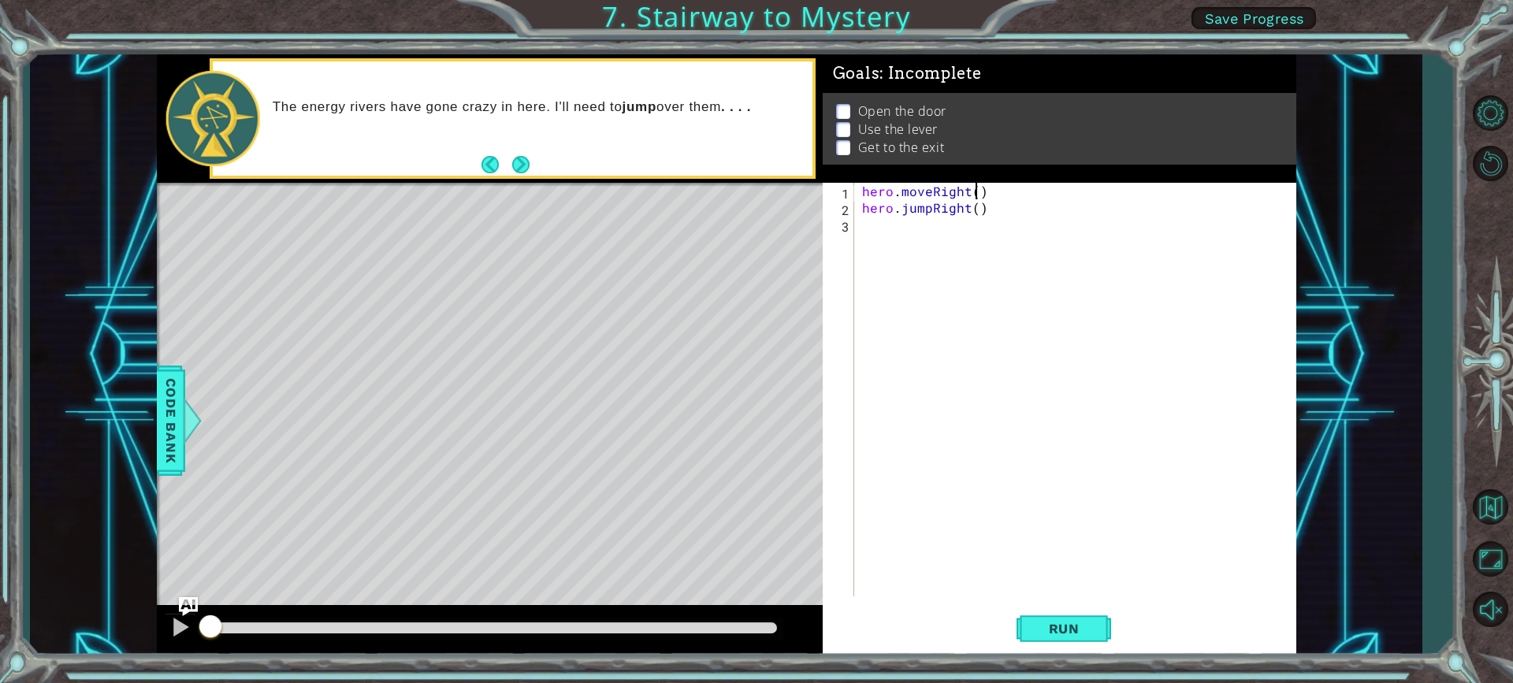
click at [974, 193] on div "hero . moveRight ( ) hero . jumpRight ( )" at bounding box center [1079, 406] width 441 height 447
click at [977, 210] on div "hero . moveRight ( 1 ) hero . jumpRight ( )" at bounding box center [1079, 406] width 441 height 447
type textarea "hero.jumpRight(1)"
click at [983, 230] on div "hero . moveRight ( 1 ) hero . jumpRight ( 1 )" at bounding box center [1079, 406] width 441 height 447
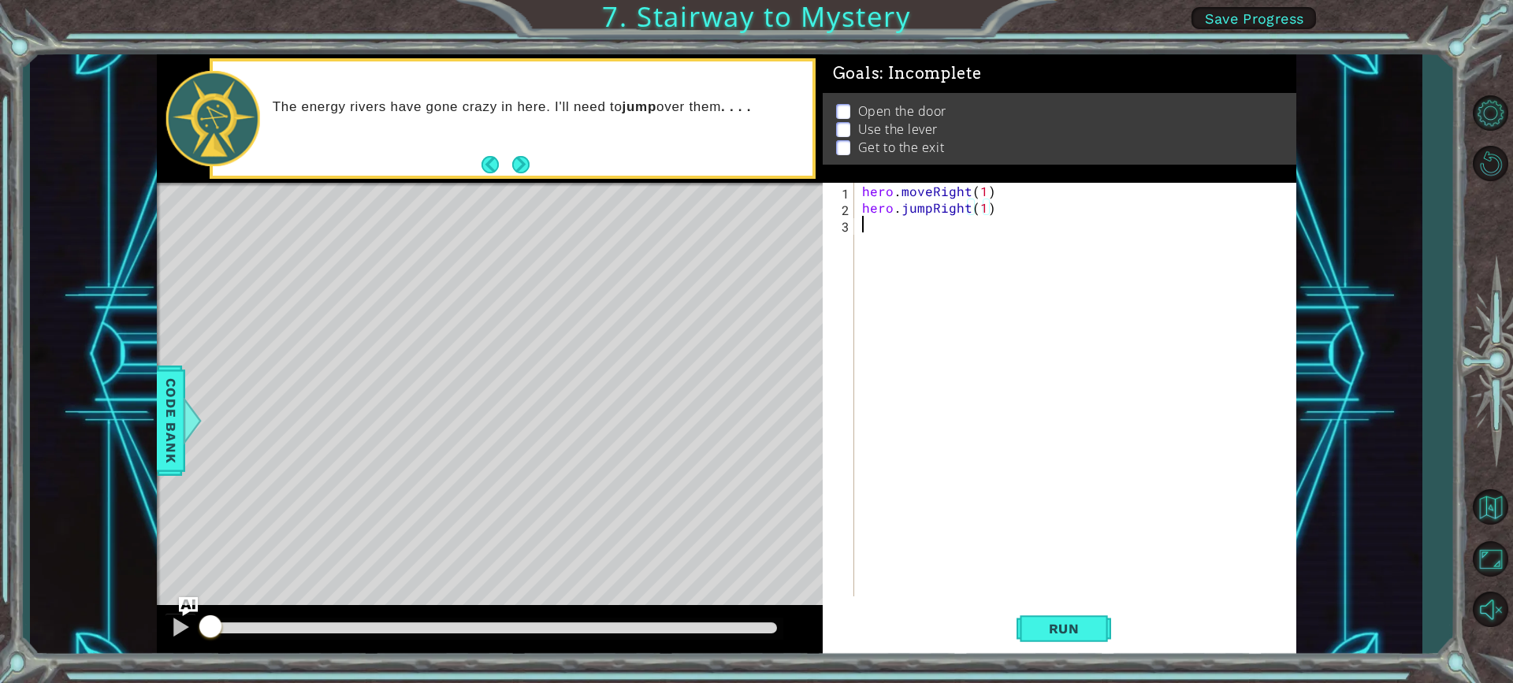
scroll to position [0, 0]
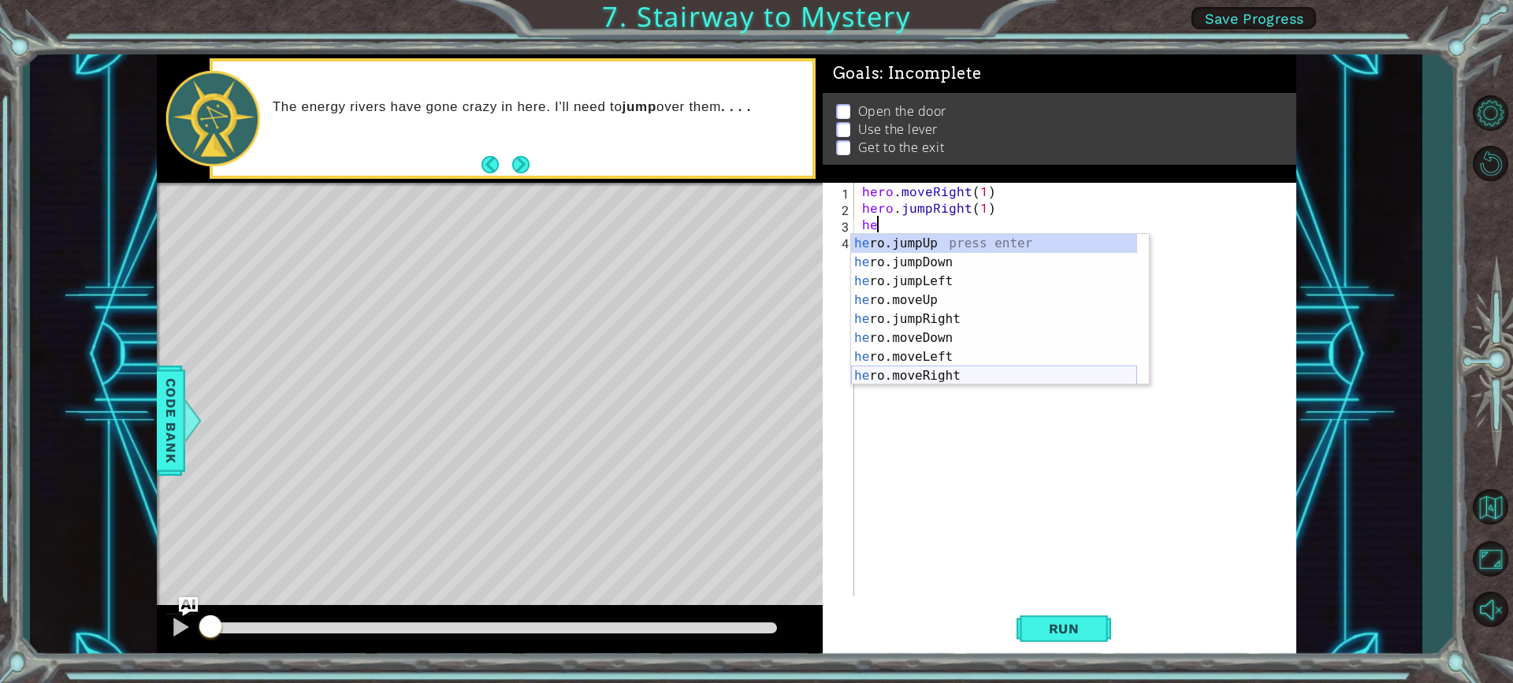
click at [1018, 372] on div "he ro.jumpUp press enter he ro.jumpDown press enter he ro.jumpLeft press enter …" at bounding box center [994, 328] width 286 height 189
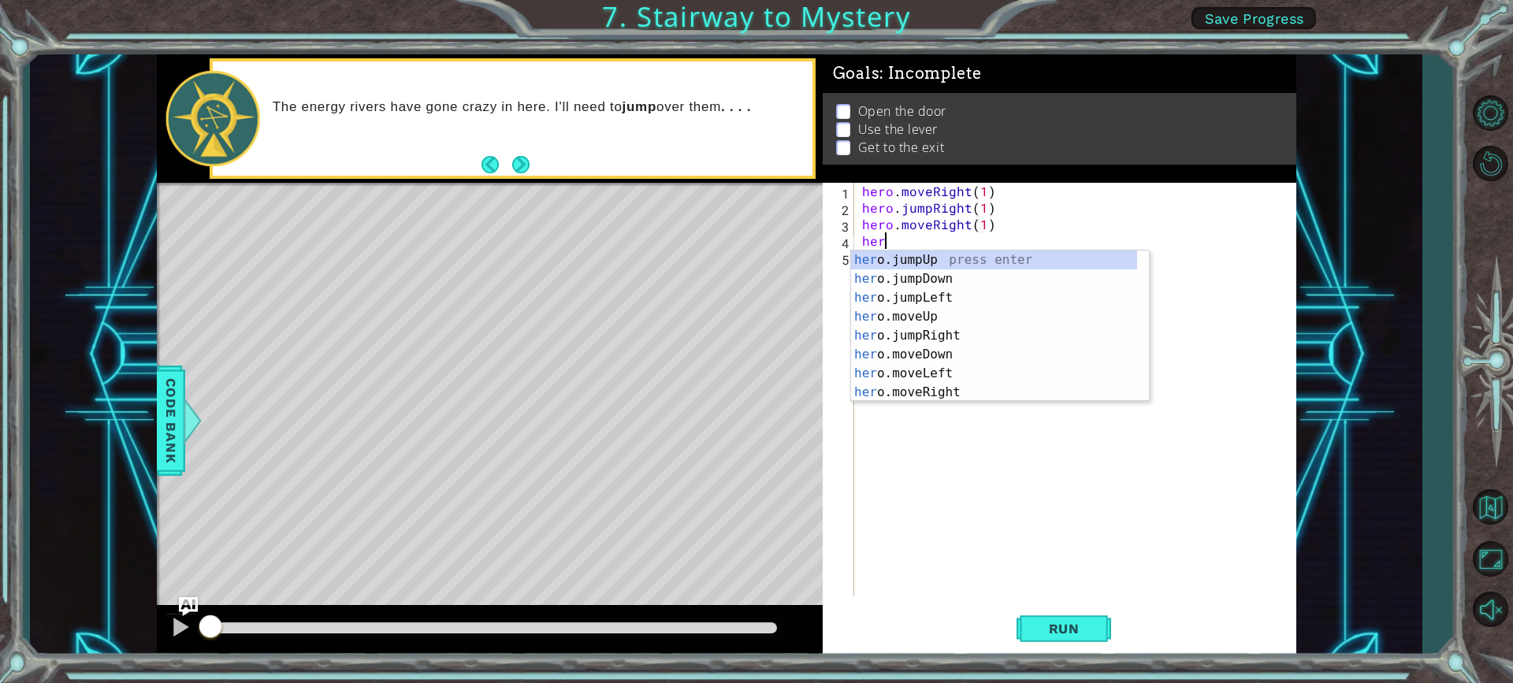
scroll to position [0, 9]
click at [937, 316] on div "her o.jumpUp press enter her o.jumpDown press enter her o.jumpLeft press enter …" at bounding box center [994, 345] width 286 height 189
type textarea "hero.moveUp(1)"
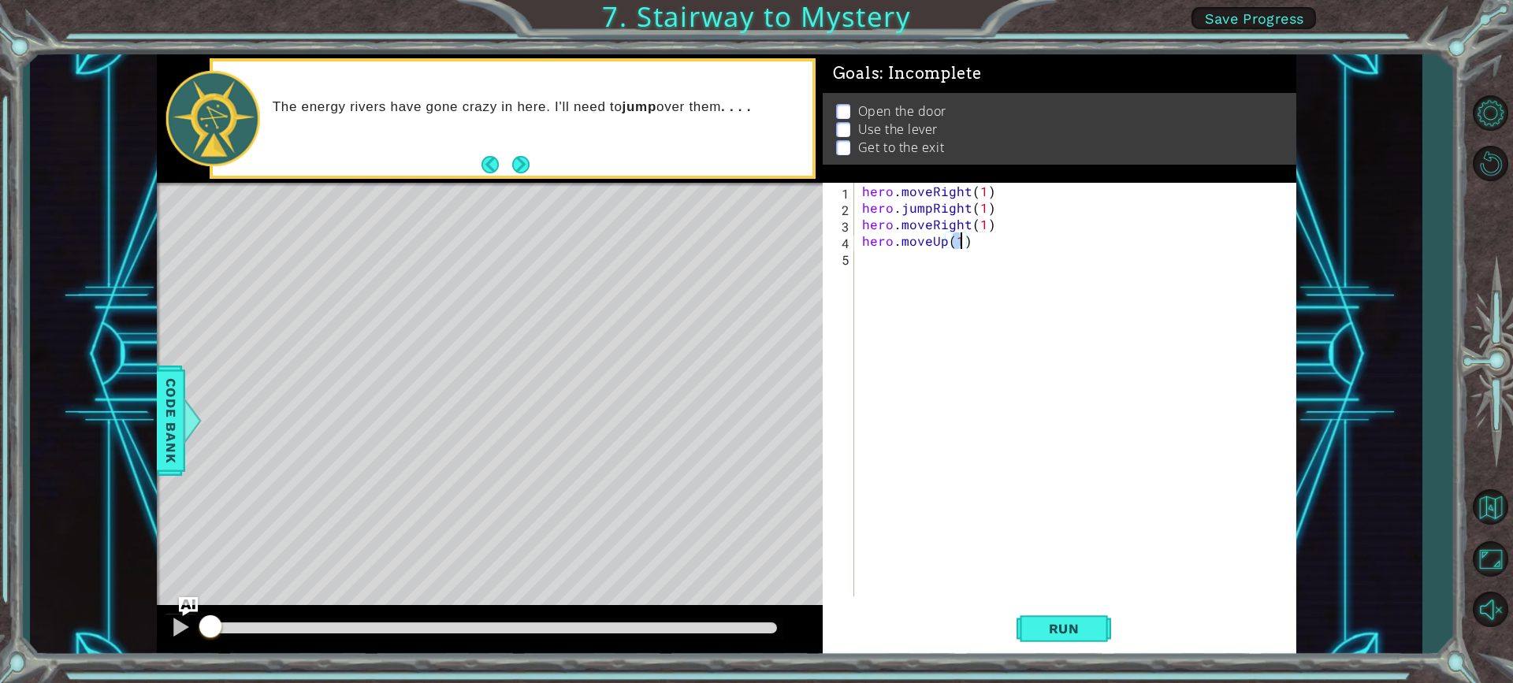
click at [962, 279] on div "hero . moveRight ( 1 ) hero . jumpRight ( 1 ) hero . moveRight ( 1 ) hero . mov…" at bounding box center [1079, 406] width 441 height 447
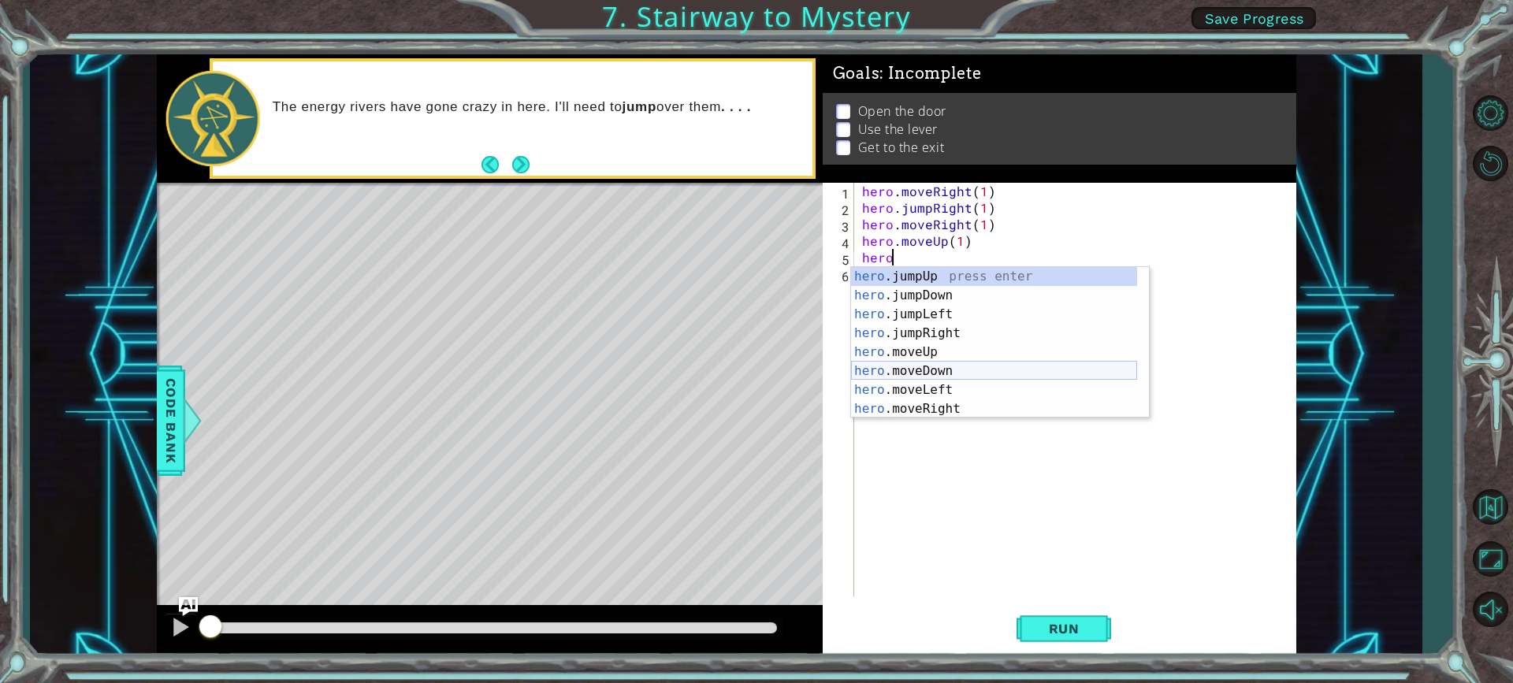
scroll to position [19, 0]
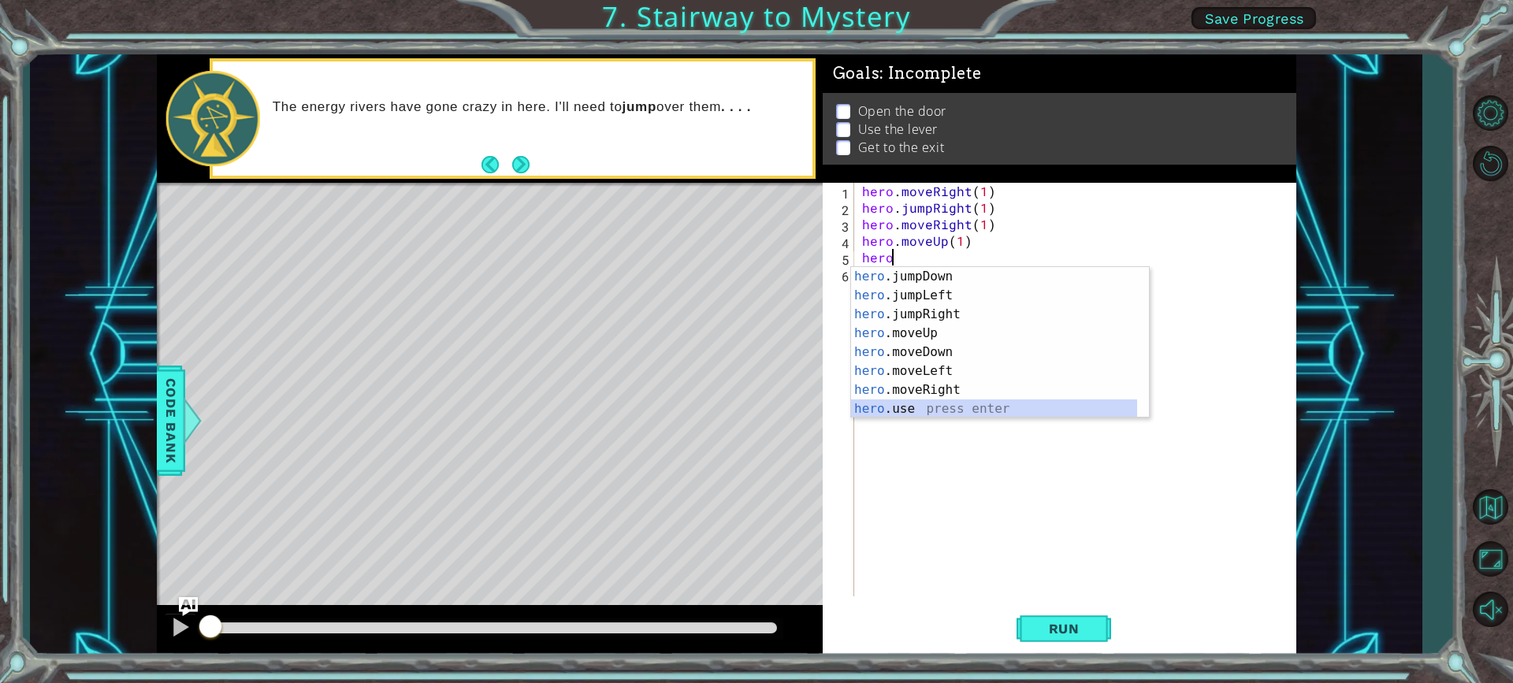
click at [924, 403] on div "hero .jumpDown press enter hero .jumpLeft press enter hero .jumpRight press ent…" at bounding box center [994, 361] width 286 height 189
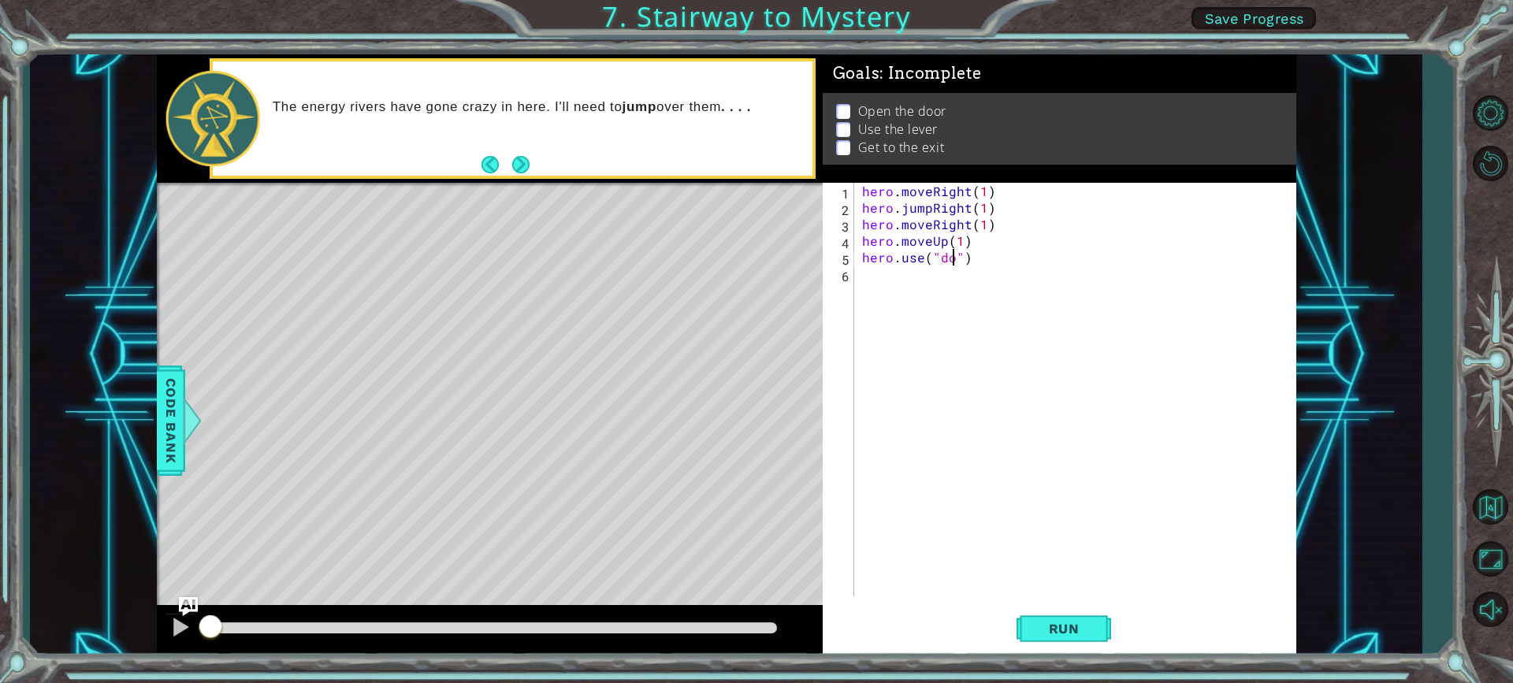
type textarea "hero.use("door")"
